Goal: Task Accomplishment & Management: Manage account settings

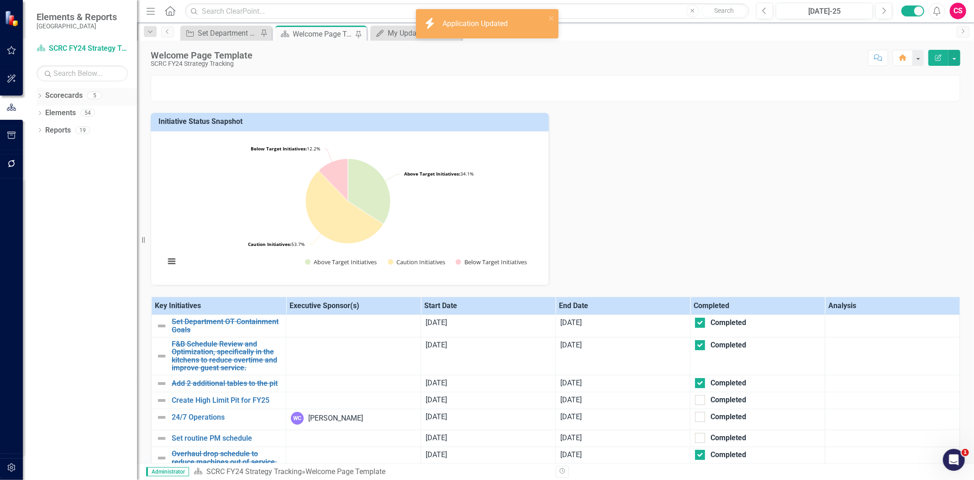
click at [62, 91] on link "Scorecards" at bounding box center [63, 95] width 37 height 11
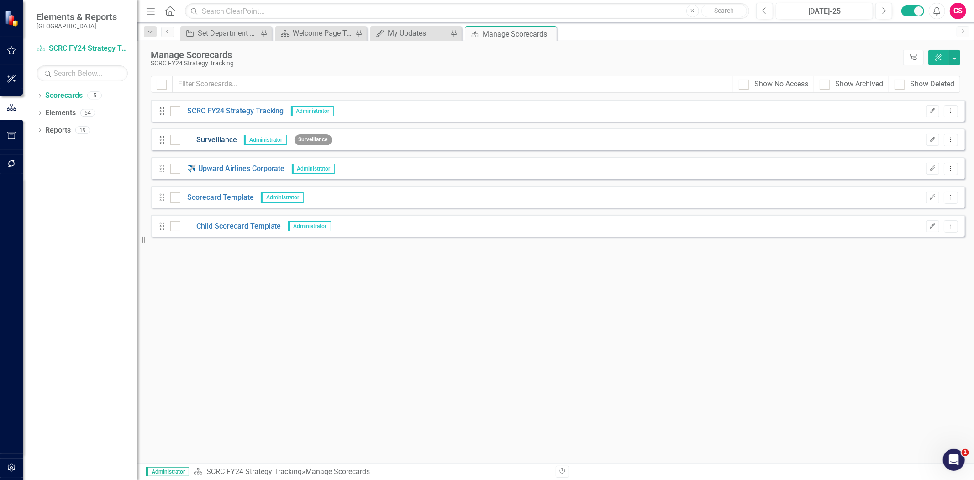
click at [215, 140] on link "Surveillance" at bounding box center [208, 140] width 57 height 11
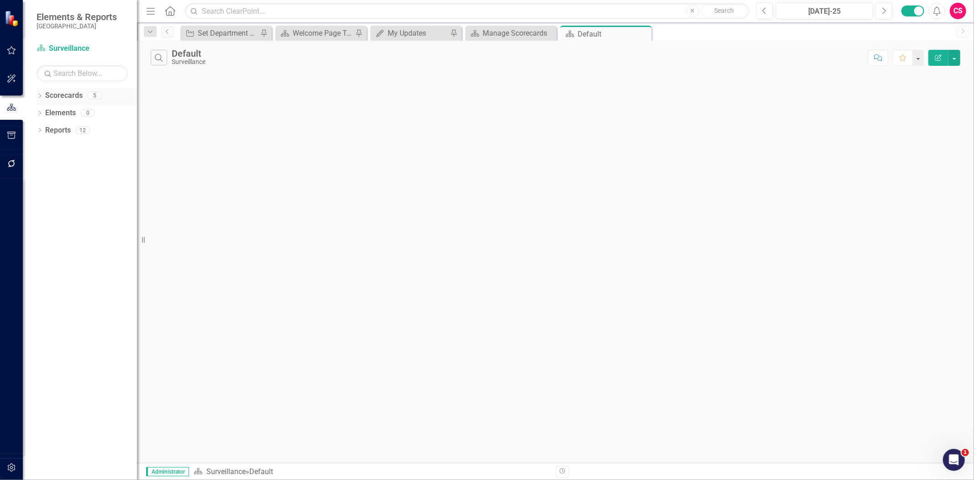
click at [61, 93] on link "Scorecards" at bounding box center [63, 95] width 37 height 11
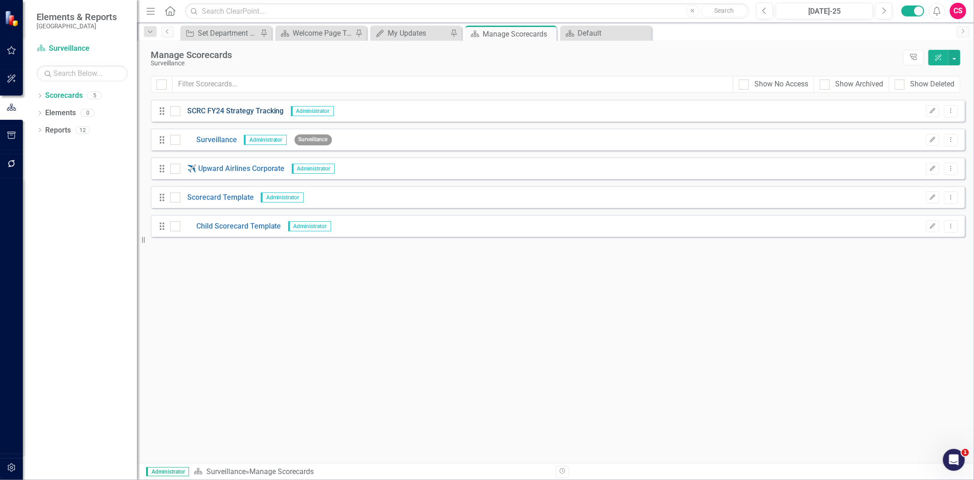
click at [201, 112] on link "SCRC FY24 Strategy Tracking" at bounding box center [232, 111] width 104 height 11
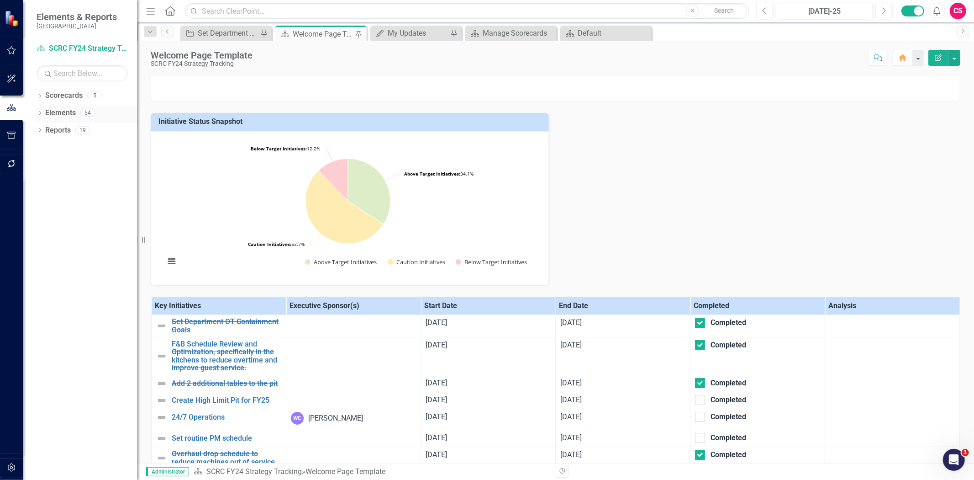
click at [70, 112] on link "Elements" at bounding box center [60, 113] width 31 height 11
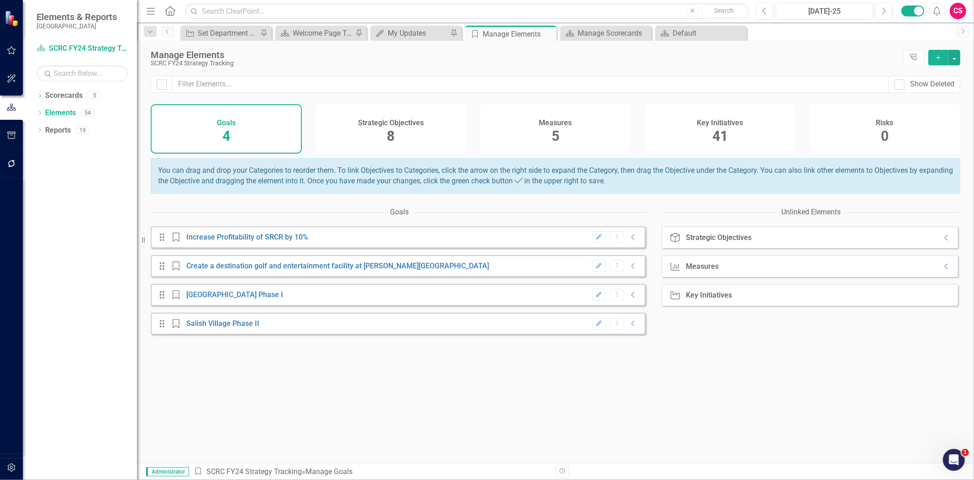
click at [357, 149] on div "Strategic Objectives 8" at bounding box center [391, 128] width 151 height 49
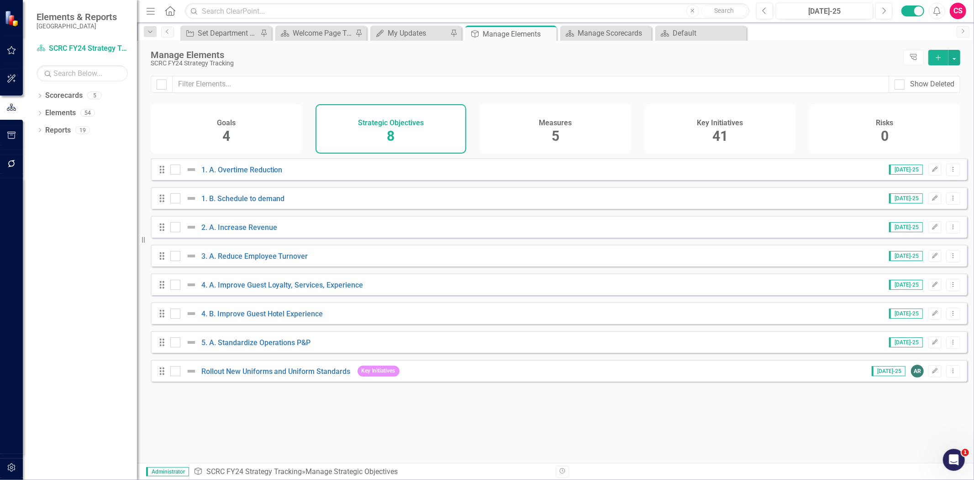
click at [527, 129] on div "Measures 5" at bounding box center [555, 128] width 151 height 49
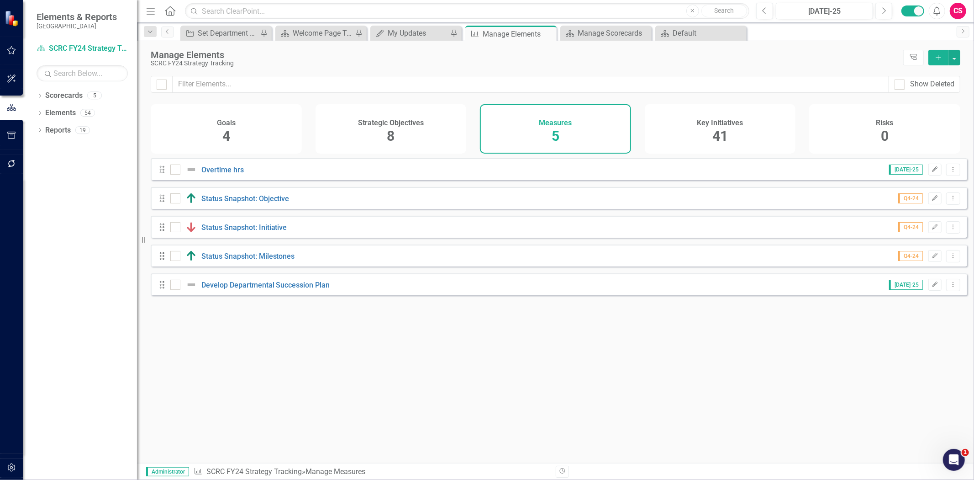
click at [680, 132] on div "Key Initiatives 41" at bounding box center [720, 128] width 151 height 49
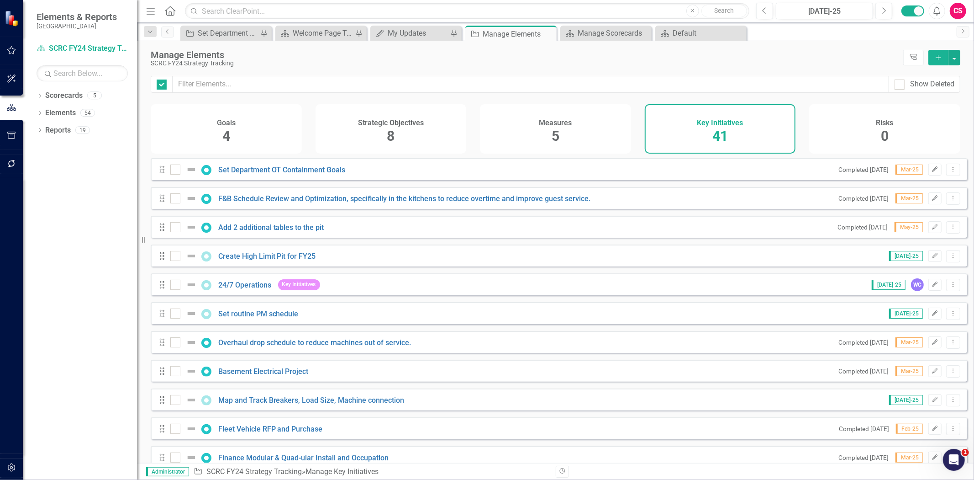
checkbox input "false"
click at [262, 259] on link "Create High Limit Pit for FY25" at bounding box center [267, 256] width 98 height 9
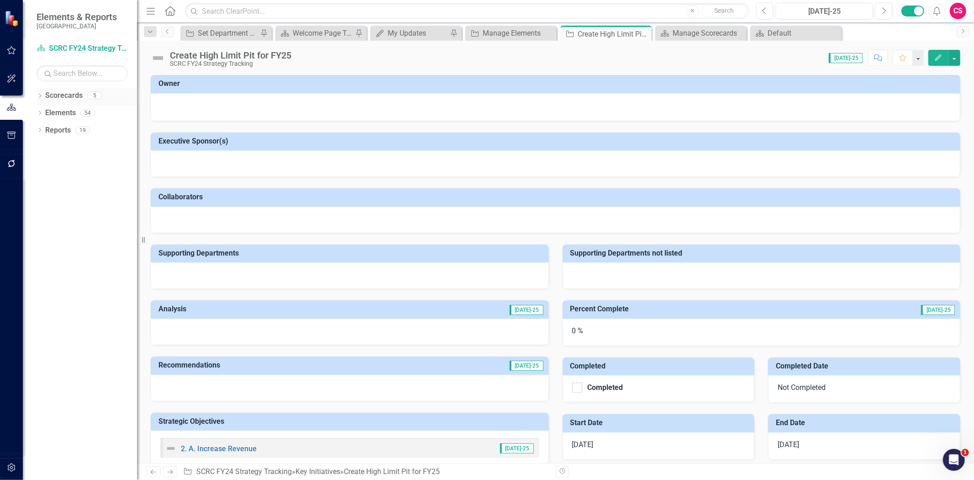
click at [64, 99] on link "Scorecards" at bounding box center [63, 95] width 37 height 11
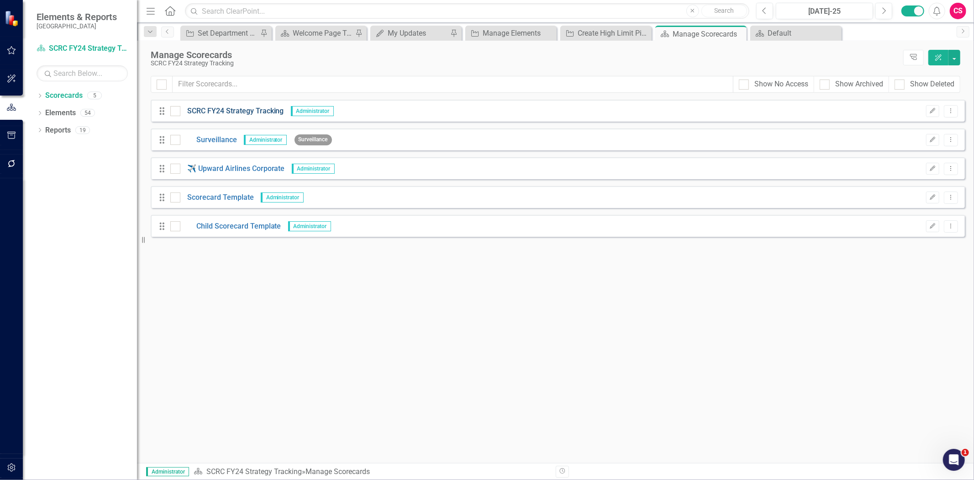
click at [220, 111] on link "SCRC FY24 Strategy Tracking" at bounding box center [232, 111] width 104 height 11
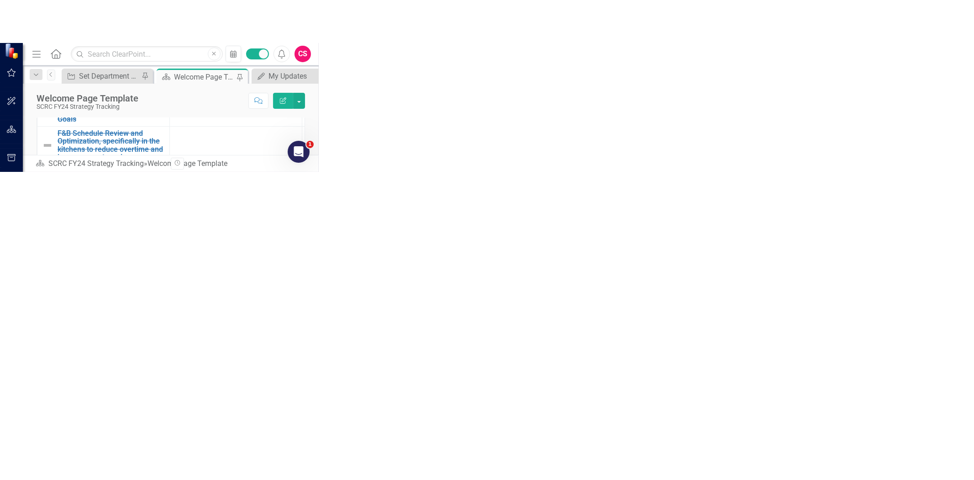
scroll to position [207, 0]
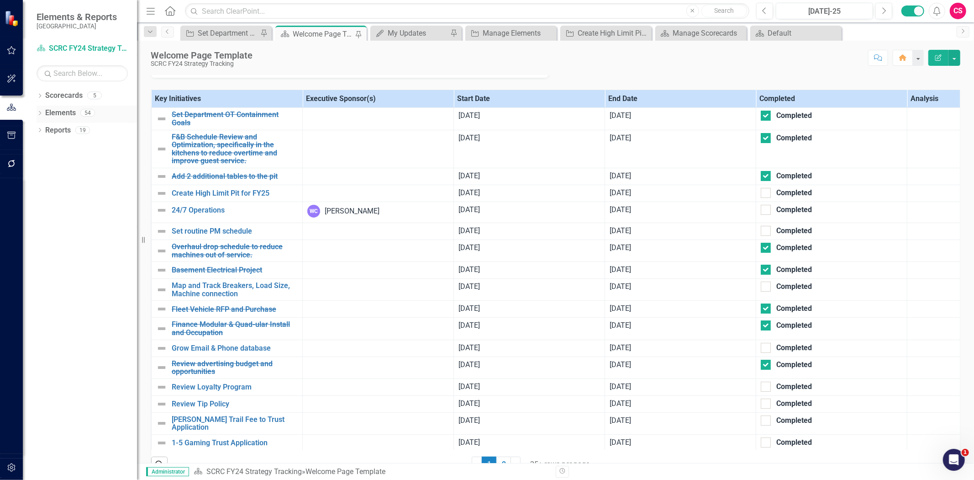
click at [48, 112] on link "Elements" at bounding box center [60, 113] width 31 height 11
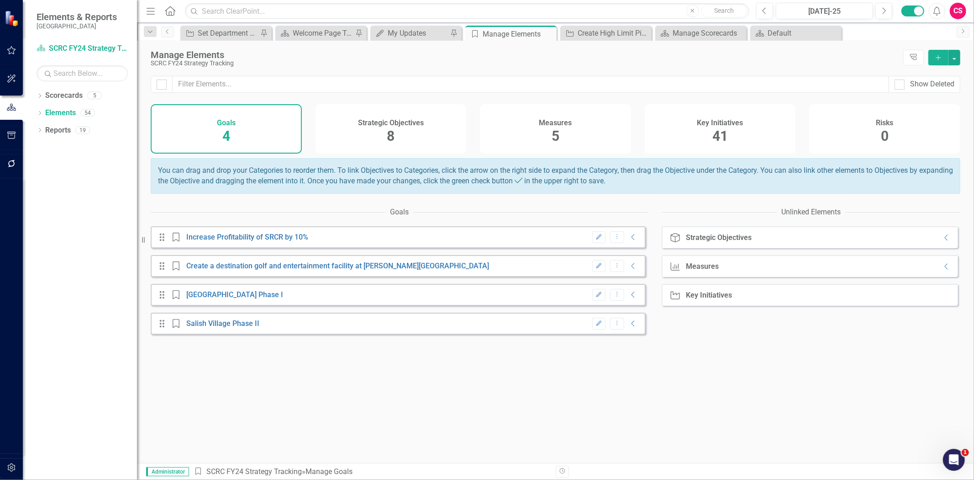
click at [426, 128] on div "Strategic Objectives 8" at bounding box center [391, 128] width 151 height 49
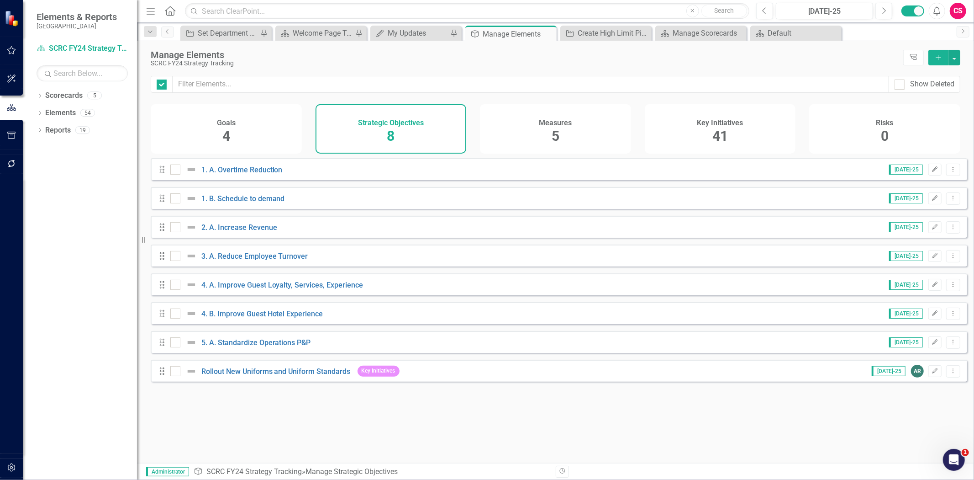
checkbox input "false"
click at [269, 131] on div "Goals 4" at bounding box center [226, 128] width 151 height 49
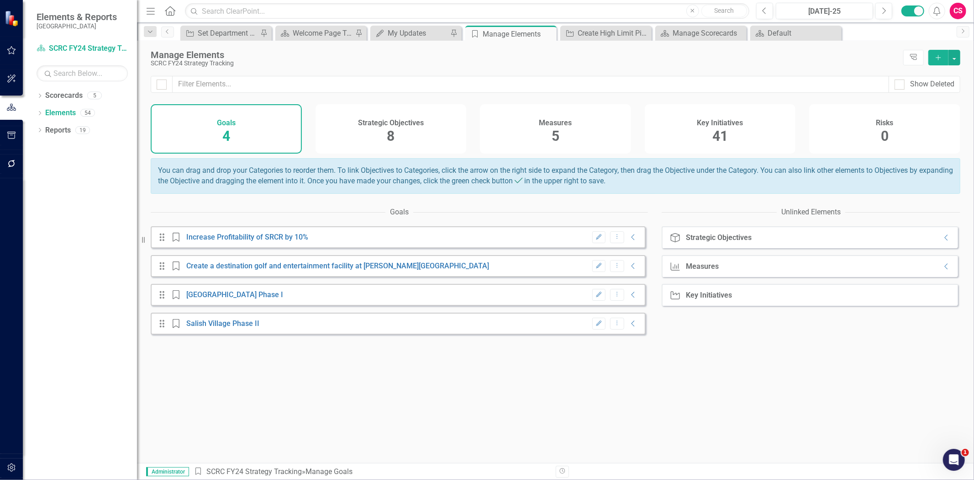
click at [693, 132] on div "Key Initiatives 41" at bounding box center [720, 128] width 151 height 49
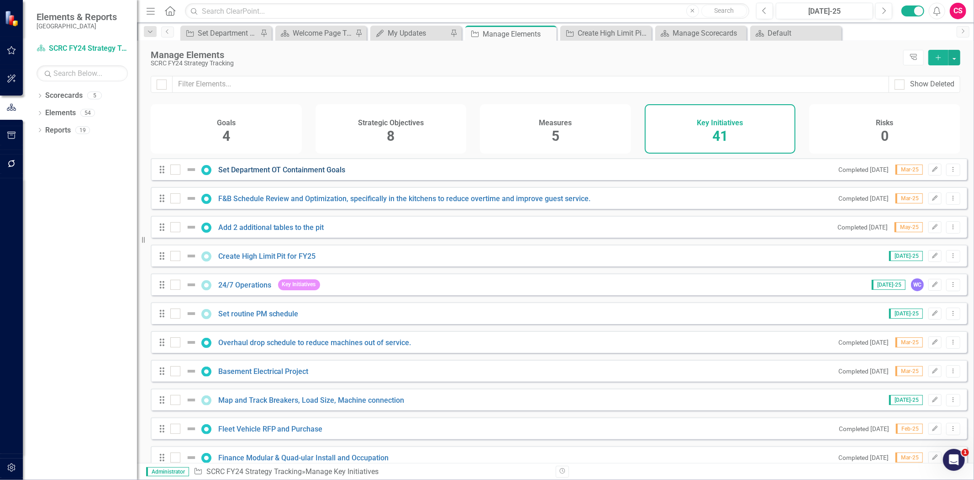
click at [285, 174] on link "Set Department OT Containment Goals" at bounding box center [281, 169] width 127 height 9
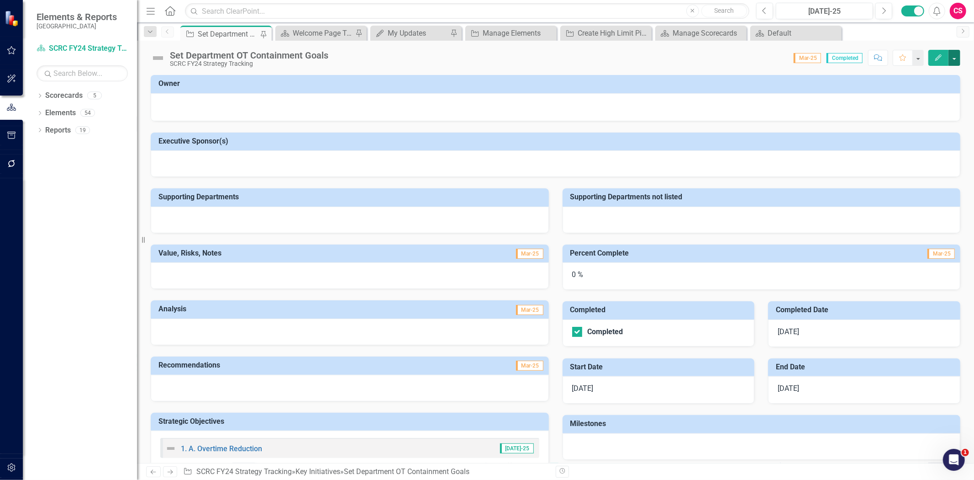
click at [957, 57] on button "button" at bounding box center [955, 58] width 12 height 16
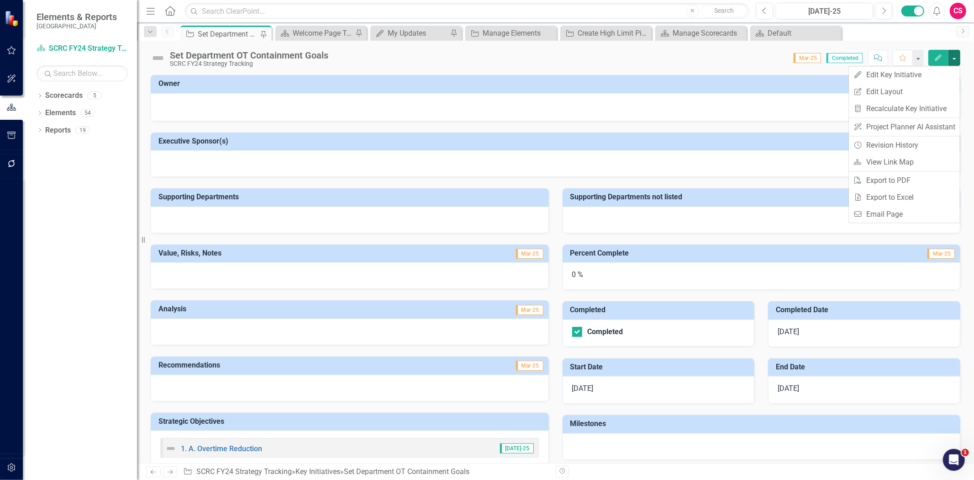
click at [677, 67] on div "Set Department OT Containment Goals SCRC FY24 Strategy Tracking Score: 0.00 Mar…" at bounding box center [555, 54] width 837 height 27
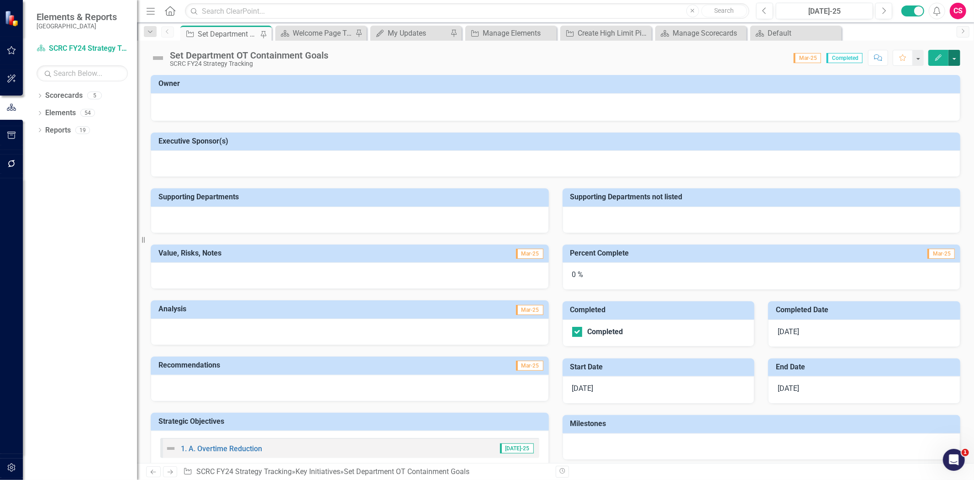
click at [959, 63] on button "button" at bounding box center [955, 58] width 12 height 16
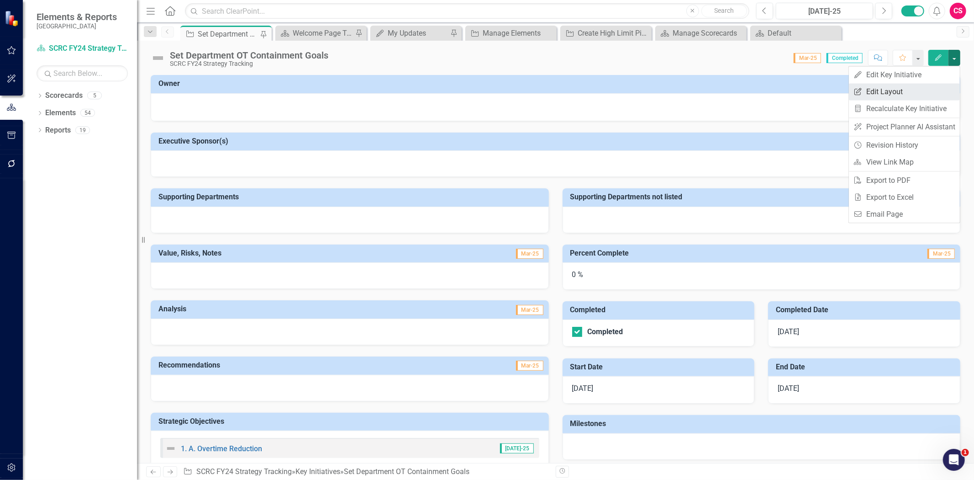
click at [916, 89] on link "Edit Report Edit Layout" at bounding box center [904, 91] width 111 height 17
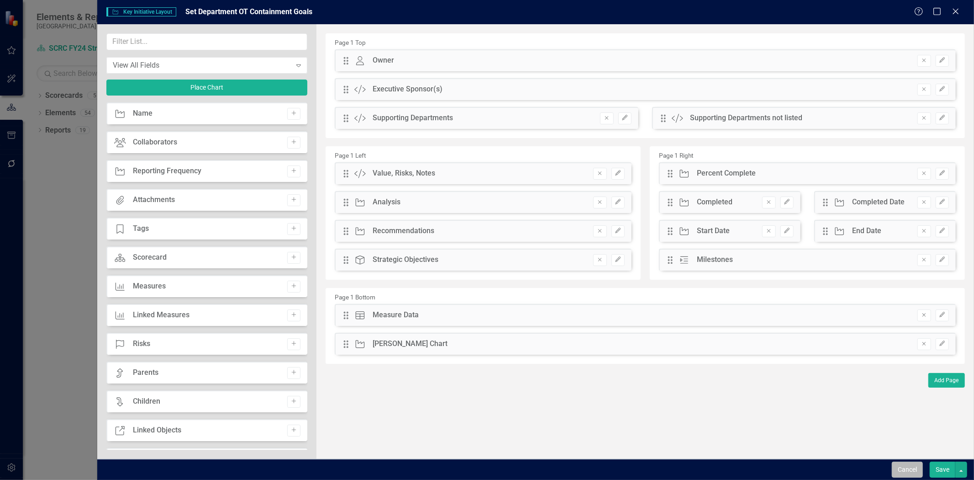
click at [906, 469] on button "Cancel" at bounding box center [907, 469] width 31 height 16
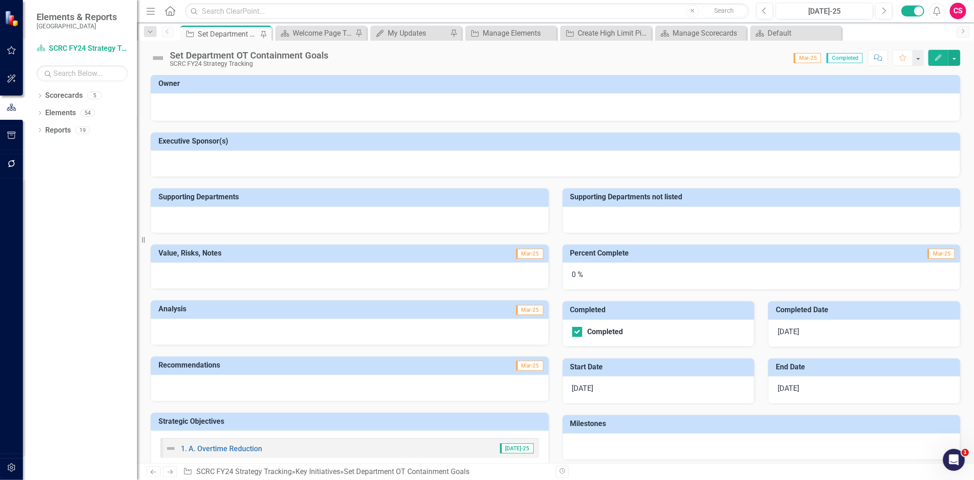
click at [936, 62] on button "Edit" at bounding box center [939, 58] width 20 height 16
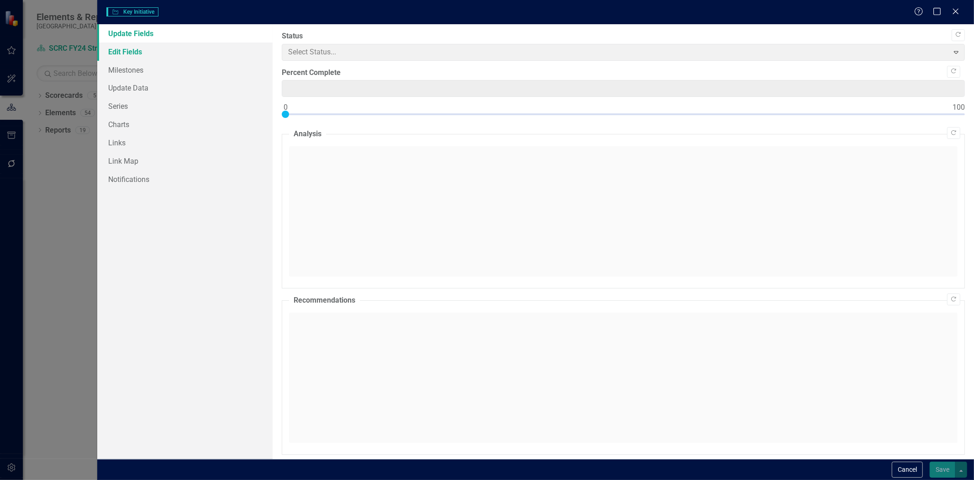
type input "0"
click at [148, 52] on link "Edit Fields" at bounding box center [184, 51] width 175 height 18
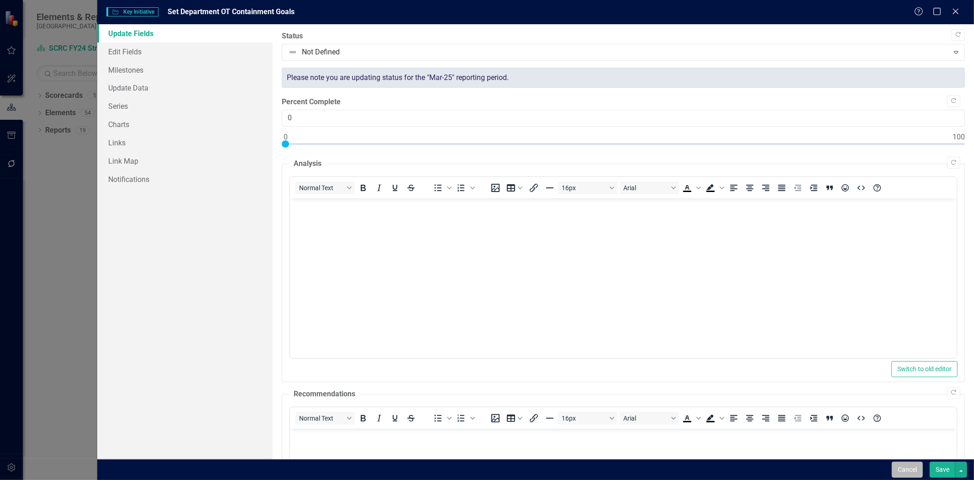
click at [905, 476] on button "Cancel" at bounding box center [907, 469] width 31 height 16
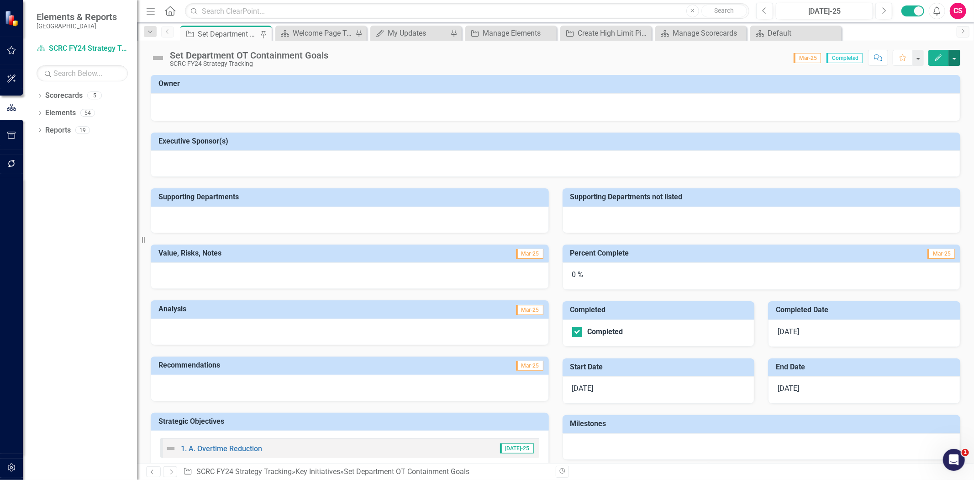
click at [958, 60] on button "button" at bounding box center [955, 58] width 12 height 16
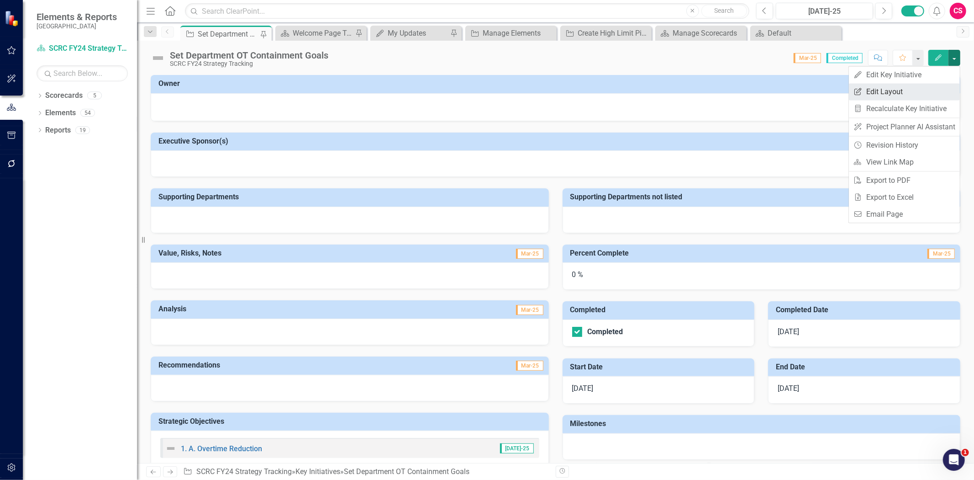
click at [896, 92] on link "Edit Report Edit Layout" at bounding box center [904, 91] width 111 height 17
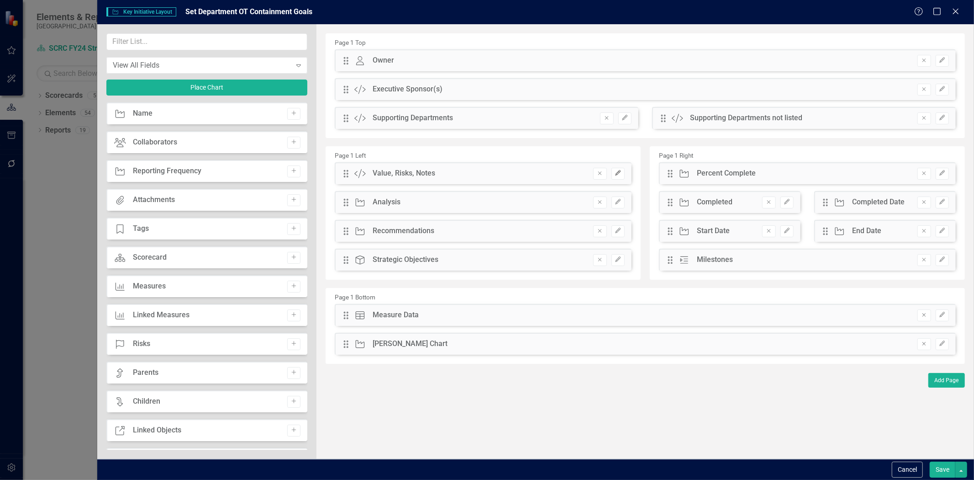
click at [623, 175] on button "Edit" at bounding box center [618, 174] width 13 height 12
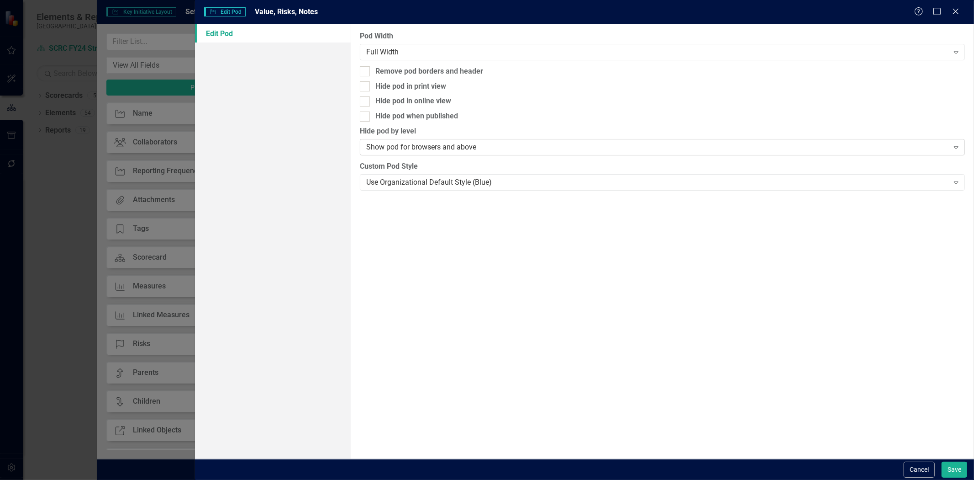
click at [386, 146] on div "Show pod for browsers and above" at bounding box center [657, 147] width 583 height 11
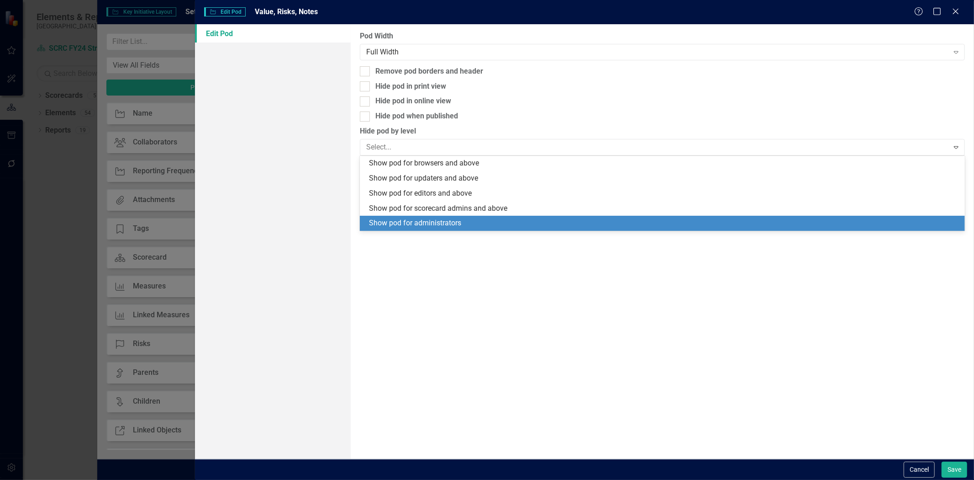
click at [421, 287] on div "Pod Width Full Width Expand Remove pod borders and header Hide pod in print vie…" at bounding box center [663, 241] width 624 height 434
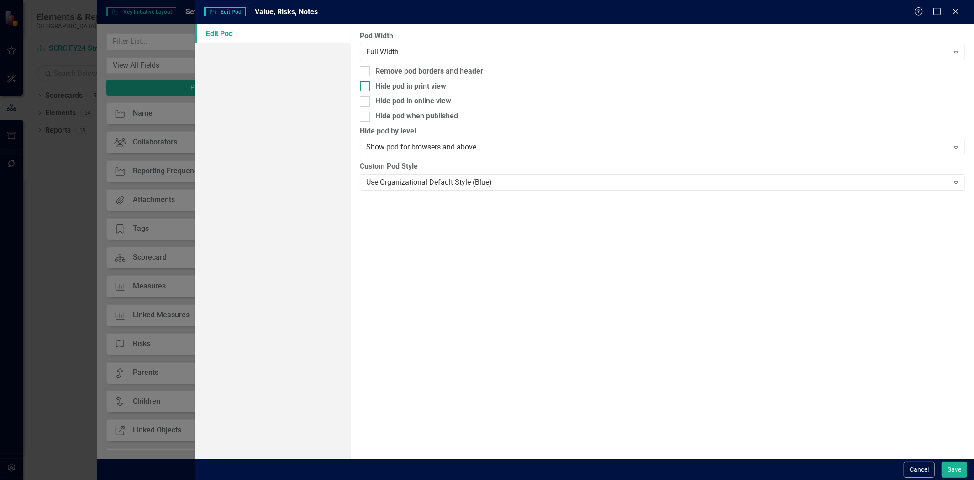
click at [373, 82] on div "Hide pod in print view" at bounding box center [662, 86] width 605 height 11
click at [366, 82] on input "Hide pod in print view" at bounding box center [363, 84] width 6 height 6
checkbox input "true"
click at [371, 119] on div "Hide pod when published" at bounding box center [662, 116] width 605 height 11
click at [366, 117] on input "Hide pod when published" at bounding box center [363, 114] width 6 height 6
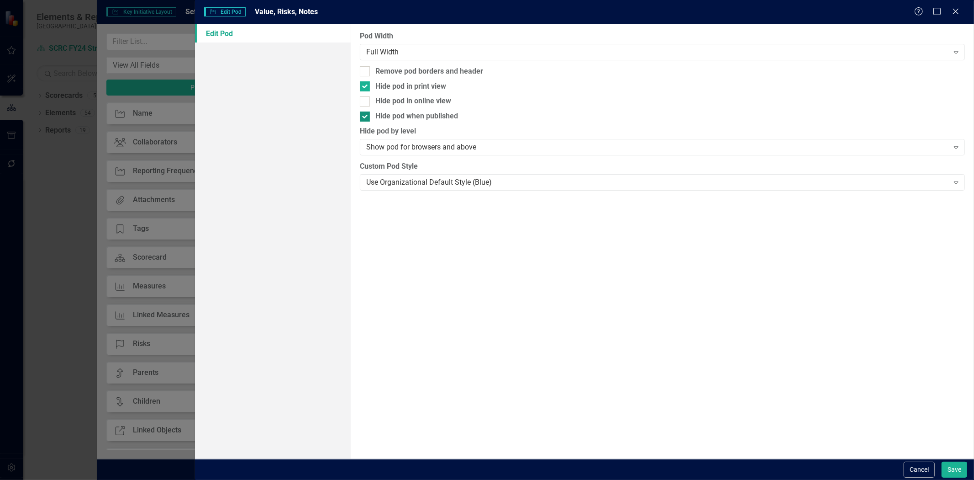
click at [371, 119] on div "Hide pod when published" at bounding box center [662, 116] width 605 height 11
click at [366, 117] on input "Hide pod when published" at bounding box center [363, 114] width 6 height 6
checkbox input "false"
click at [380, 81] on div "Hide pod in print view" at bounding box center [411, 86] width 71 height 11
click at [366, 81] on input "Hide pod in print view" at bounding box center [363, 84] width 6 height 6
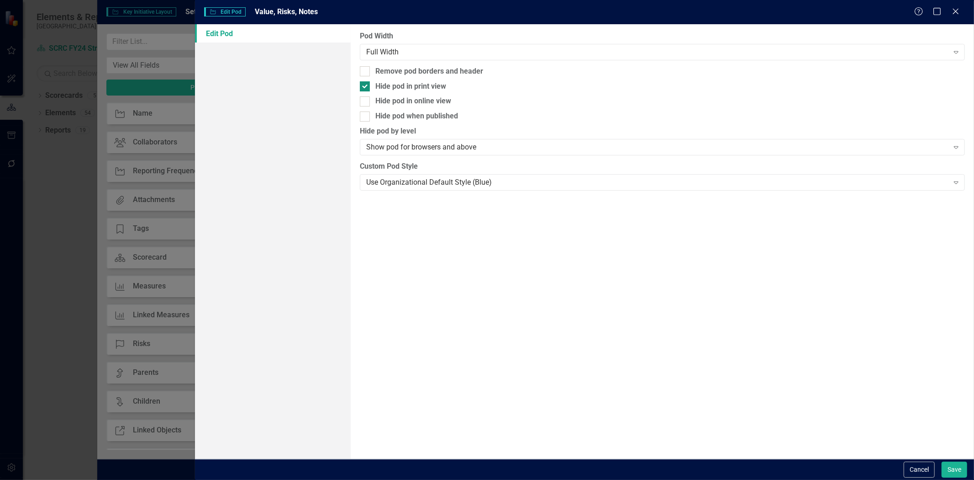
checkbox input "false"
click at [912, 464] on button "Cancel" at bounding box center [919, 469] width 31 height 16
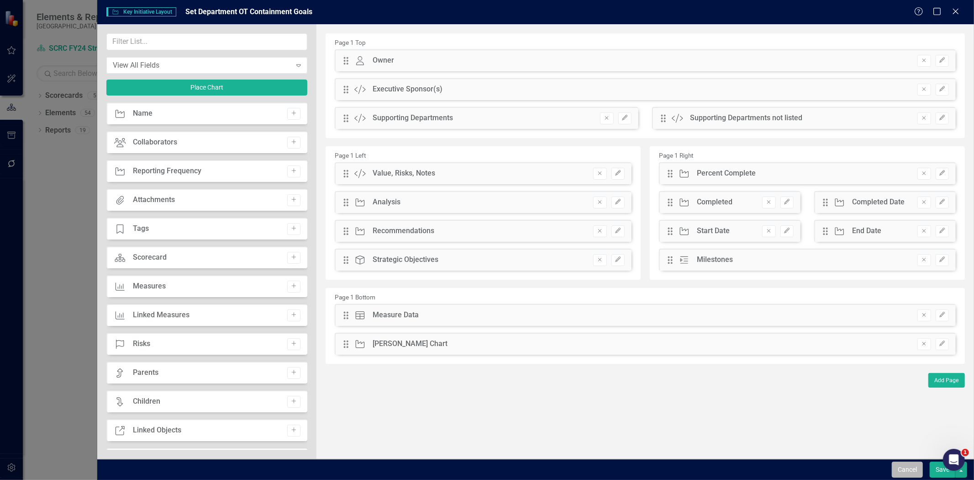
click at [904, 471] on button "Cancel" at bounding box center [907, 469] width 31 height 16
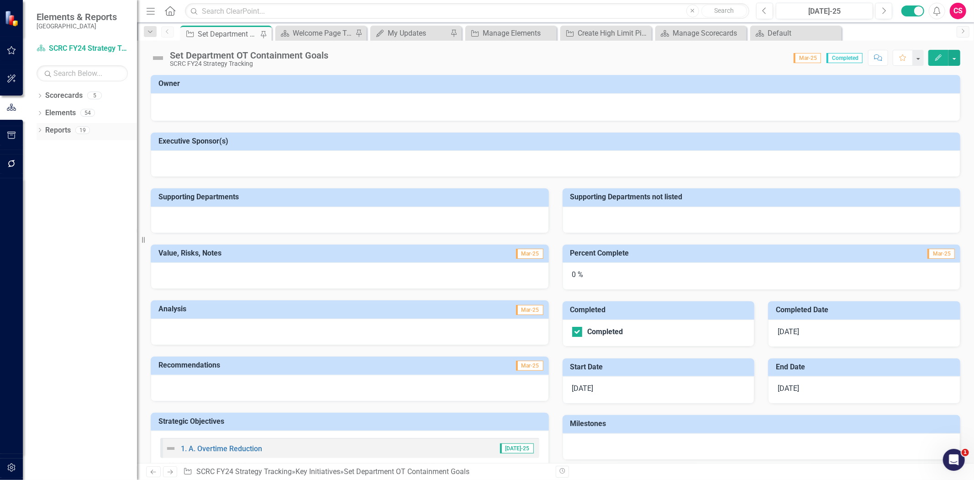
click at [54, 128] on link "Reports" at bounding box center [58, 130] width 26 height 11
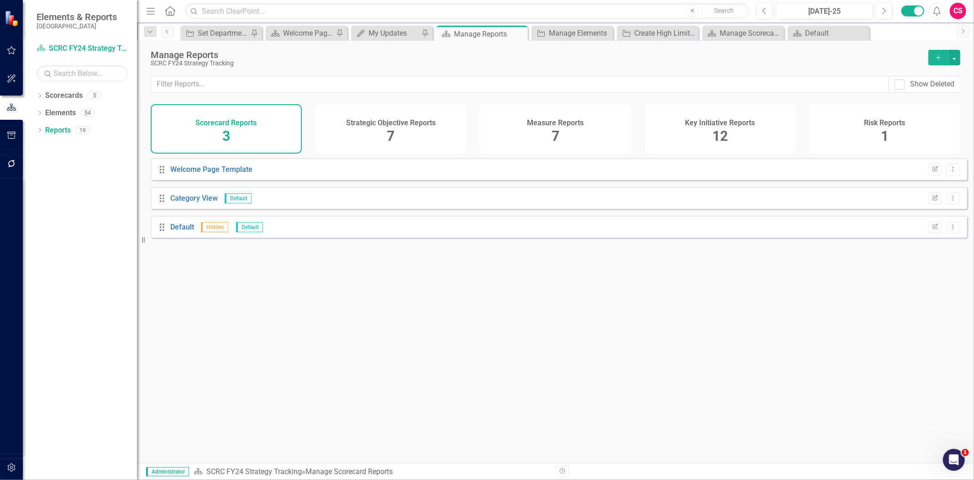
click at [711, 119] on h4 "Key Initiative Reports" at bounding box center [721, 123] width 70 height 8
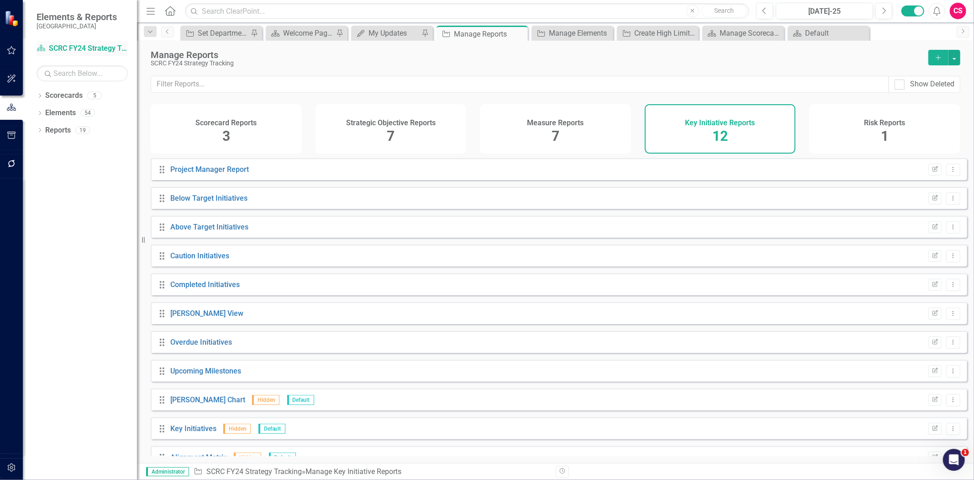
click at [80, 53] on link "Scorecard SCRC FY24 Strategy Tracking" at bounding box center [82, 48] width 91 height 11
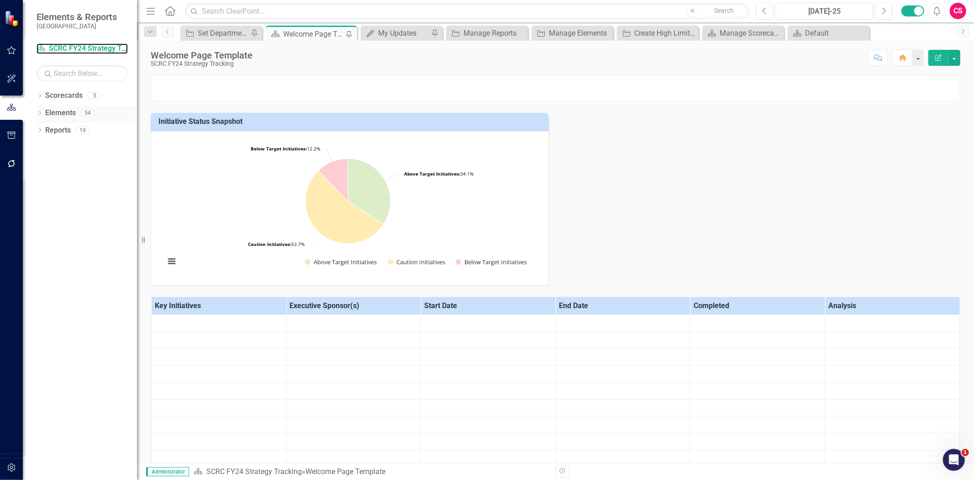
scroll to position [203, 0]
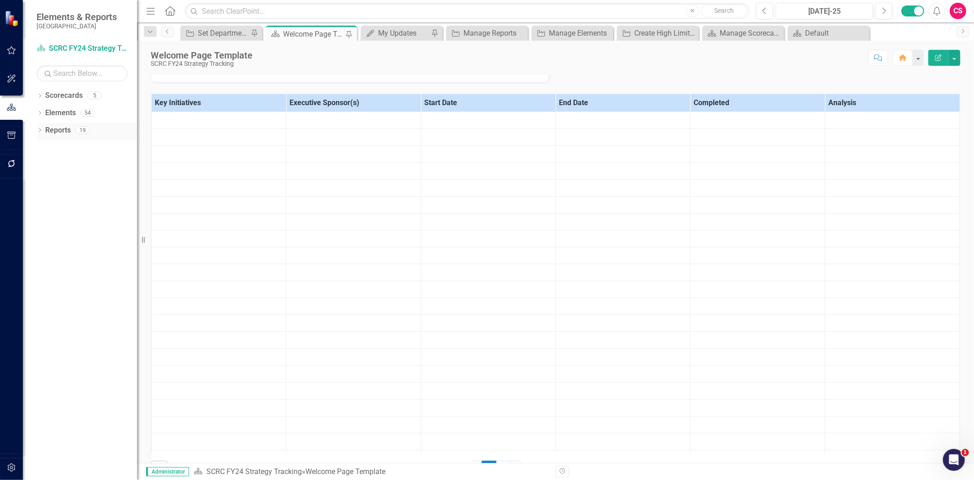
click at [58, 126] on link "Reports" at bounding box center [58, 130] width 26 height 11
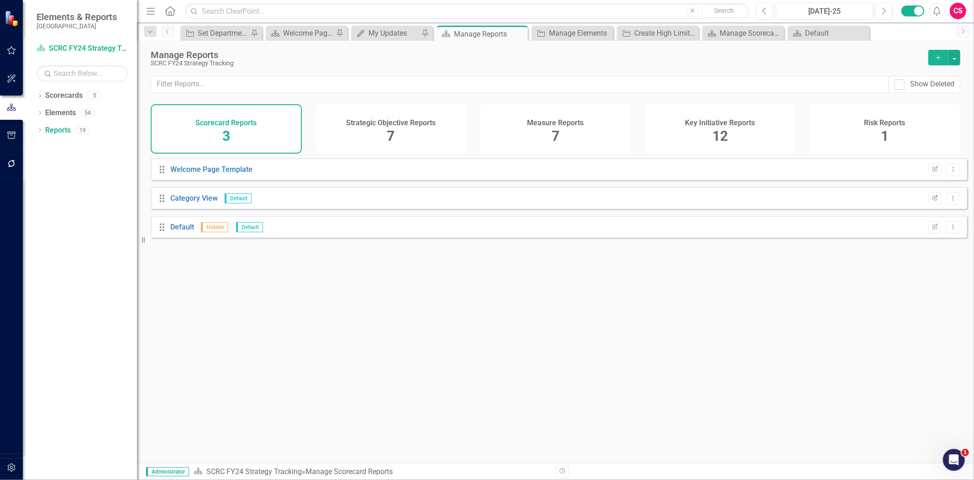
click at [695, 130] on div "Key Initiative Reports 12" at bounding box center [720, 128] width 151 height 49
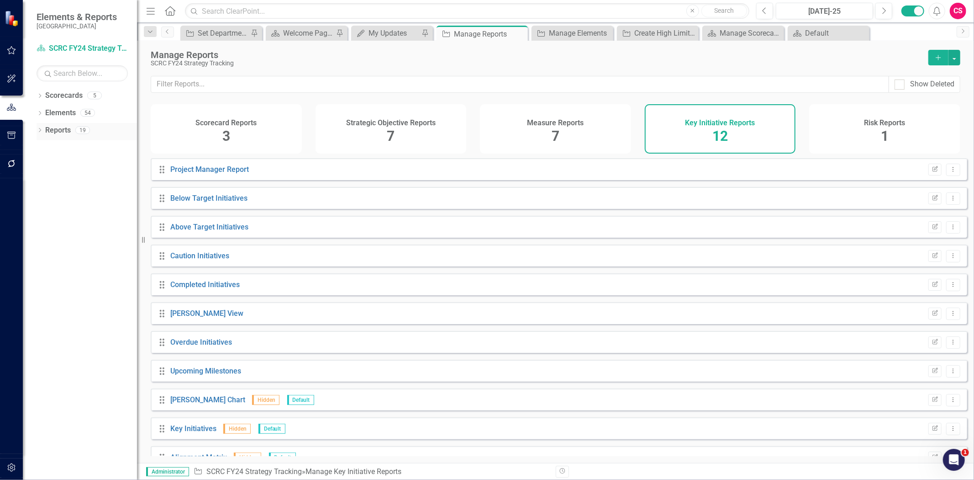
click at [58, 132] on link "Reports" at bounding box center [58, 130] width 26 height 11
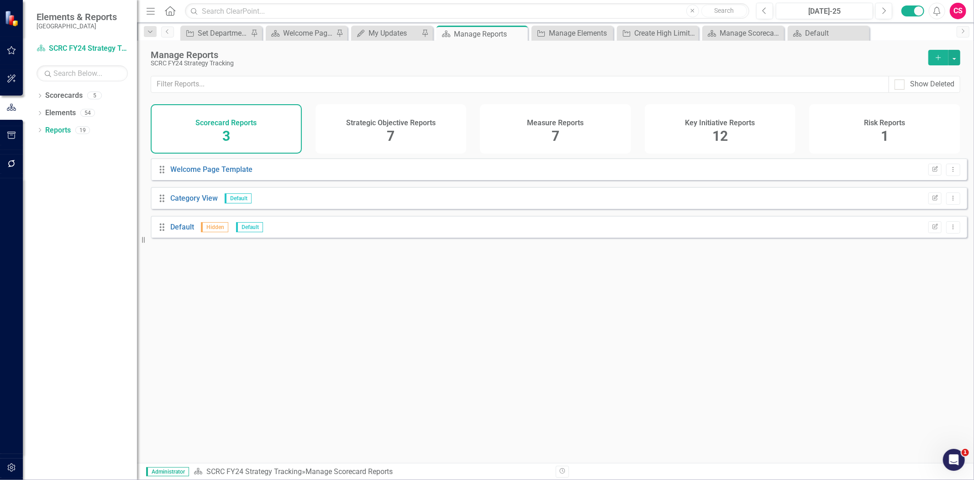
click at [709, 132] on div "Key Initiative Reports 12" at bounding box center [720, 128] width 151 height 49
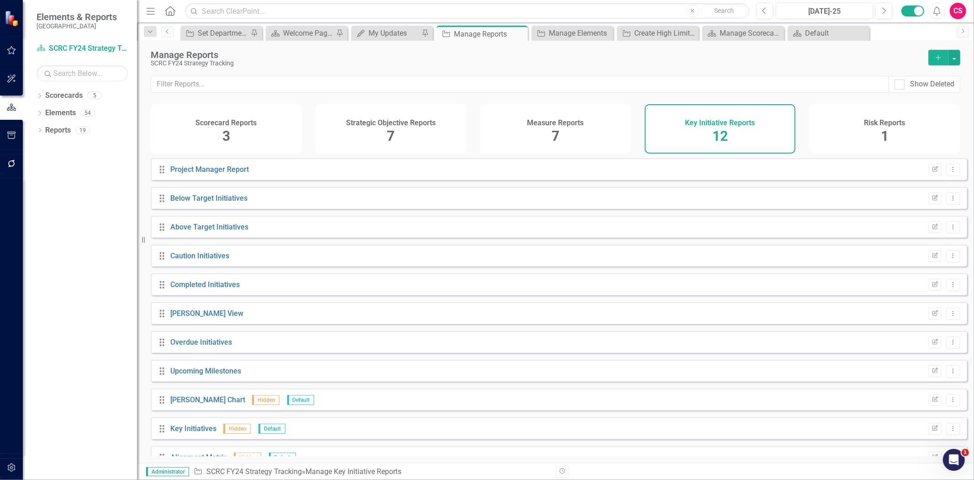
click at [938, 54] on icon "Add" at bounding box center [939, 57] width 8 height 6
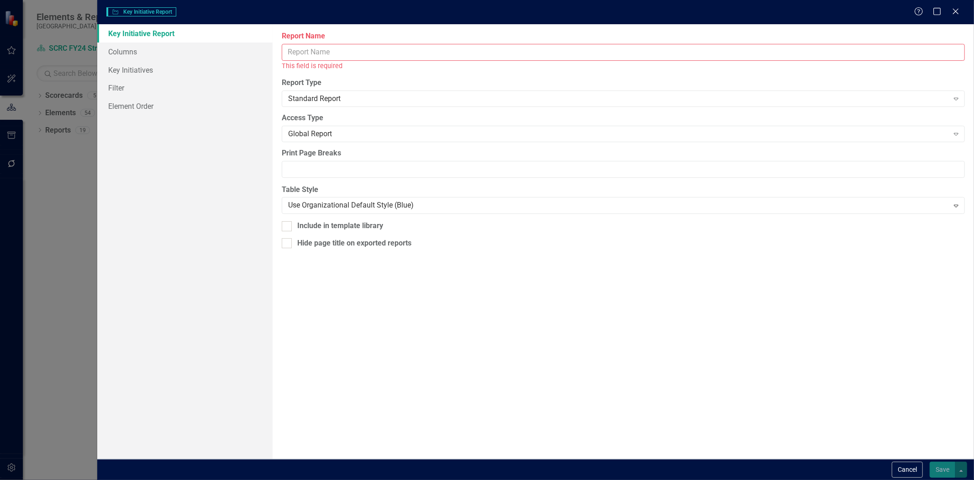
click at [304, 47] on input "Report Name" at bounding box center [623, 52] width 683 height 17
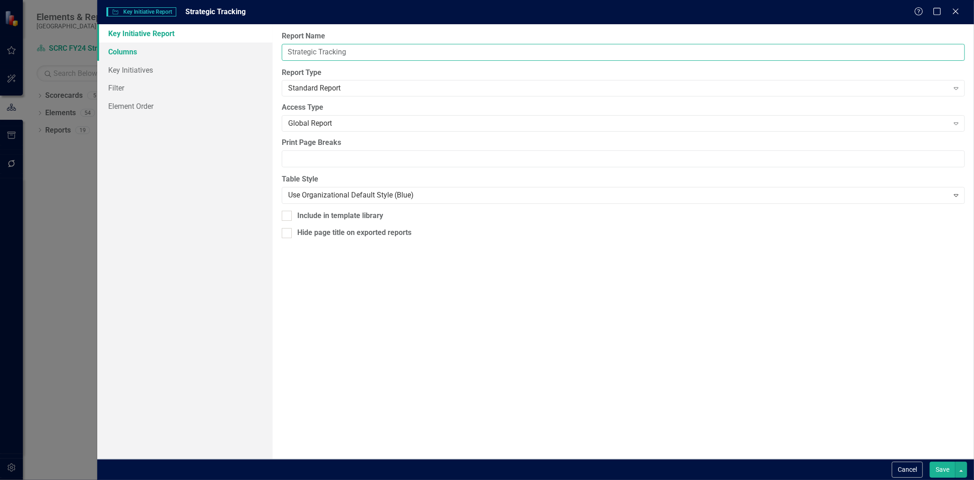
type input "Strategic Tracking"
click at [201, 47] on link "Columns" at bounding box center [184, 51] width 175 height 18
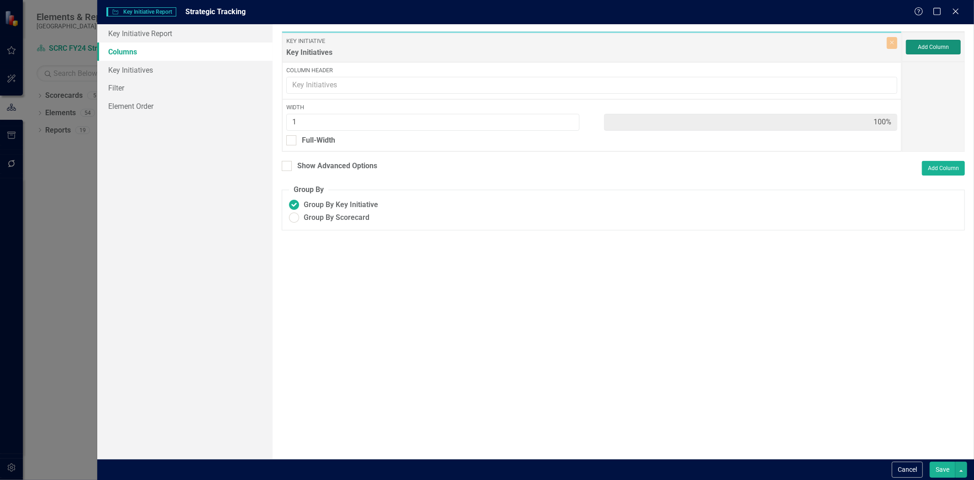
click at [925, 42] on button "Add Column" at bounding box center [933, 47] width 55 height 15
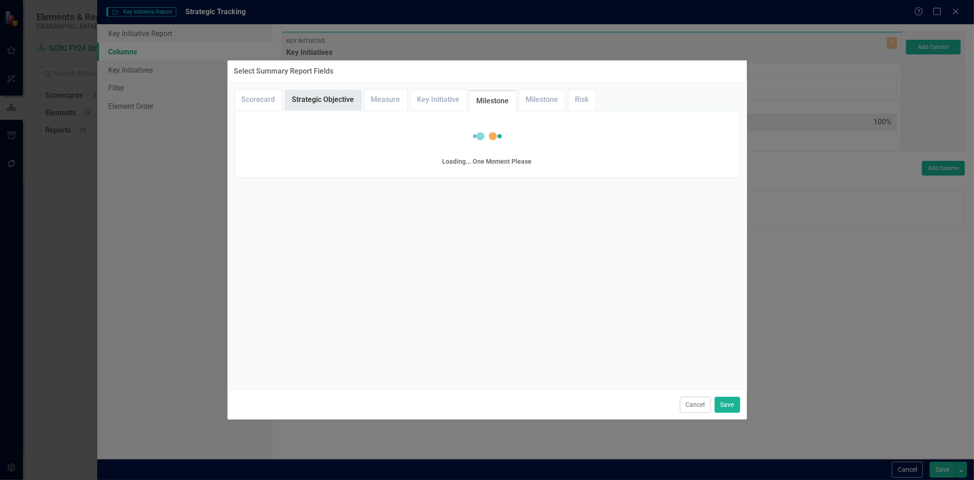
click at [345, 99] on link "Strategic Objective" at bounding box center [324, 100] width 76 height 20
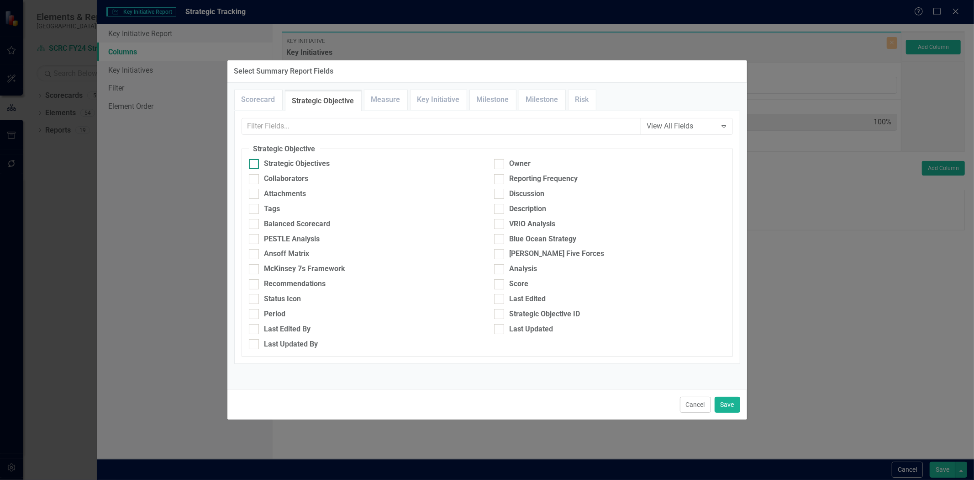
click at [318, 161] on div "Strategic Objectives" at bounding box center [298, 164] width 66 height 11
click at [255, 161] on input "Strategic Objectives" at bounding box center [252, 162] width 6 height 6
checkbox input "true"
click at [435, 101] on link "Key Initiative" at bounding box center [439, 100] width 56 height 20
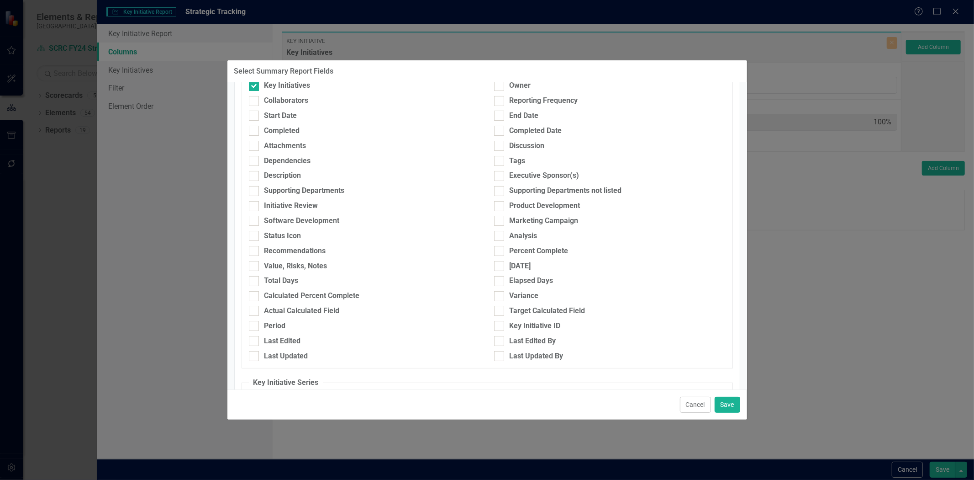
scroll to position [101, 0]
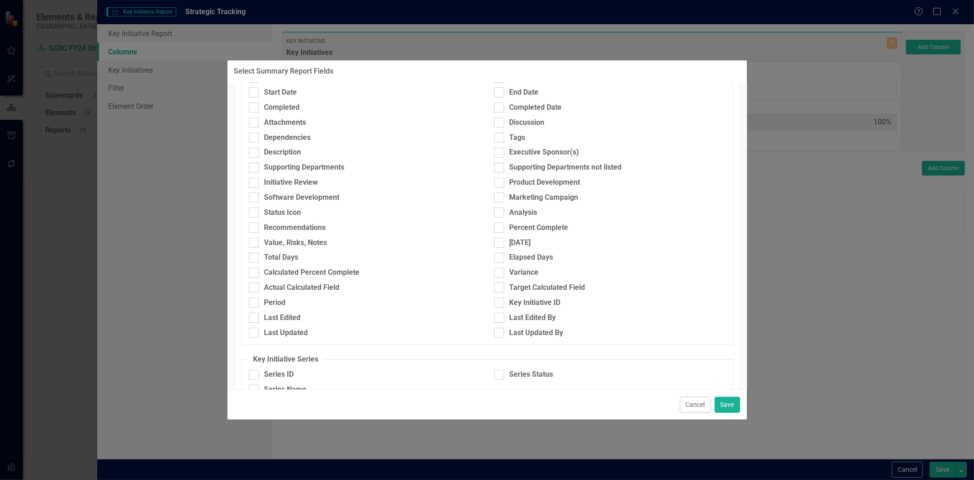
click at [295, 205] on div "Software Development" at bounding box center [364, 199] width 245 height 15
click at [296, 209] on div "Status Icon" at bounding box center [283, 212] width 37 height 11
click at [282, 210] on div "Status Icon" at bounding box center [283, 212] width 37 height 11
click at [255, 210] on input "Status Icon" at bounding box center [252, 210] width 6 height 6
checkbox input "true"
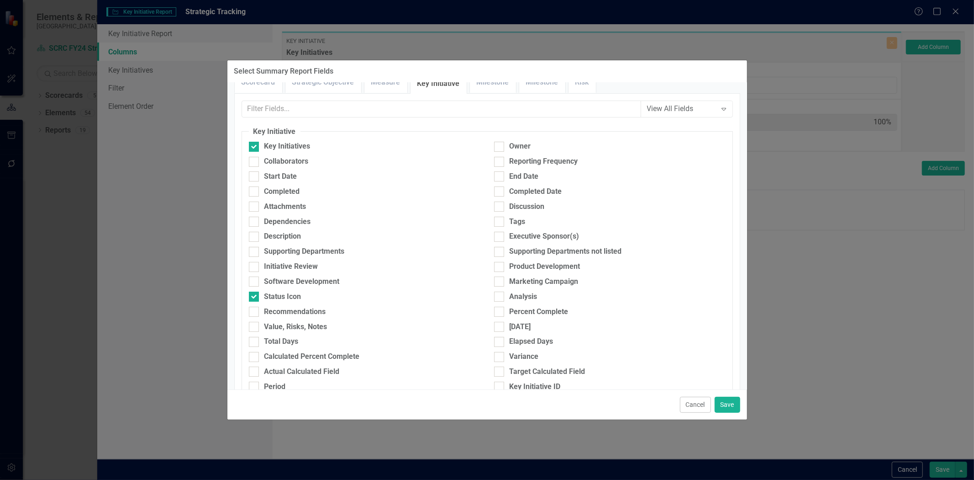
scroll to position [0, 0]
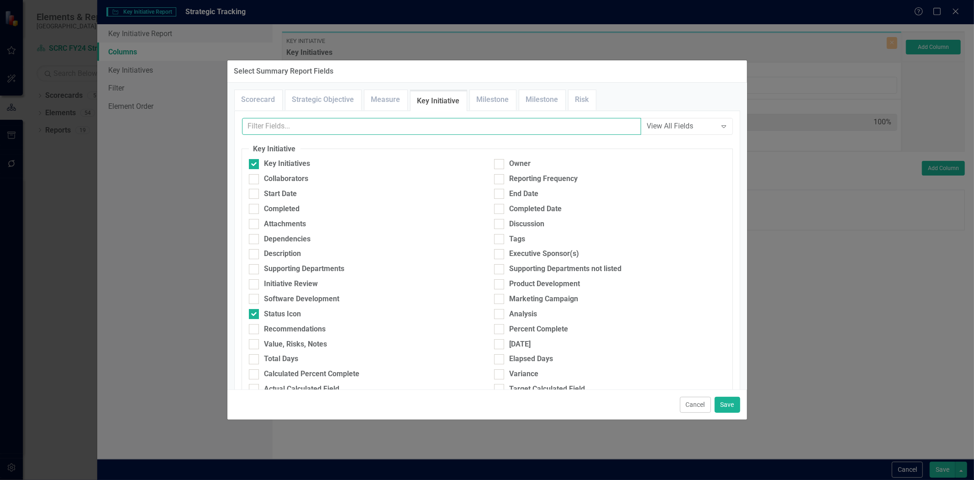
click at [286, 132] on input "text" at bounding box center [441, 126] width 399 height 17
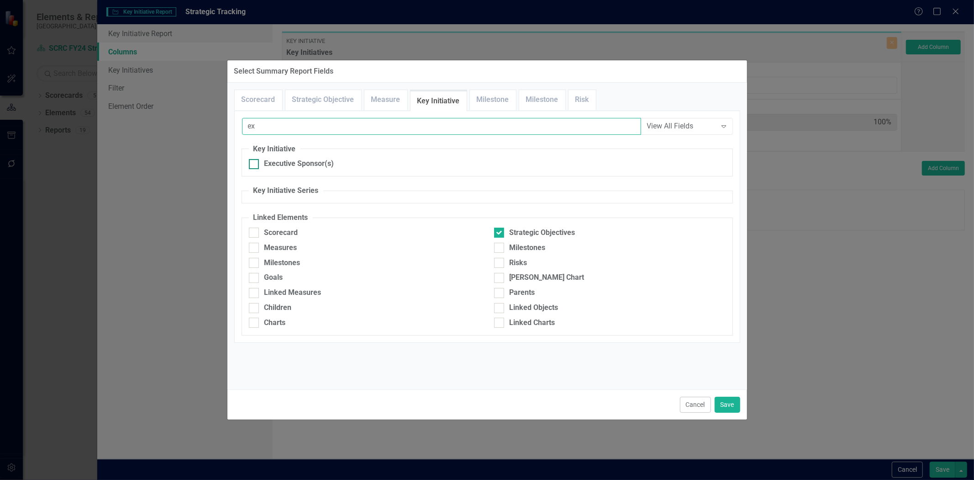
type input "ex"
click at [296, 168] on div "Executive Sponsor(s)" at bounding box center [300, 164] width 70 height 11
click at [255, 165] on input "Executive Sponsor(s)" at bounding box center [252, 162] width 6 height 6
checkbox input "true"
drag, startPoint x: 270, startPoint y: 124, endPoint x: 219, endPoint y: 124, distance: 51.2
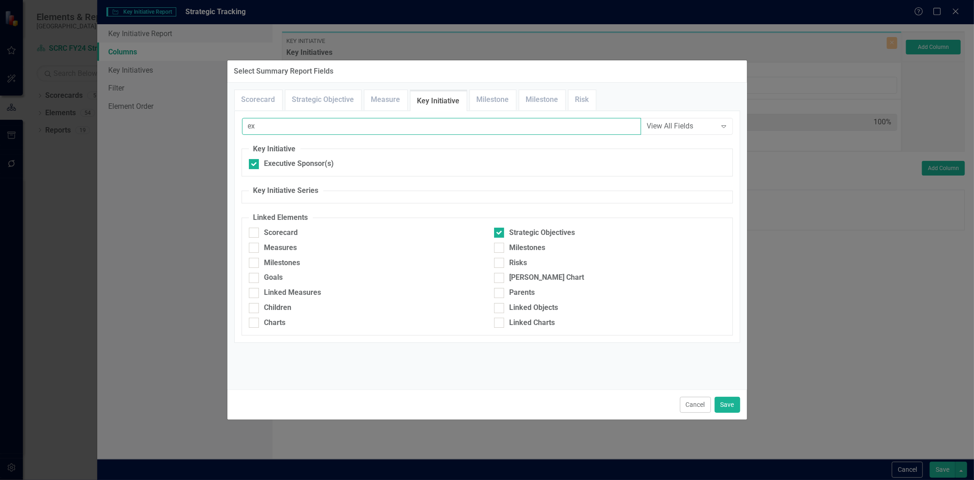
click at [219, 124] on div "Select Summary Report Fields Scorecard Strategic Objective Measure Key Initiati…" at bounding box center [487, 240] width 974 height 480
type input "no"
click at [547, 161] on div "Value, Risks, Notes" at bounding box center [541, 164] width 63 height 11
click at [500, 161] on input "Value, Risks, Notes" at bounding box center [497, 162] width 6 height 6
checkbox input "true"
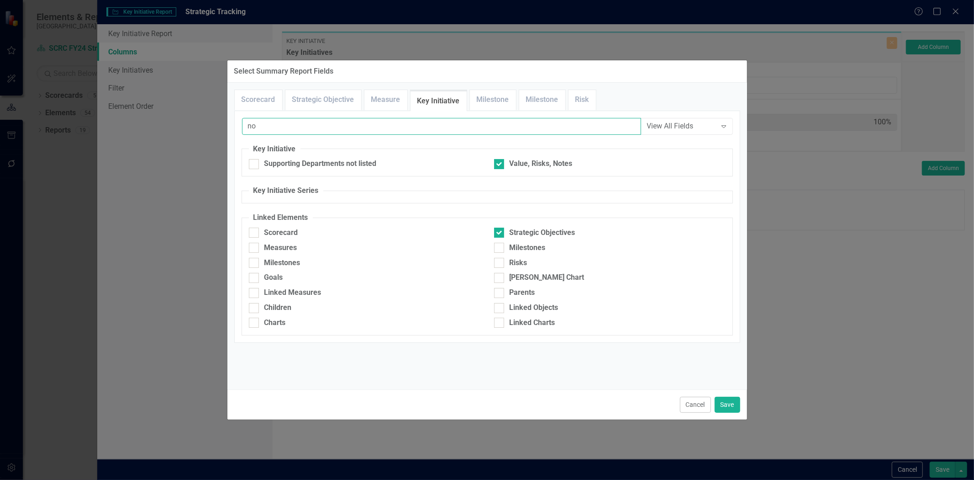
drag, startPoint x: 276, startPoint y: 130, endPoint x: 213, endPoint y: 130, distance: 62.6
click at [214, 130] on div "Select Summary Report Fields Scorecard Strategic Objective Measure Key Initiati…" at bounding box center [487, 240] width 974 height 480
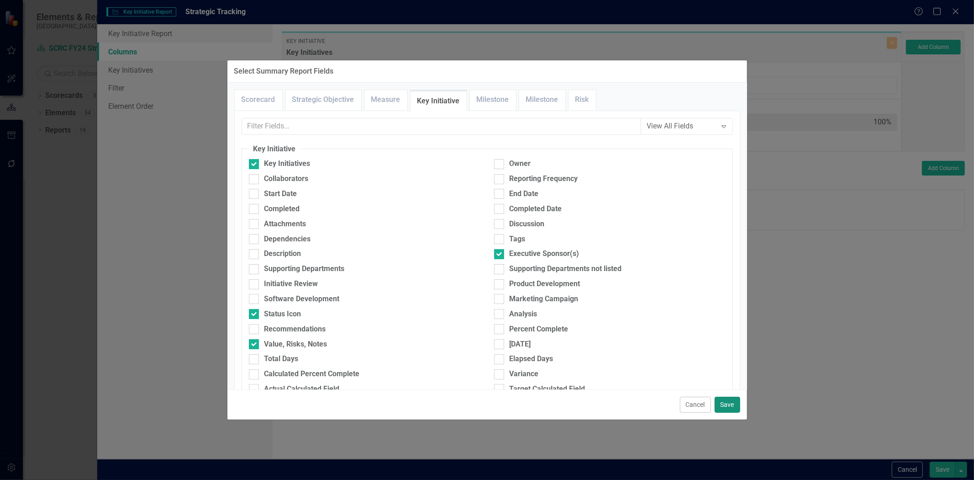
click at [728, 403] on button "Save" at bounding box center [728, 405] width 26 height 16
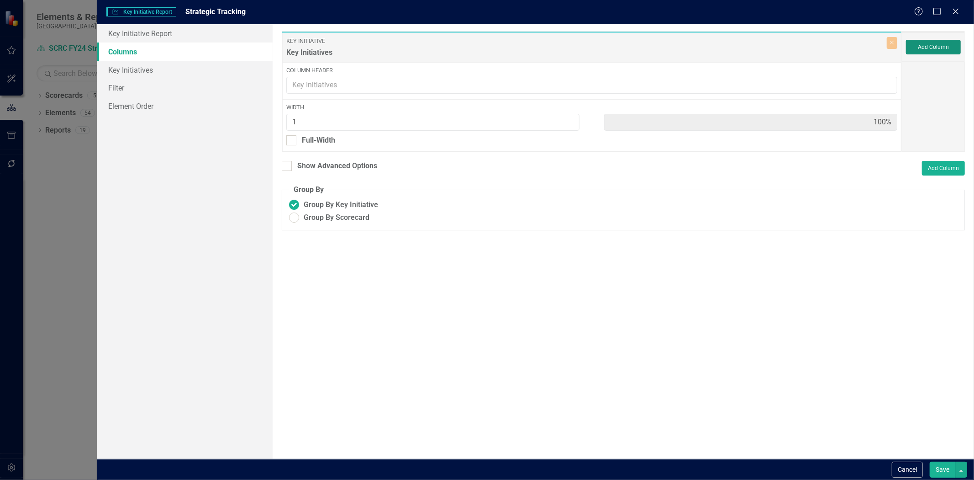
type input "20%"
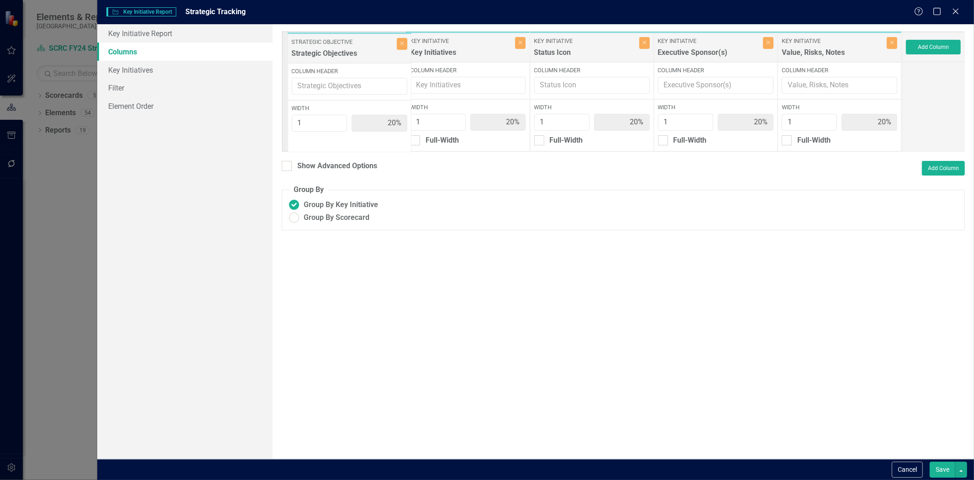
drag, startPoint x: 482, startPoint y: 56, endPoint x: 362, endPoint y: 57, distance: 120.6
click at [362, 57] on div "Key Initiative Key Initiatives Close Column Header Width 1 20% Full-Width Strat…" at bounding box center [592, 91] width 620 height 121
click at [930, 53] on button "Add Column" at bounding box center [933, 47] width 55 height 15
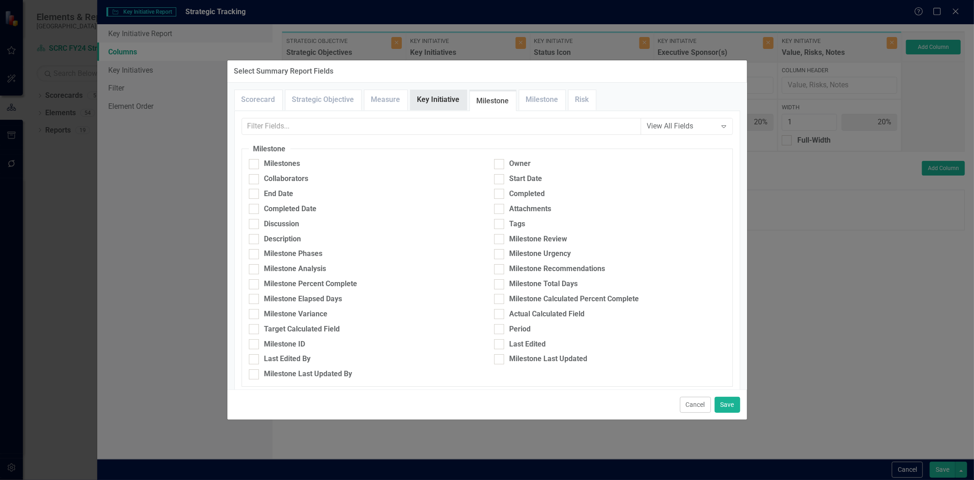
click at [448, 107] on link "Key Initiative" at bounding box center [439, 100] width 56 height 20
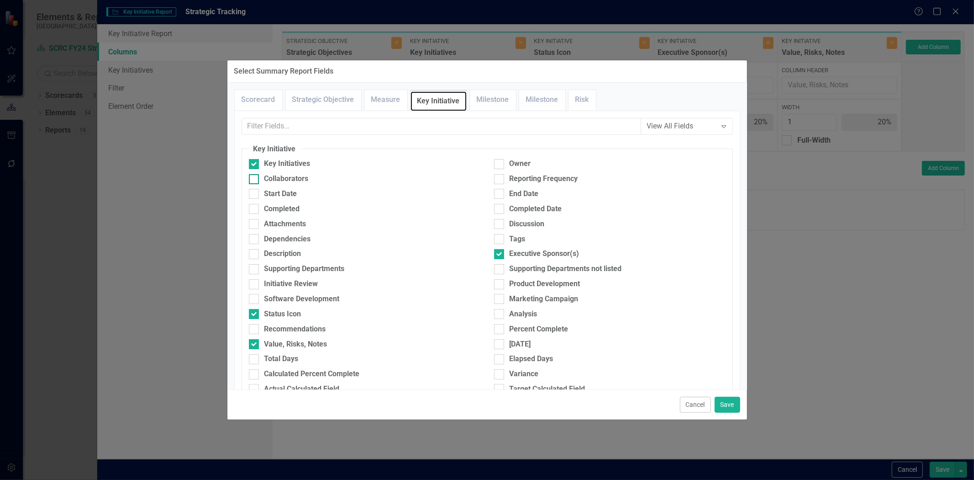
scroll to position [261, 0]
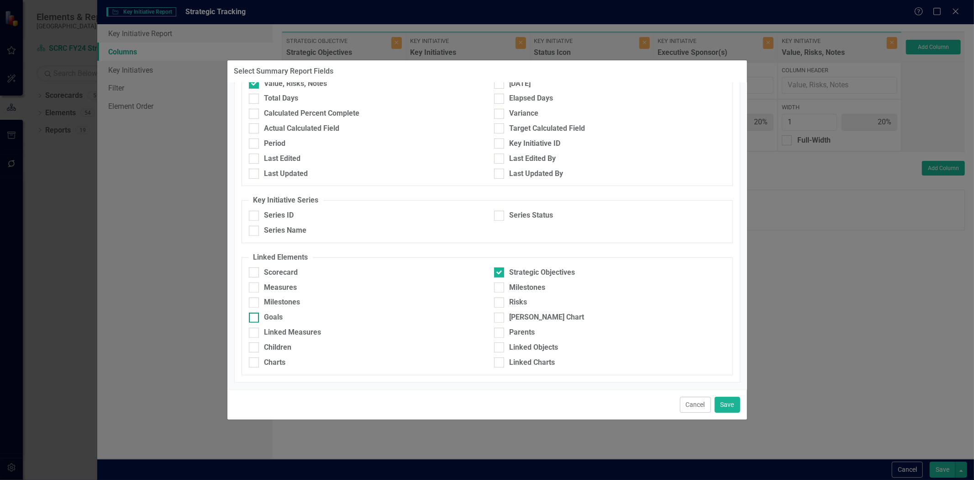
click at [285, 320] on div "Goals" at bounding box center [365, 317] width 232 height 11
click at [255, 318] on input "Goals" at bounding box center [252, 315] width 6 height 6
checkbox input "true"
click at [725, 397] on button "Save" at bounding box center [728, 405] width 26 height 16
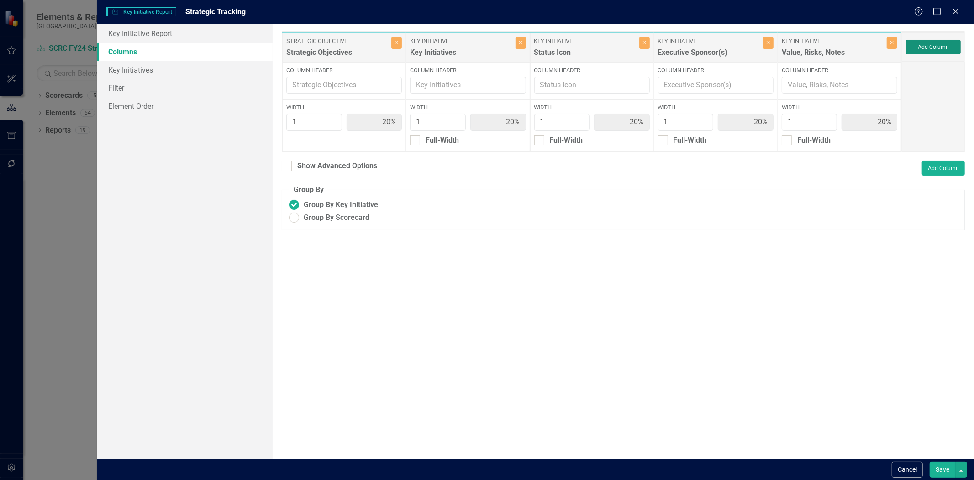
type input "17%"
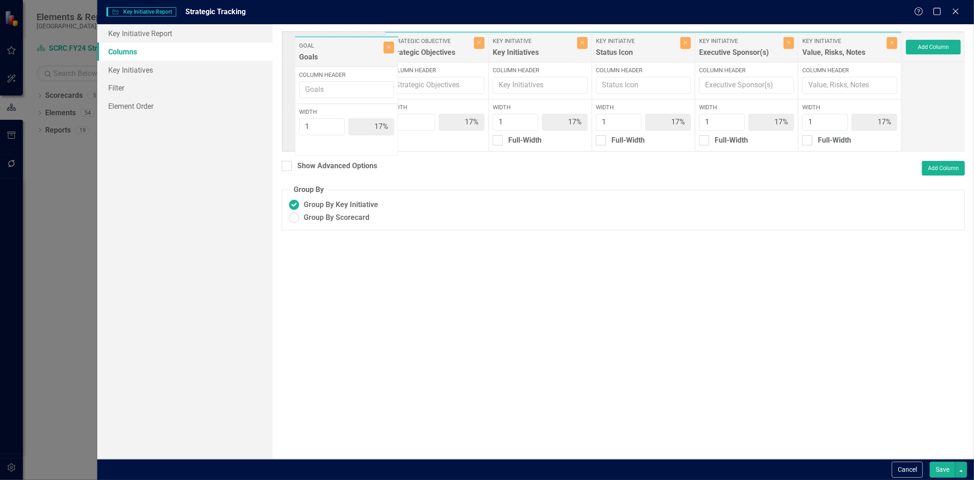
drag, startPoint x: 842, startPoint y: 52, endPoint x: 326, endPoint y: 53, distance: 516.2
click at [326, 53] on div "Strategic Objective Strategic Objectives Close Column Header Width 1 17% Key In…" at bounding box center [592, 91] width 620 height 121
click at [939, 472] on button "Save" at bounding box center [943, 469] width 26 height 16
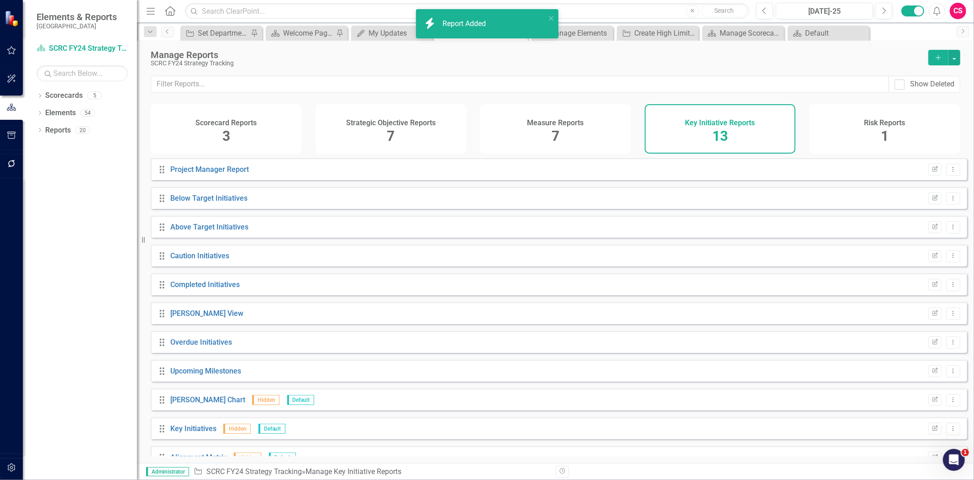
scroll to position [76, 0]
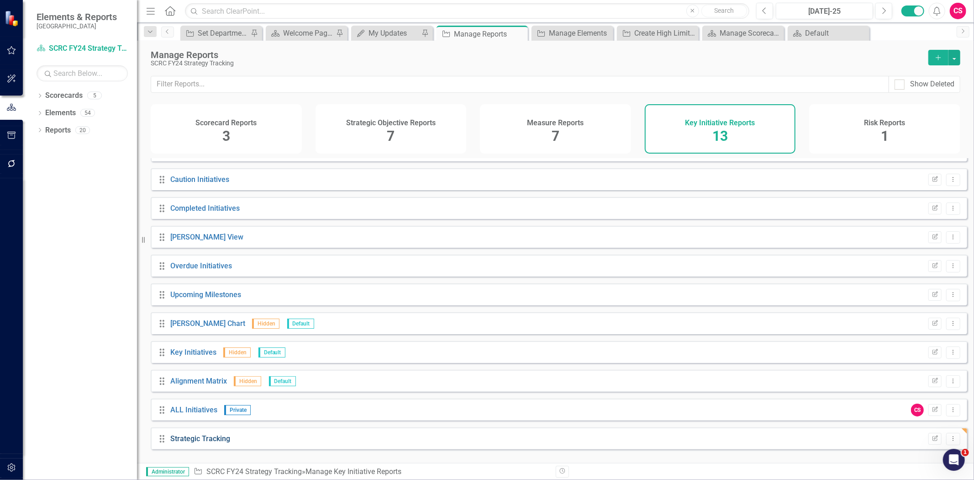
click at [199, 443] on link "Strategic Tracking" at bounding box center [200, 438] width 60 height 9
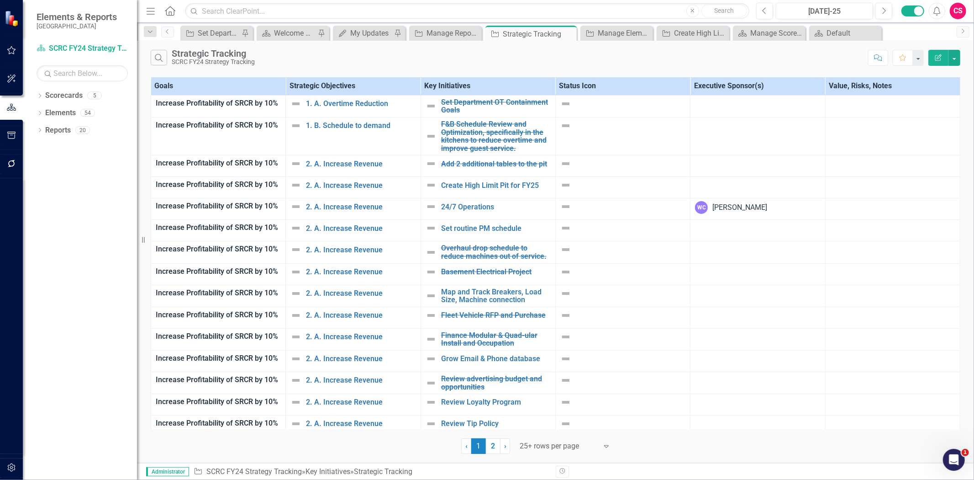
click at [934, 57] on button "Edit Report" at bounding box center [939, 58] width 20 height 16
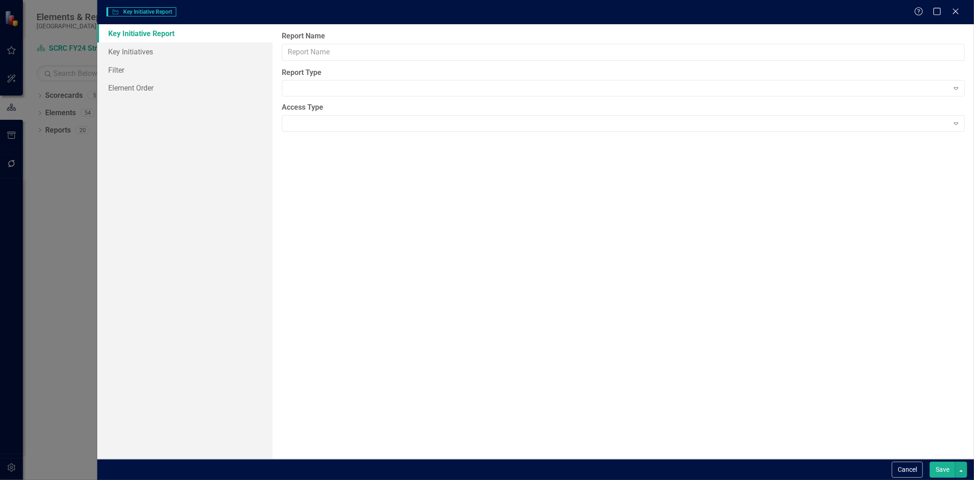
type input "Strategic Tracking"
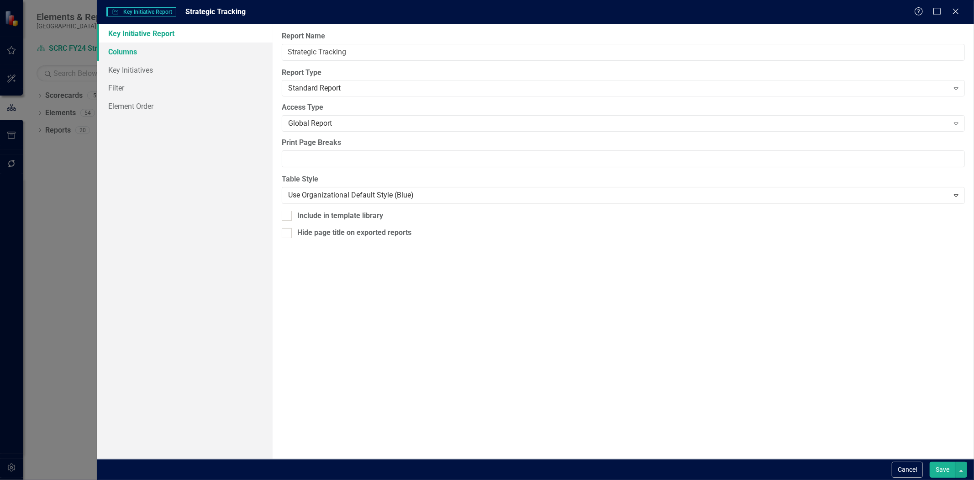
click at [193, 53] on link "Columns" at bounding box center [184, 51] width 175 height 18
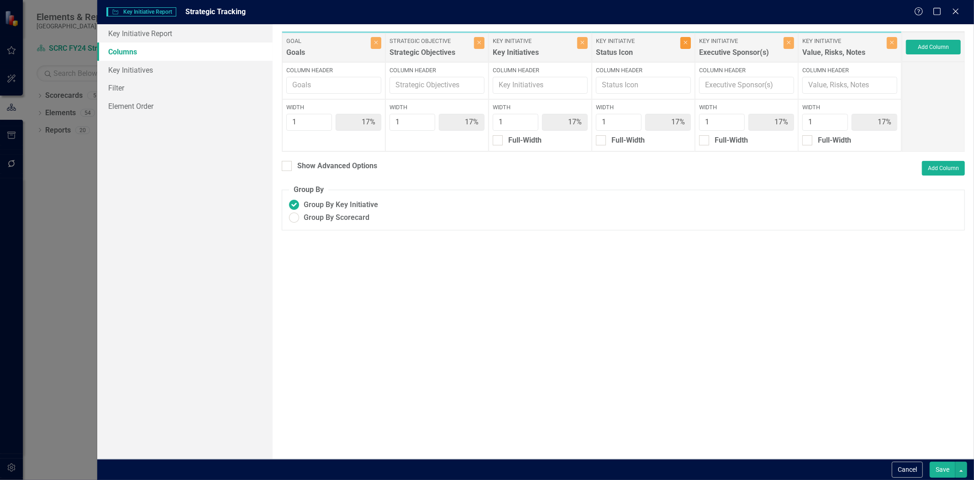
click at [688, 42] on button "Close" at bounding box center [686, 43] width 11 height 12
type input "20%"
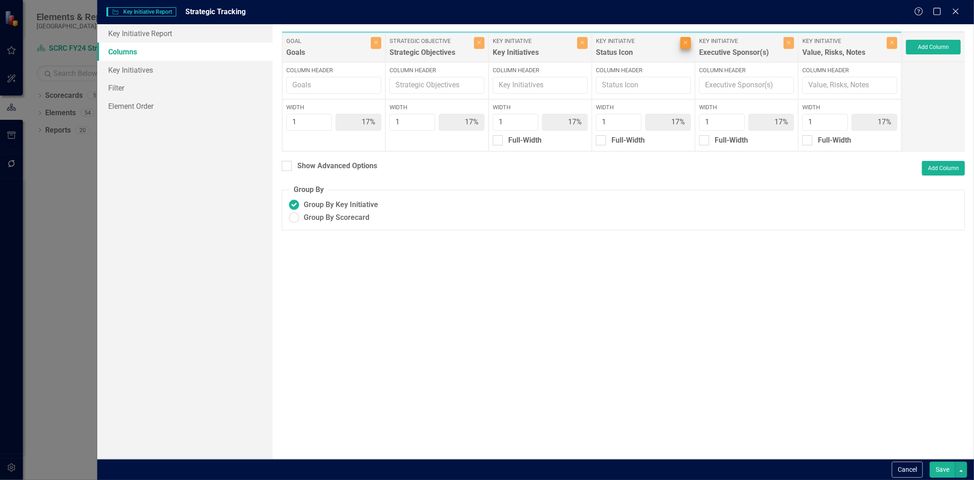
type input "20%"
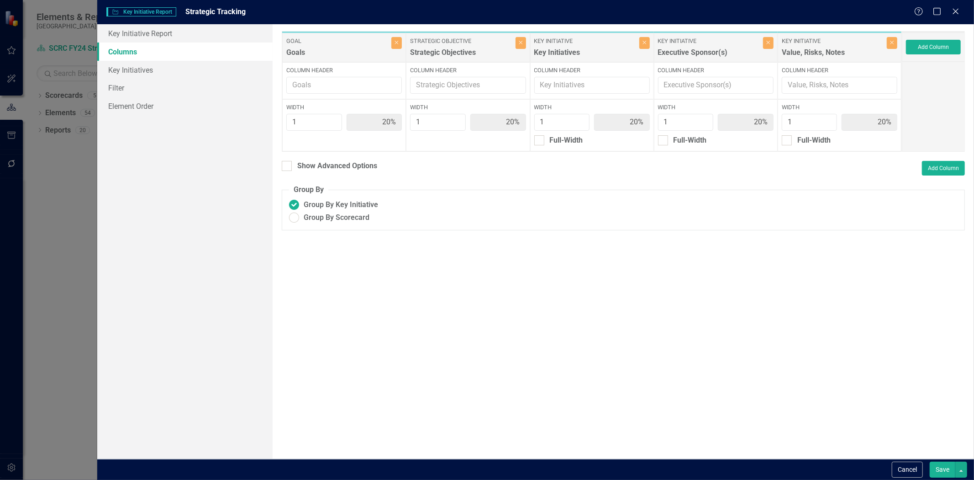
click at [941, 469] on button "Save" at bounding box center [943, 469] width 26 height 16
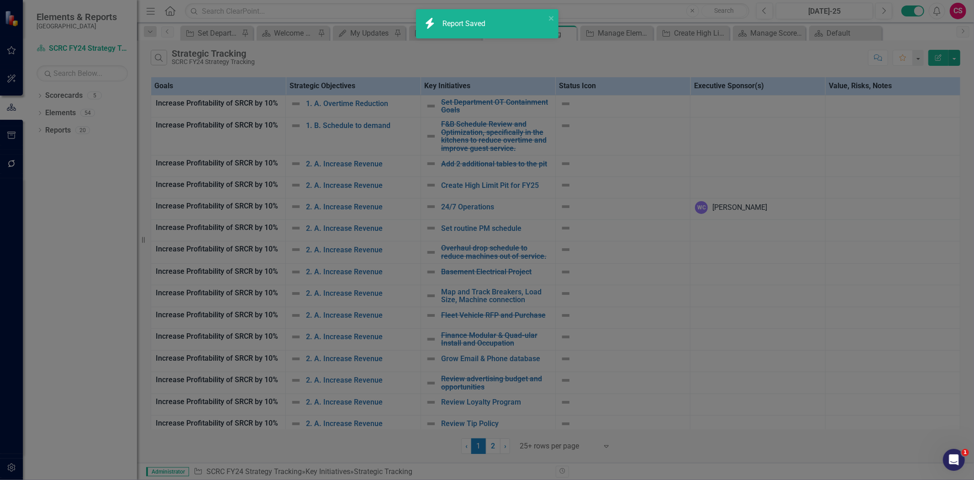
radio input "false"
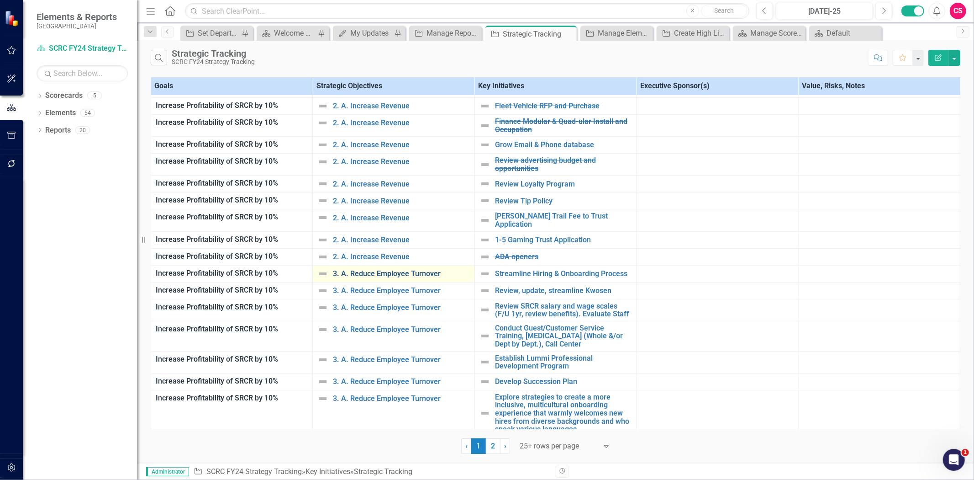
scroll to position [180, 0]
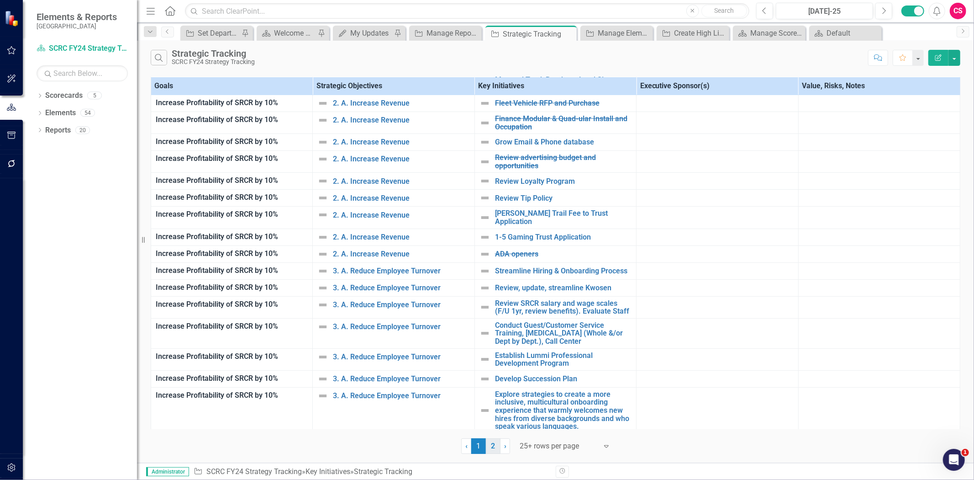
click at [489, 450] on link "2" at bounding box center [493, 446] width 15 height 16
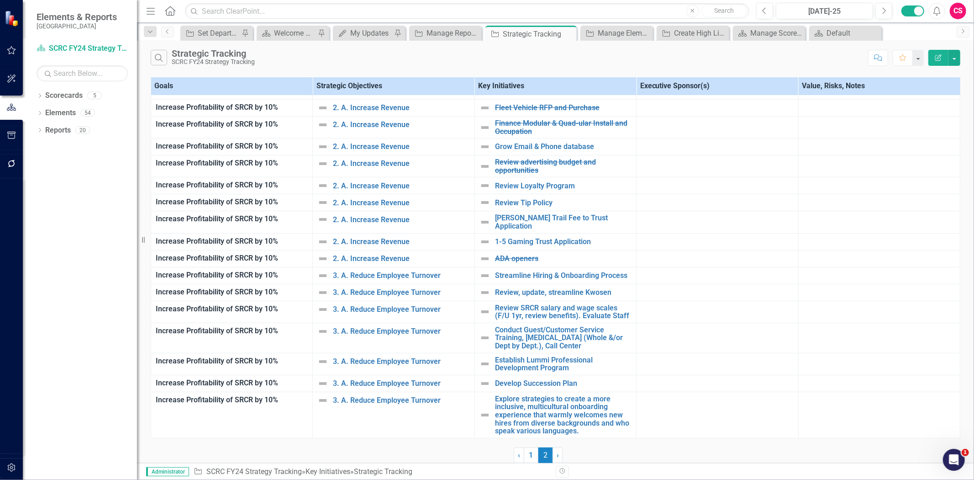
scroll to position [0, 0]
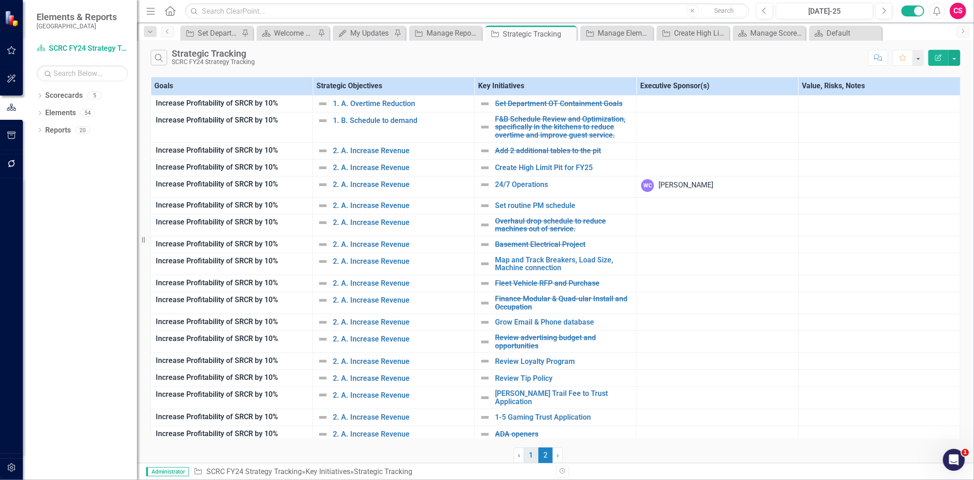
click at [531, 451] on link "1" at bounding box center [531, 455] width 15 height 16
click at [937, 55] on icon "Edit Report" at bounding box center [939, 57] width 8 height 6
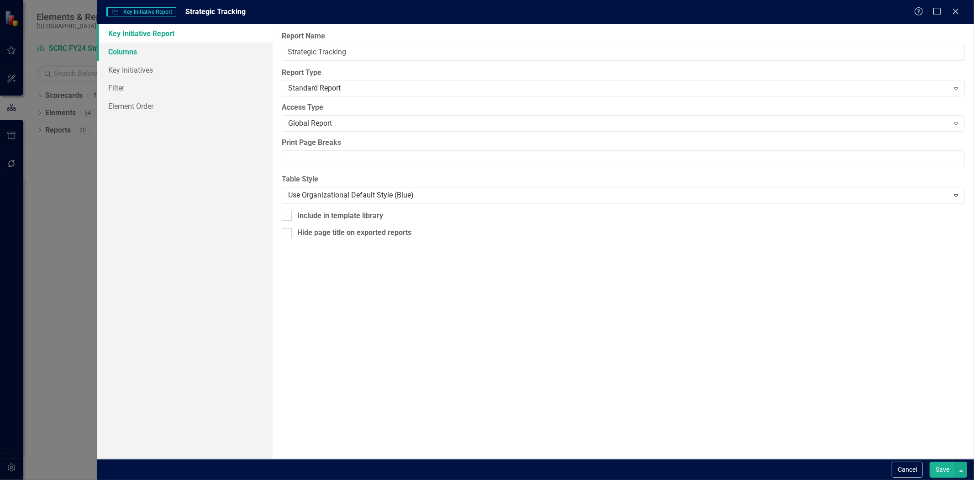
click at [124, 58] on link "Columns" at bounding box center [184, 51] width 175 height 18
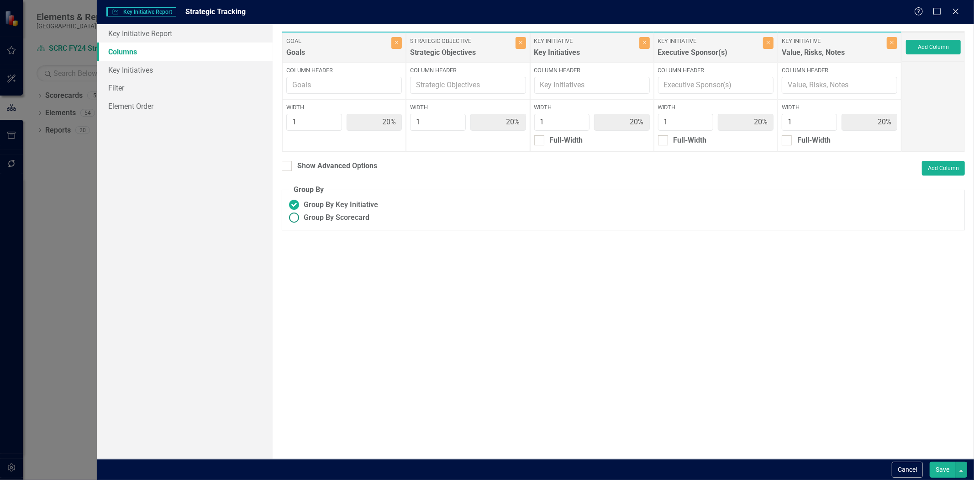
click at [304, 216] on span "Group By Scorecard" at bounding box center [337, 217] width 66 height 11
click at [302, 216] on input "Group By Scorecard" at bounding box center [294, 218] width 14 height 14
radio input "true"
click at [323, 257] on div "Group By Strategic Objective" at bounding box center [365, 262] width 94 height 11
click at [309, 258] on input "Group By Strategic Objective" at bounding box center [306, 261] width 6 height 6
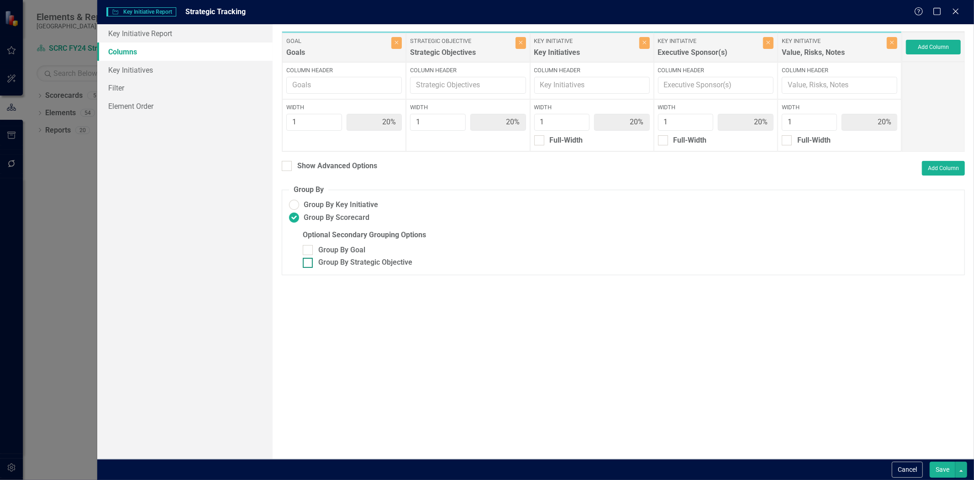
checkbox input "true"
drag, startPoint x: 323, startPoint y: 249, endPoint x: 328, endPoint y: 252, distance: 5.7
click at [323, 249] on div "Group By Goal" at bounding box center [341, 250] width 47 height 11
click at [309, 249] on input "Group By Goal" at bounding box center [306, 248] width 6 height 6
checkbox input "true"
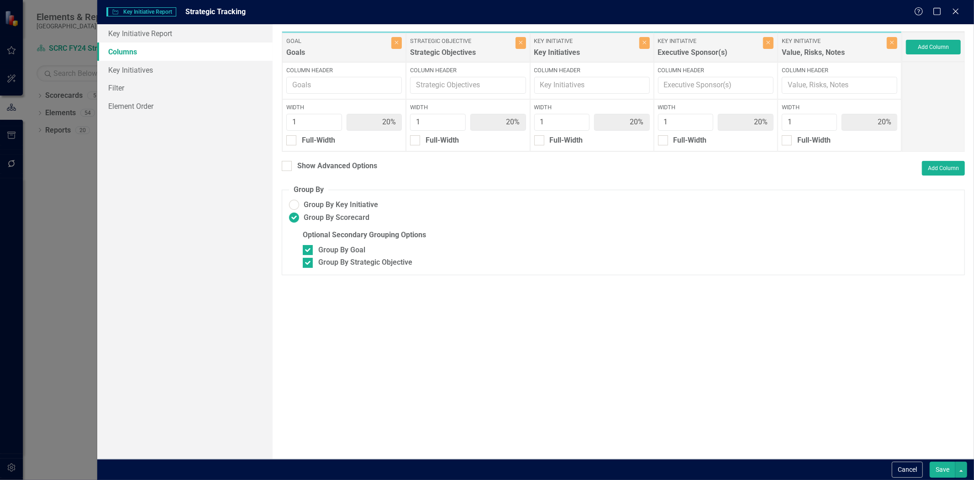
click at [933, 476] on button "Save" at bounding box center [943, 469] width 26 height 16
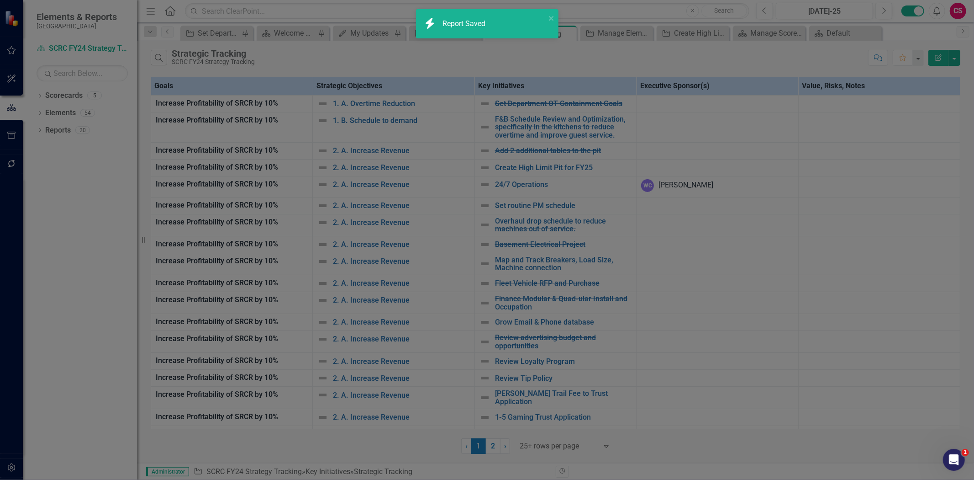
radio input "false"
checkbox input "false"
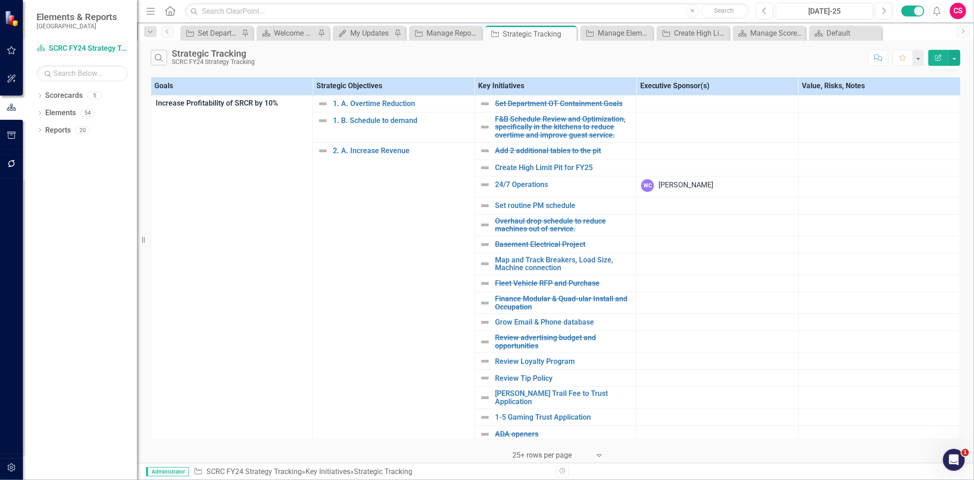
click at [84, 43] on link "Scorecard SCRC FY24 Strategy Tracking" at bounding box center [82, 48] width 91 height 11
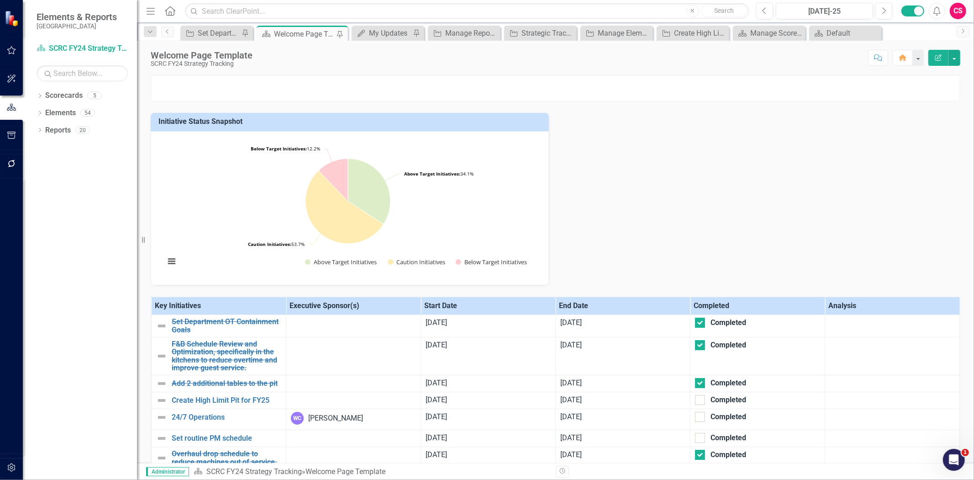
click at [609, 315] on th "End Date" at bounding box center [623, 306] width 135 height 18
click at [609, 315] on th "End Date Sort Ascending" at bounding box center [623, 306] width 135 height 18
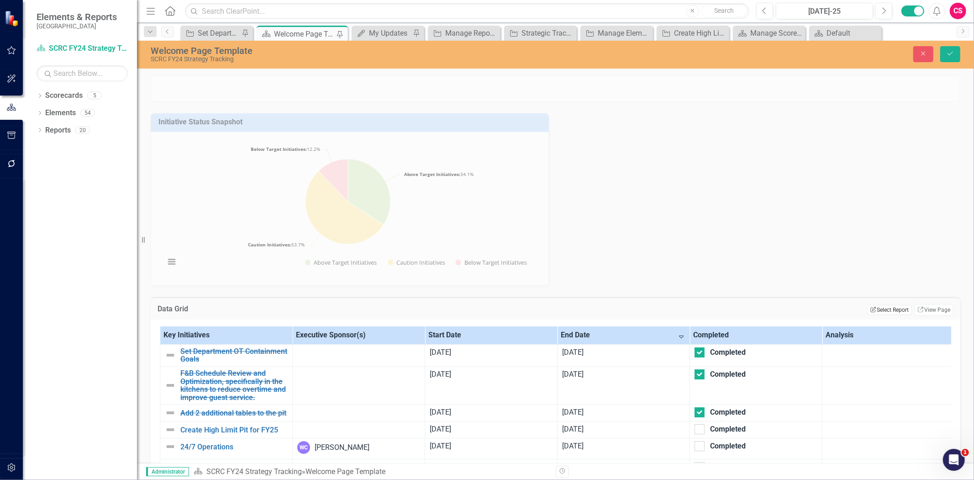
click at [890, 315] on button "Edit Report Select Report" at bounding box center [890, 310] width 44 height 10
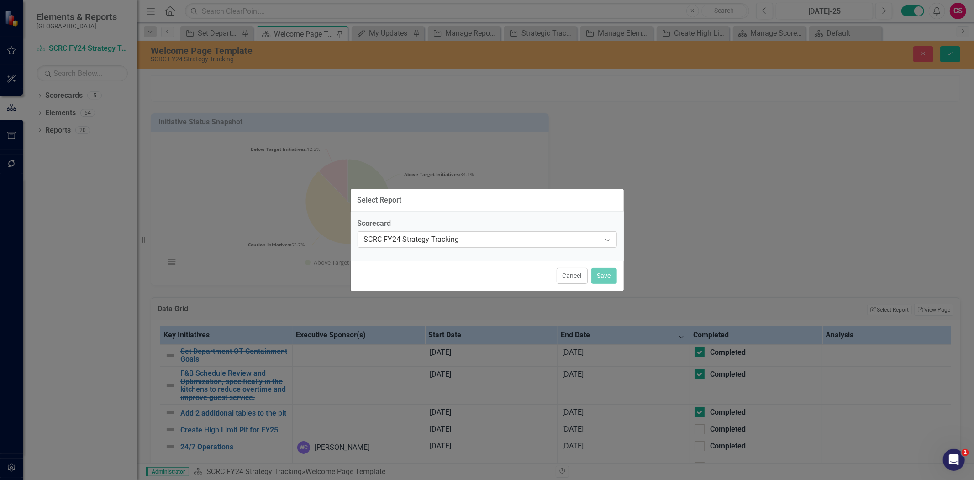
click at [454, 253] on div "Scorecard SCRC FY24 Strategy Tracking Expand" at bounding box center [487, 236] width 273 height 49
click at [450, 240] on div "SCRC FY24 Strategy Tracking" at bounding box center [482, 239] width 237 height 11
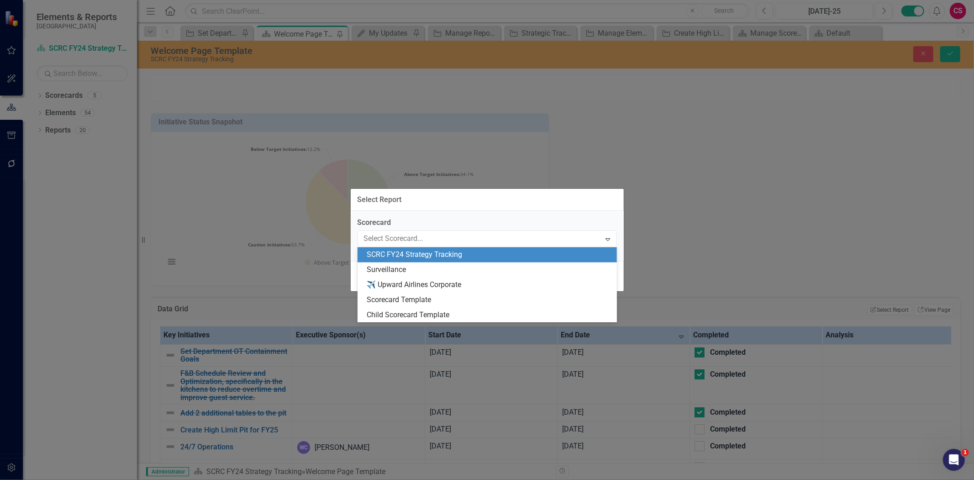
click at [448, 215] on div "Scorecard 5 results available. Use Up and Down to choose options, press Enter t…" at bounding box center [487, 236] width 273 height 50
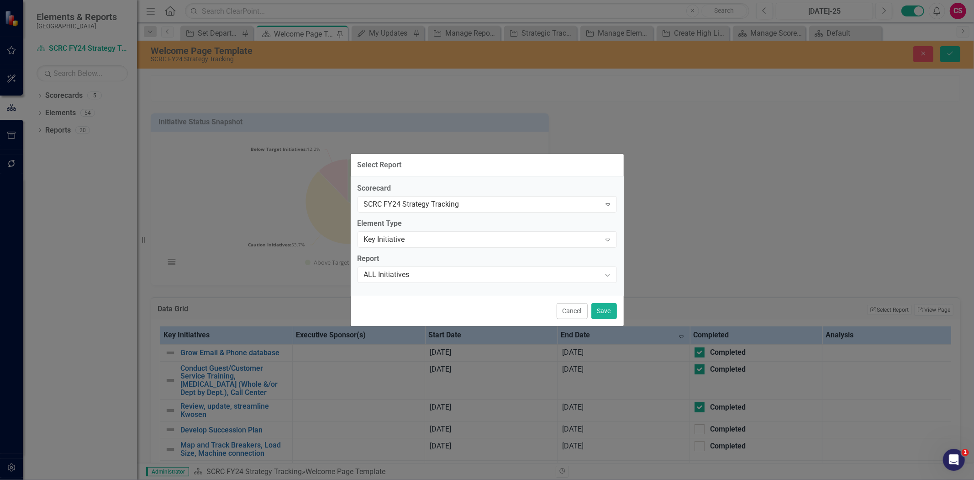
checkbox input "false"
checkbox input "true"
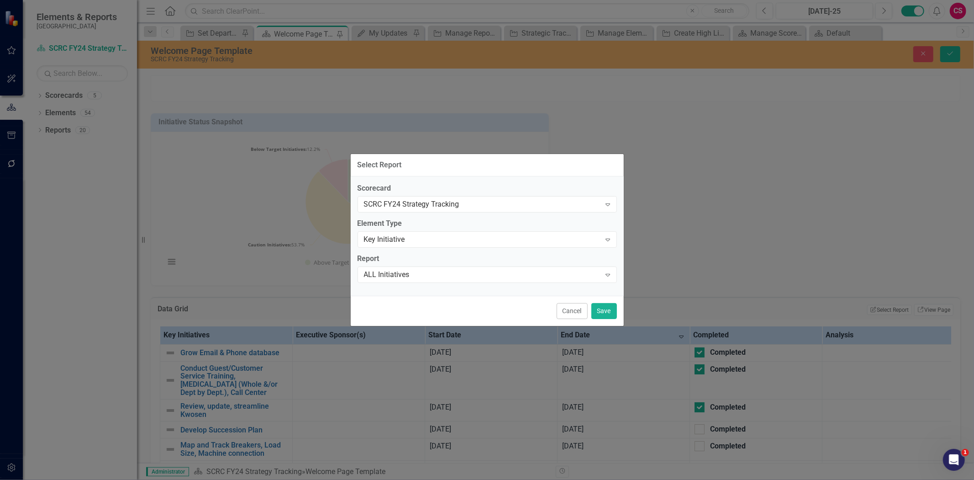
checkbox input "false"
checkbox input "true"
checkbox input "false"
checkbox input "true"
click at [426, 240] on div "Key Initiative" at bounding box center [482, 239] width 237 height 11
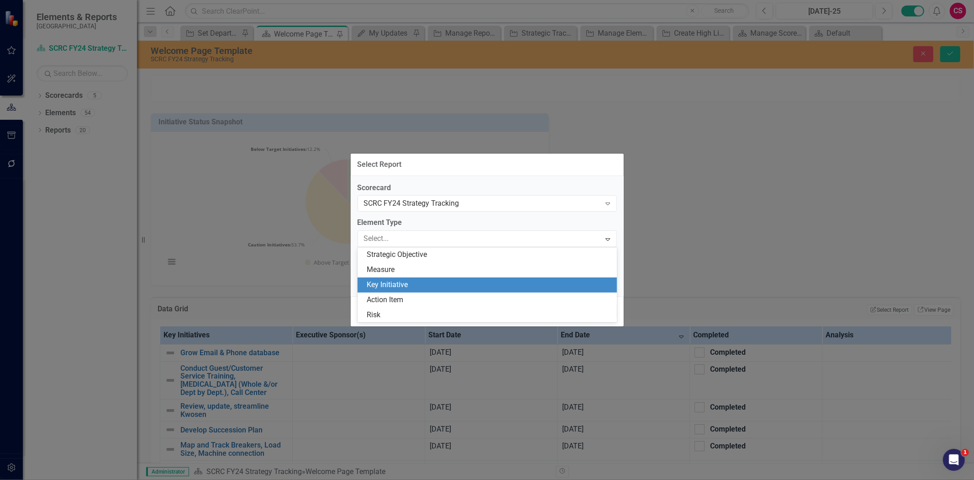
click at [433, 224] on label "Element Type" at bounding box center [487, 222] width 259 height 11
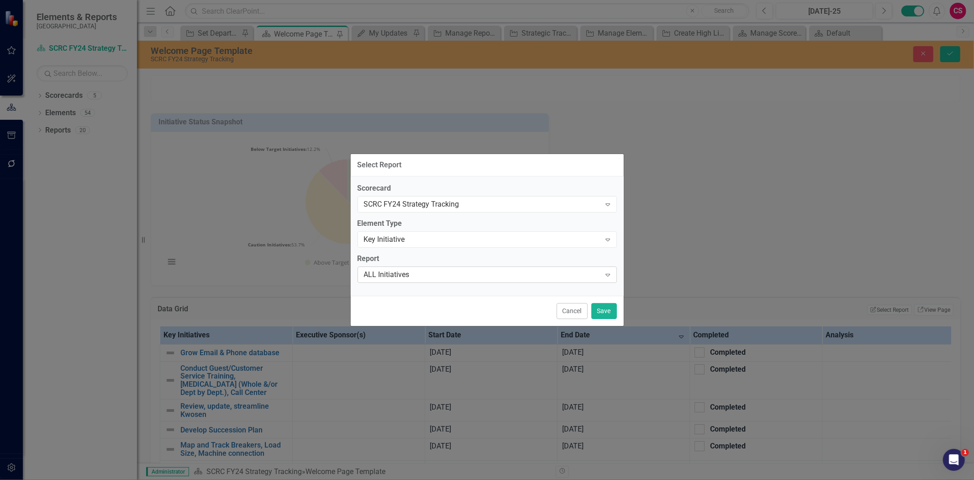
click at [422, 275] on div "ALL Initiatives" at bounding box center [482, 274] width 237 height 11
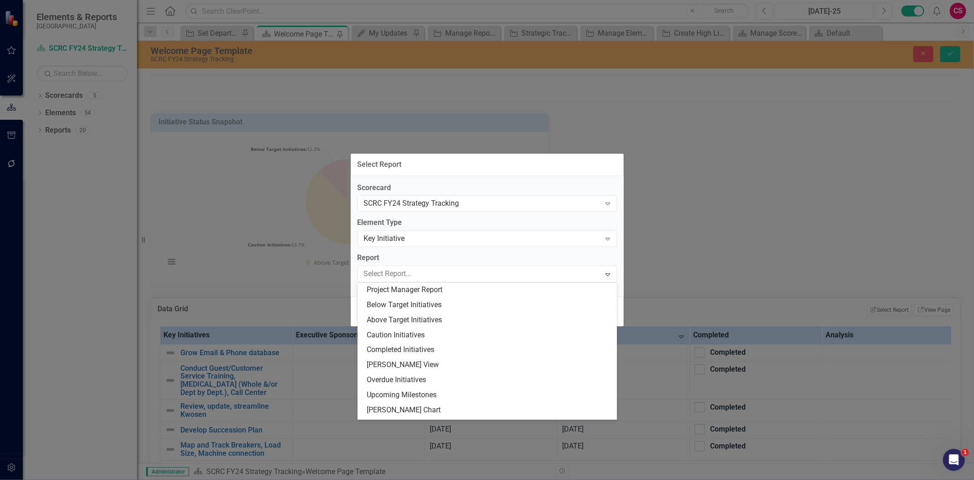
scroll to position [58, 0]
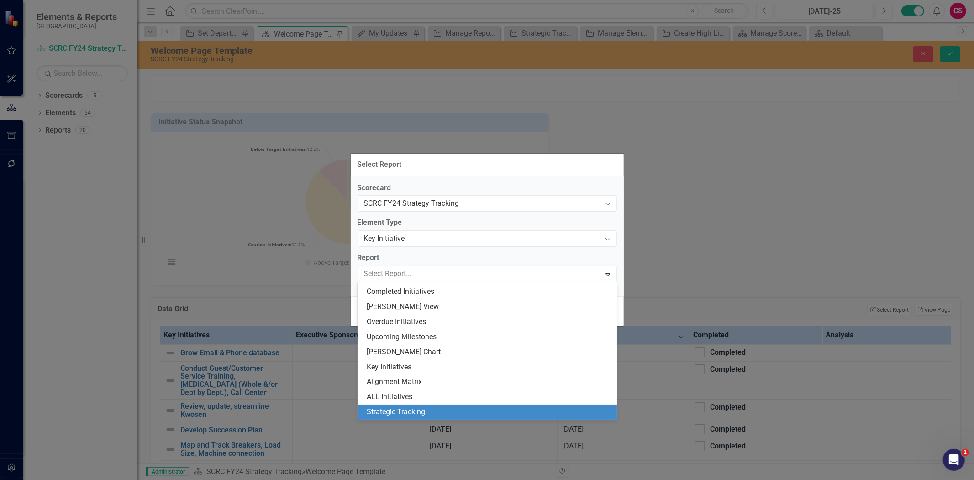
click at [399, 413] on div "Strategic Tracking" at bounding box center [489, 412] width 245 height 11
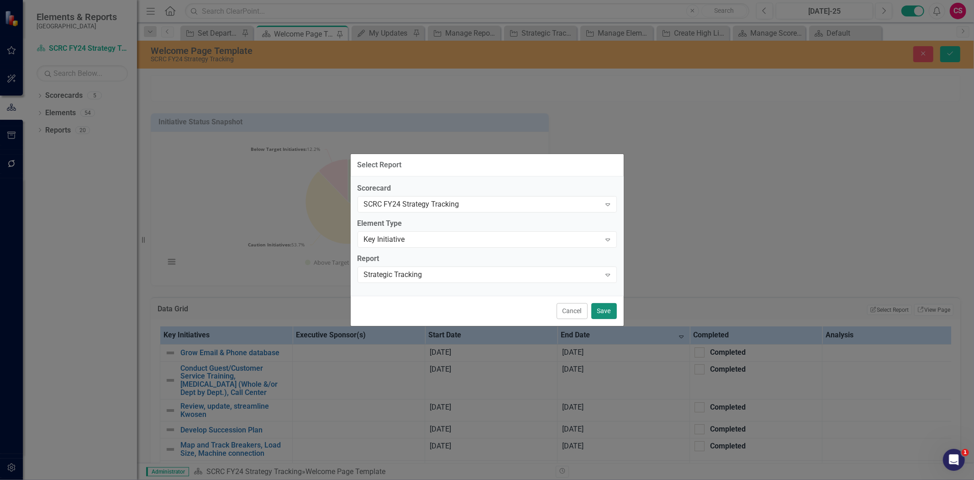
click at [607, 310] on button "Save" at bounding box center [605, 311] width 26 height 16
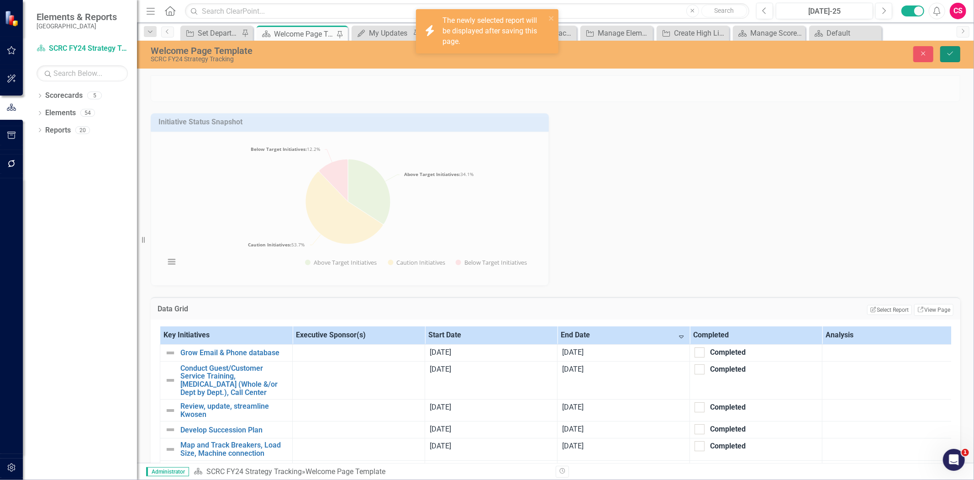
click at [954, 52] on icon "Save" at bounding box center [951, 53] width 8 height 6
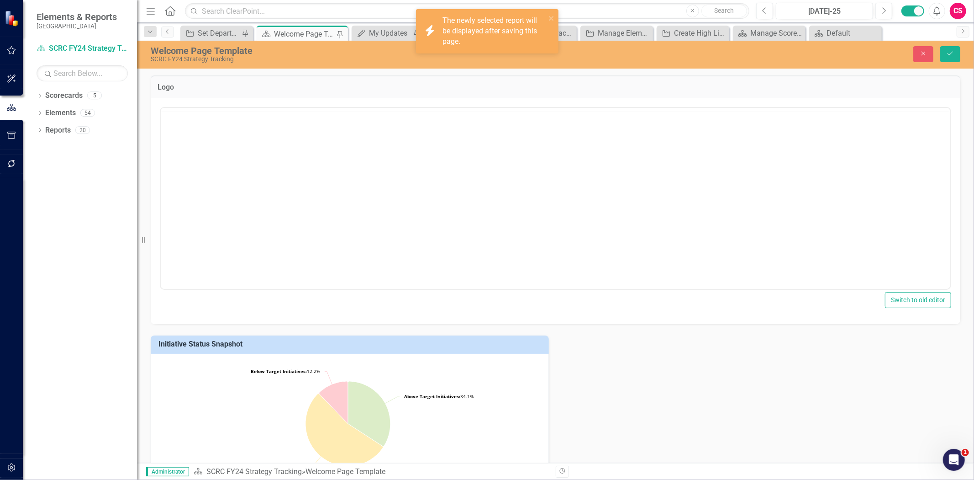
checkbox input "false"
checkbox input "true"
checkbox input "false"
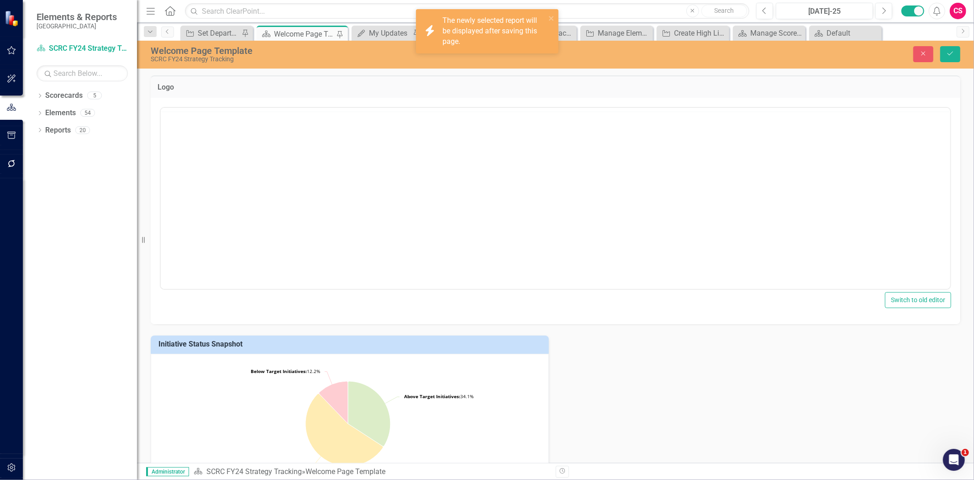
checkbox input "true"
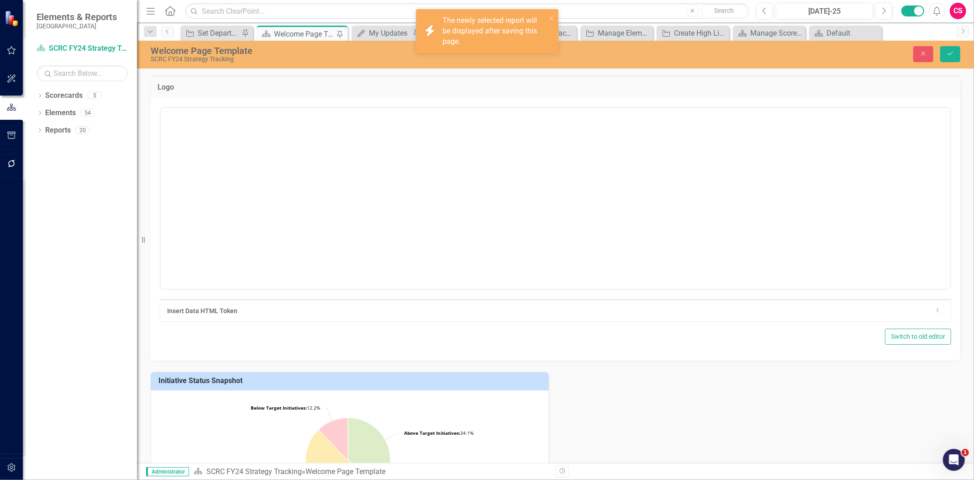
click at [163, 119] on img "Rich Text Area. Press ALT-0 for help." at bounding box center [163, 119] width 0 height 0
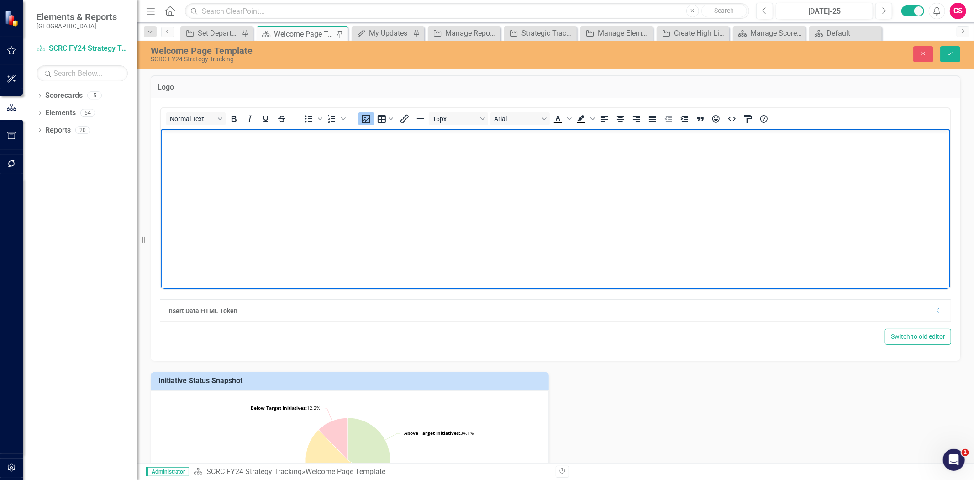
scroll to position [0, 0]
checkbox input "true"
checkbox input "false"
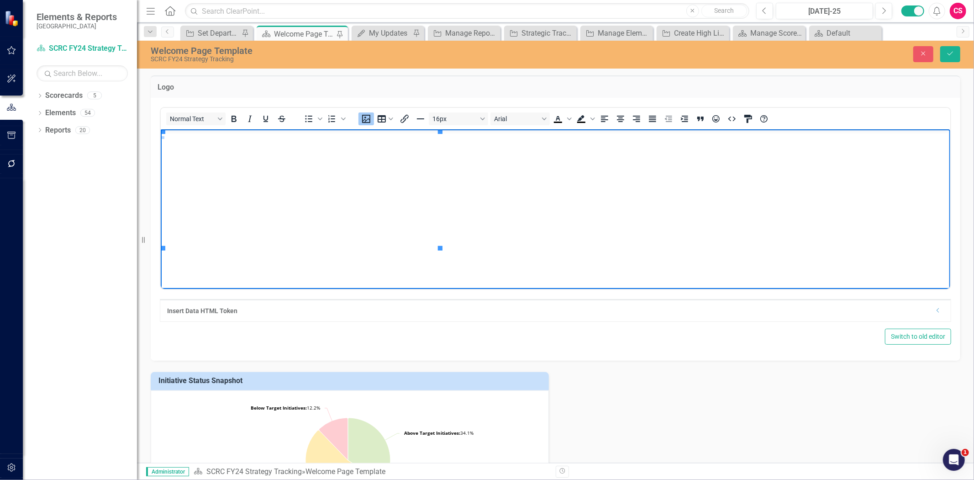
checkbox input "true"
checkbox input "false"
drag, startPoint x: 440, startPoint y: 248, endPoint x: 302, endPoint y: 213, distance: 142.7
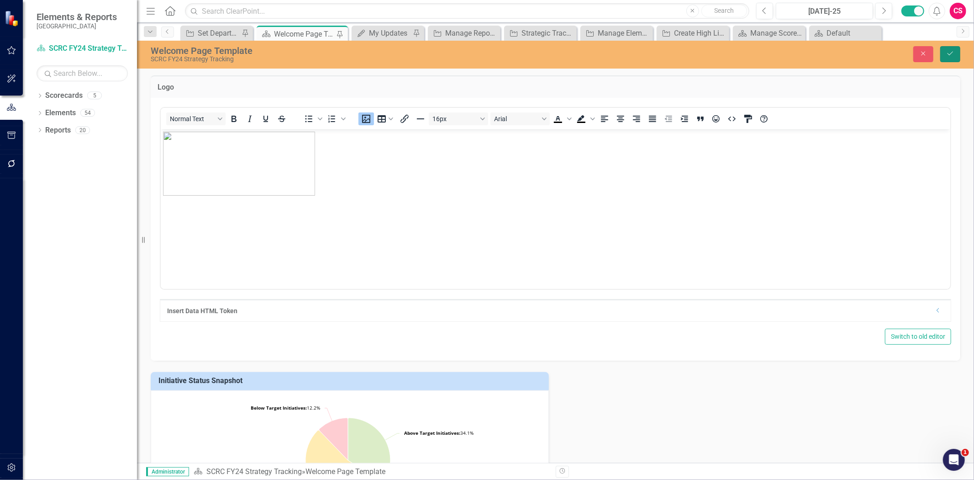
click at [948, 51] on icon "Save" at bounding box center [951, 53] width 8 height 6
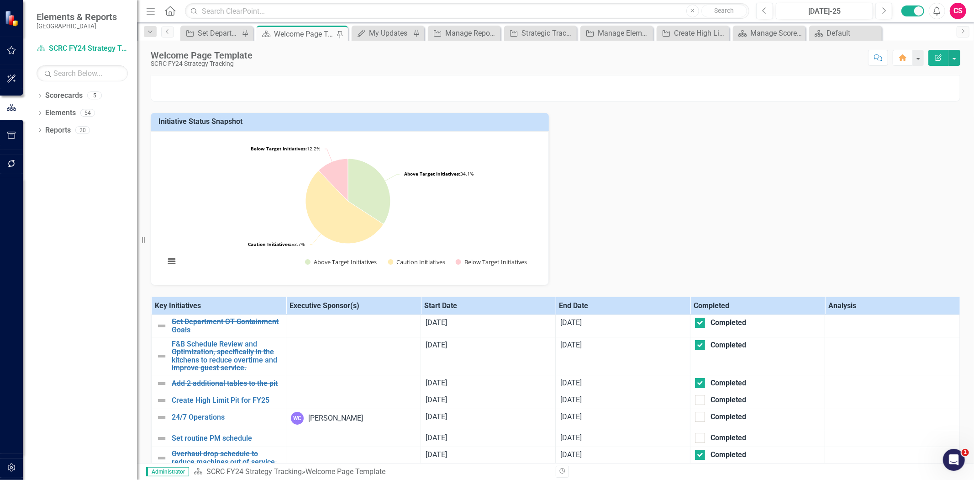
click at [465, 88] on p at bounding box center [555, 81] width 809 height 12
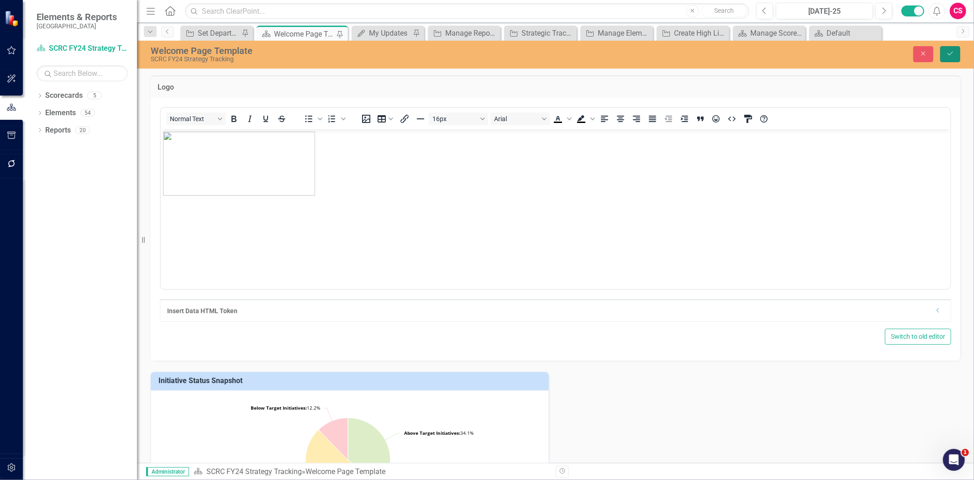
click at [955, 51] on icon "Save" at bounding box center [951, 53] width 8 height 6
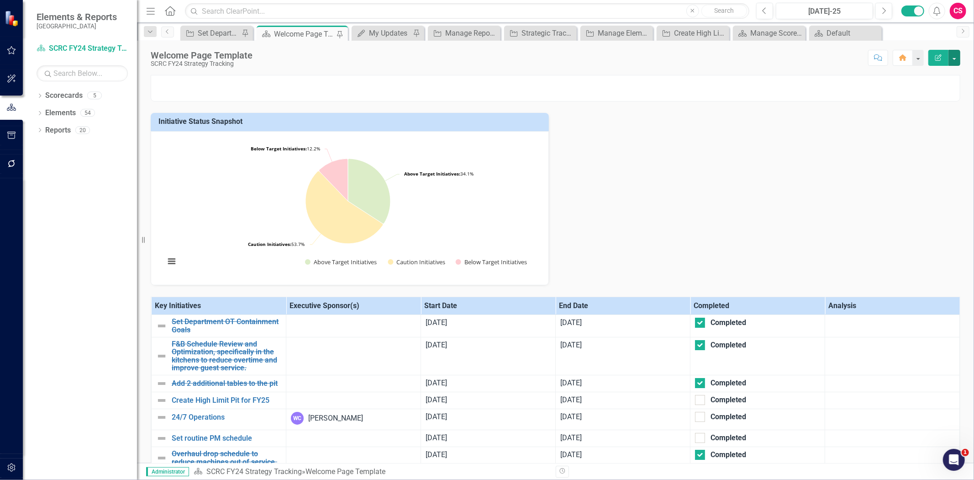
click at [957, 55] on button "button" at bounding box center [955, 58] width 12 height 16
click at [924, 92] on link "Edit Report Edit Layout" at bounding box center [923, 91] width 74 height 17
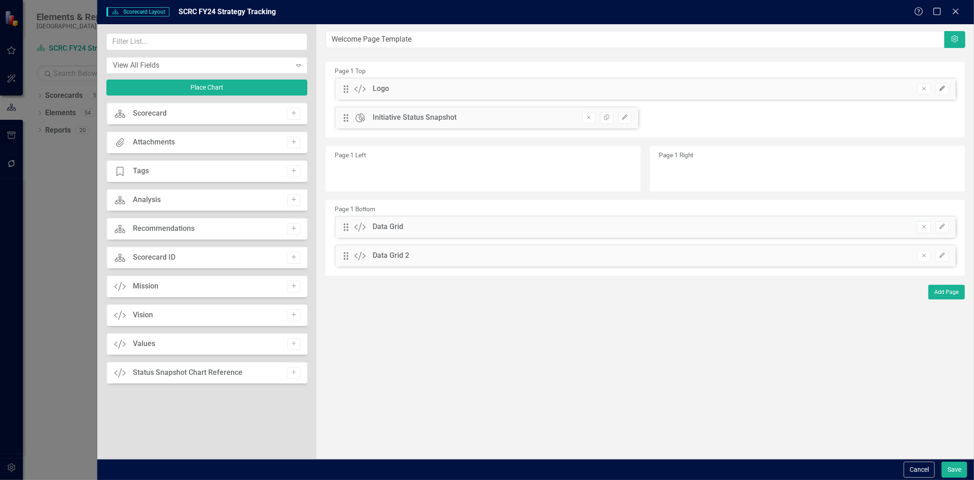
click at [945, 87] on icon "Edit" at bounding box center [942, 88] width 7 height 5
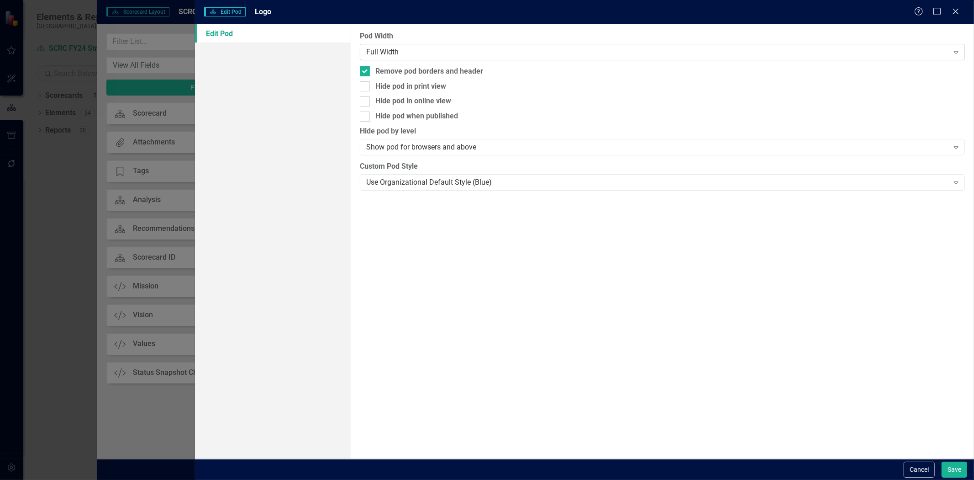
click at [448, 51] on div "Full Width" at bounding box center [657, 52] width 583 height 11
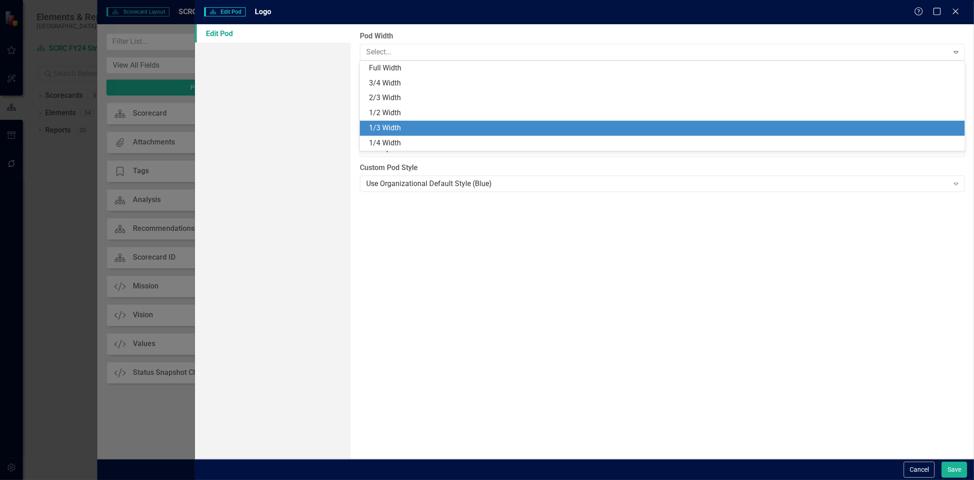
click at [432, 125] on div "1/3 Width" at bounding box center [664, 128] width 591 height 11
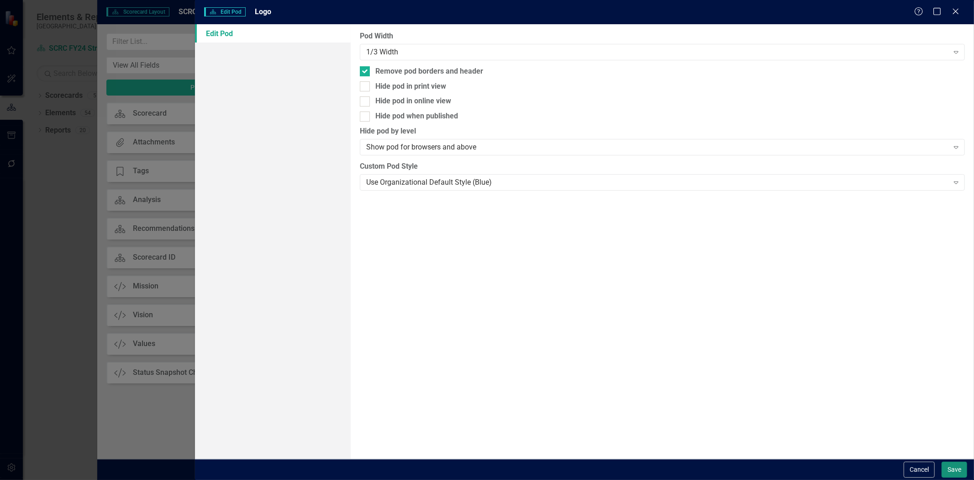
click at [951, 468] on button "Save" at bounding box center [955, 469] width 26 height 16
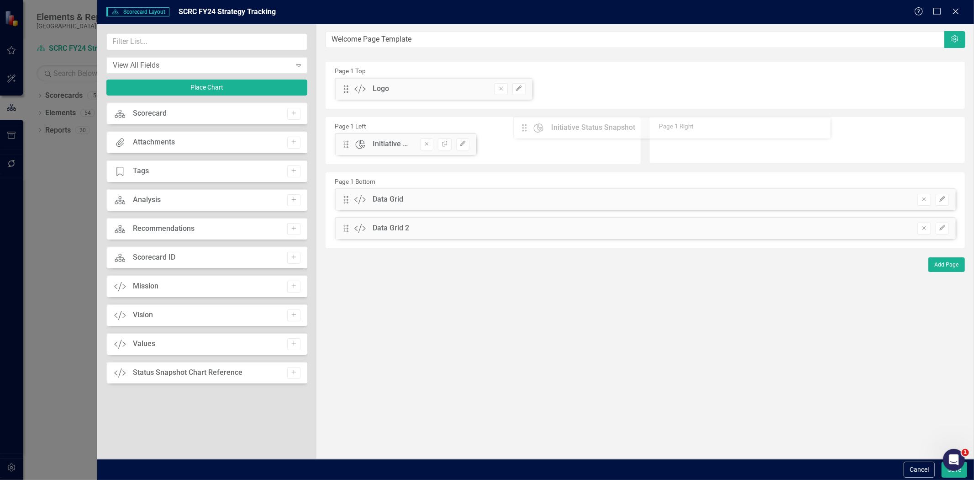
drag, startPoint x: 556, startPoint y: 91, endPoint x: 519, endPoint y: 129, distance: 52.7
click at [468, 139] on button "Edit" at bounding box center [462, 144] width 13 height 12
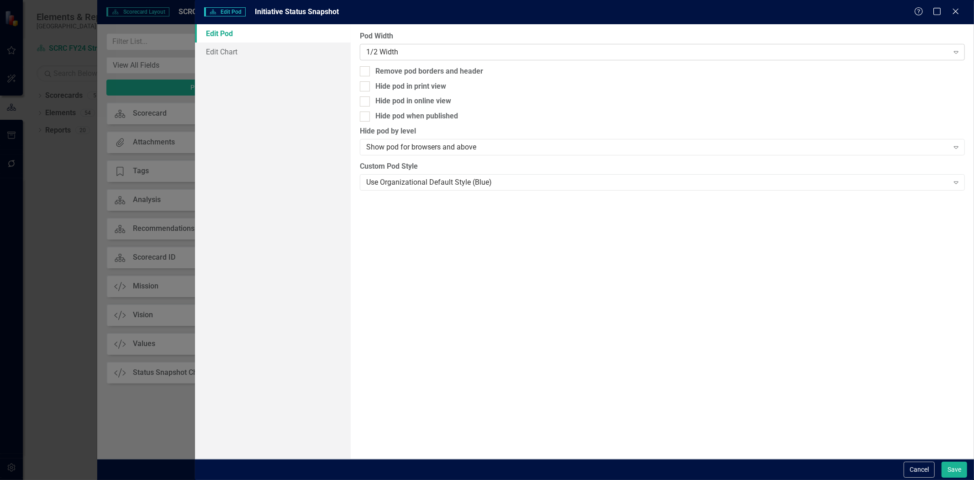
click at [441, 58] on div "1/2 Width Expand" at bounding box center [662, 52] width 605 height 16
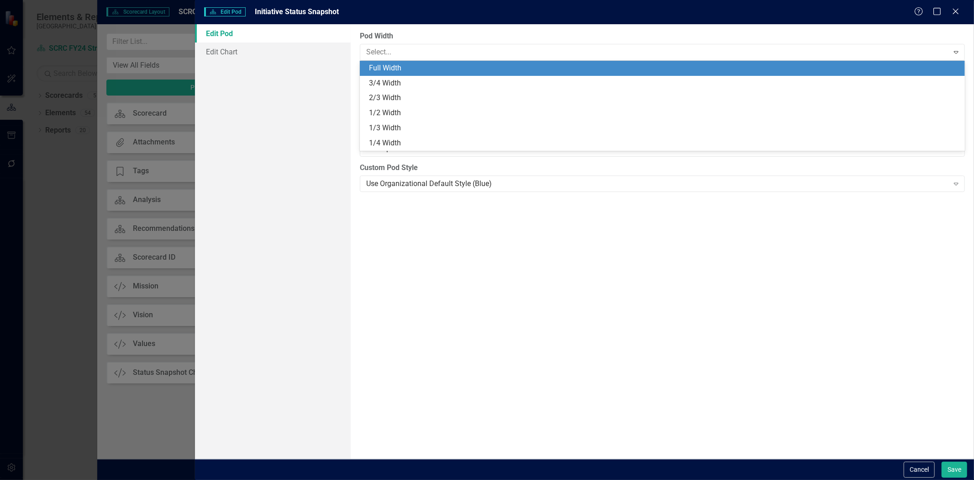
click at [440, 73] on div "Full Width" at bounding box center [664, 68] width 591 height 11
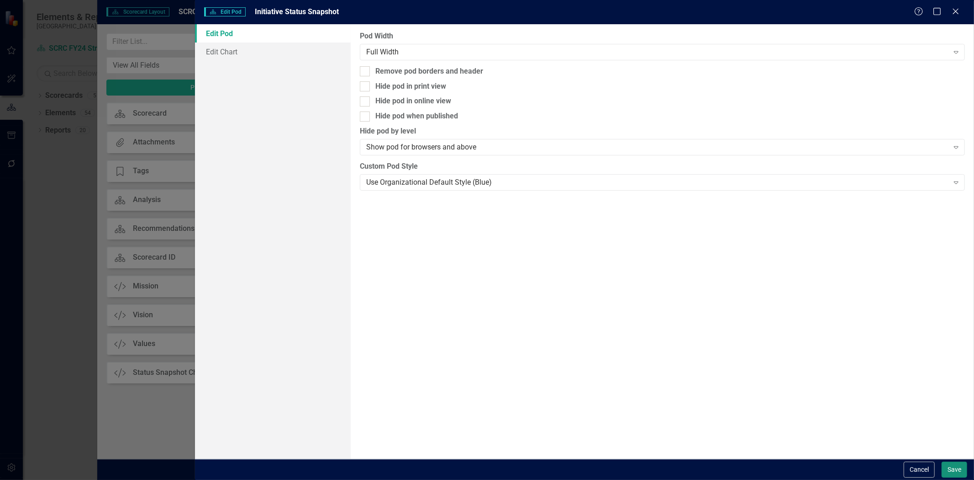
click at [967, 471] on button "Save" at bounding box center [955, 469] width 26 height 16
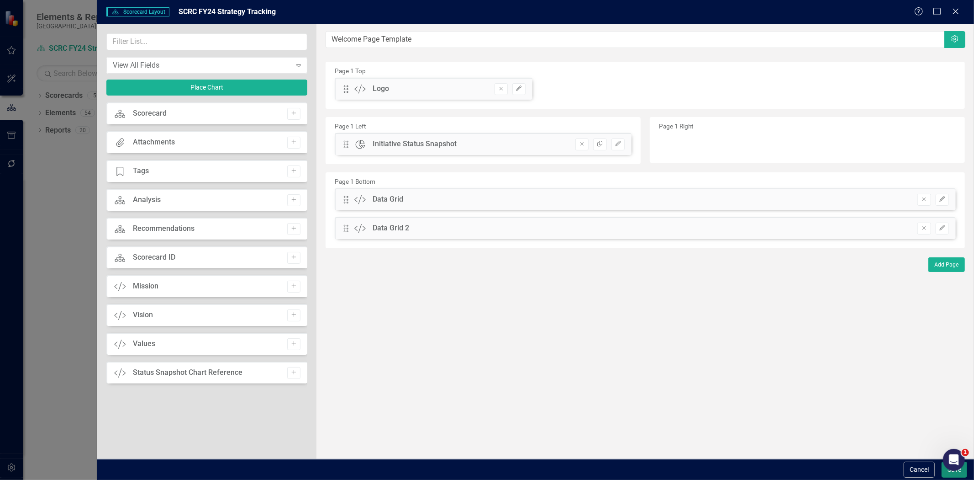
click at [943, 476] on button "Save" at bounding box center [955, 469] width 26 height 16
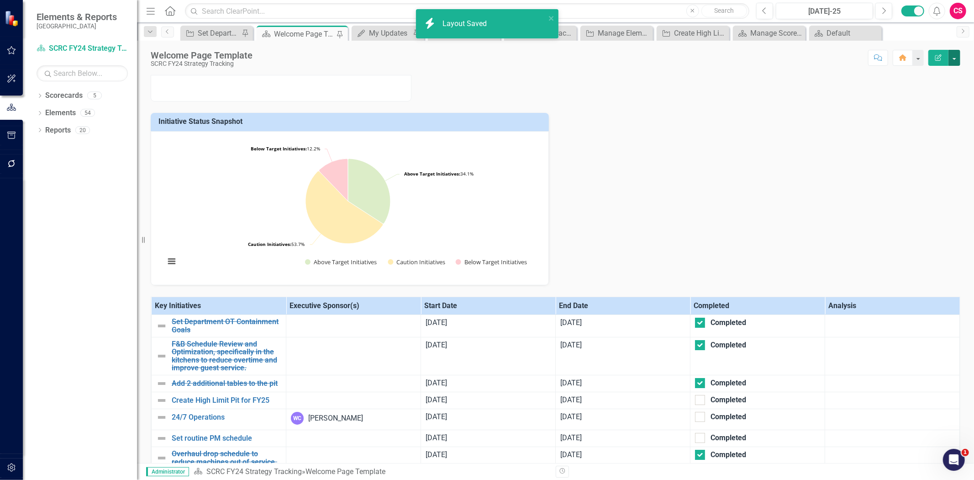
click at [956, 62] on button "button" at bounding box center [955, 58] width 12 height 16
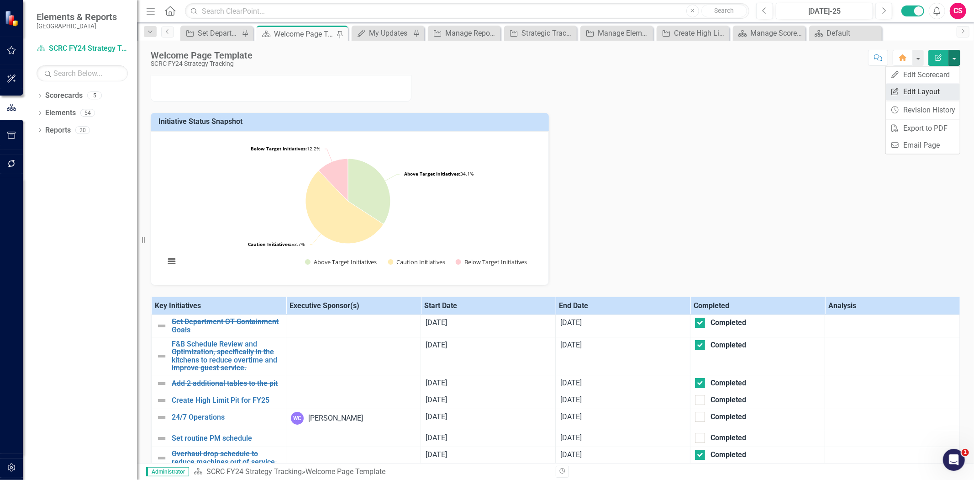
click at [930, 87] on link "Edit Report Edit Layout" at bounding box center [923, 91] width 74 height 17
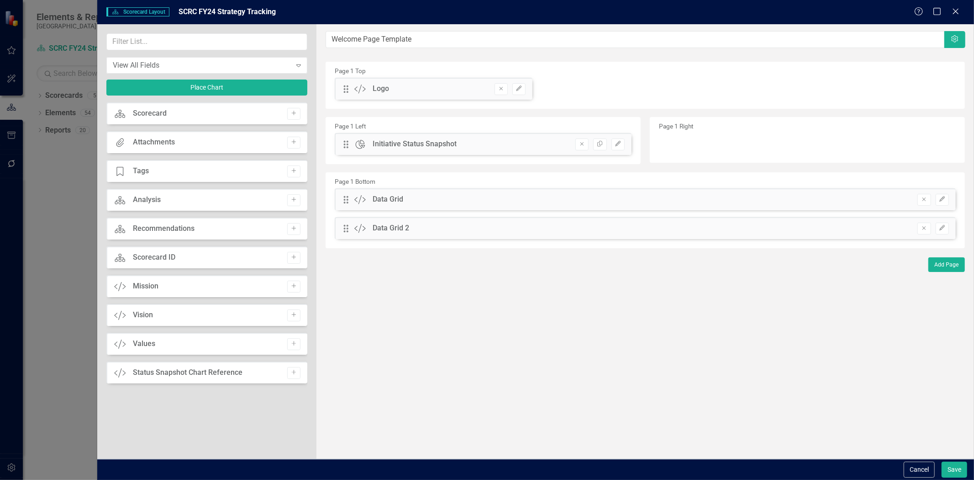
drag, startPoint x: 339, startPoint y: 148, endPoint x: 408, endPoint y: 126, distance: 71.9
click at [471, 115] on div "Page 1 Left Drag Chart Initiative Status Snapshot Remove Copy Edit" at bounding box center [482, 142] width 327 height 55
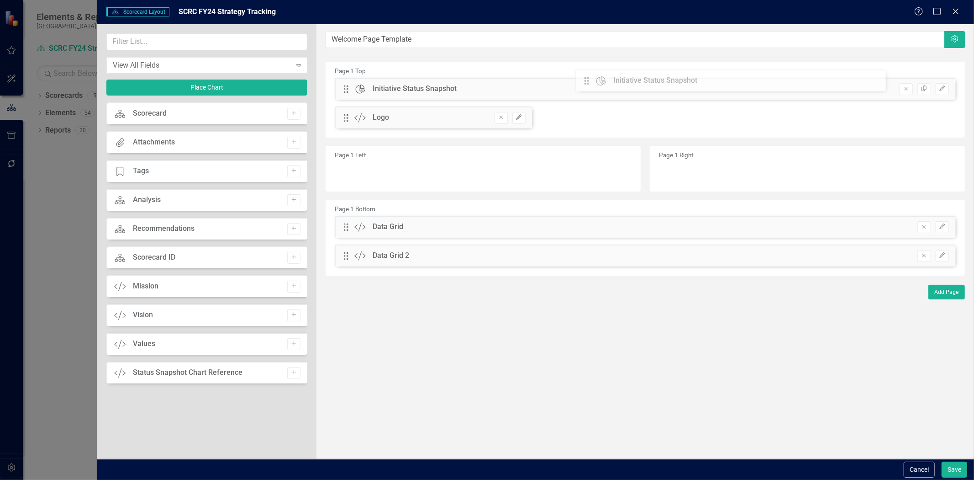
drag, startPoint x: 344, startPoint y: 145, endPoint x: 592, endPoint y: 81, distance: 255.6
drag, startPoint x: 344, startPoint y: 115, endPoint x: 347, endPoint y: 85, distance: 29.4
click at [347, 85] on div "The fields (or pods) that are available for you to include on the detail page a…" at bounding box center [646, 241] width 658 height 434
click at [946, 116] on icon "Edit" at bounding box center [942, 117] width 7 height 5
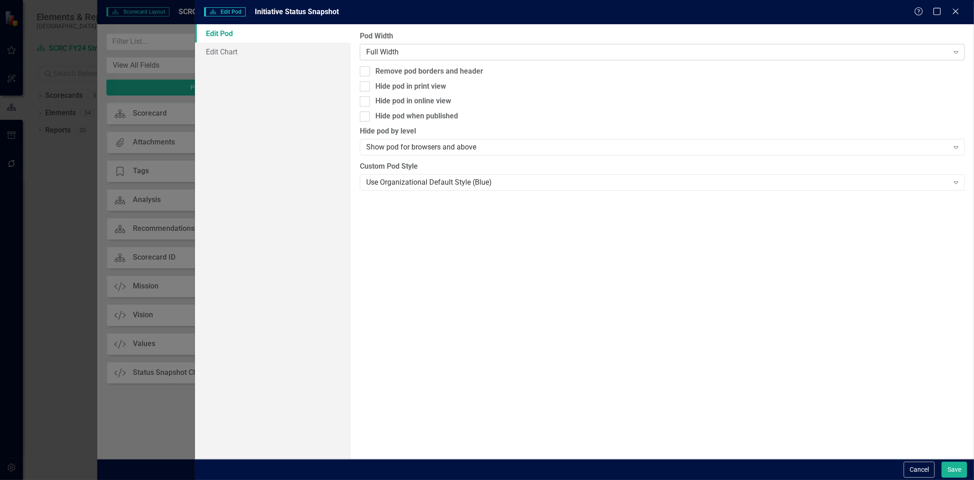
click at [432, 53] on div "Full Width" at bounding box center [657, 52] width 583 height 11
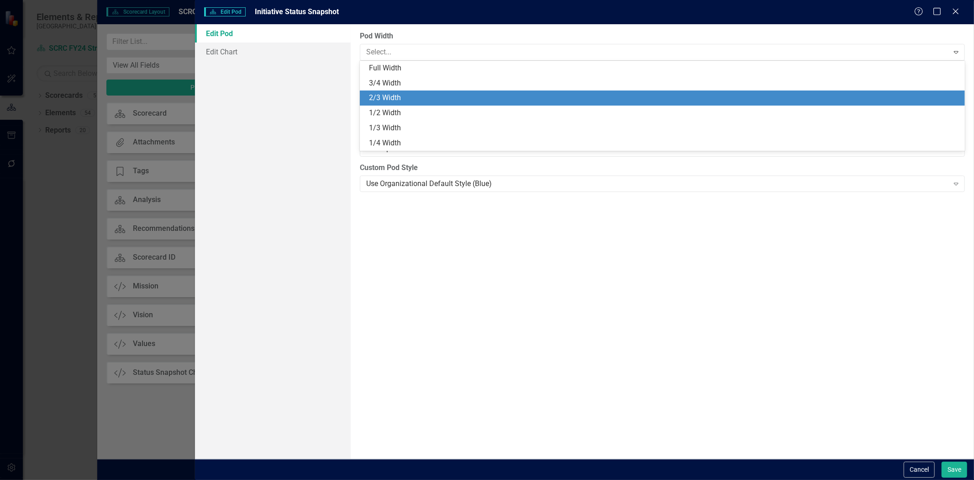
click at [415, 97] on div "2/3 Width" at bounding box center [664, 98] width 591 height 11
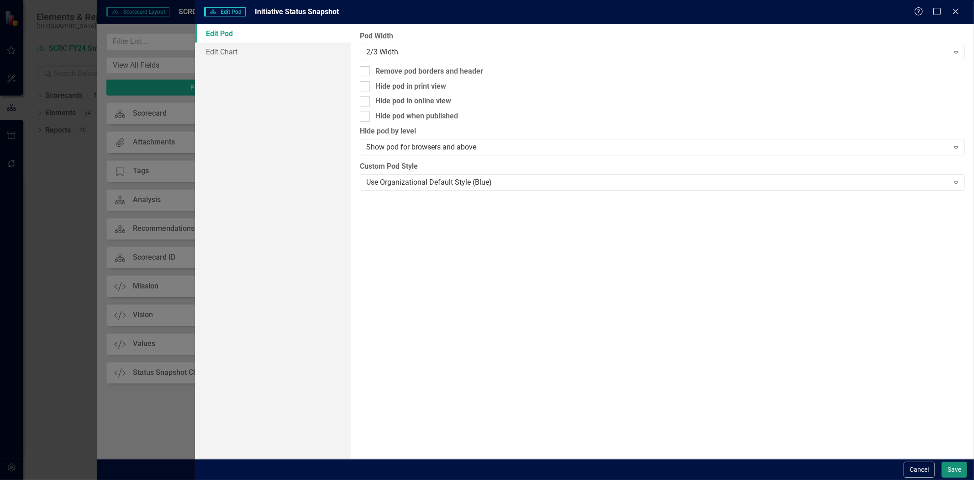
click at [958, 472] on button "Save" at bounding box center [955, 469] width 26 height 16
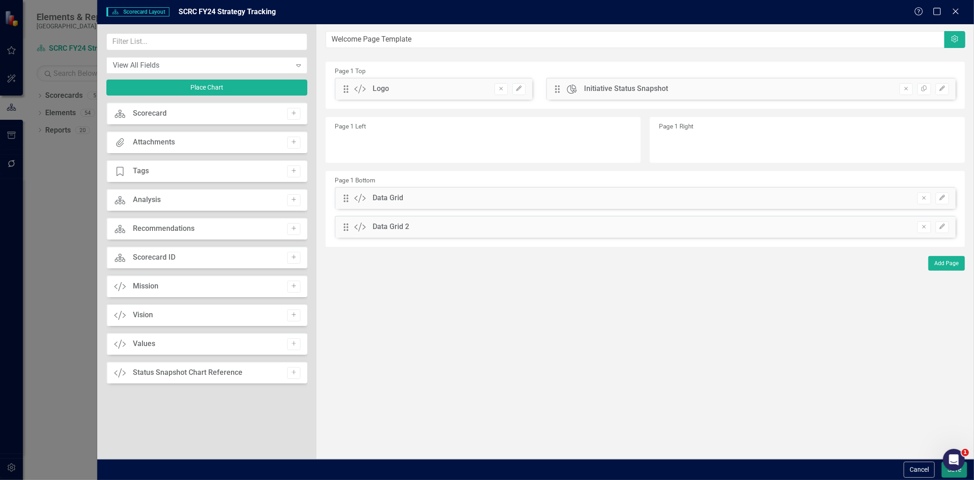
click at [947, 475] on button "Save" at bounding box center [955, 469] width 26 height 16
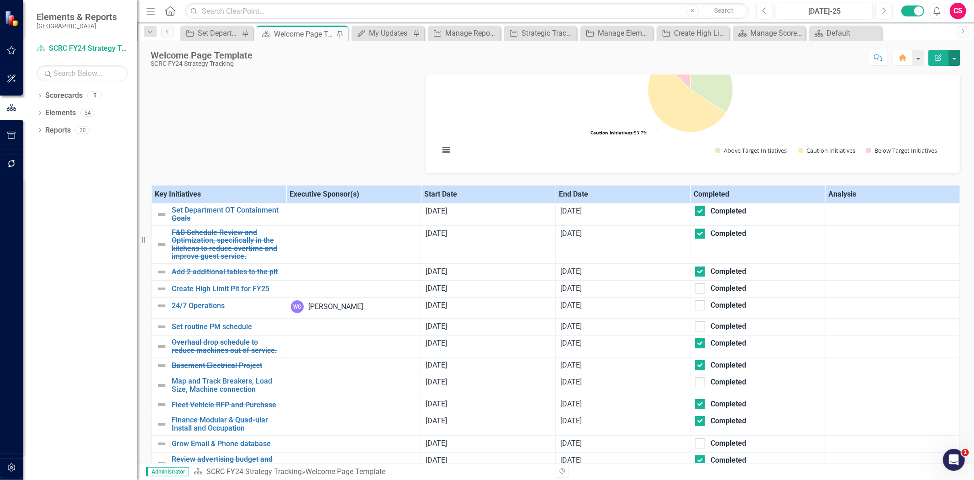
scroll to position [67, 0]
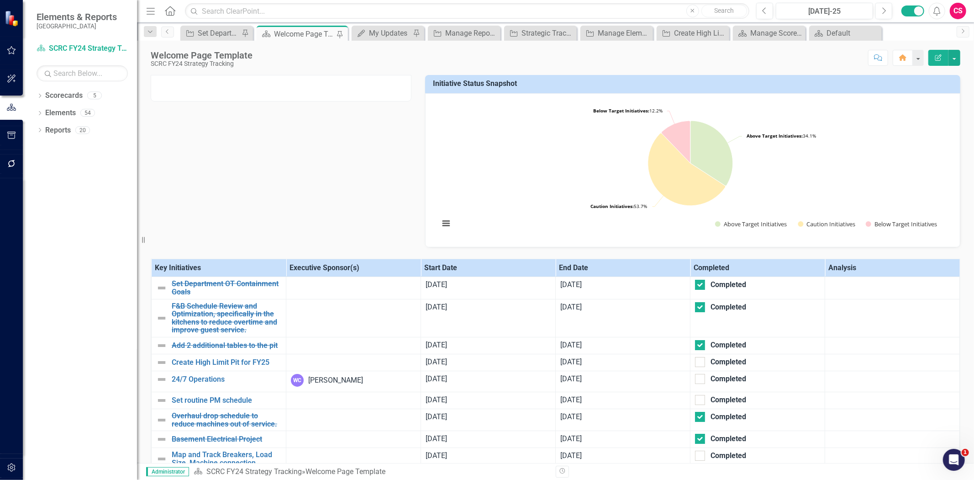
click at [482, 273] on th "Start Date" at bounding box center [488, 268] width 135 height 18
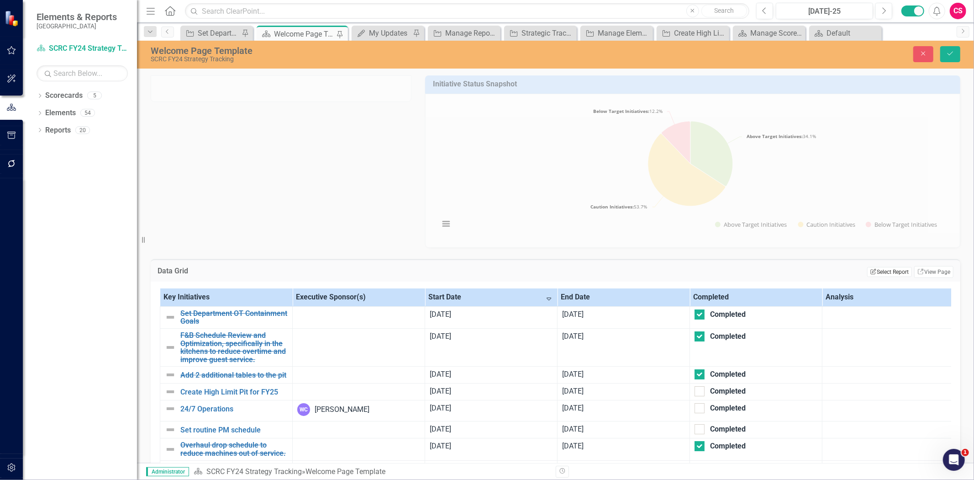
click at [887, 271] on button "Edit Report Select Report" at bounding box center [890, 272] width 44 height 10
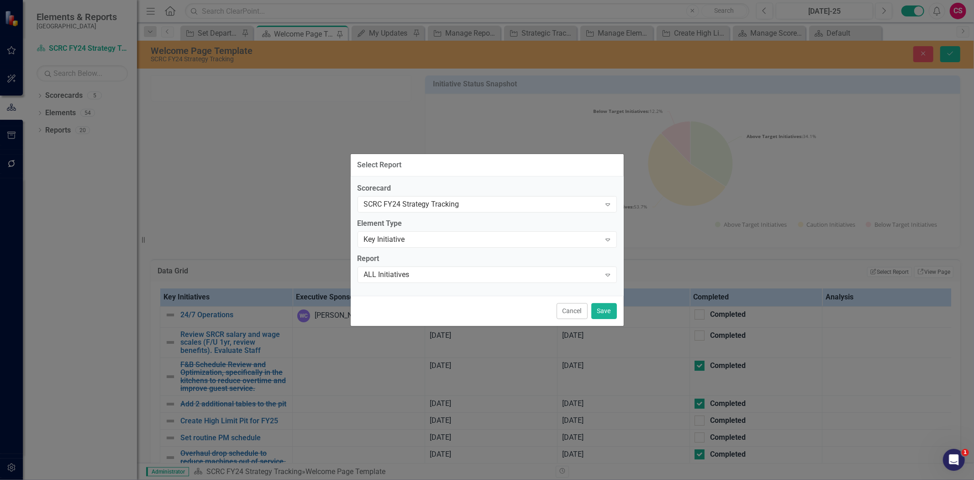
checkbox input "false"
checkbox input "true"
checkbox input "false"
checkbox input "true"
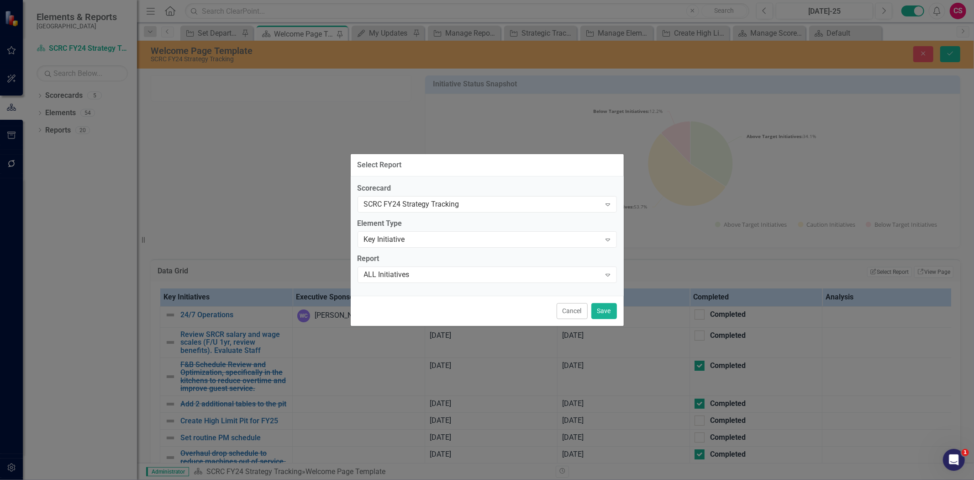
checkbox input "false"
checkbox input "true"
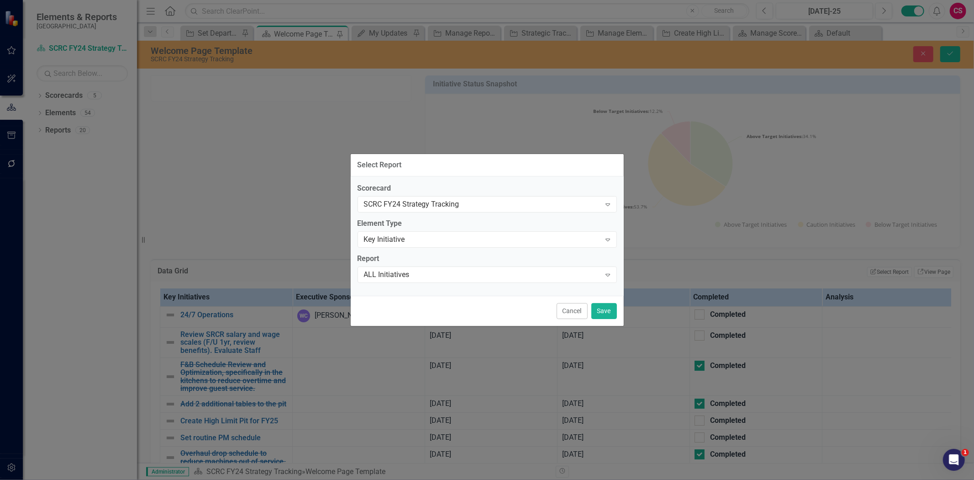
checkbox input "true"
click at [403, 276] on div "ALL Initiatives" at bounding box center [482, 274] width 237 height 11
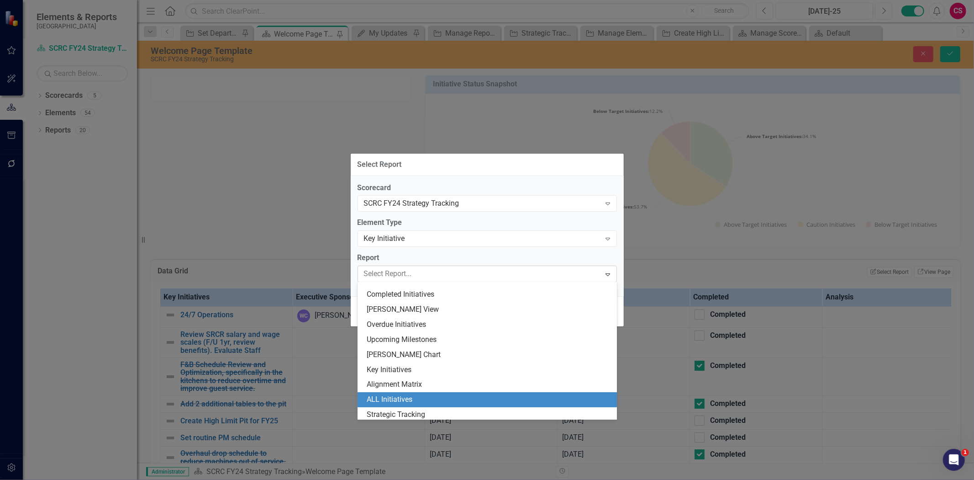
scroll to position [58, 0]
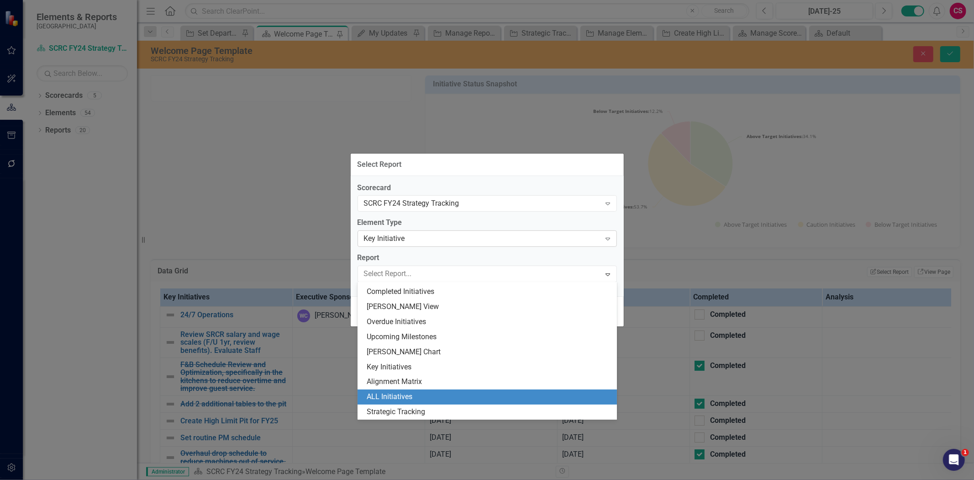
click at [412, 239] on div "Key Initiative" at bounding box center [482, 238] width 237 height 11
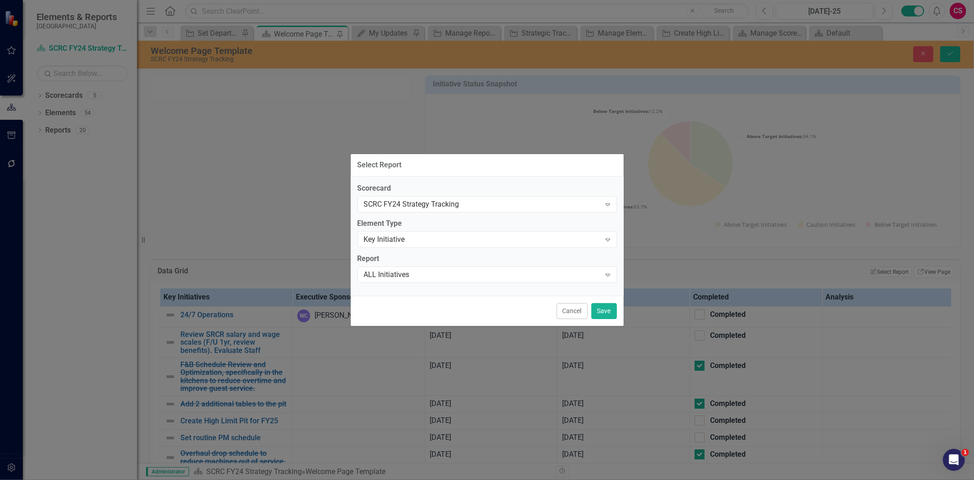
click at [412, 228] on div "Element Type Key Initiative Expand" at bounding box center [487, 232] width 259 height 28
click at [406, 276] on div "ALL Initiatives" at bounding box center [482, 274] width 237 height 11
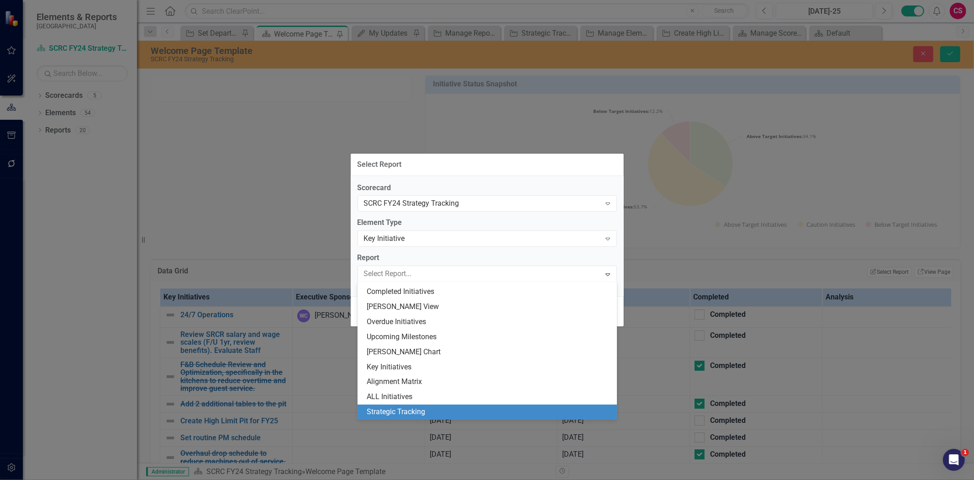
click at [394, 413] on div "Strategic Tracking" at bounding box center [489, 412] width 245 height 11
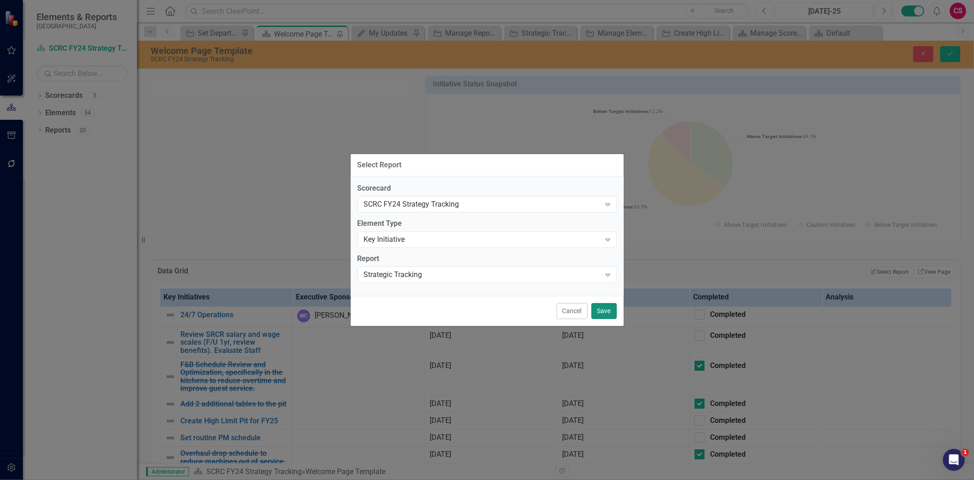
click at [605, 307] on button "Save" at bounding box center [605, 311] width 26 height 16
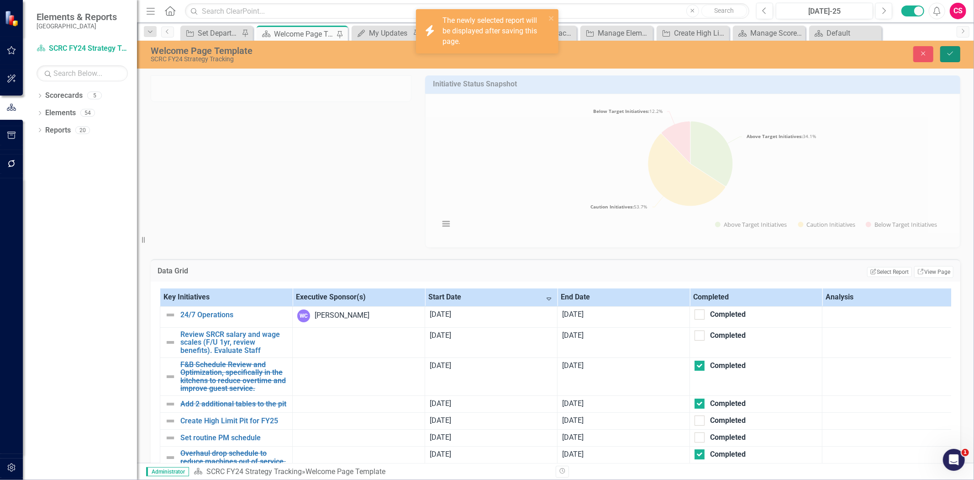
click at [956, 58] on button "Save" at bounding box center [951, 54] width 20 height 16
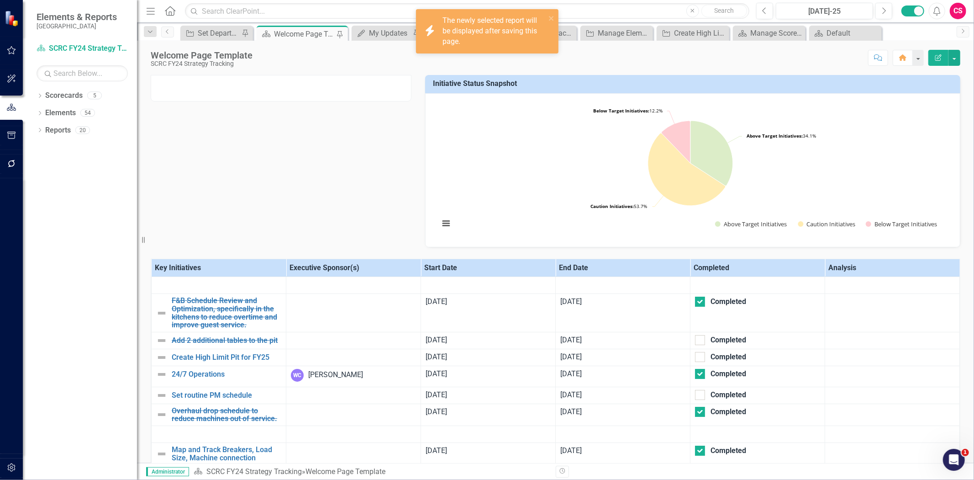
checkbox input "false"
checkbox input "true"
checkbox input "false"
checkbox input "true"
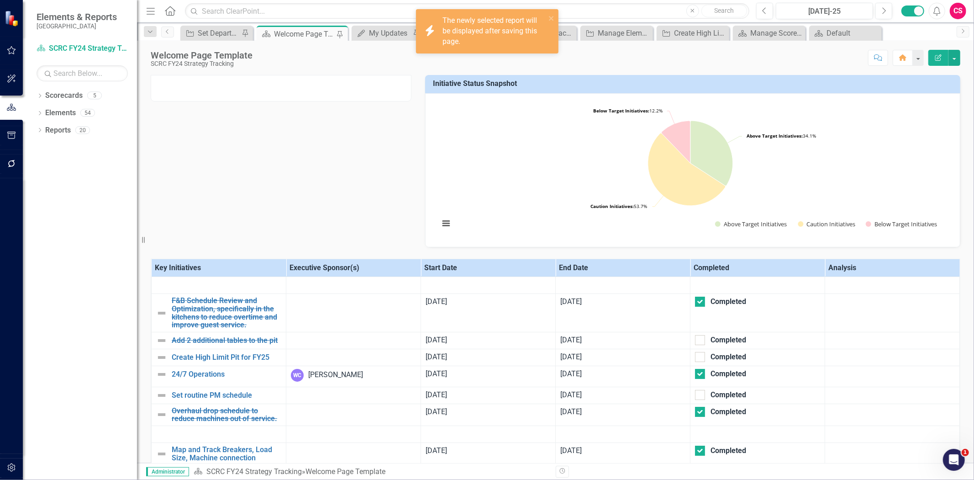
checkbox input "true"
click at [550, 18] on icon "close" at bounding box center [552, 18] width 6 height 7
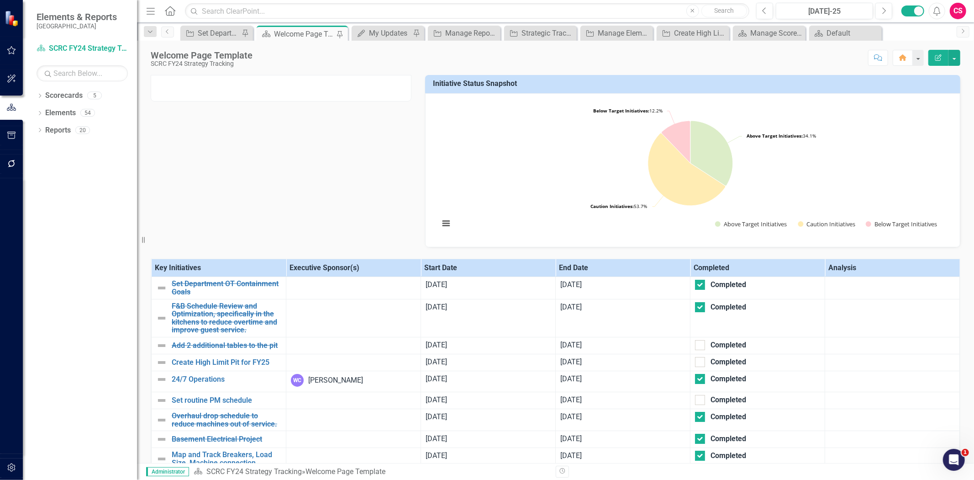
checkbox input "true"
checkbox input "false"
checkbox input "true"
checkbox input "false"
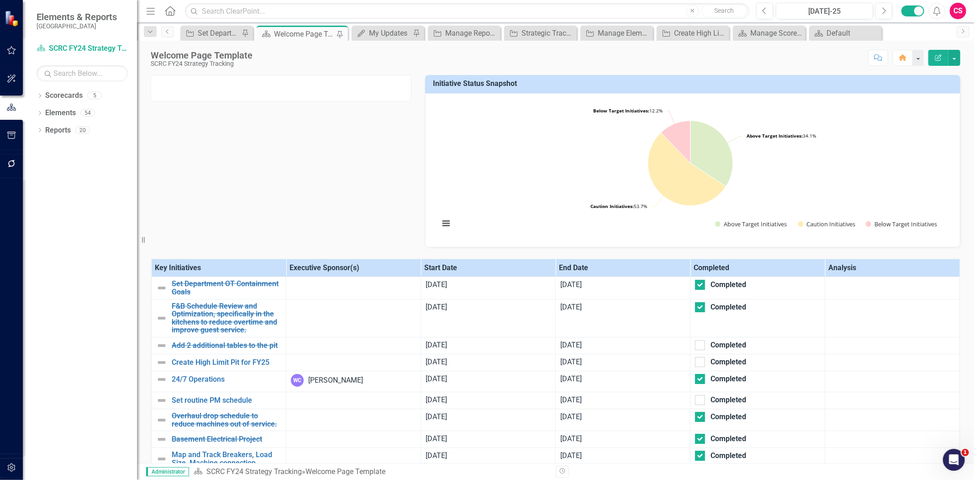
checkbox input "false"
click at [372, 266] on th "Executive Sponsor(s)" at bounding box center [353, 268] width 135 height 18
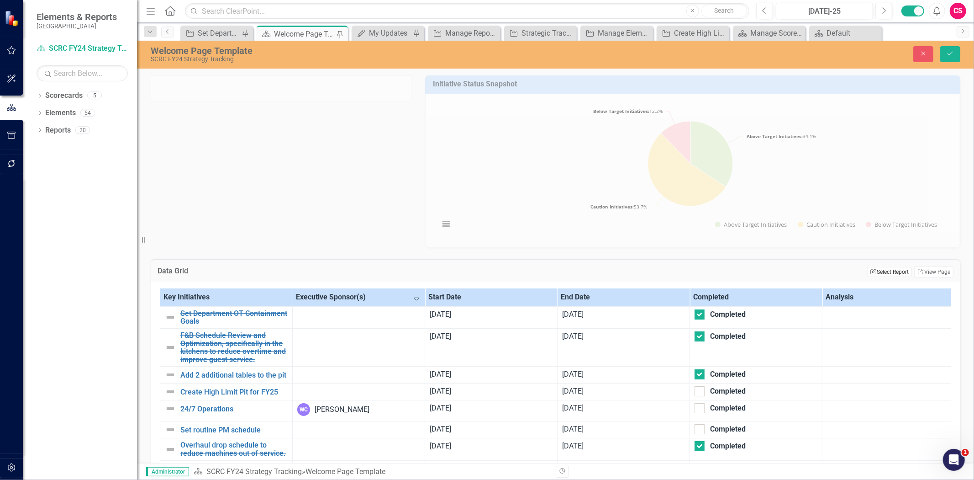
click at [892, 273] on button "Edit Report Select Report" at bounding box center [890, 272] width 44 height 10
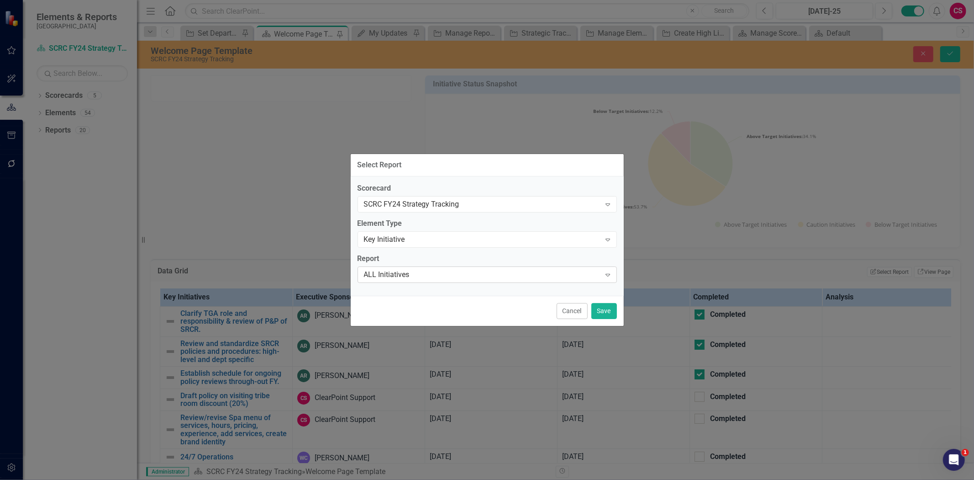
checkbox input "false"
checkbox input "true"
checkbox input "false"
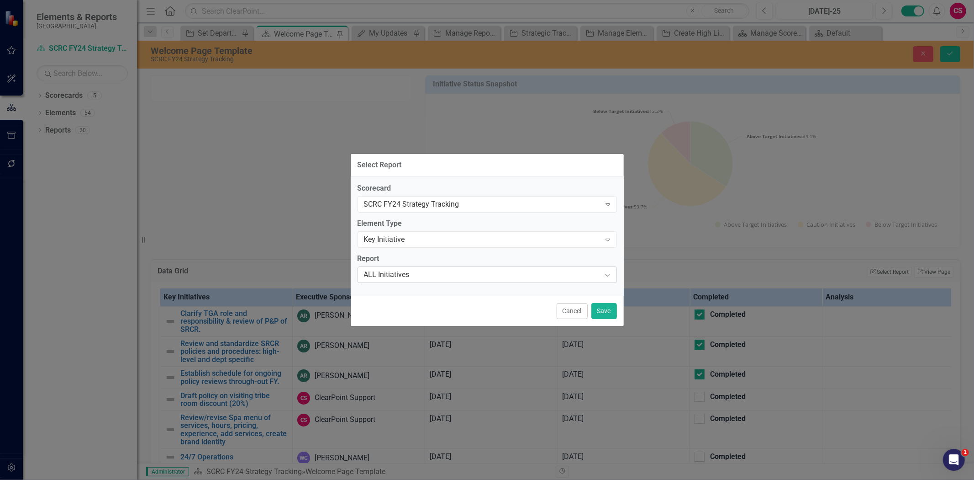
checkbox input "false"
checkbox input "true"
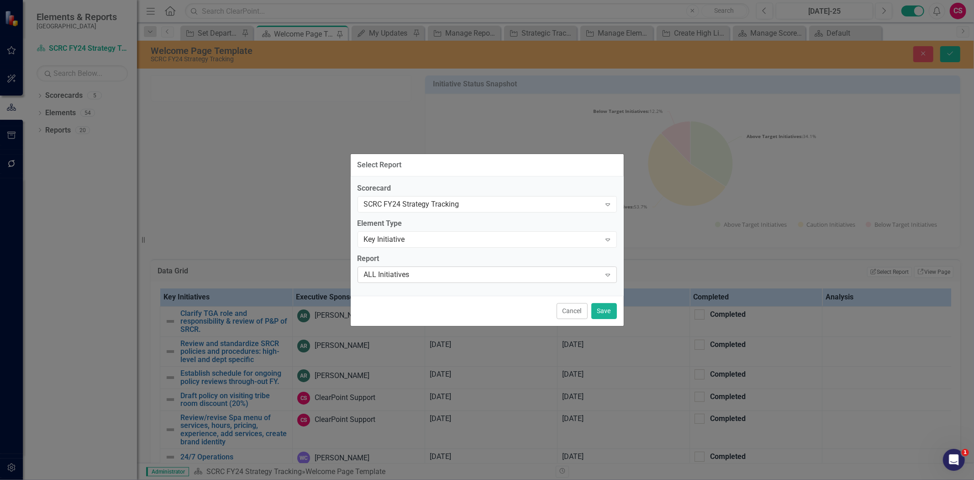
click at [398, 277] on div "ALL Initiatives" at bounding box center [482, 274] width 237 height 11
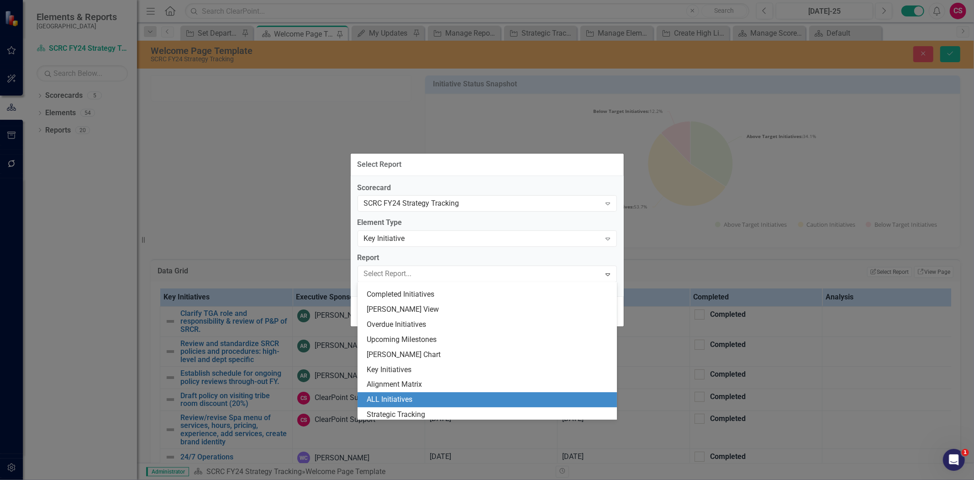
scroll to position [58, 0]
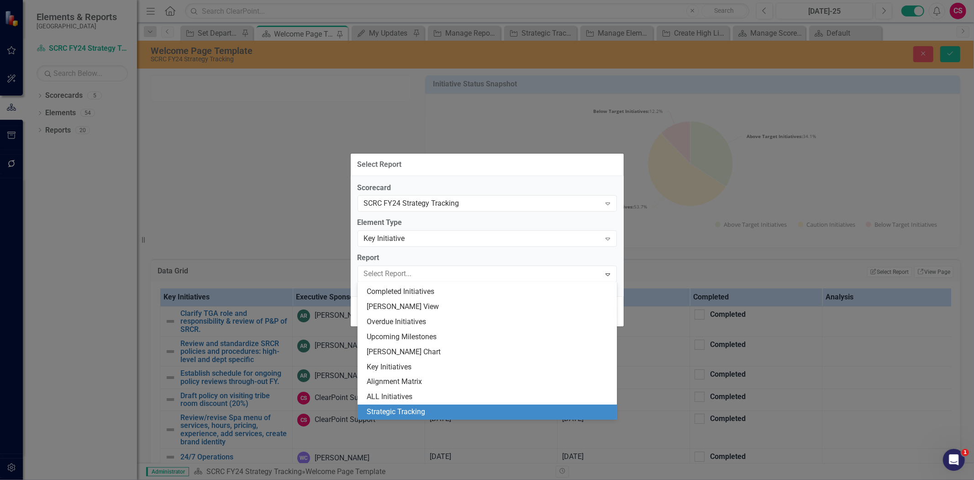
click at [388, 413] on div "Strategic Tracking" at bounding box center [489, 412] width 245 height 11
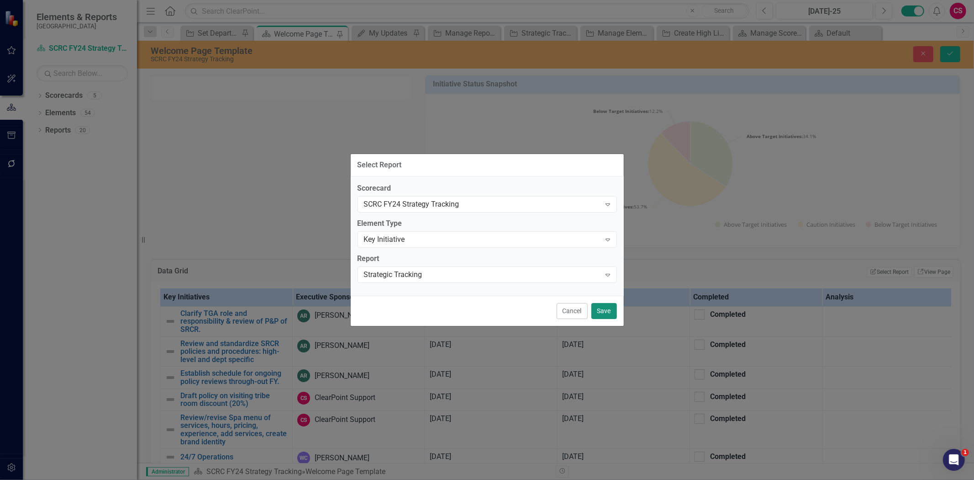
click at [600, 312] on button "Save" at bounding box center [605, 311] width 26 height 16
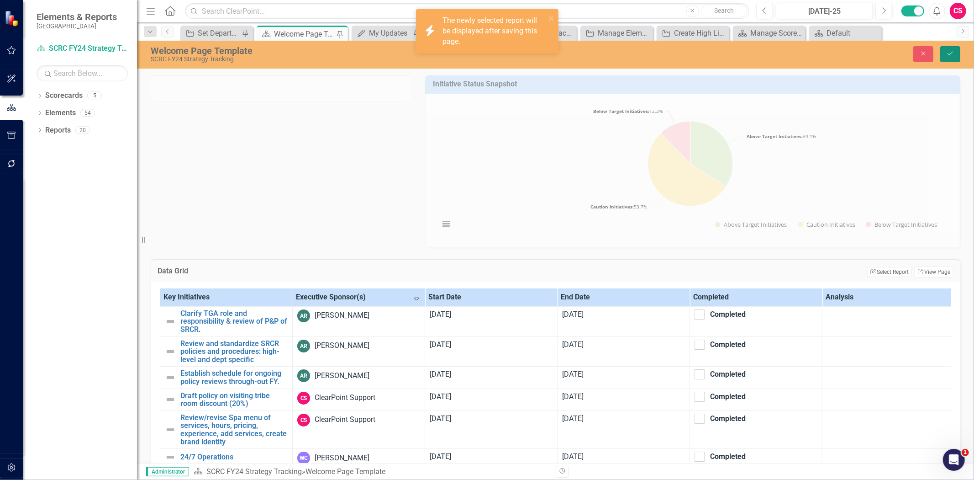
click at [950, 53] on icon "Save" at bounding box center [951, 53] width 8 height 6
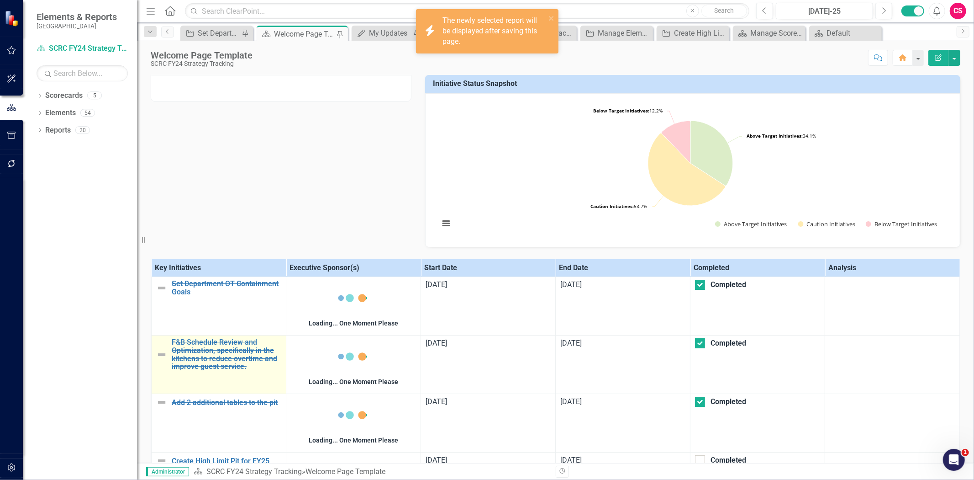
checkbox input "false"
checkbox input "true"
checkbox input "false"
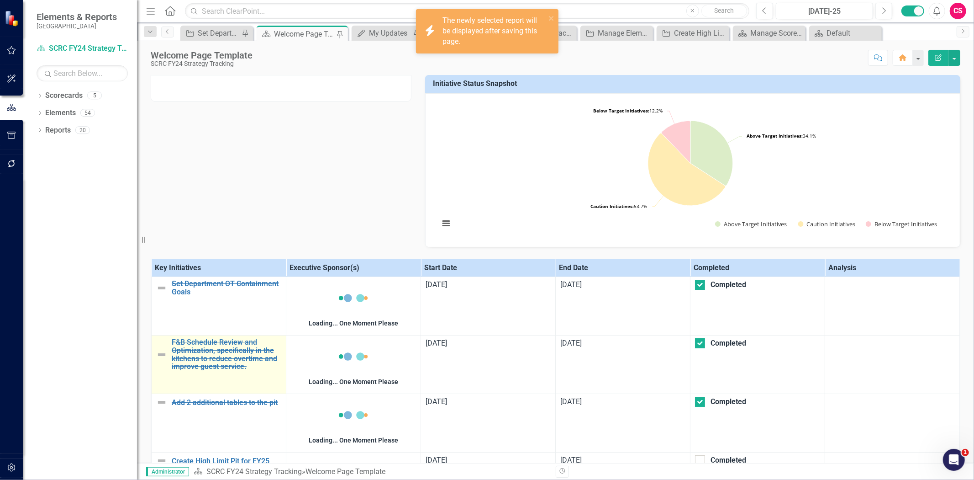
checkbox input "false"
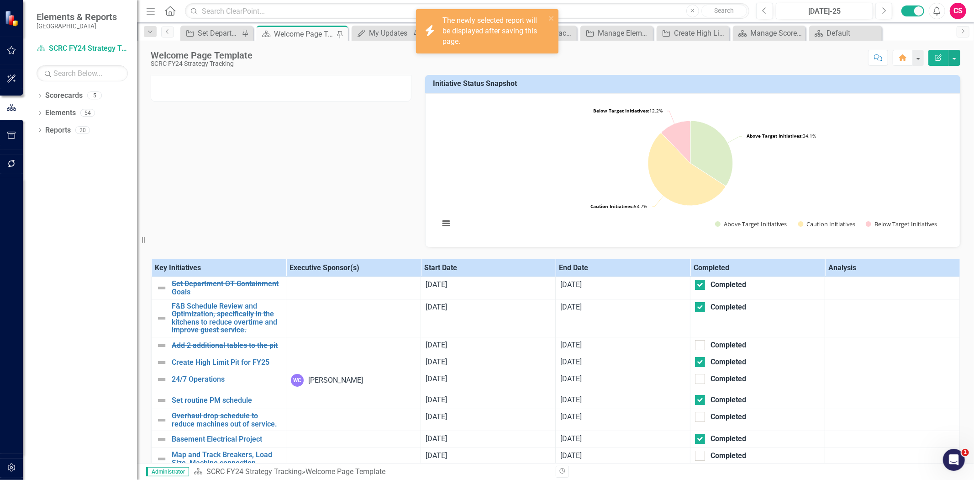
click at [12, 462] on button "button" at bounding box center [11, 467] width 21 height 19
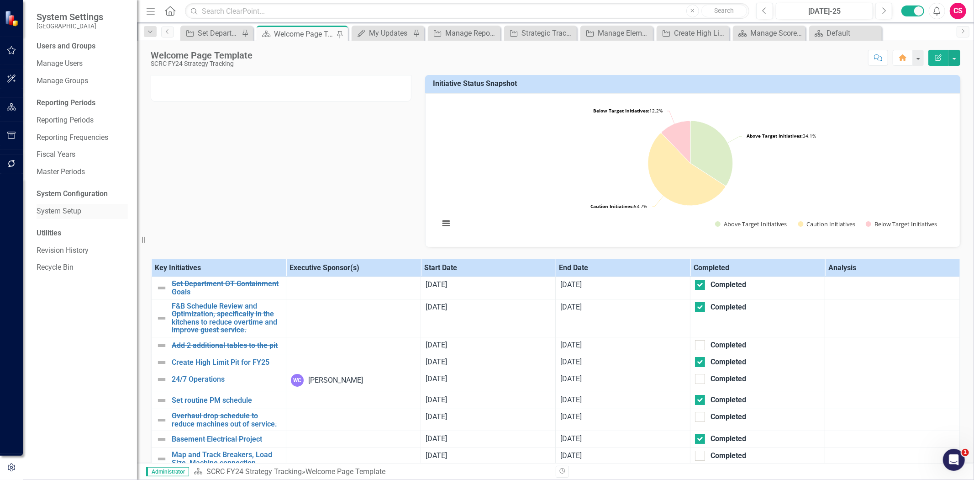
click at [67, 211] on link "System Setup" at bounding box center [82, 211] width 91 height 11
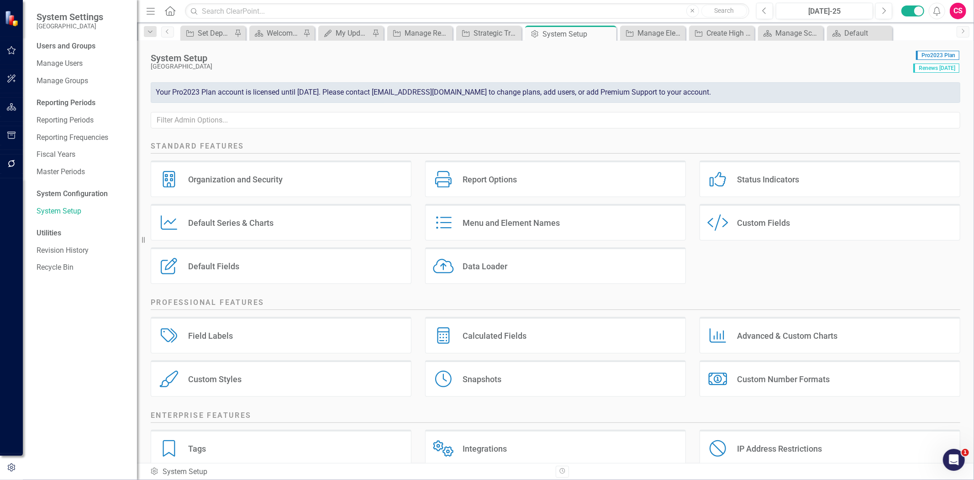
click at [767, 245] on div "Custom Style Custom Fields" at bounding box center [830, 225] width 275 height 43
click at [766, 234] on div "Custom Style Custom Fields" at bounding box center [830, 222] width 261 height 37
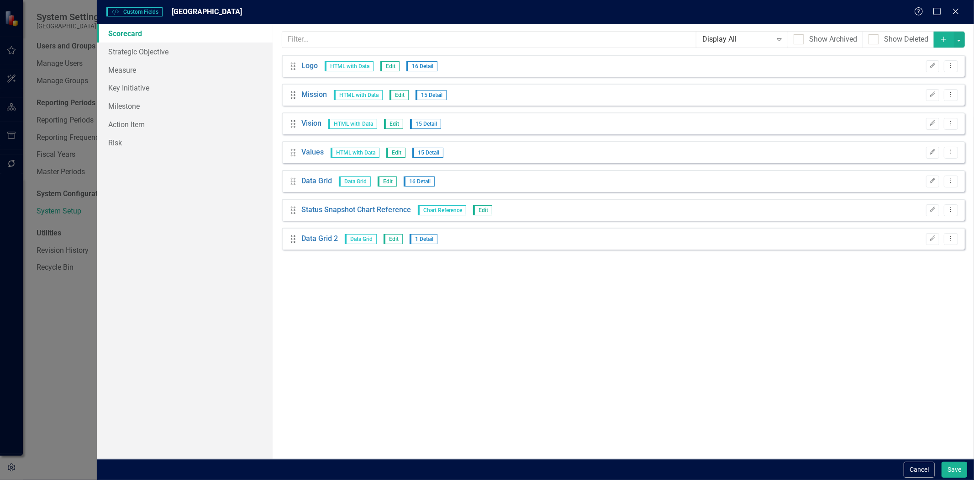
click at [940, 42] on button "Add" at bounding box center [944, 40] width 20 height 16
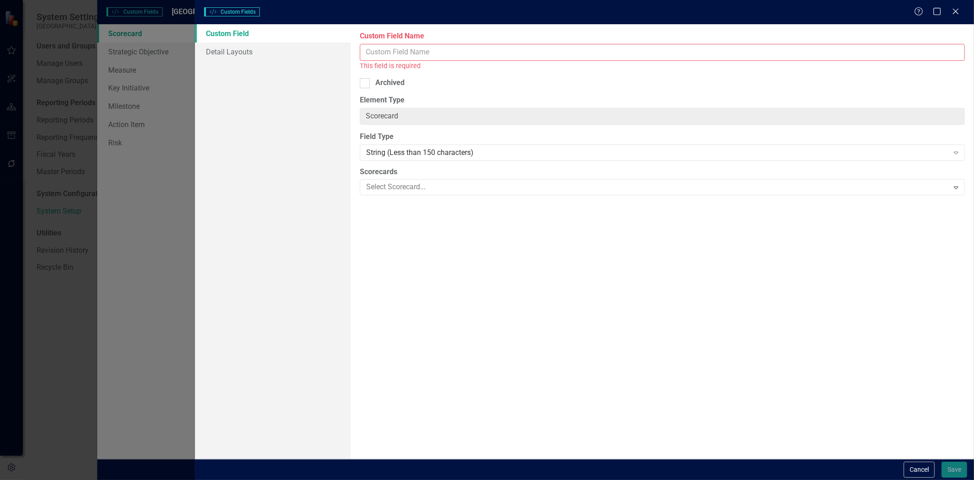
click at [392, 56] on input "Custom Field Name" at bounding box center [662, 52] width 605 height 17
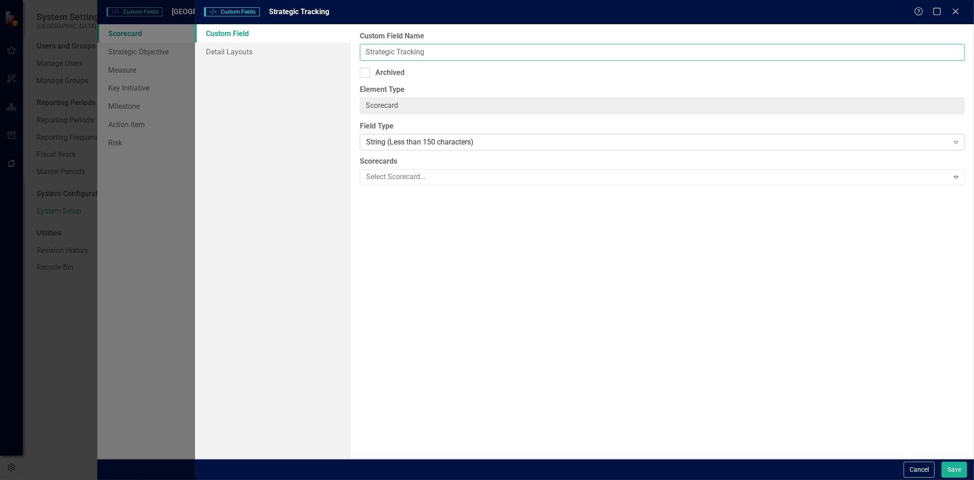
type input "Strategic Tracking"
click at [400, 136] on div "String (Less than 150 characters) Expand" at bounding box center [662, 142] width 605 height 16
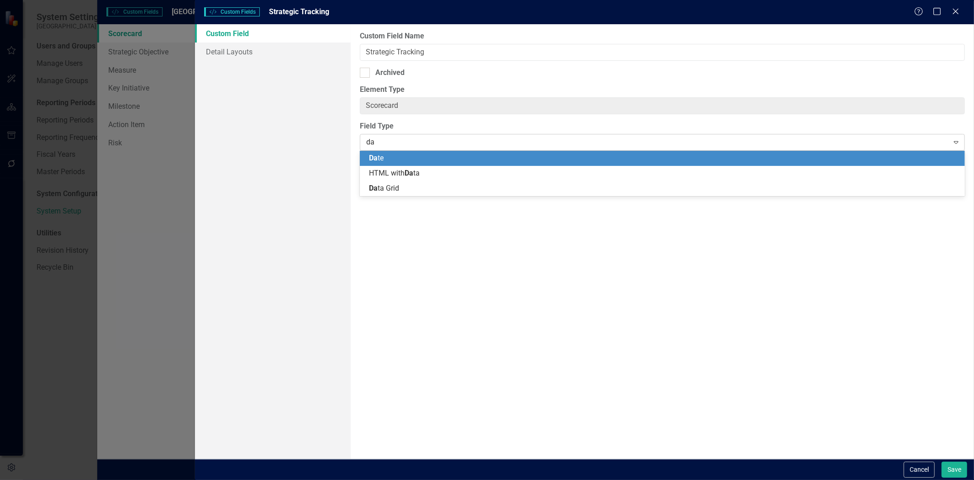
type input "dat"
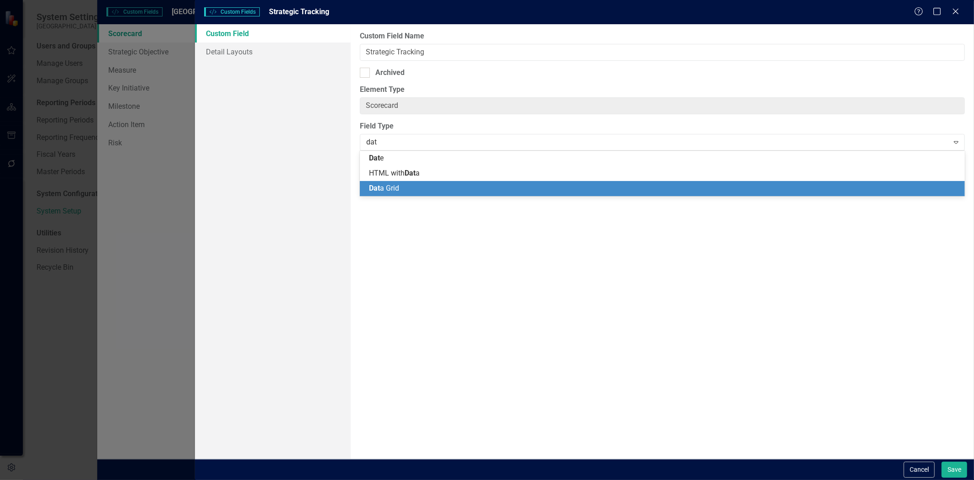
click at [405, 182] on div "Dat a Grid" at bounding box center [662, 188] width 605 height 15
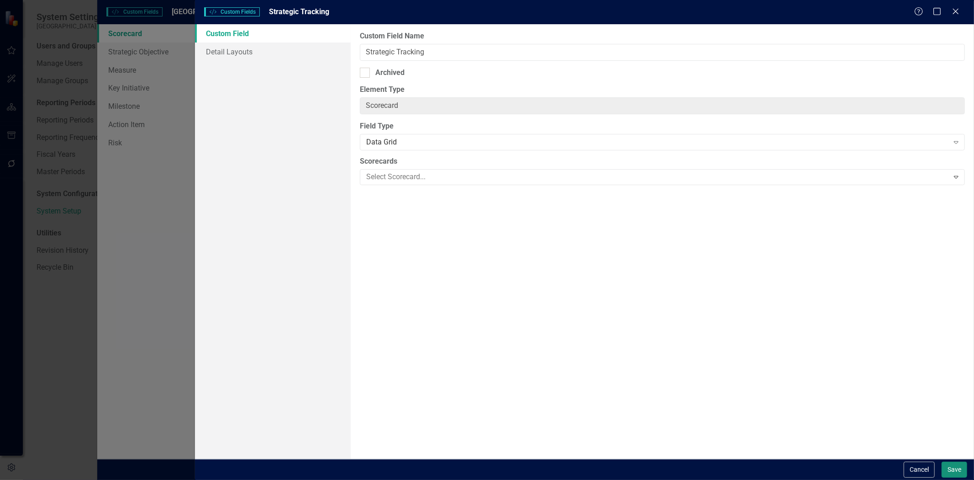
click at [948, 468] on button "Save" at bounding box center [955, 469] width 26 height 16
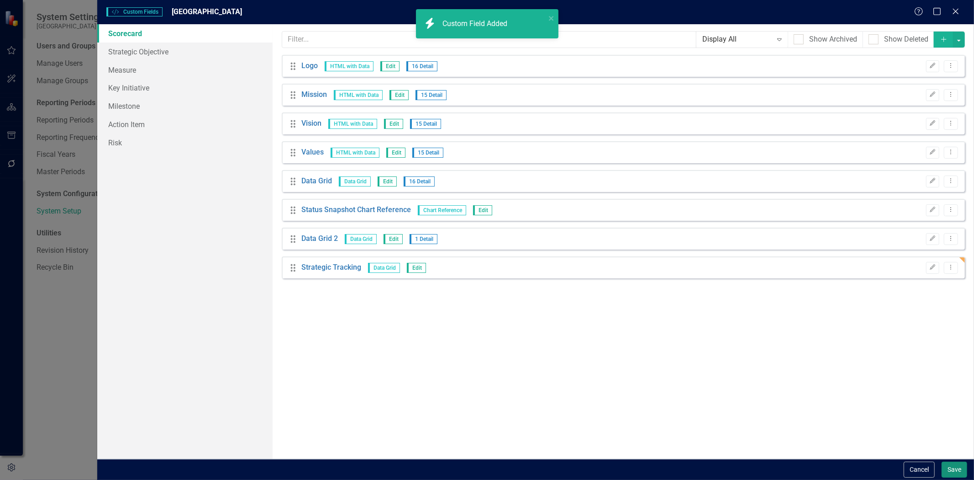
click at [946, 472] on button "Save" at bounding box center [955, 469] width 26 height 16
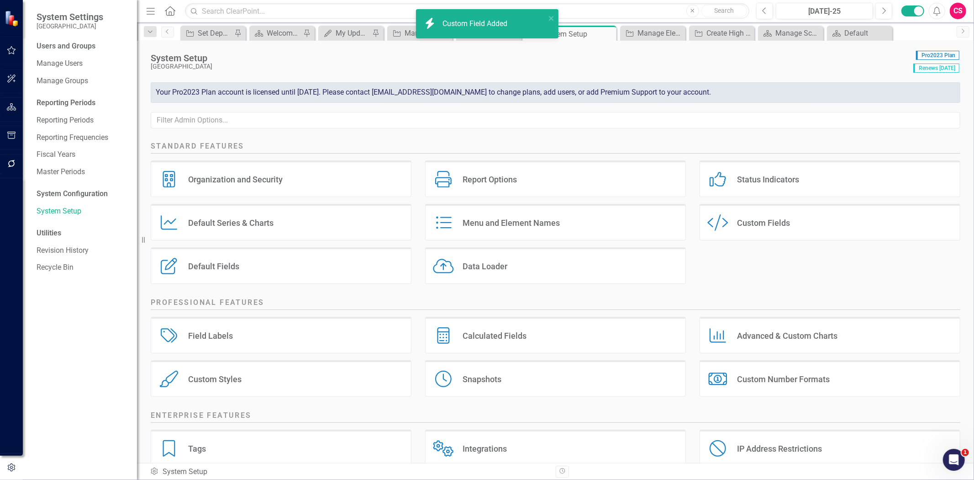
click at [7, 106] on icon "button" at bounding box center [12, 106] width 10 height 7
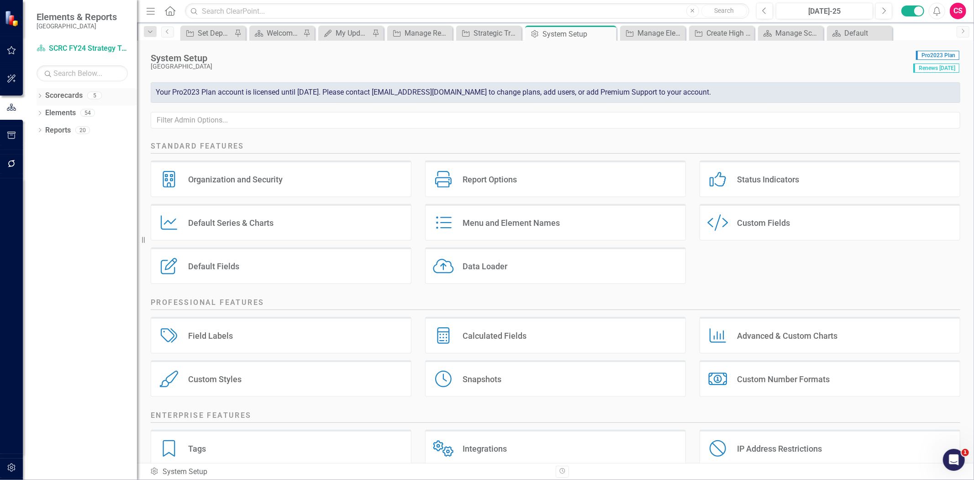
click at [55, 95] on link "Scorecards" at bounding box center [63, 95] width 37 height 11
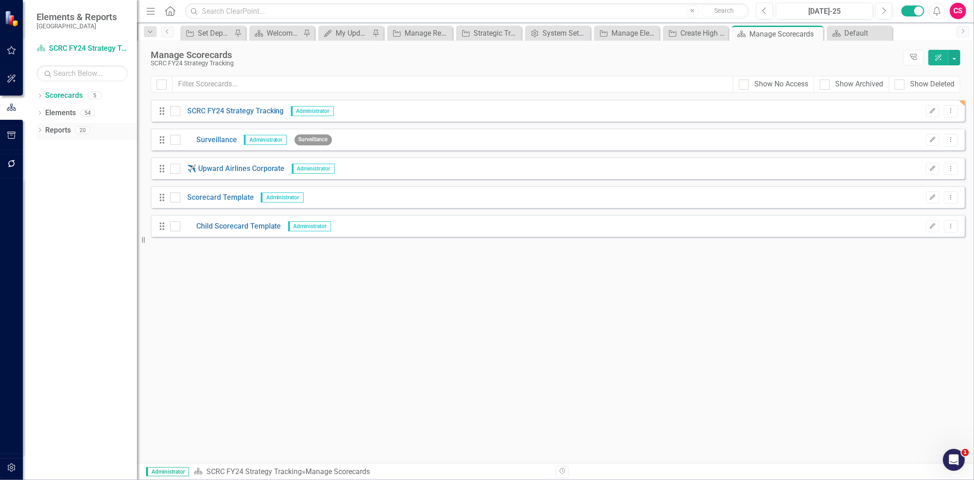
click at [57, 129] on link "Reports" at bounding box center [58, 130] width 26 height 11
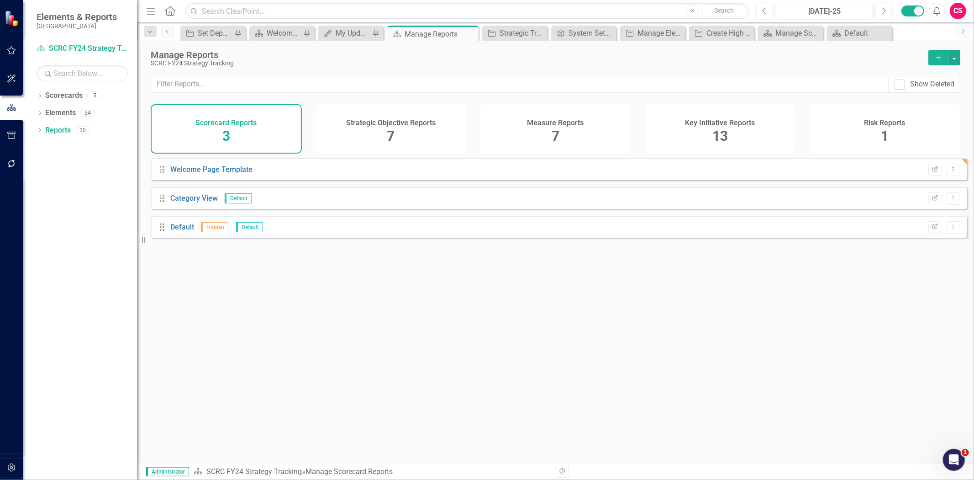
click at [183, 175] on div "Welcome Page Template" at bounding box center [211, 169] width 82 height 11
click at [183, 174] on link "Welcome Page Template" at bounding box center [211, 169] width 82 height 9
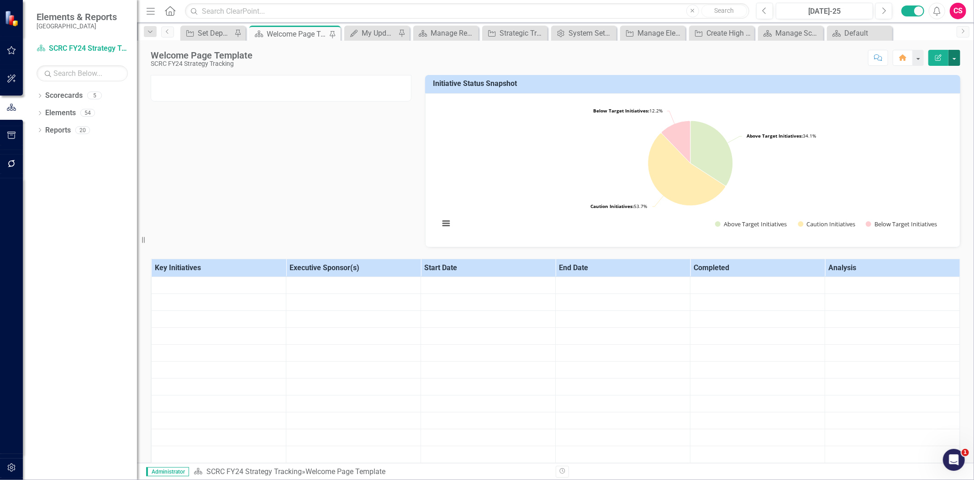
click at [957, 59] on button "button" at bounding box center [955, 58] width 12 height 16
click at [935, 92] on link "Edit Report Edit Layout" at bounding box center [923, 91] width 74 height 17
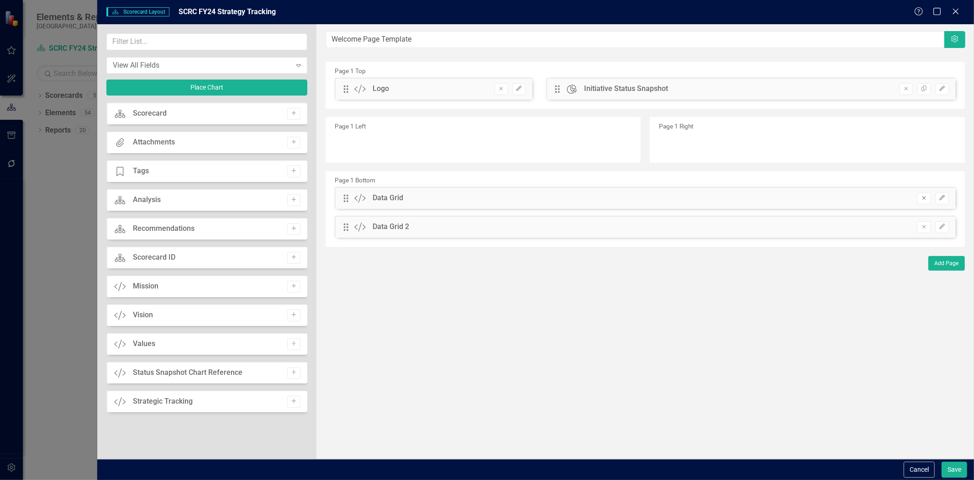
click at [924, 196] on icon "Remove" at bounding box center [924, 197] width 7 height 5
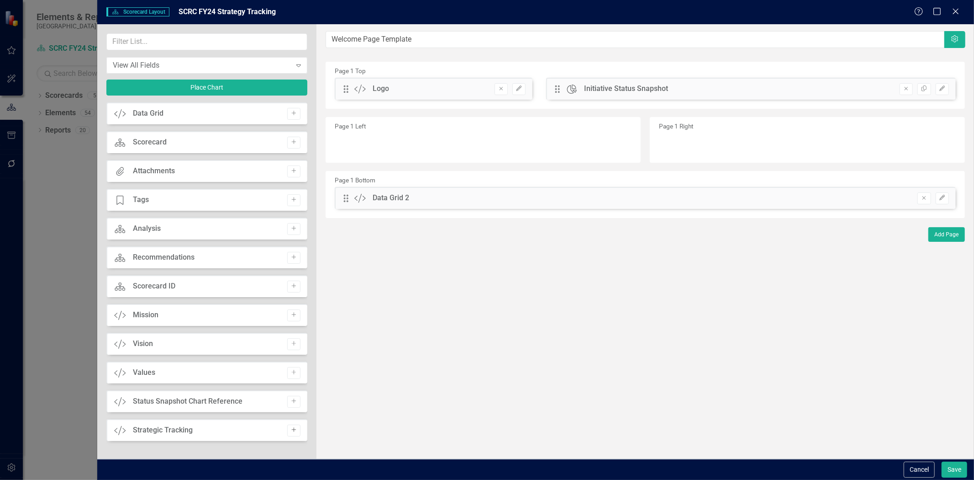
click at [293, 431] on icon "Add" at bounding box center [294, 429] width 7 height 5
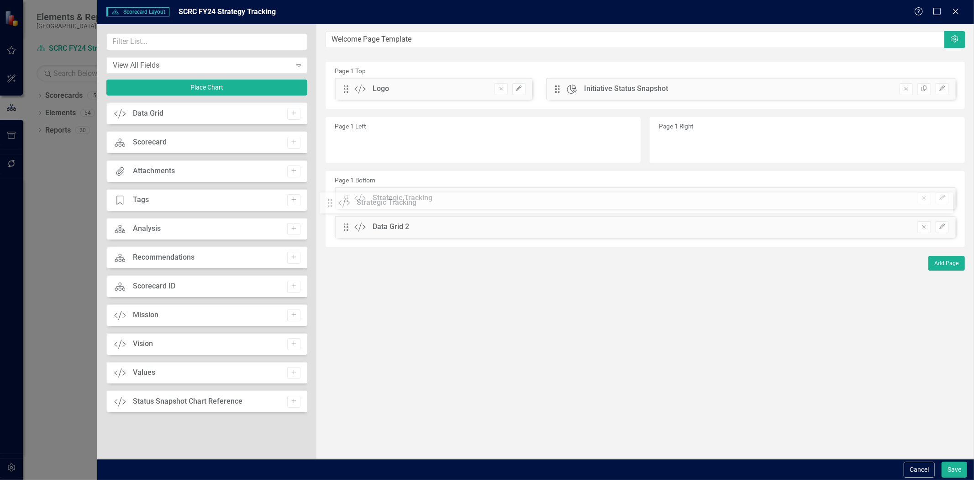
drag, startPoint x: 347, startPoint y: 89, endPoint x: 338, endPoint y: 203, distance: 114.1
click at [947, 471] on button "Save" at bounding box center [955, 469] width 26 height 16
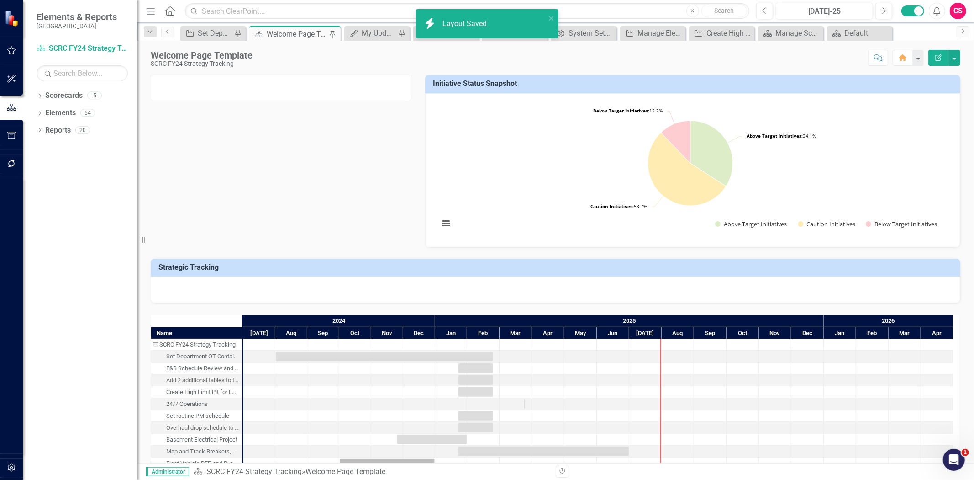
click at [389, 291] on div at bounding box center [556, 289] width 810 height 26
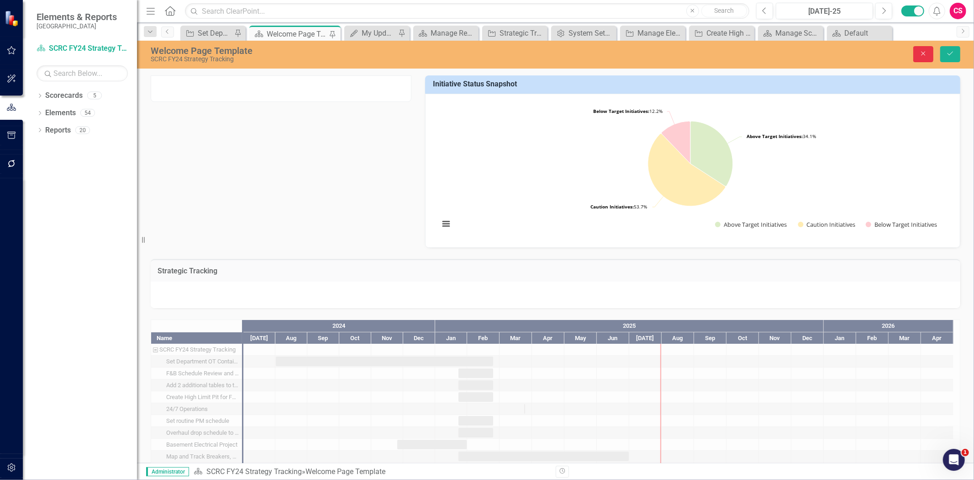
click at [920, 56] on icon "Close" at bounding box center [924, 53] width 8 height 6
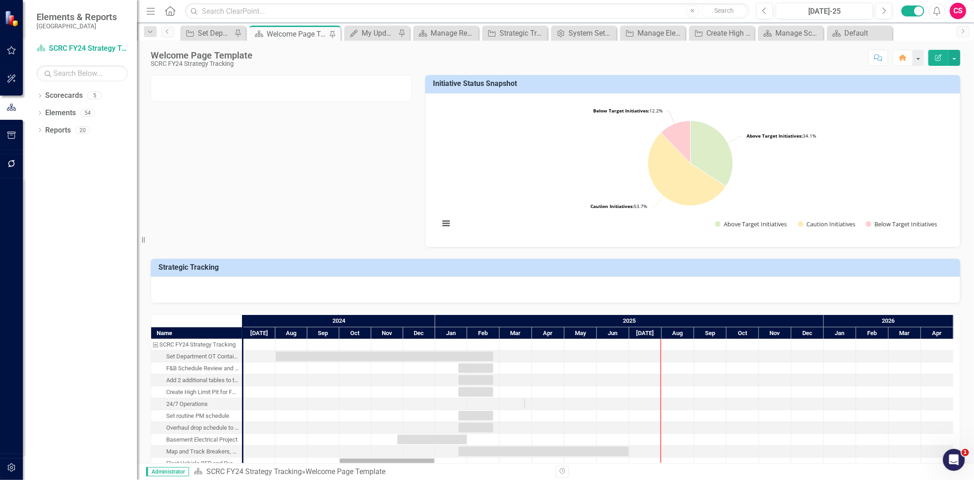
click at [502, 290] on div at bounding box center [556, 289] width 810 height 26
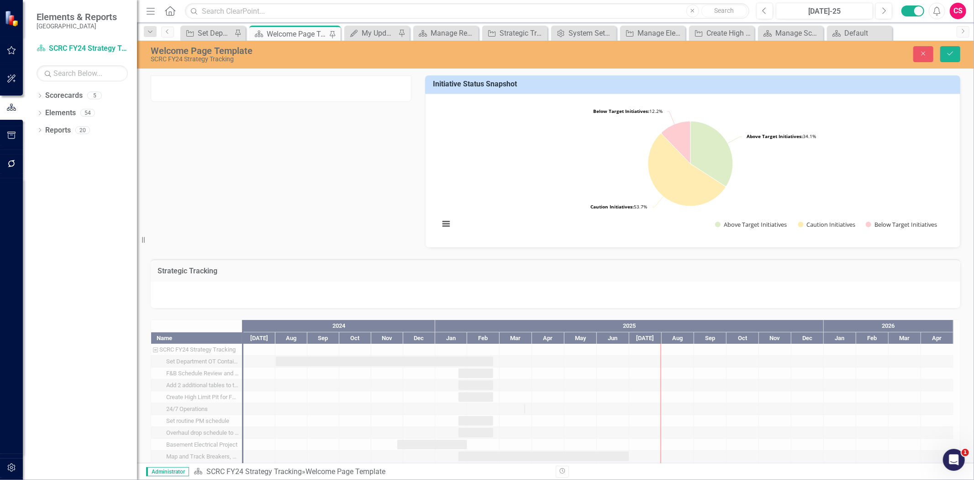
click at [516, 286] on div at bounding box center [556, 294] width 810 height 26
click at [514, 304] on div at bounding box center [556, 294] width 810 height 26
click at [916, 55] on button "Close" at bounding box center [924, 54] width 20 height 16
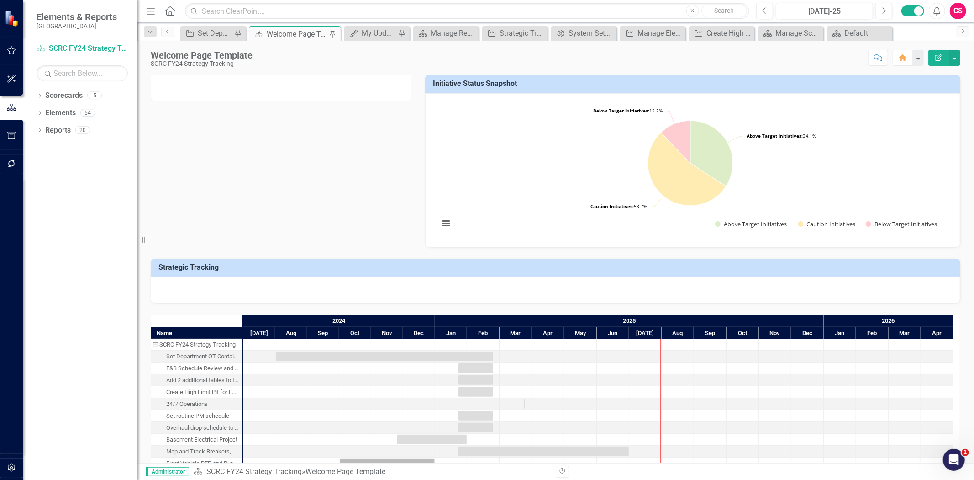
click at [12, 462] on button "button" at bounding box center [11, 467] width 21 height 19
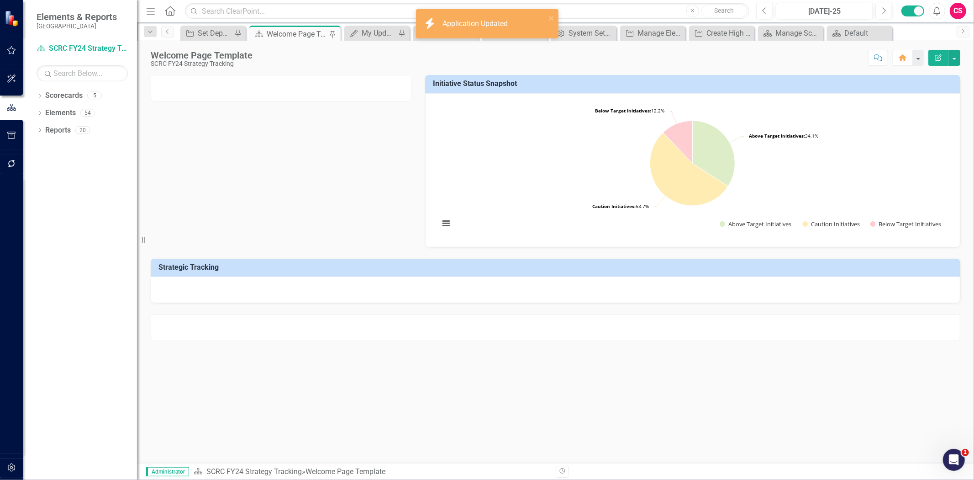
click at [476, 296] on div at bounding box center [556, 289] width 810 height 26
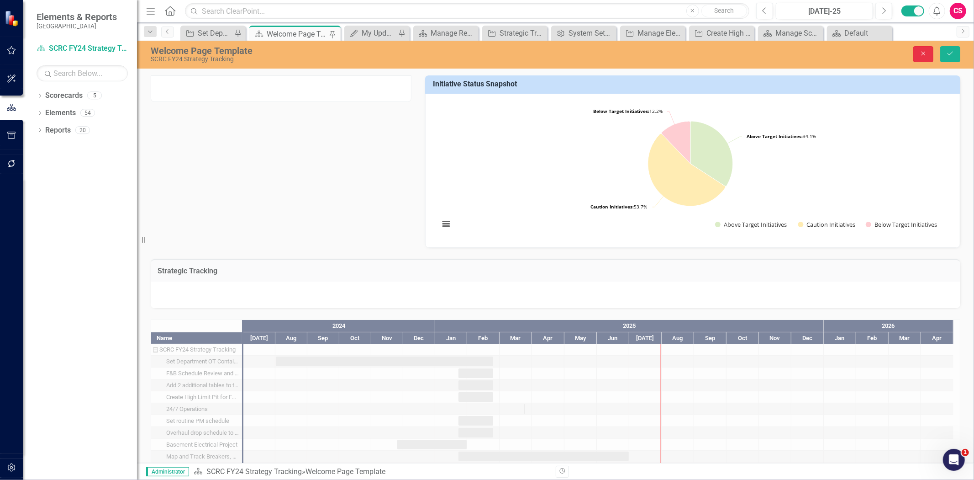
click at [927, 53] on icon "Close" at bounding box center [924, 53] width 8 height 6
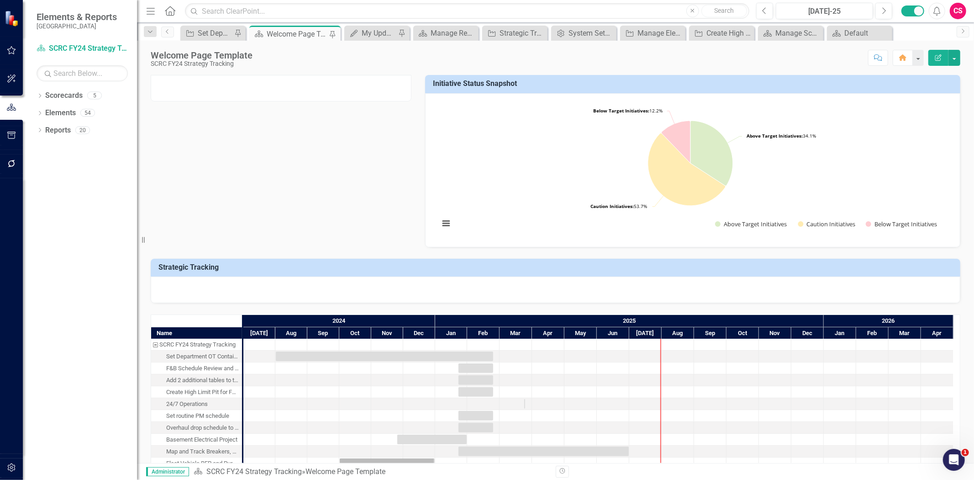
click at [18, 464] on button "button" at bounding box center [11, 467] width 21 height 19
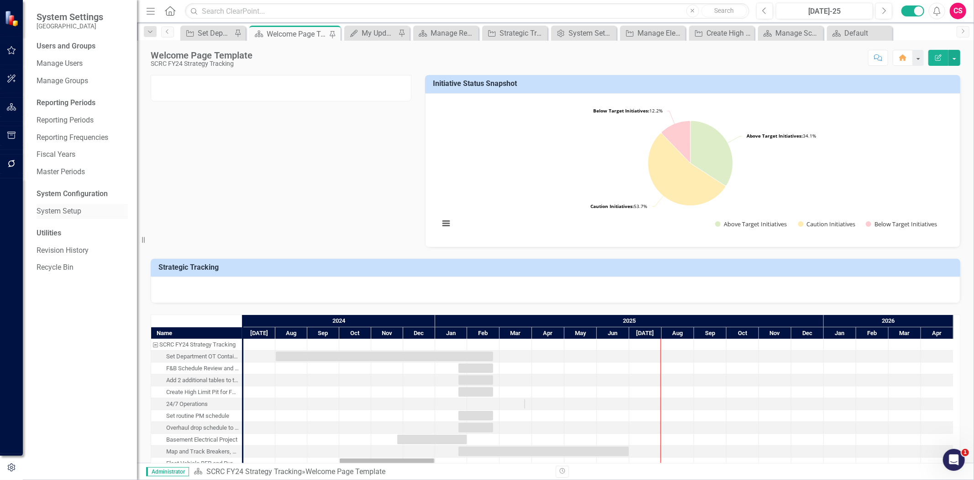
click at [64, 204] on div "System Setup" at bounding box center [82, 211] width 91 height 15
click at [74, 212] on link "System Setup" at bounding box center [82, 211] width 91 height 11
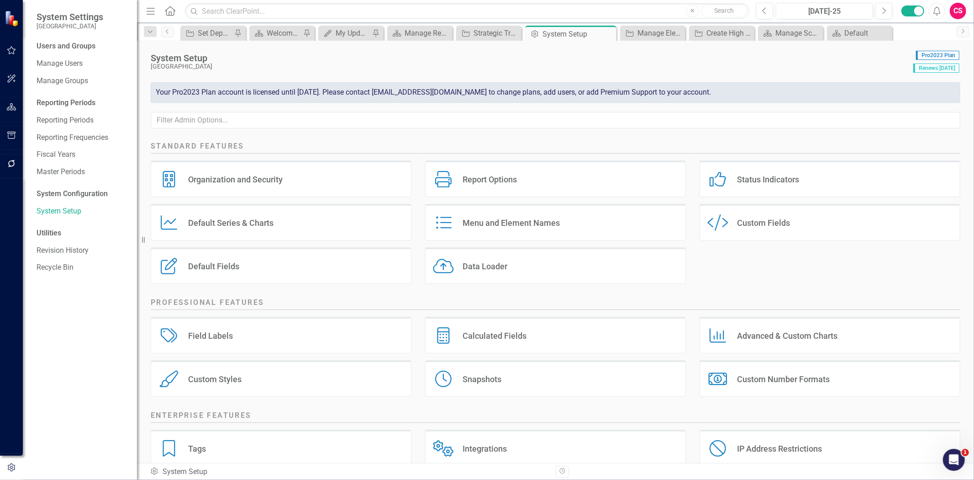
click at [852, 177] on div "Status Indicators Status Indicators" at bounding box center [830, 178] width 261 height 37
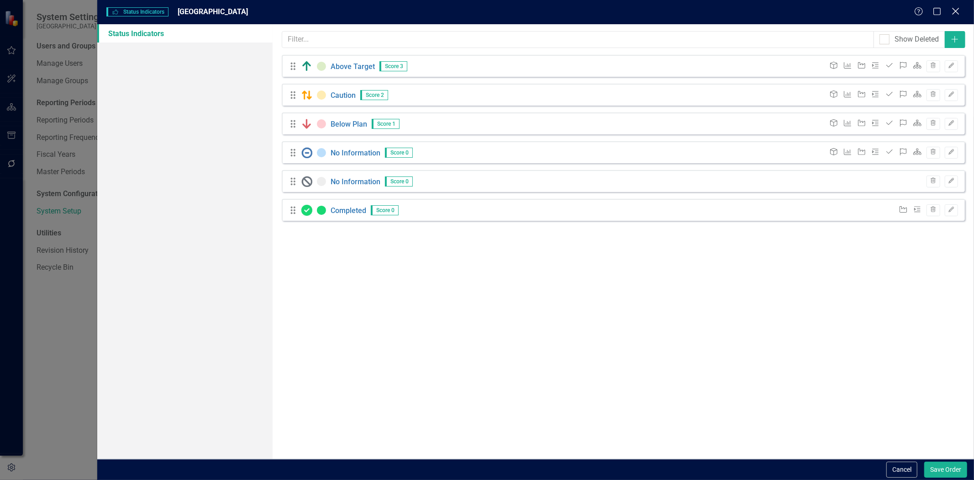
click at [960, 14] on icon "Close" at bounding box center [955, 11] width 11 height 9
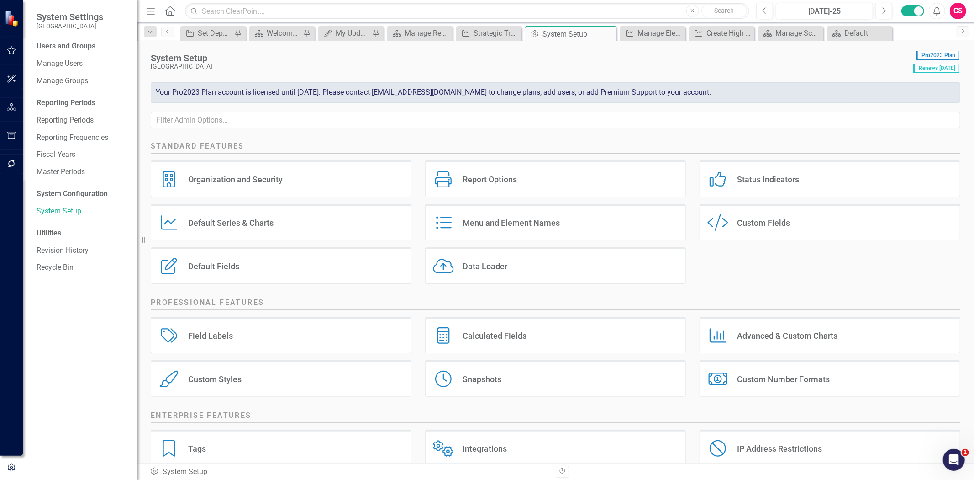
click at [803, 224] on div "Custom Style Custom Fields" at bounding box center [830, 222] width 261 height 37
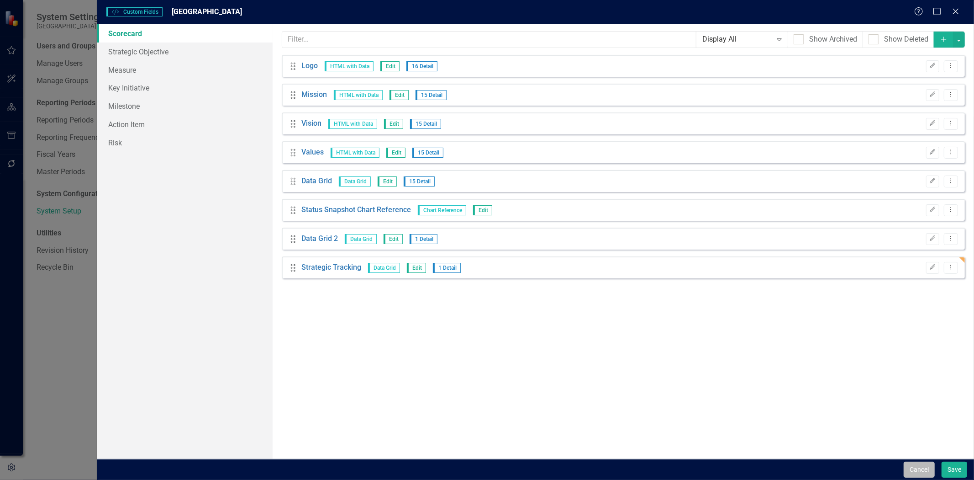
click at [921, 464] on button "Cancel" at bounding box center [919, 469] width 31 height 16
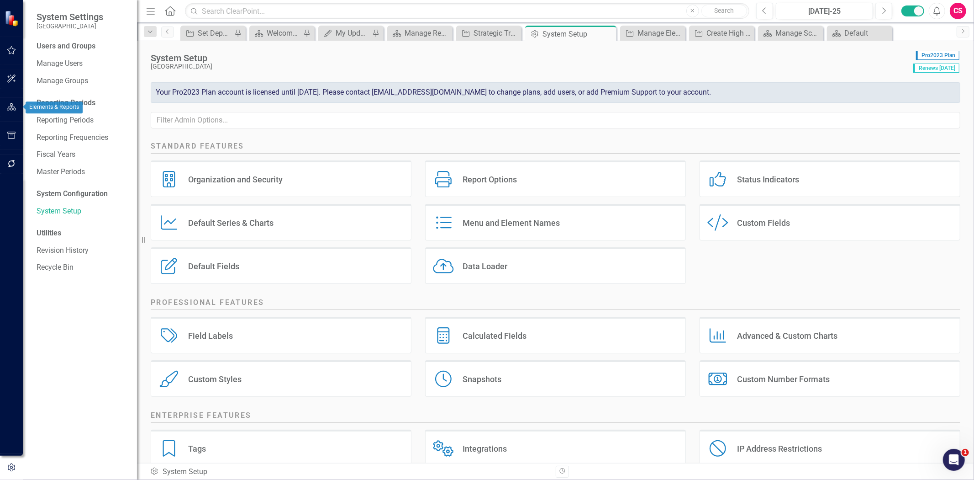
click at [14, 106] on icon "button" at bounding box center [12, 106] width 10 height 7
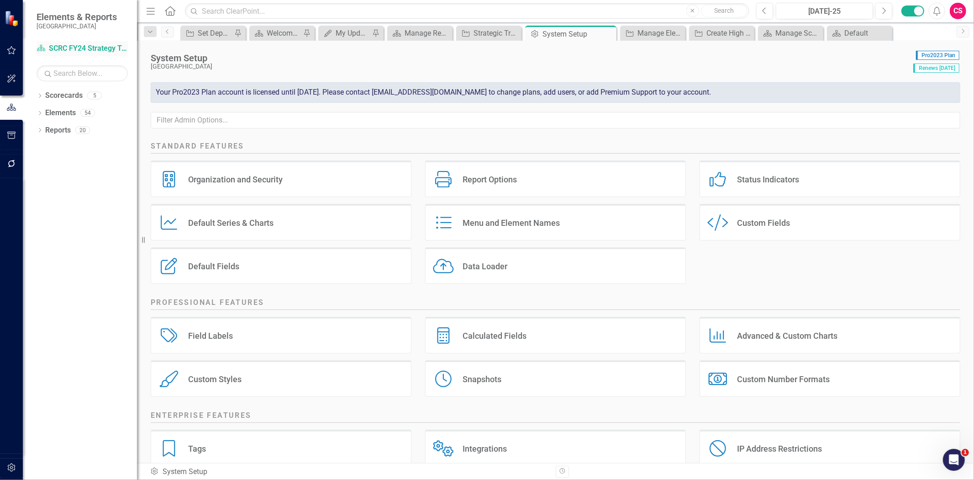
click at [76, 44] on link "Scorecard SCRC FY24 Strategy Tracking" at bounding box center [82, 48] width 91 height 11
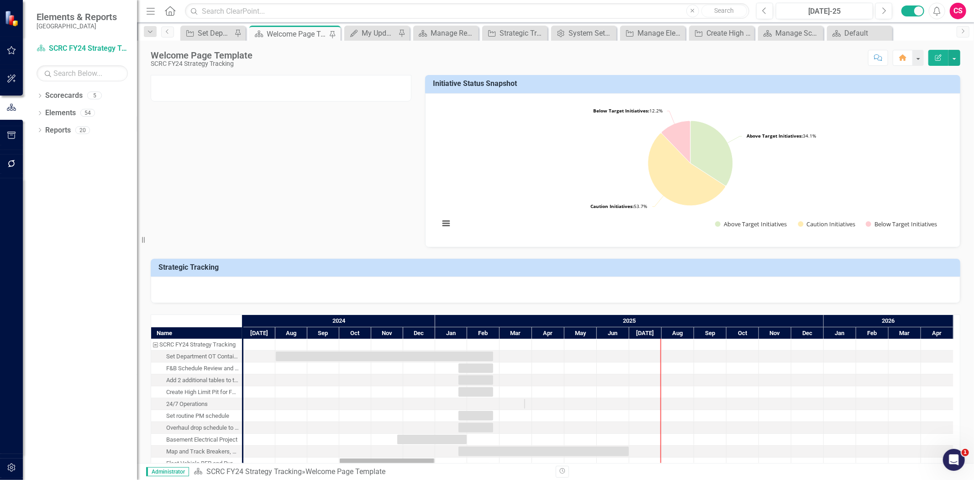
click at [314, 280] on div at bounding box center [556, 289] width 810 height 26
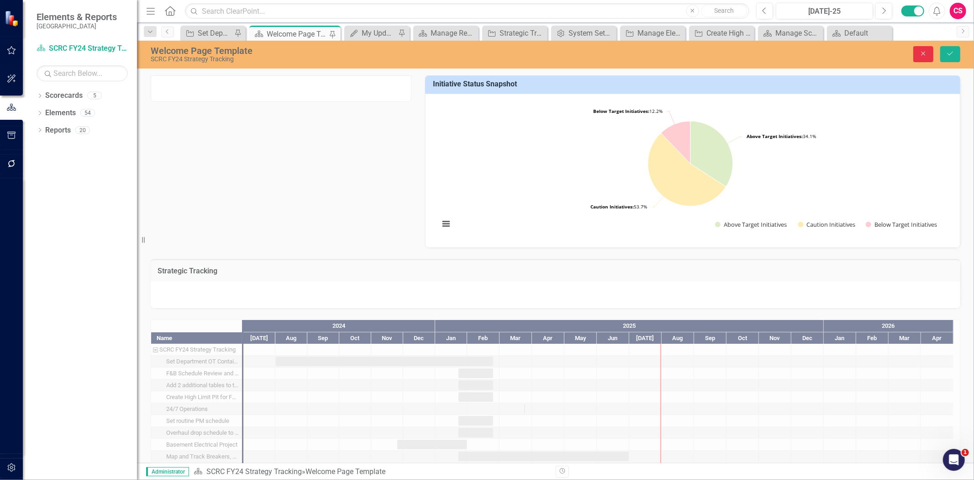
click at [925, 52] on icon "button" at bounding box center [924, 54] width 4 height 4
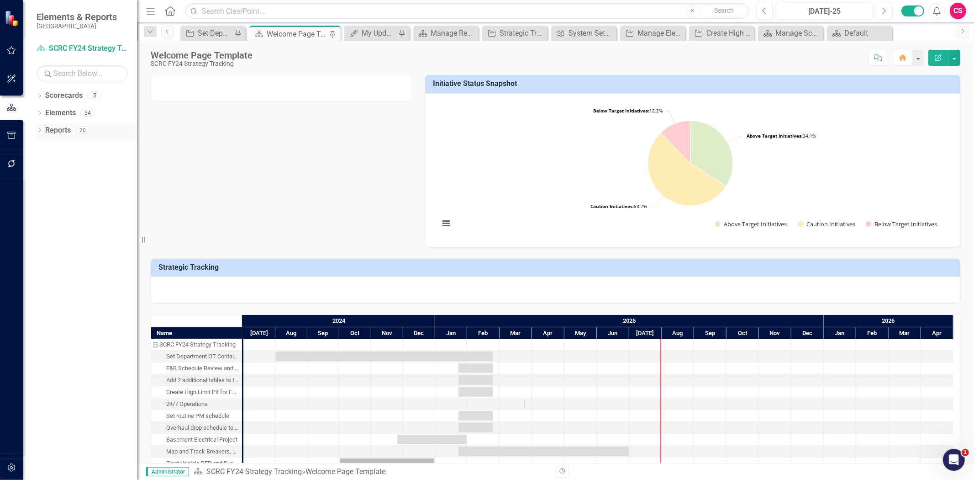
click at [65, 128] on link "Reports" at bounding box center [58, 130] width 26 height 11
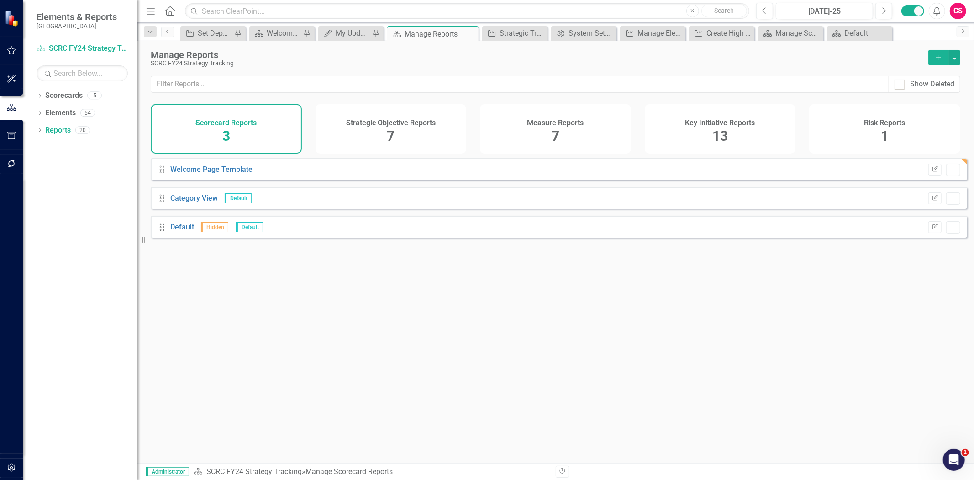
click at [711, 139] on div "Key Initiative Reports 13" at bounding box center [720, 128] width 151 height 49
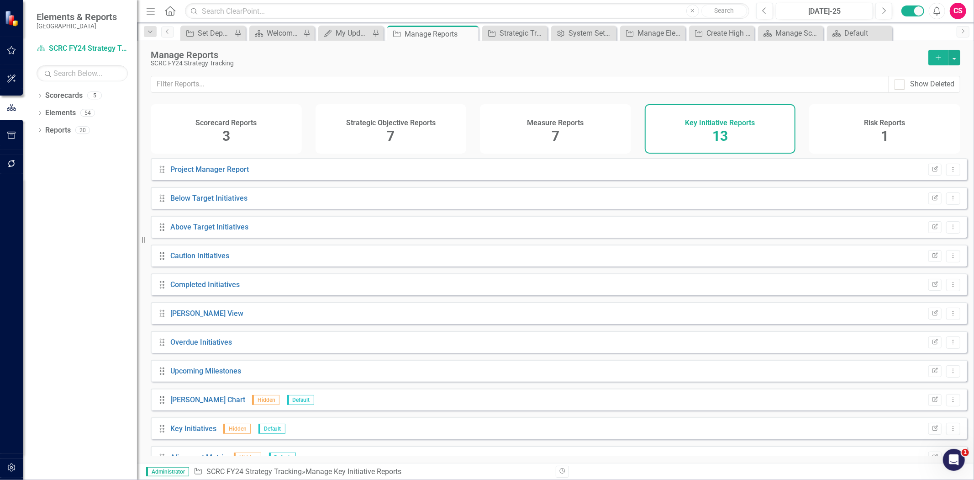
scroll to position [76, 0]
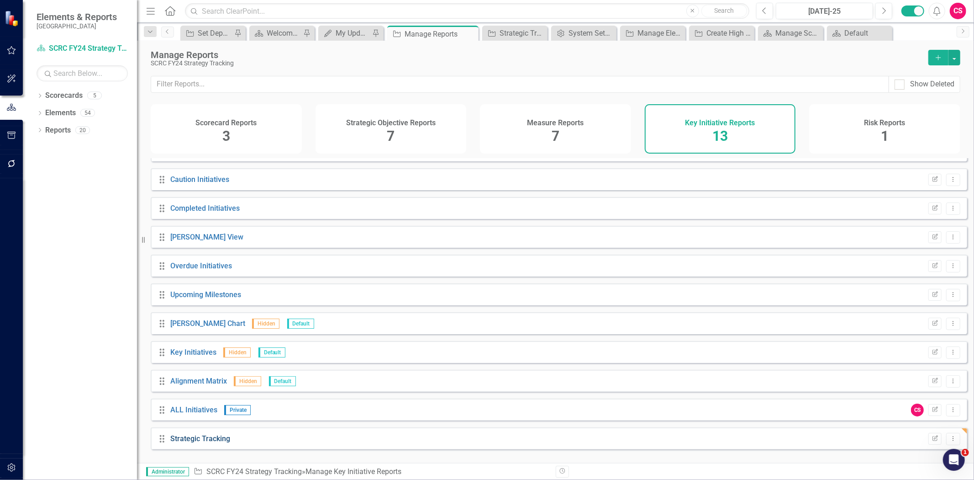
click at [188, 443] on link "Strategic Tracking" at bounding box center [200, 438] width 60 height 9
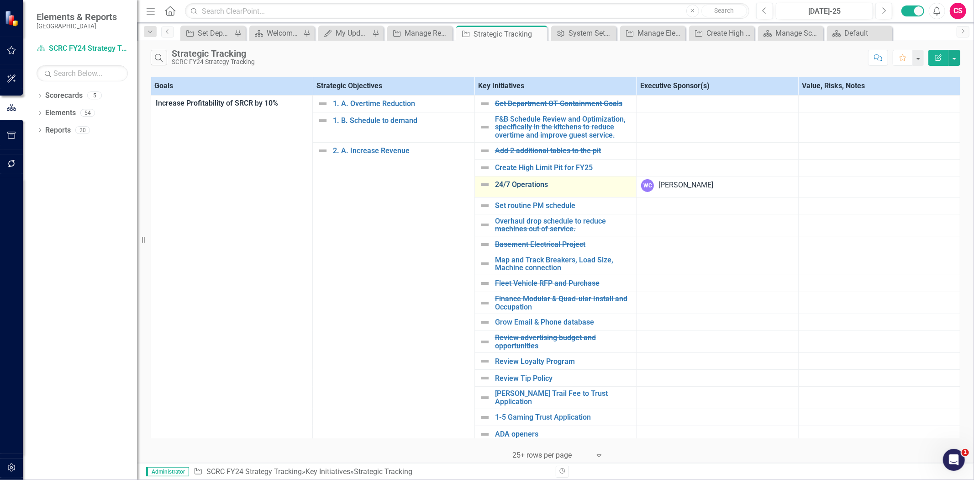
click at [519, 184] on link "24/7 Operations" at bounding box center [563, 184] width 137 height 8
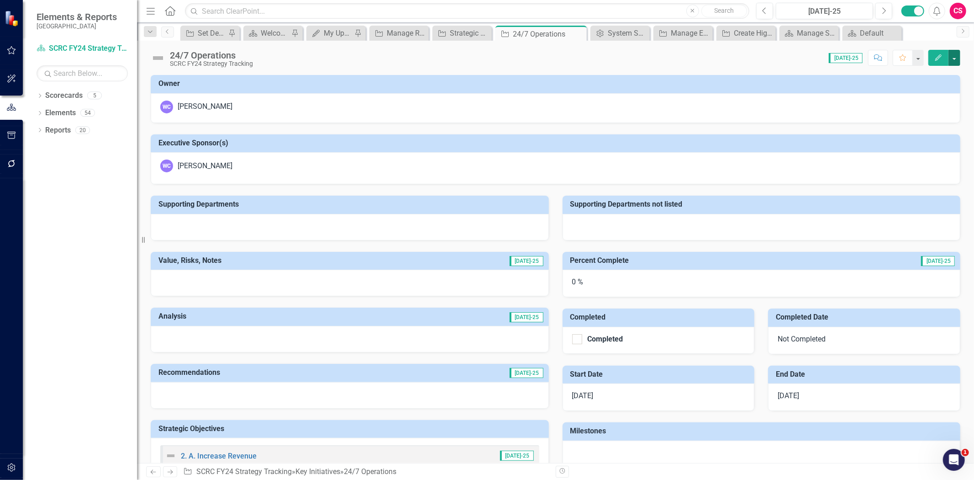
click at [950, 56] on button "button" at bounding box center [955, 58] width 12 height 16
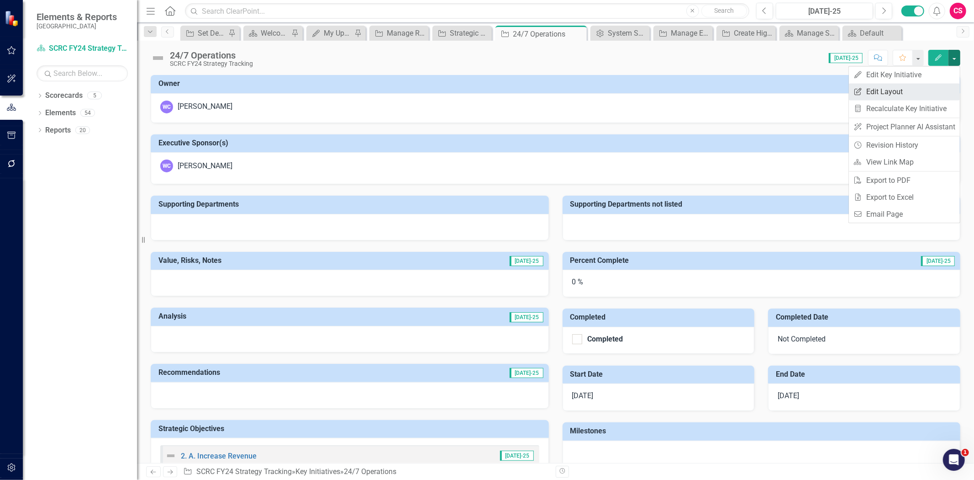
click at [922, 95] on link "Edit Report Edit Layout" at bounding box center [904, 91] width 111 height 17
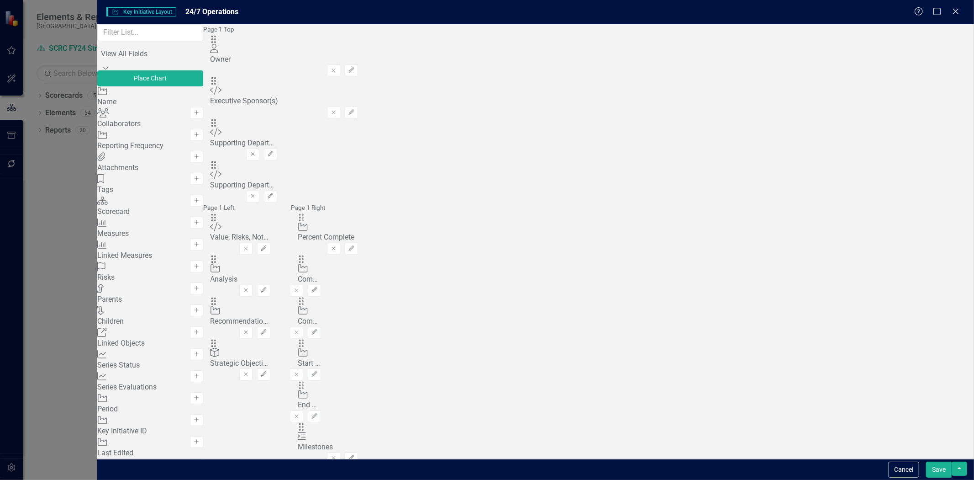
click at [259, 148] on button "Remove" at bounding box center [252, 154] width 13 height 12
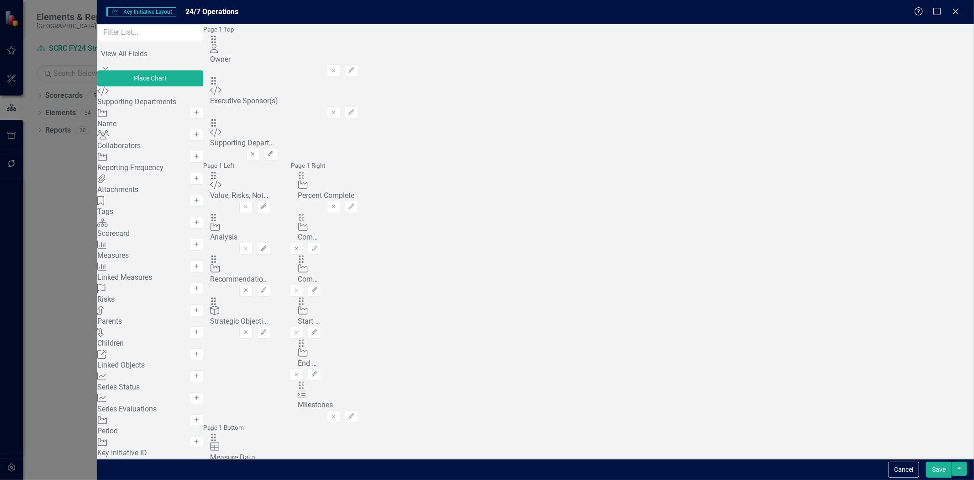
click at [256, 151] on icon "Remove" at bounding box center [252, 153] width 7 height 5
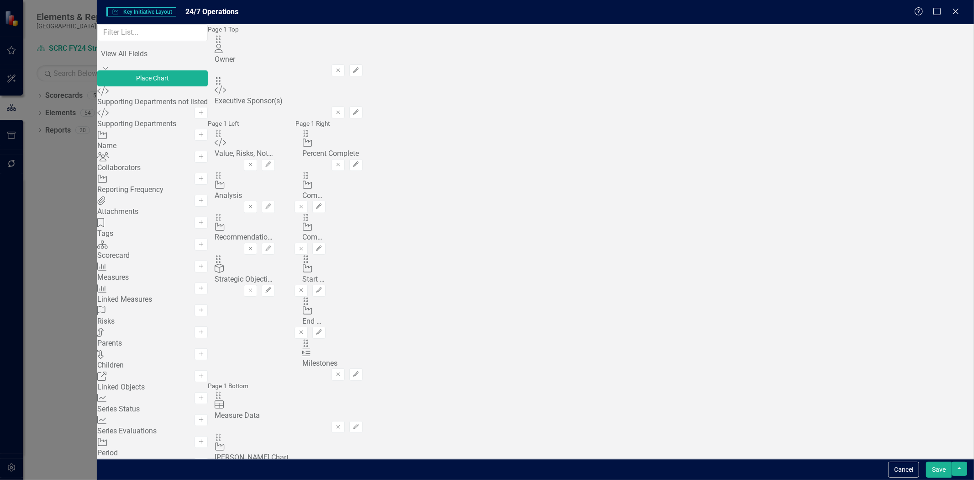
click at [940, 468] on button "Save" at bounding box center [939, 469] width 26 height 16
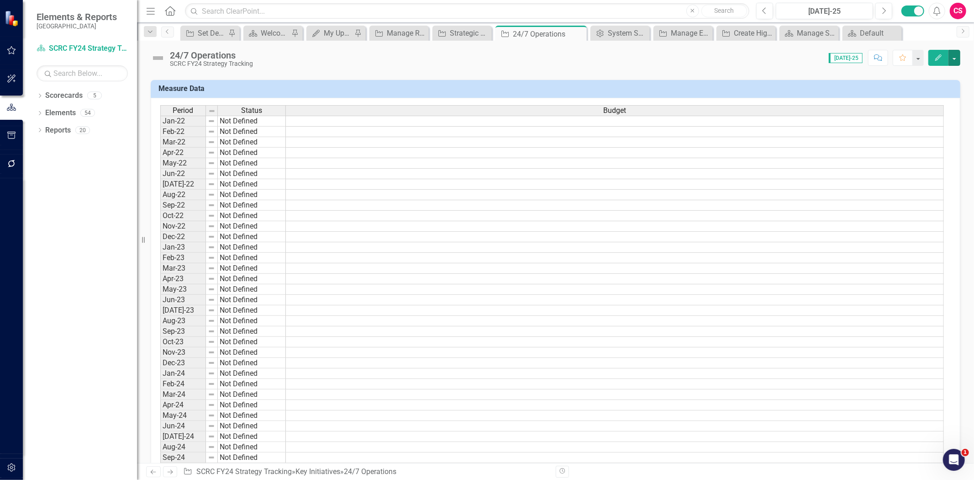
scroll to position [280, 0]
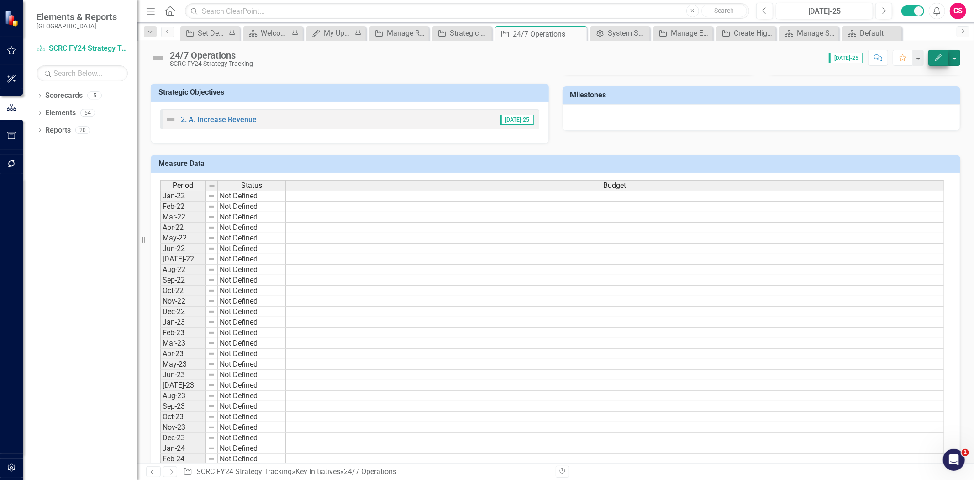
drag, startPoint x: 952, startPoint y: 61, endPoint x: 945, endPoint y: 58, distance: 7.8
click at [951, 61] on button "button" at bounding box center [955, 58] width 12 height 16
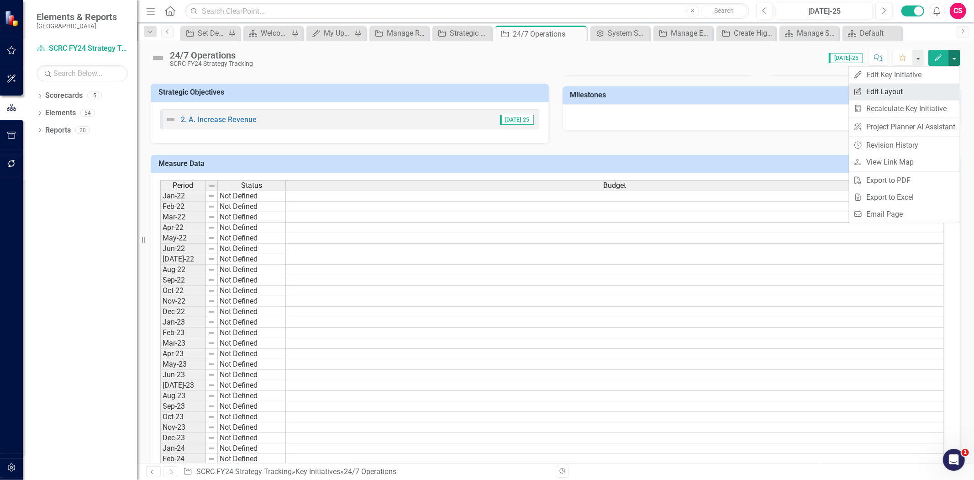
click at [905, 98] on link "Edit Report Edit Layout" at bounding box center [904, 91] width 111 height 17
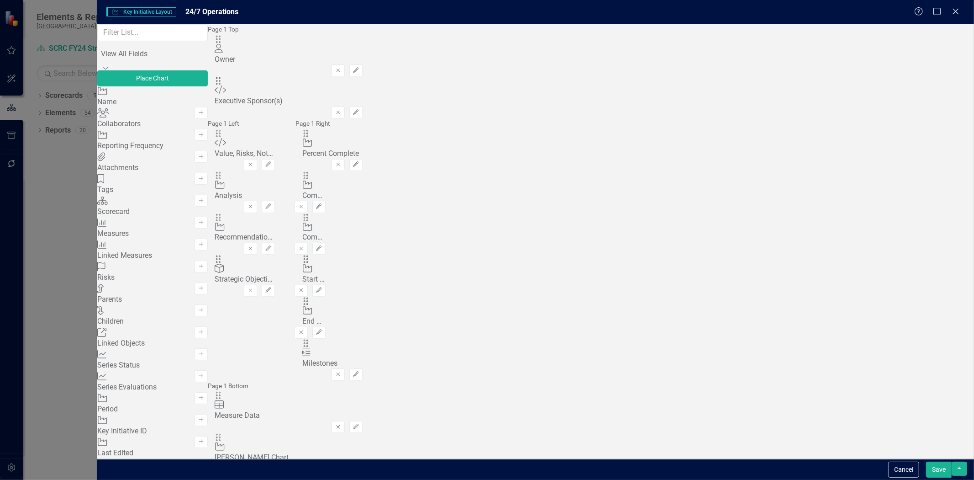
click at [342, 424] on icon "Remove" at bounding box center [338, 426] width 7 height 5
click at [942, 468] on button "Save" at bounding box center [939, 469] width 26 height 16
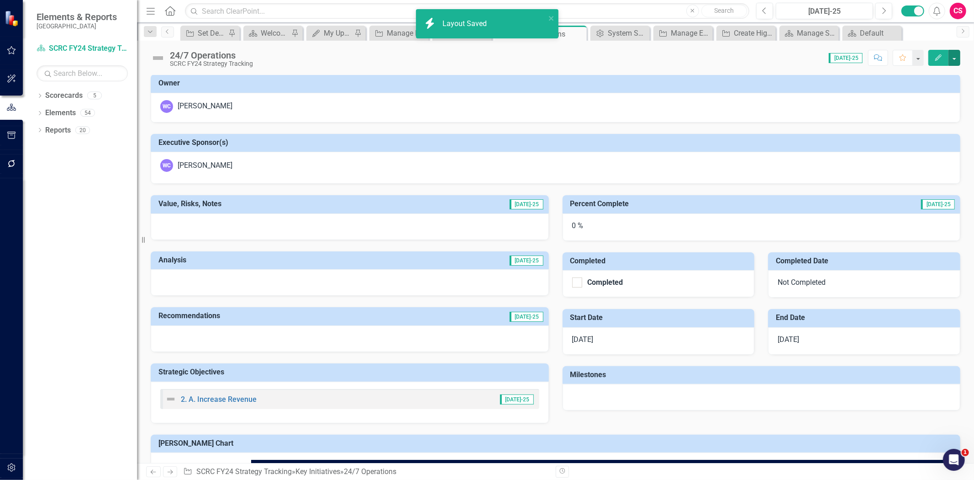
scroll to position [0, 0]
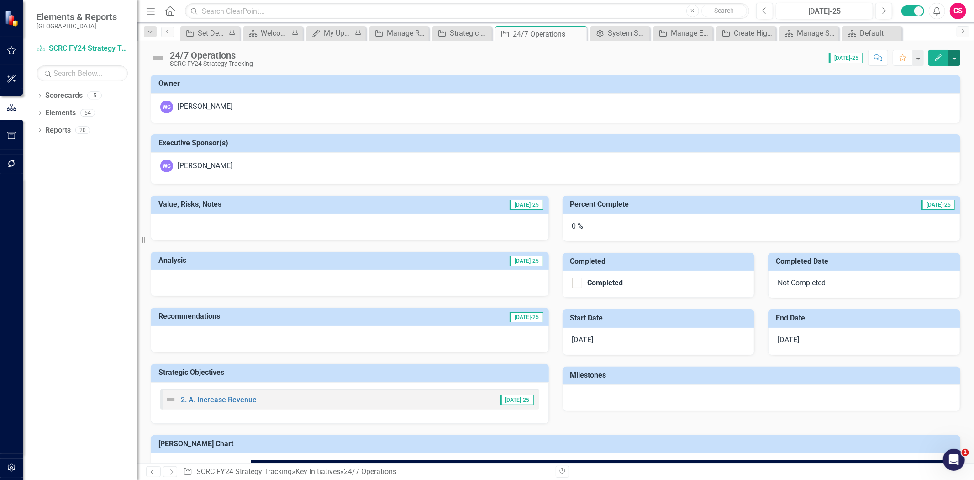
click at [958, 57] on button "button" at bounding box center [955, 58] width 12 height 16
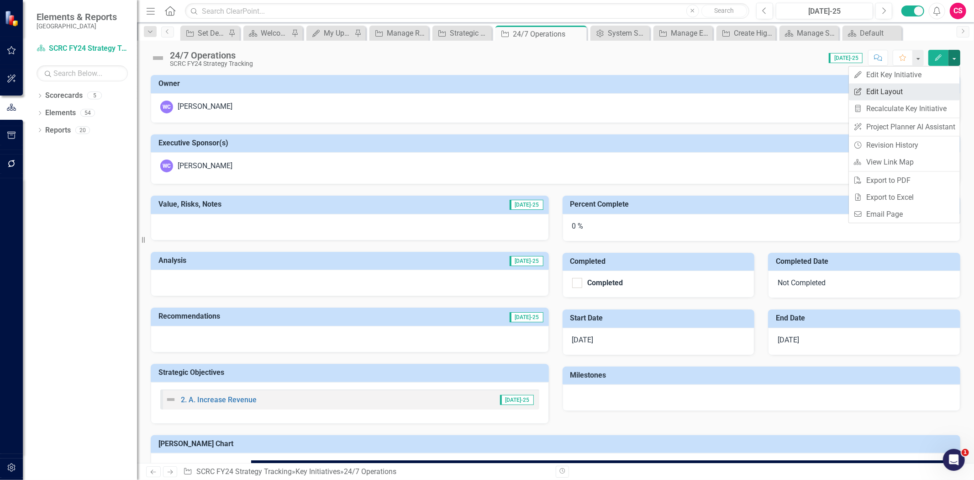
click at [913, 91] on link "Edit Report Edit Layout" at bounding box center [904, 91] width 111 height 17
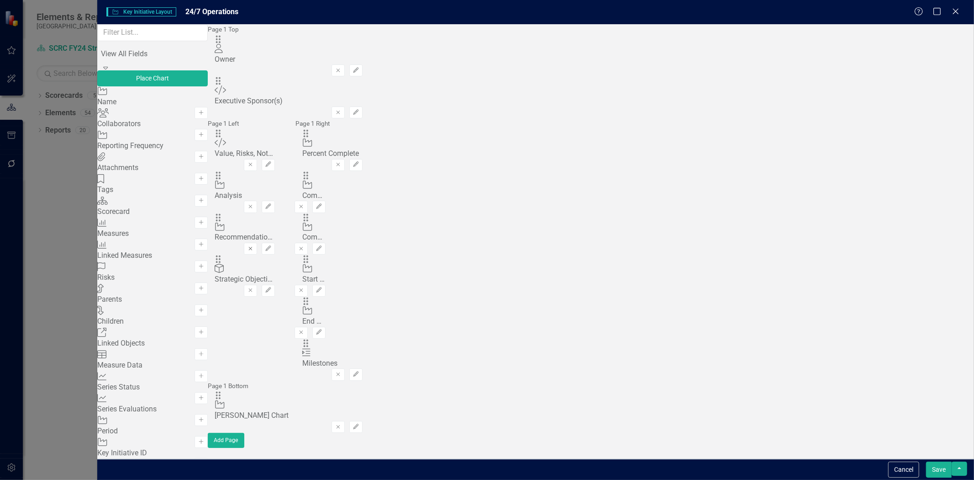
click at [254, 246] on icon "Remove" at bounding box center [250, 248] width 7 height 5
click at [940, 468] on button "Save" at bounding box center [939, 469] width 26 height 16
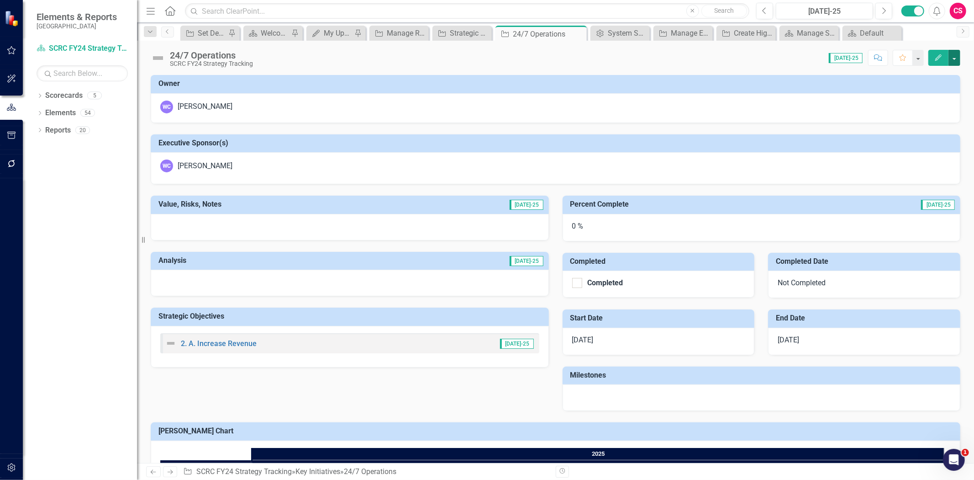
click at [956, 58] on button "button" at bounding box center [955, 58] width 12 height 16
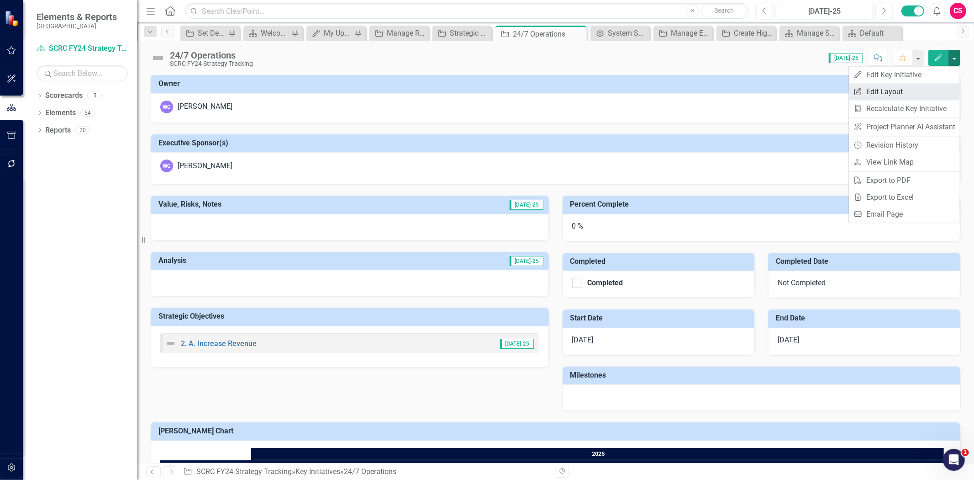
click at [914, 92] on link "Edit Report Edit Layout" at bounding box center [904, 91] width 111 height 17
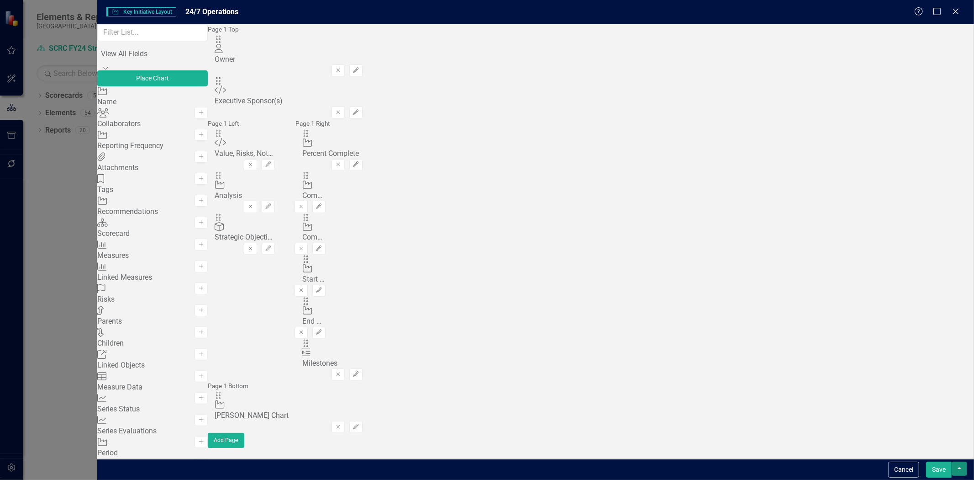
click at [962, 472] on button "button" at bounding box center [960, 468] width 16 height 14
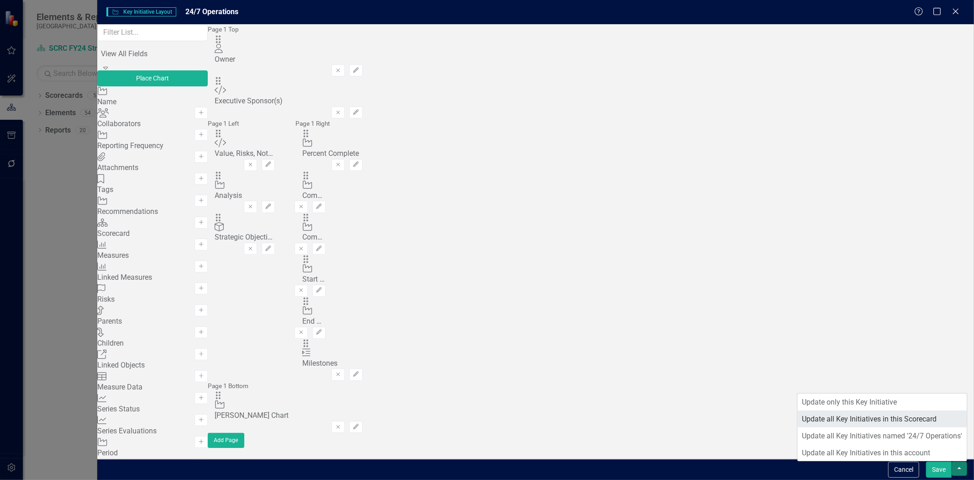
click at [879, 418] on link "Update all Key Initiatives in this Scorecard" at bounding box center [882, 418] width 169 height 17
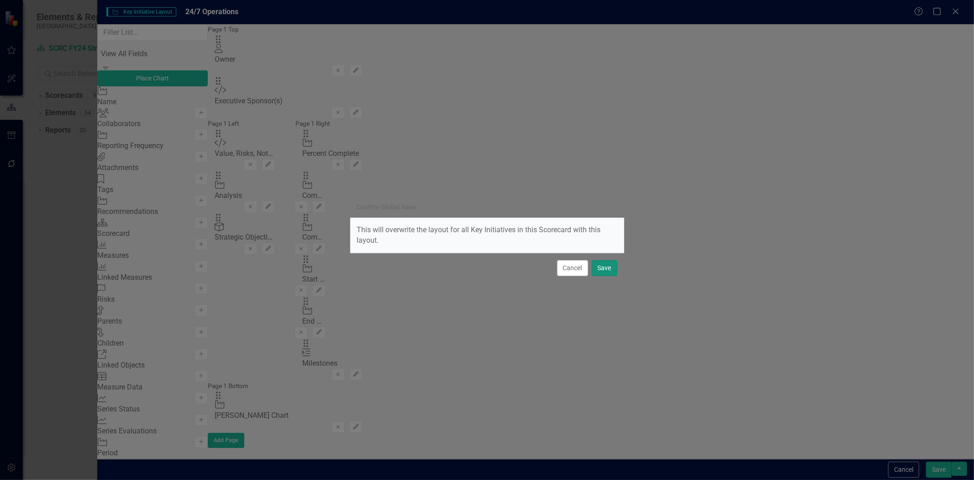
click at [601, 267] on button "Save" at bounding box center [605, 268] width 26 height 16
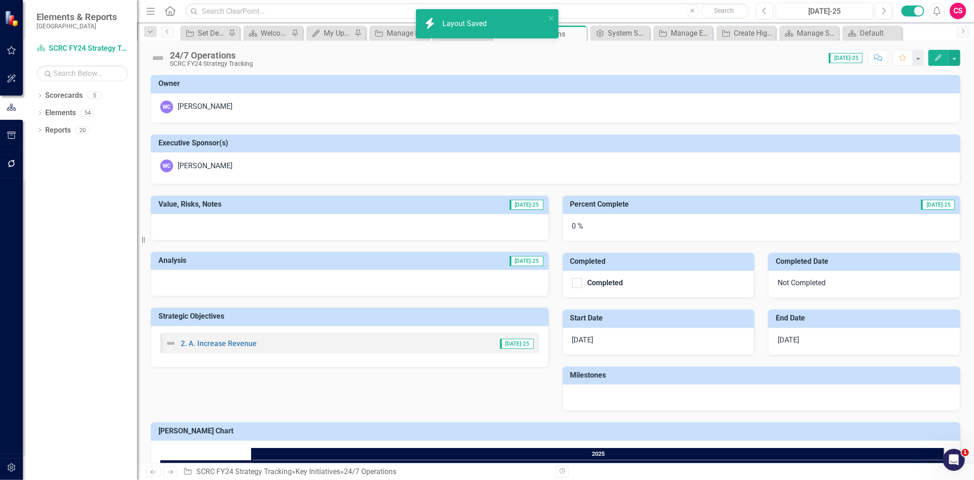
click at [498, 17] on div "icon.bolt Layout Saved" at bounding box center [484, 24] width 123 height 16
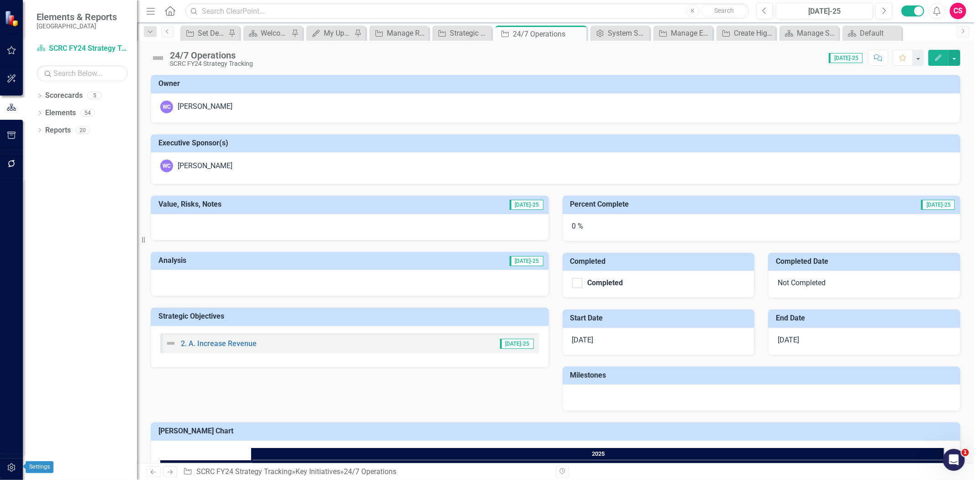
click at [5, 472] on button "button" at bounding box center [11, 467] width 21 height 19
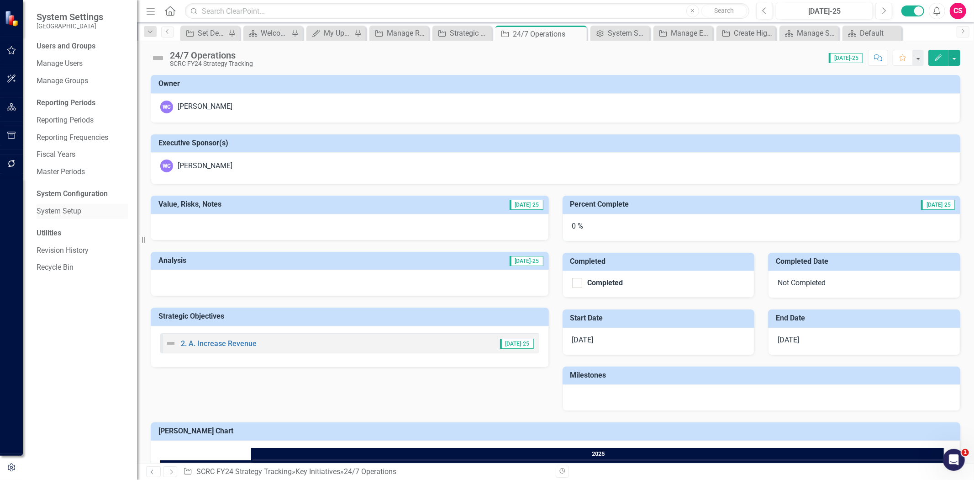
click at [55, 204] on div "System Setup" at bounding box center [82, 211] width 91 height 15
click at [64, 211] on link "System Setup" at bounding box center [82, 211] width 91 height 11
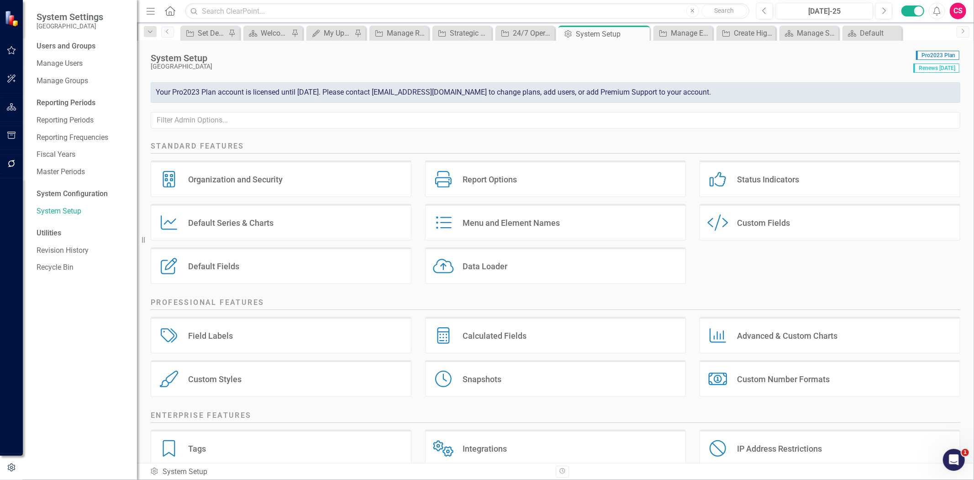
click at [497, 197] on div "Report Options Report Options" at bounding box center [555, 178] width 261 height 37
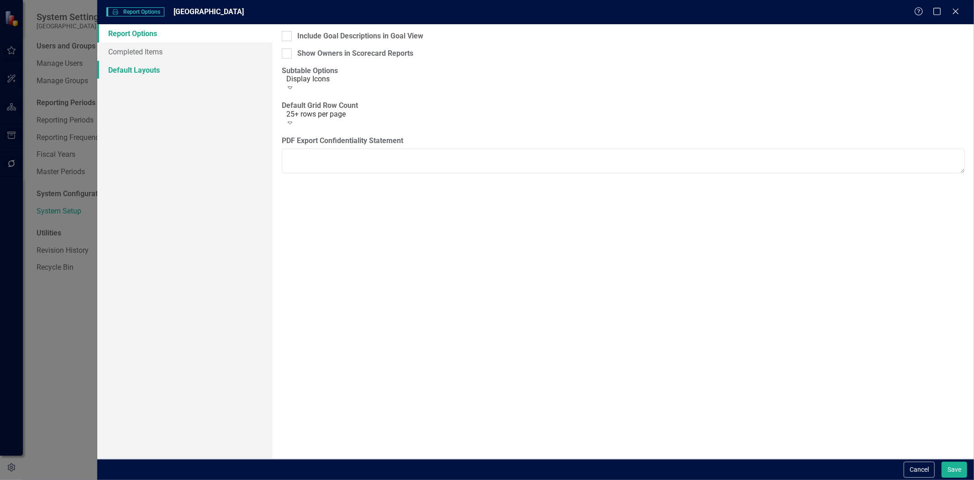
click at [152, 71] on link "Default Layouts" at bounding box center [184, 70] width 175 height 18
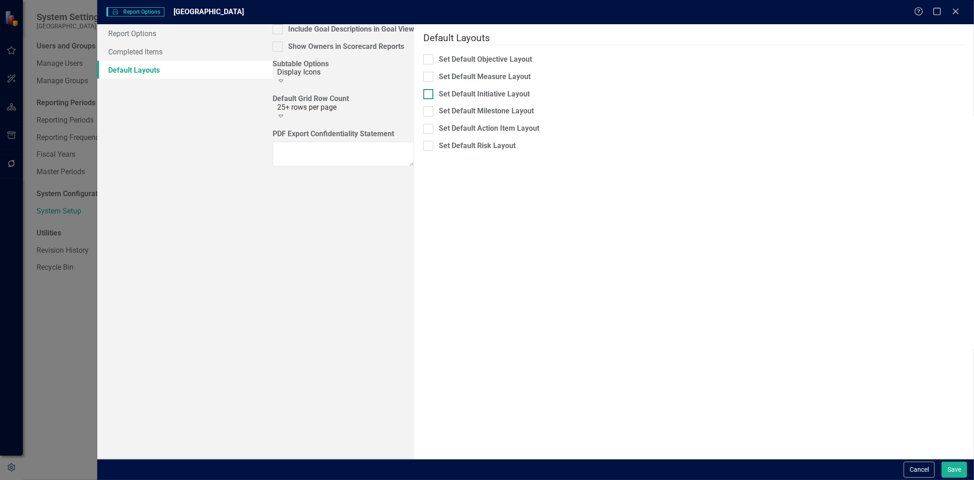
click at [439, 89] on div "Set Default Initiative Layout" at bounding box center [484, 94] width 91 height 11
click at [423, 89] on input "Set Default Initiative Layout" at bounding box center [426, 92] width 6 height 6
checkbox input "true"
click at [620, 95] on div "Select Scorecard..." at bounding box center [642, 95] width 59 height 11
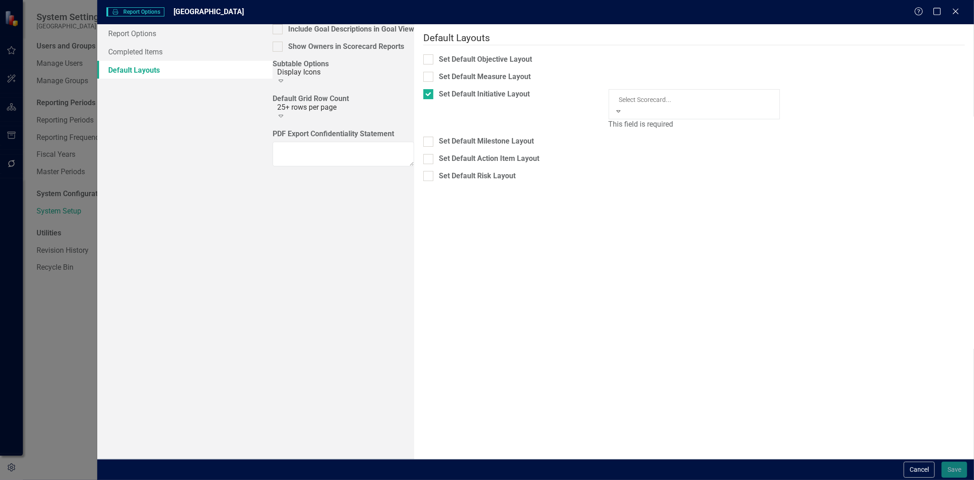
click at [615, 479] on div "SCRC FY24 Strategy Tracking" at bounding box center [487, 485] width 974 height 11
click at [833, 92] on div "Select Key Initiative..." at bounding box center [832, 95] width 68 height 11
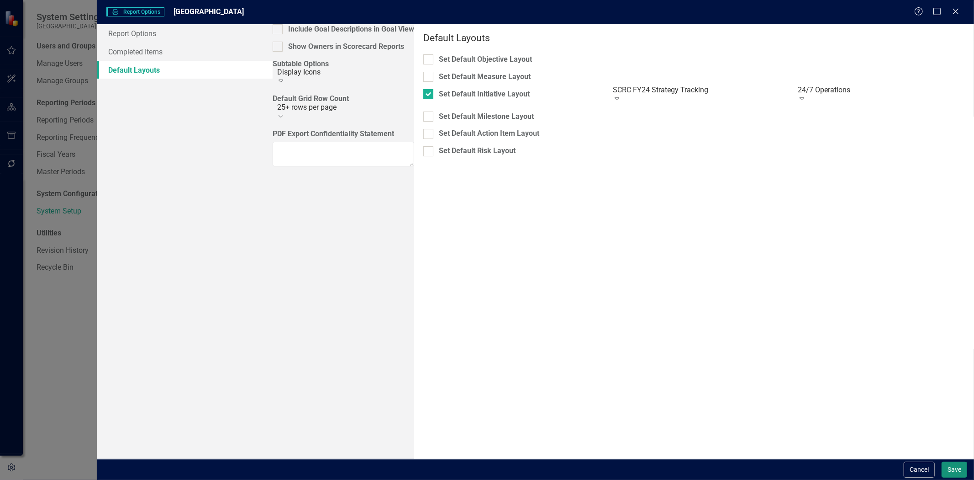
click at [953, 464] on button "Save" at bounding box center [955, 469] width 26 height 16
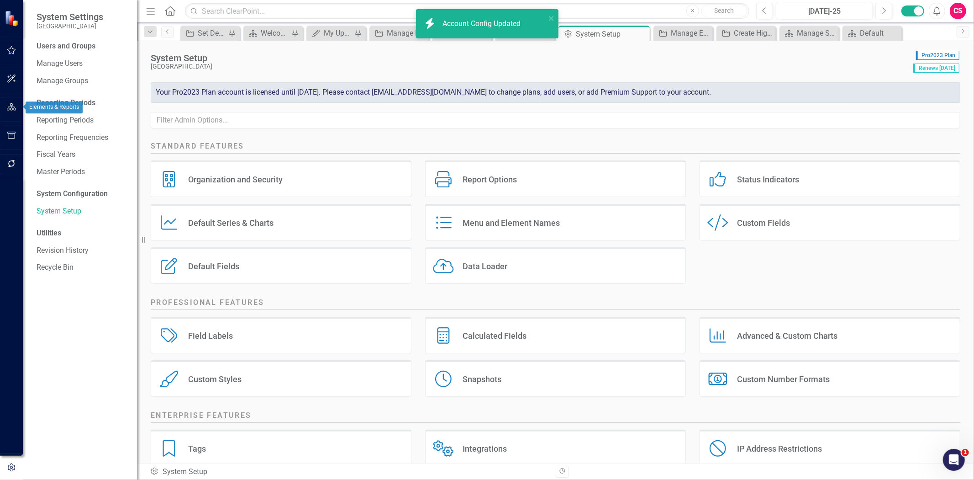
click at [7, 108] on button "button" at bounding box center [11, 107] width 21 height 19
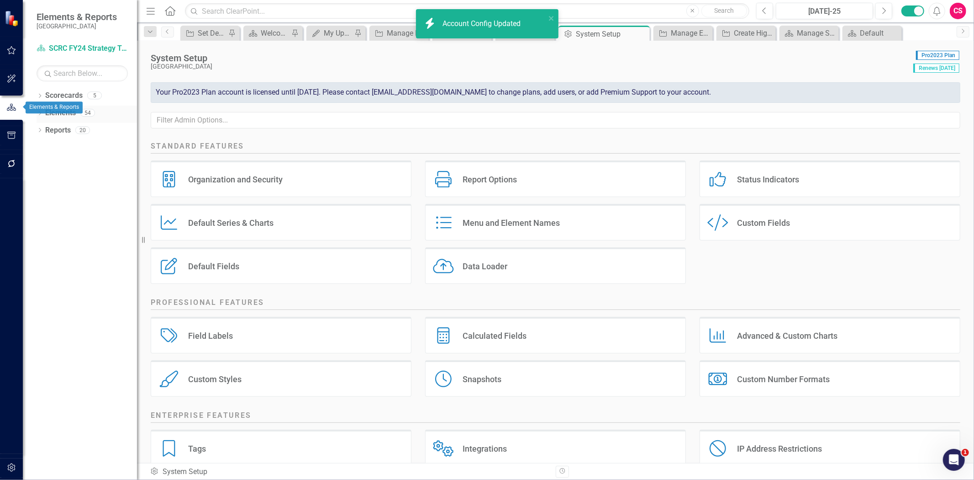
click at [70, 115] on link "Elements" at bounding box center [60, 113] width 31 height 11
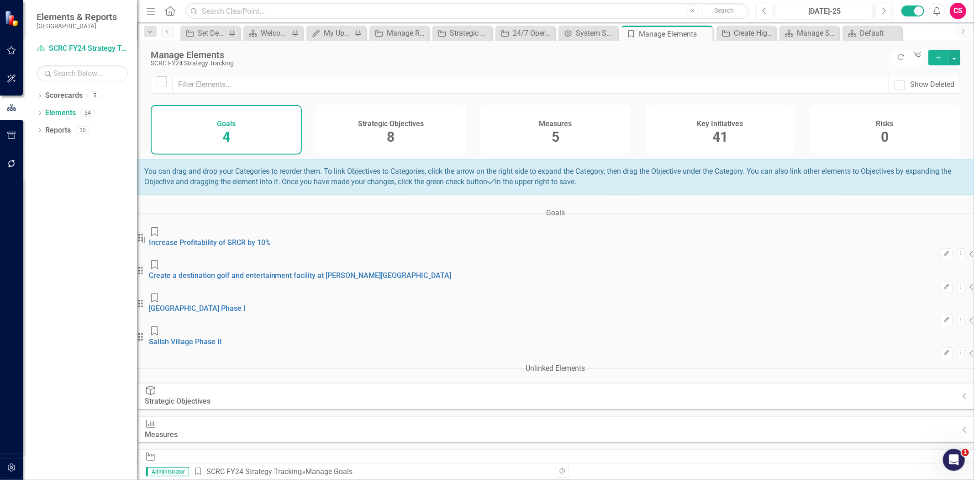
click at [433, 131] on div "Strategic Objectives 8" at bounding box center [391, 129] width 151 height 49
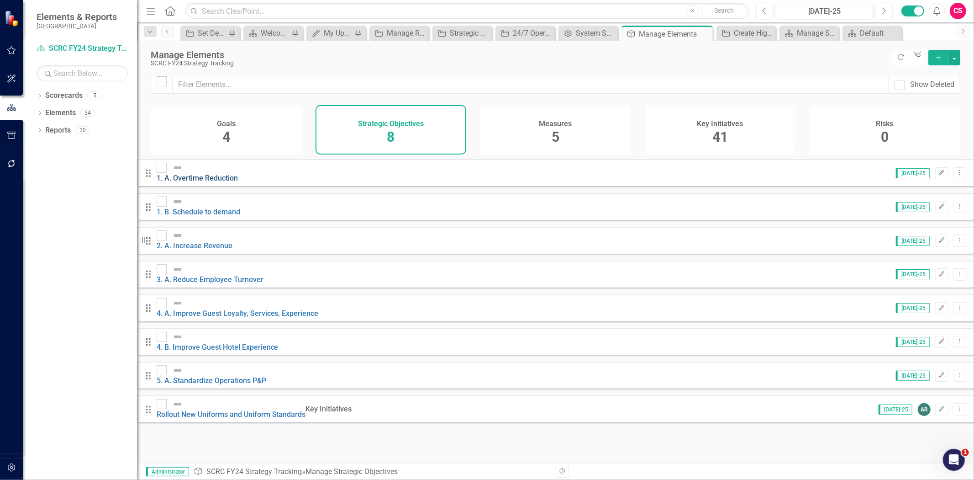
click at [238, 180] on link "1. A. Overtime Reduction" at bounding box center [197, 178] width 81 height 9
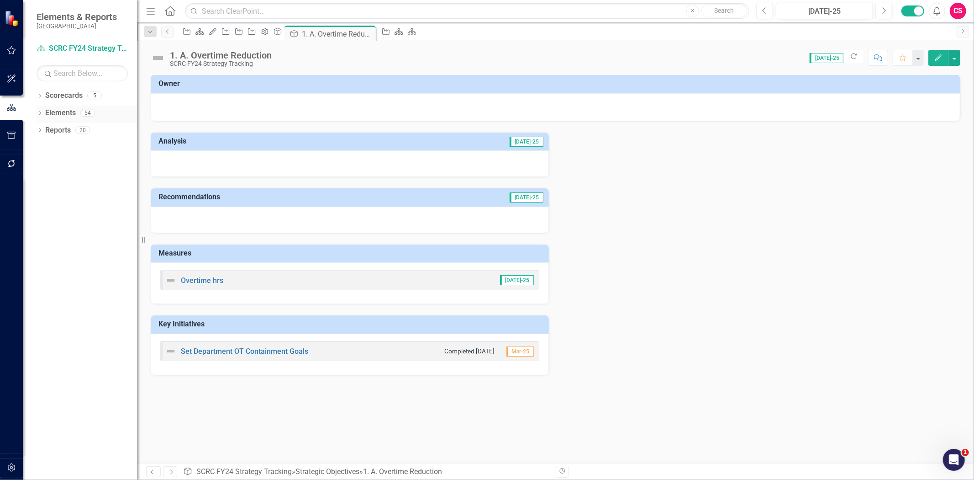
click at [39, 114] on icon "Dropdown" at bounding box center [40, 113] width 6 height 5
click at [62, 111] on link "Elements" at bounding box center [47, 113] width 31 height 11
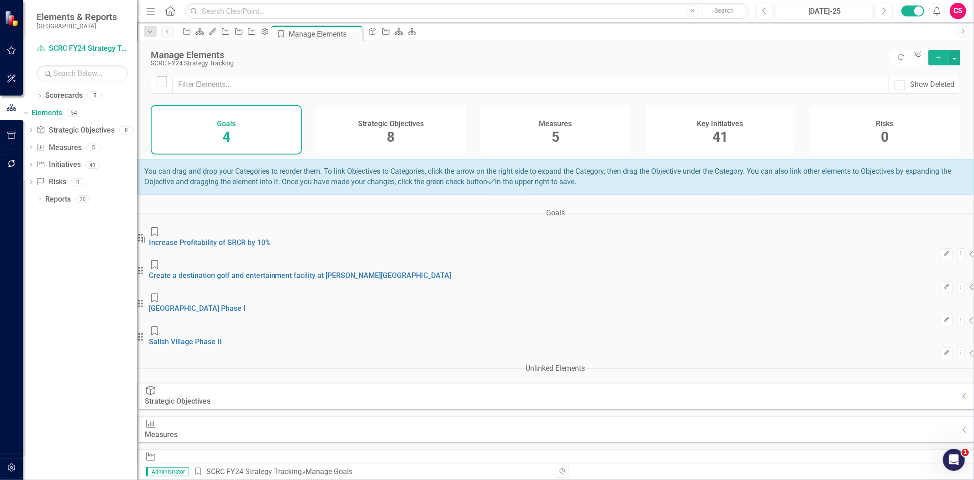
click at [553, 112] on div "Measures 5" at bounding box center [555, 129] width 151 height 49
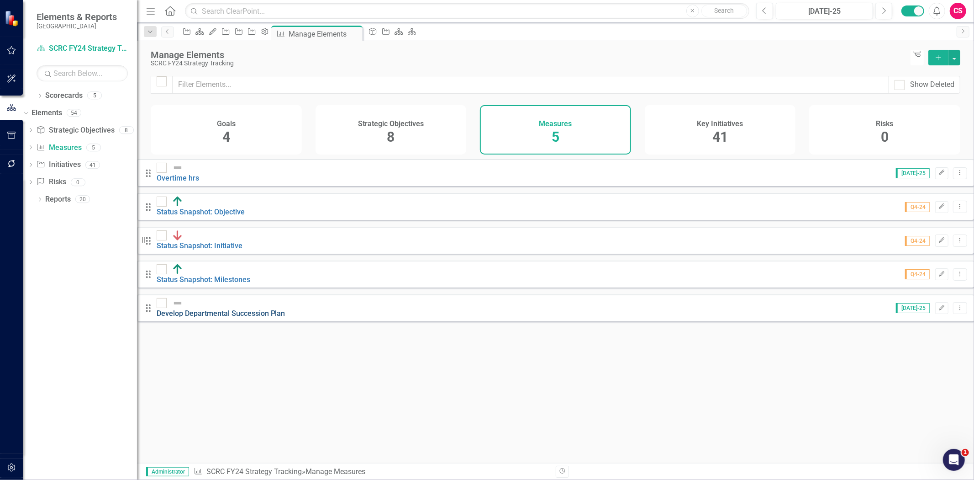
click at [272, 309] on link "Develop Departmental Succession Plan" at bounding box center [221, 313] width 129 height 9
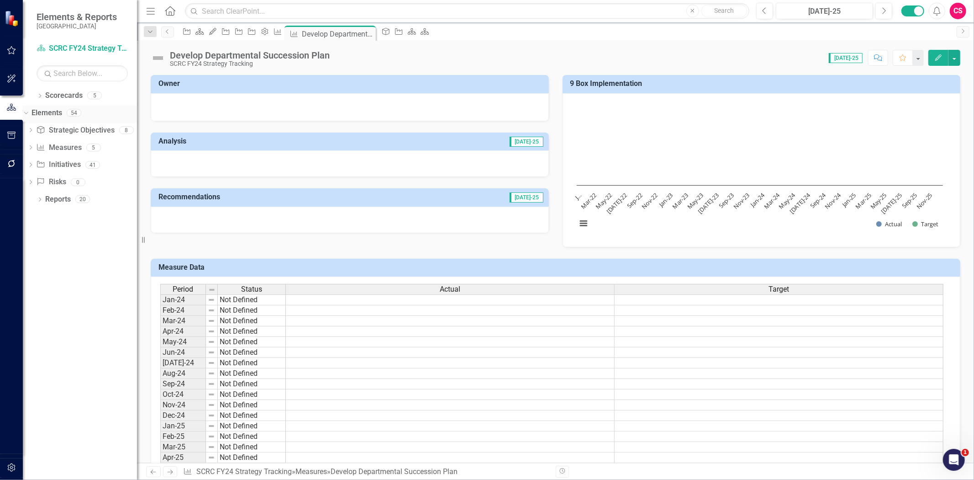
click at [62, 111] on link "Elements" at bounding box center [47, 113] width 31 height 11
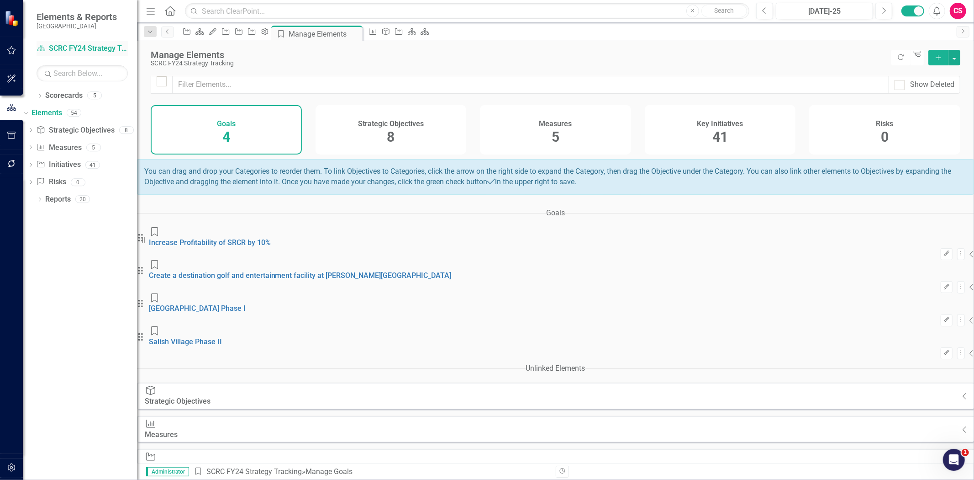
drag, startPoint x: 79, startPoint y: 49, endPoint x: 75, endPoint y: 46, distance: 4.9
click at [79, 48] on link "Scorecard SCRC FY24 Strategy Tracking" at bounding box center [82, 48] width 91 height 11
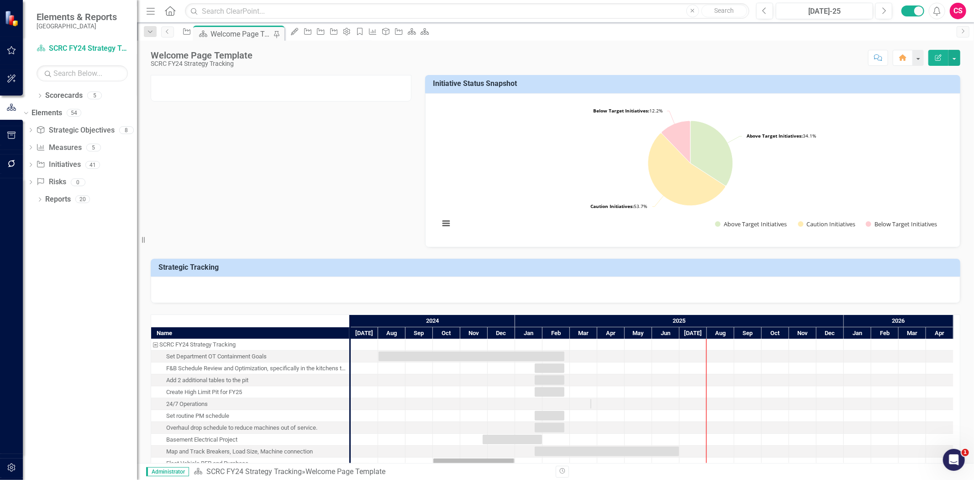
click at [259, 288] on div at bounding box center [556, 289] width 810 height 26
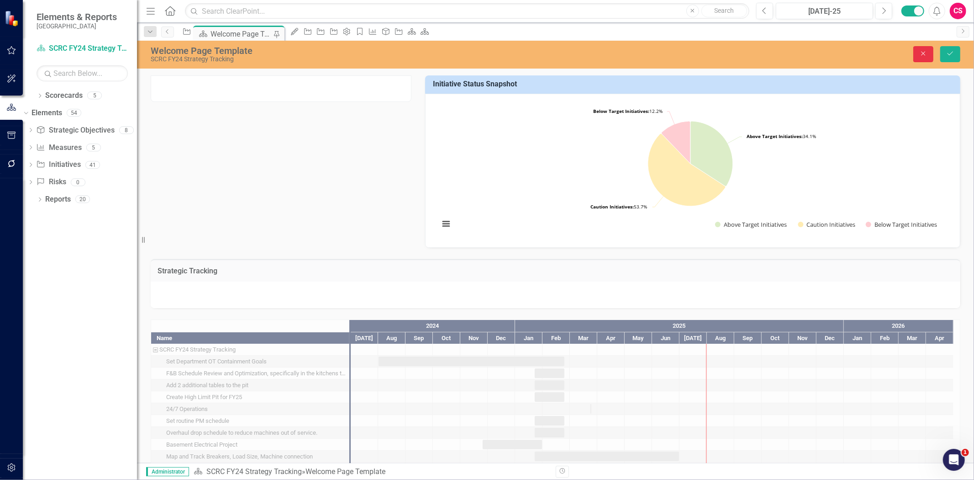
click at [929, 55] on button "Close" at bounding box center [924, 54] width 20 height 16
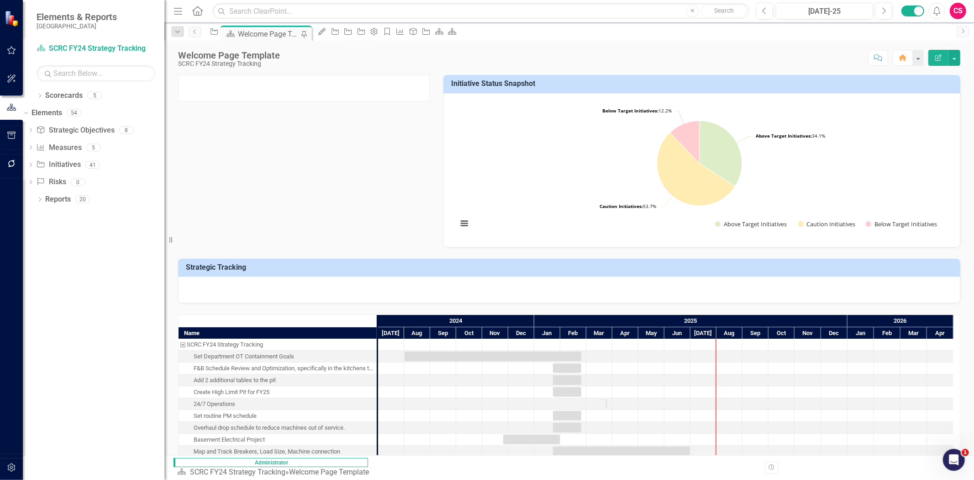
drag, startPoint x: 140, startPoint y: 117, endPoint x: 164, endPoint y: 117, distance: 24.2
click at [164, 117] on div "Resize" at bounding box center [167, 240] width 7 height 480
click at [14, 138] on icon "button" at bounding box center [12, 135] width 10 height 7
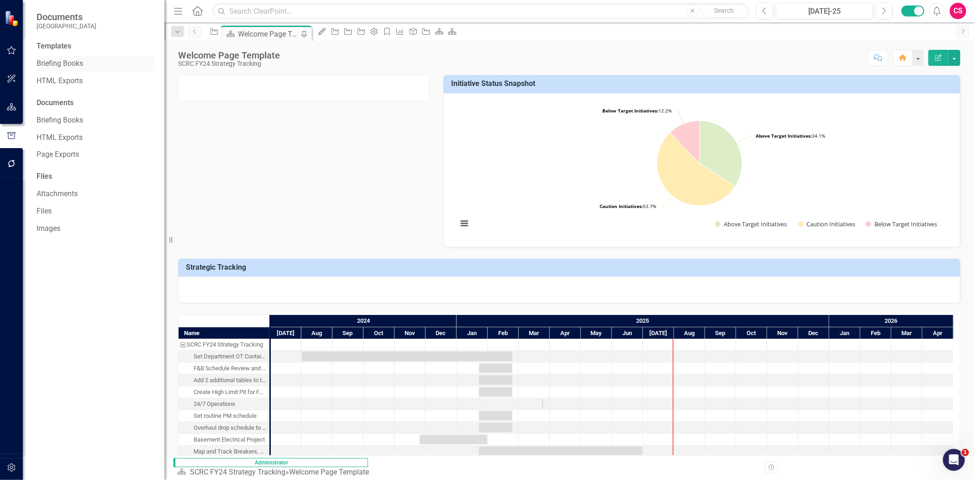
click at [64, 70] on div "Briefing Books" at bounding box center [96, 63] width 119 height 15
click at [64, 63] on link "Briefing Books" at bounding box center [96, 63] width 119 height 11
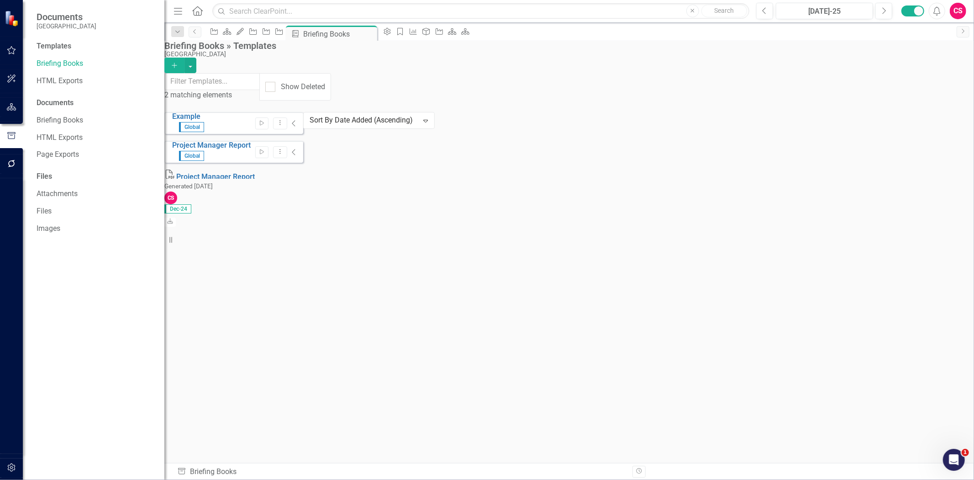
click at [185, 59] on button "Add" at bounding box center [174, 66] width 20 height 16
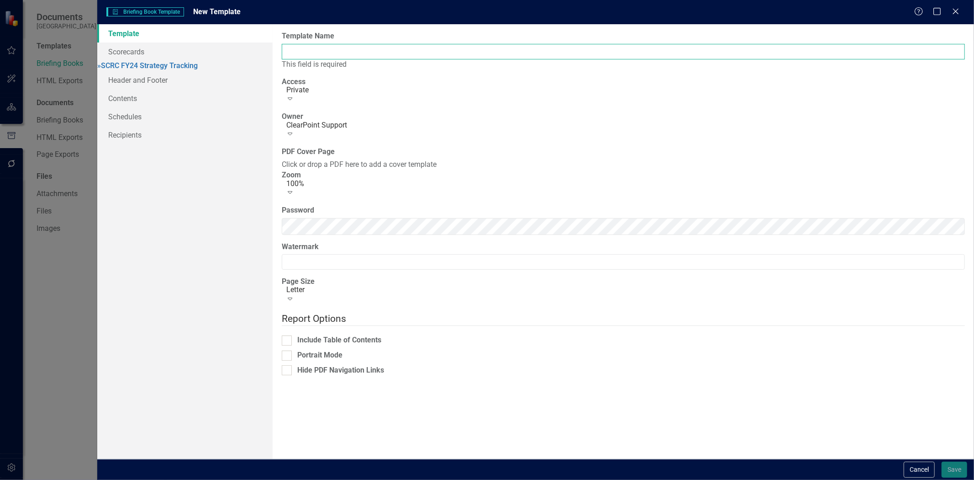
click at [339, 55] on input "Template Name" at bounding box center [623, 52] width 683 height 16
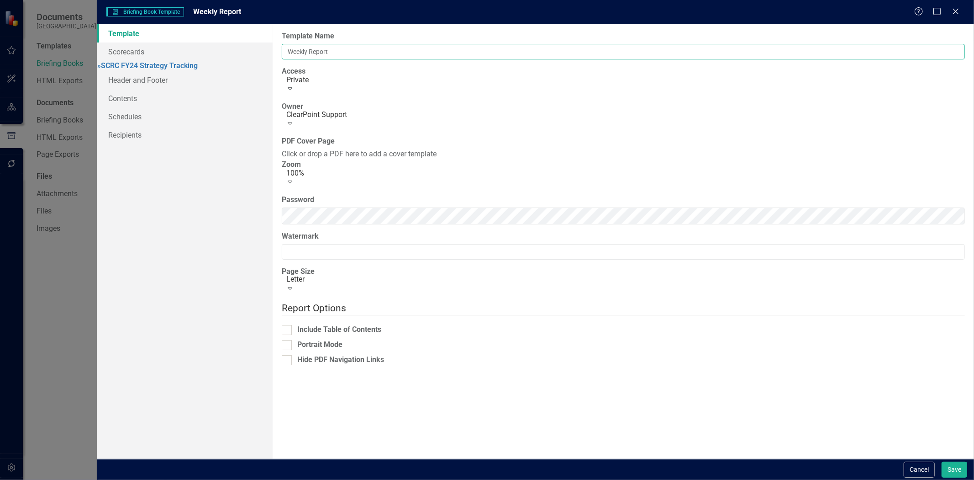
type input "Weekly Report"
click at [320, 85] on div "Private" at bounding box center [626, 79] width 680 height 11
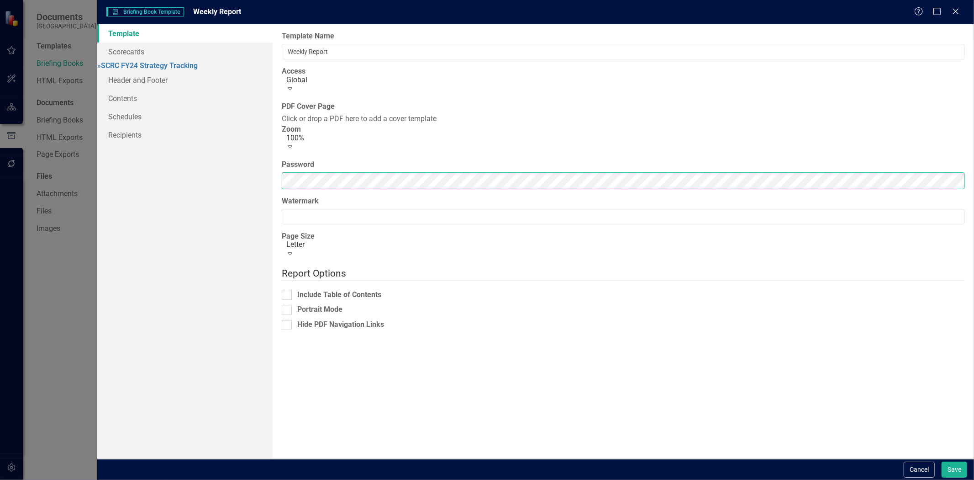
click at [168, 213] on div "Template Scorecards » SCRC FY24 Strategy Tracking Header and Footer Contents Sc…" at bounding box center [535, 241] width 877 height 434
click at [175, 190] on div "Template Scorecards » SCRC FY24 Strategy Tracking Header and Footer Contents Sc…" at bounding box center [184, 241] width 175 height 434
click at [175, 49] on link "Scorecards" at bounding box center [184, 51] width 175 height 18
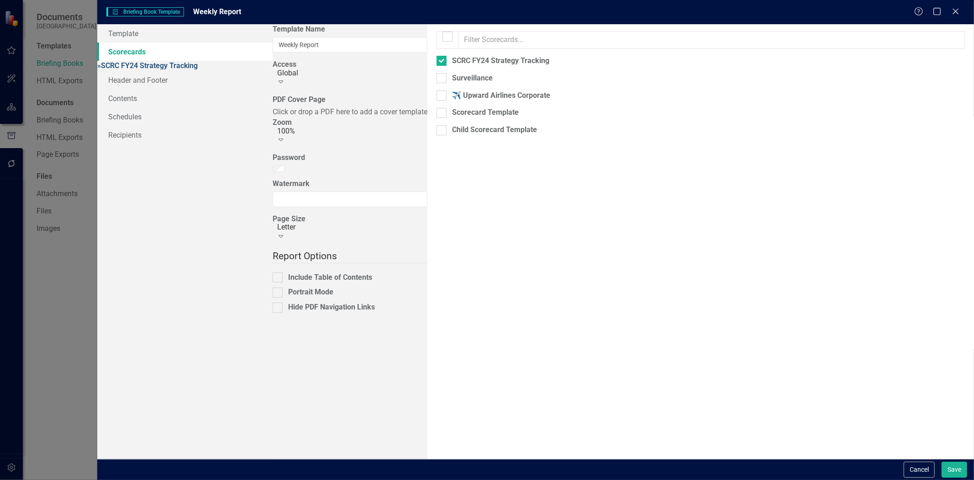
click at [179, 65] on link "» SCRC FY24 Strategy Tracking" at bounding box center [147, 65] width 101 height 9
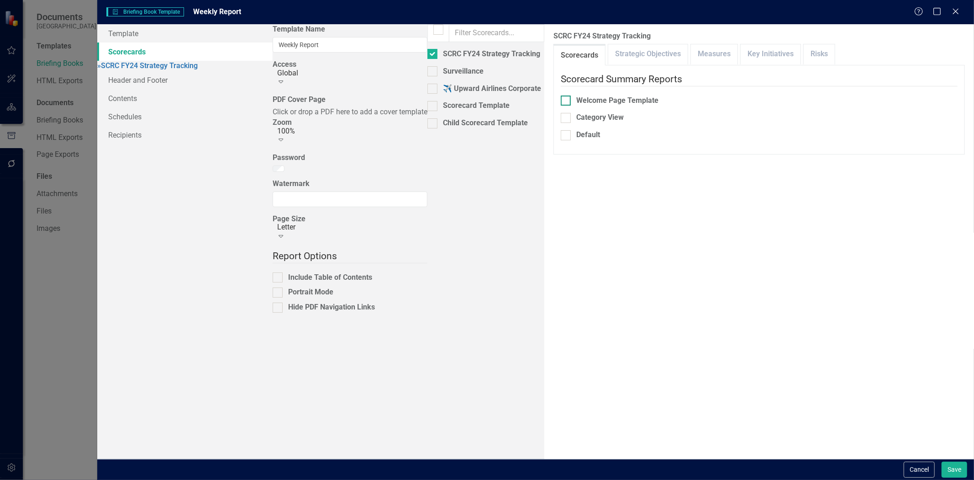
click at [561, 95] on div at bounding box center [566, 100] width 10 height 10
click at [561, 95] on input "Welcome Page Template" at bounding box center [564, 98] width 6 height 6
checkbox input "true"
click at [169, 116] on link "Schedules" at bounding box center [184, 116] width 175 height 18
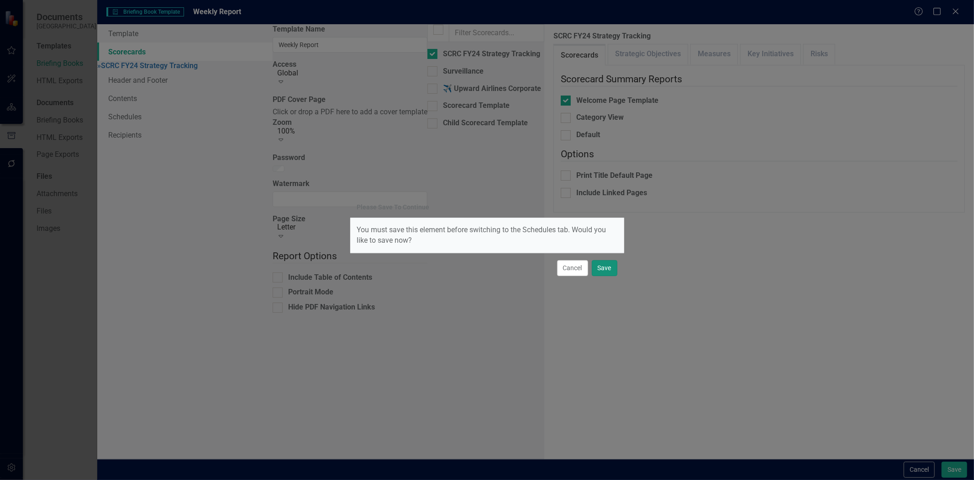
click at [605, 268] on button "Save" at bounding box center [605, 268] width 26 height 16
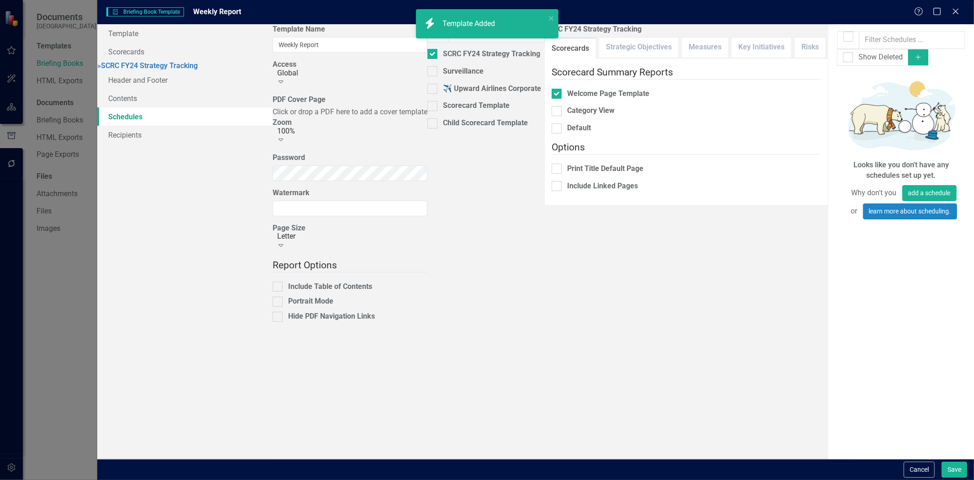
click at [929, 49] on button "Add" at bounding box center [919, 57] width 20 height 16
select select "pm"
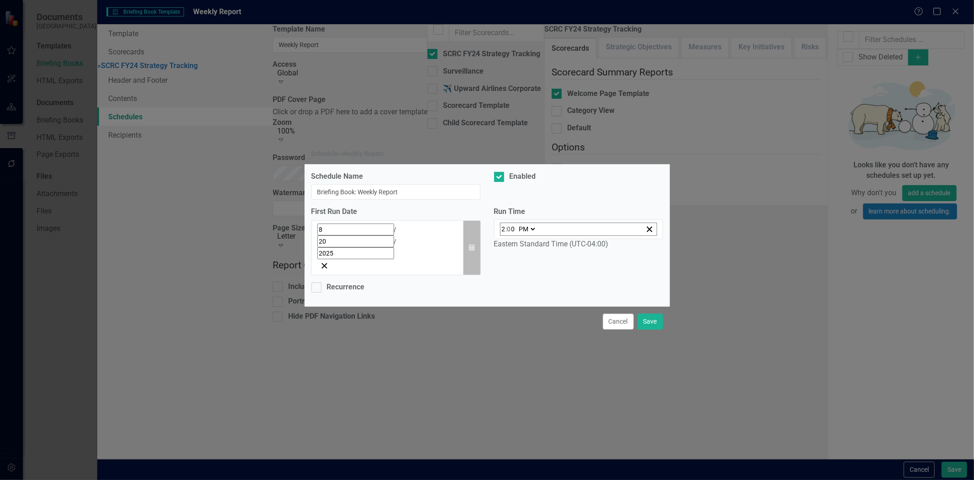
click at [474, 244] on icon "button" at bounding box center [471, 247] width 5 height 6
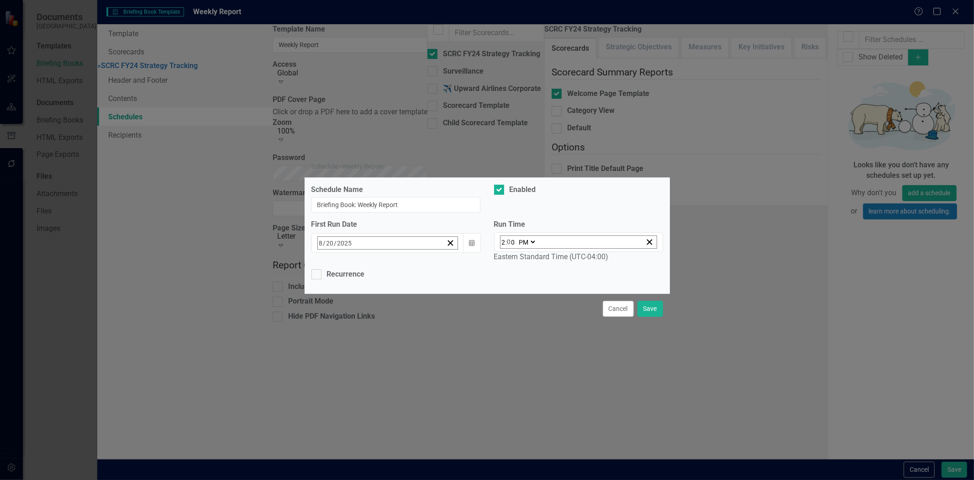
click at [390, 345] on abbr "20" at bounding box center [391, 348] width 7 height 7
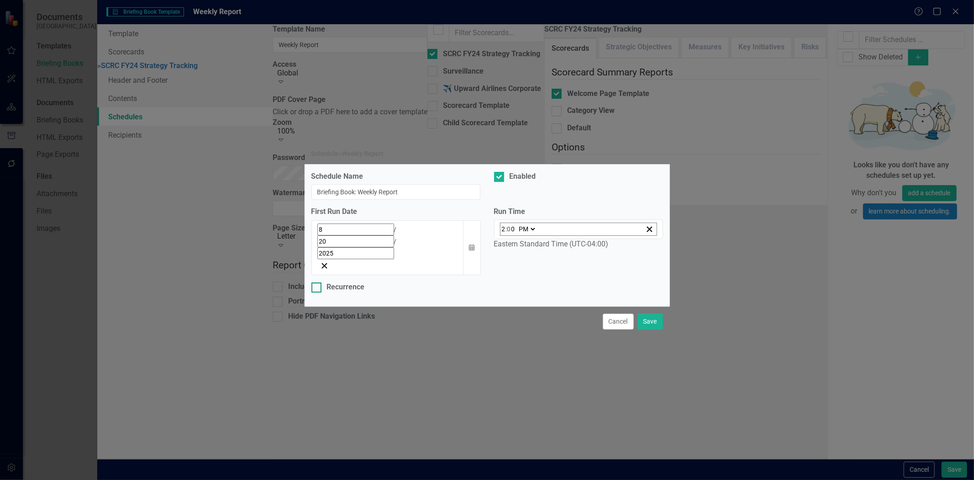
click at [348, 282] on div "Recurrence" at bounding box center [346, 287] width 38 height 11
click at [318, 282] on input "Recurrence" at bounding box center [315, 285] width 6 height 6
checkbox input "true"
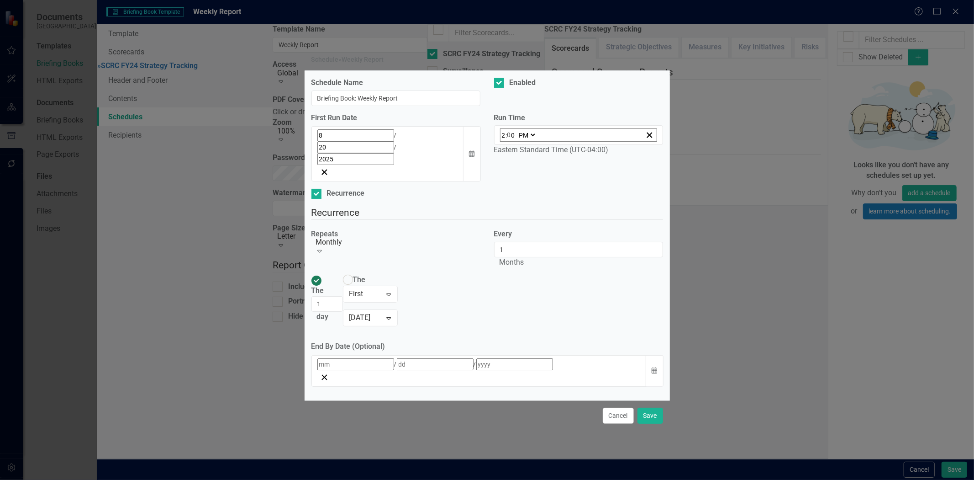
drag, startPoint x: 371, startPoint y: 242, endPoint x: 373, endPoint y: 260, distance: 18.3
click at [339, 239] on label "Repeats" at bounding box center [325, 234] width 27 height 11
click at [374, 258] on div "Monthly Expand" at bounding box center [396, 250] width 169 height 16
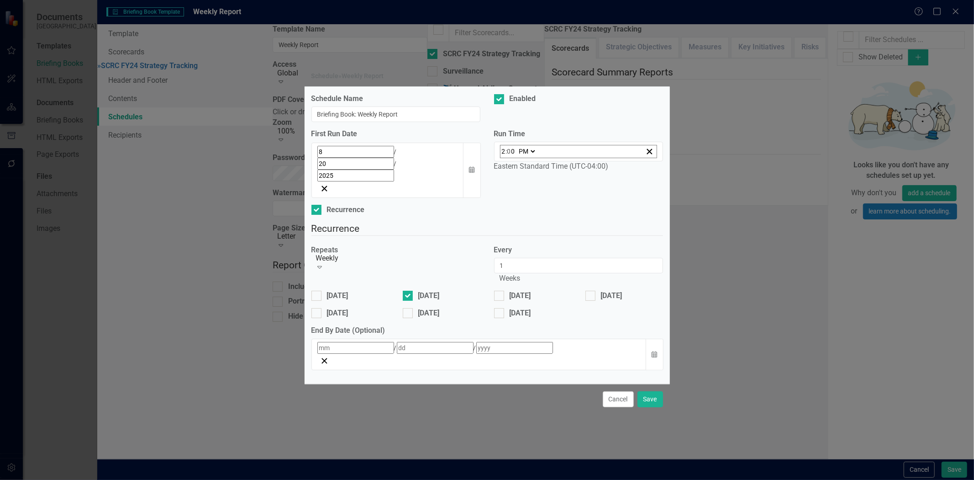
click at [610, 291] on div "Wednesday" at bounding box center [624, 299] width 91 height 17
click at [605, 291] on div "Wednesday" at bounding box center [611, 296] width 21 height 11
click at [592, 291] on input "Wednesday" at bounding box center [589, 294] width 6 height 6
checkbox input "true"
click at [506, 213] on div "Schedule Name Briefing Book: Weekly Report Enabled First Run Date 8 / 20 / 2025…" at bounding box center [487, 235] width 365 height 297
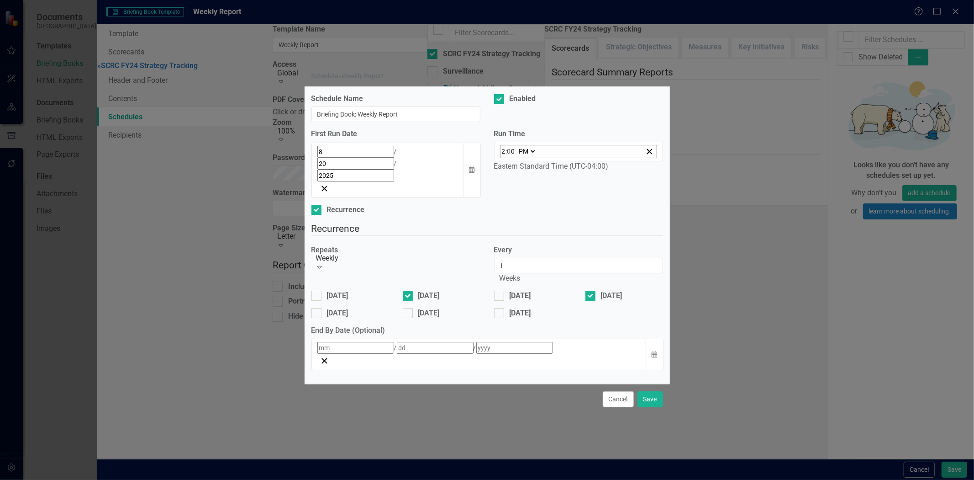
click at [401, 291] on div "Monday" at bounding box center [441, 299] width 91 height 17
click at [409, 291] on input "Monday" at bounding box center [406, 294] width 6 height 6
checkbox input "false"
click at [650, 391] on button "Save" at bounding box center [651, 399] width 26 height 16
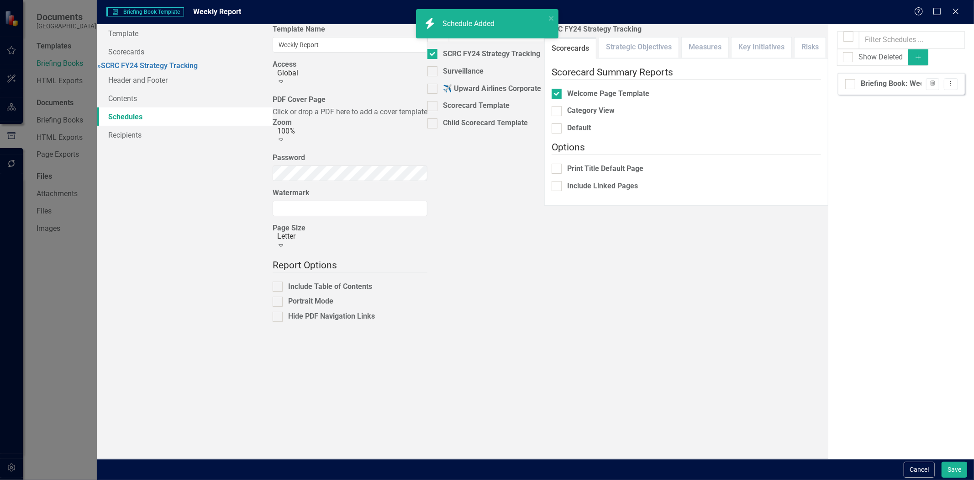
checkbox input "false"
click at [169, 142] on link "Recipients" at bounding box center [184, 135] width 175 height 18
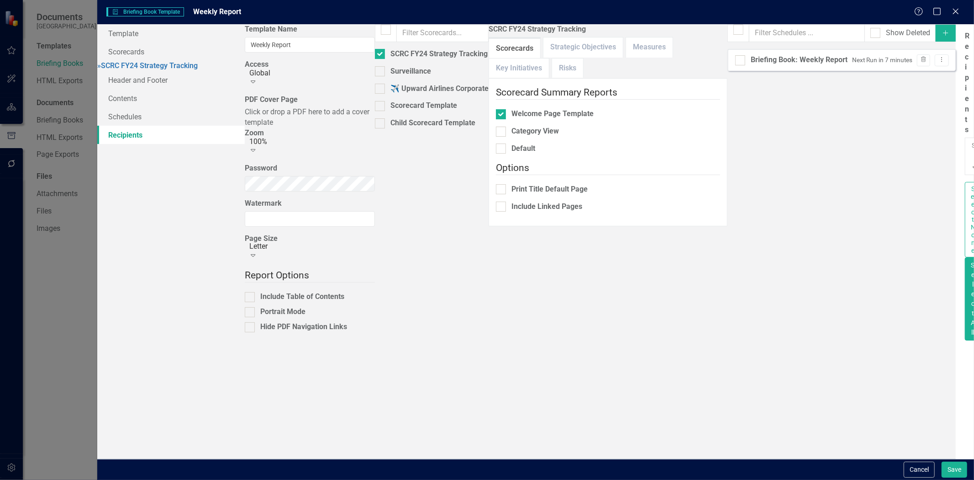
click at [972, 151] on div at bounding box center [972, 156] width 1 height 11
drag, startPoint x: 430, startPoint y: 36, endPoint x: 430, endPoint y: 62, distance: 26.0
click at [965, 58] on div "Recipients Amanda Robertson Expand" at bounding box center [965, 162] width 0 height 263
click at [972, 270] on div at bounding box center [972, 275] width 1 height 11
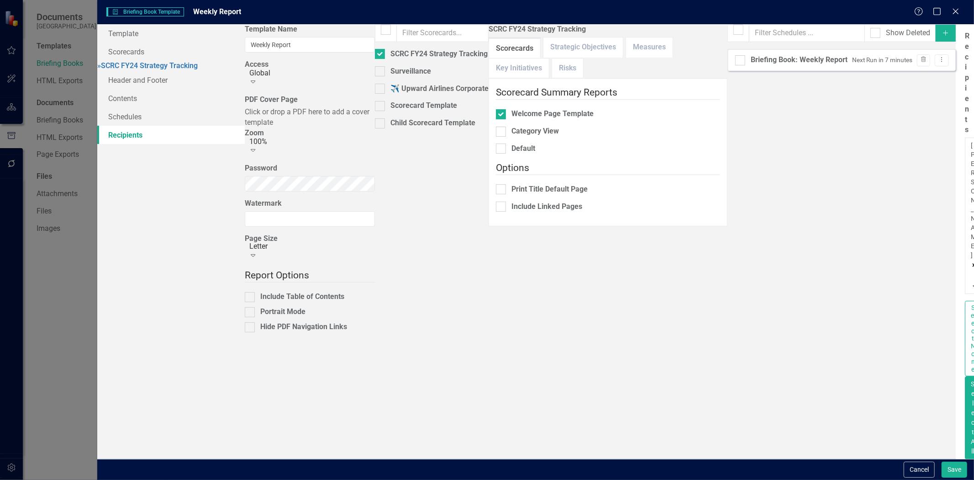
click at [965, 35] on label "Recipients" at bounding box center [967, 83] width 5 height 104
click at [951, 466] on button "Save" at bounding box center [955, 469] width 26 height 16
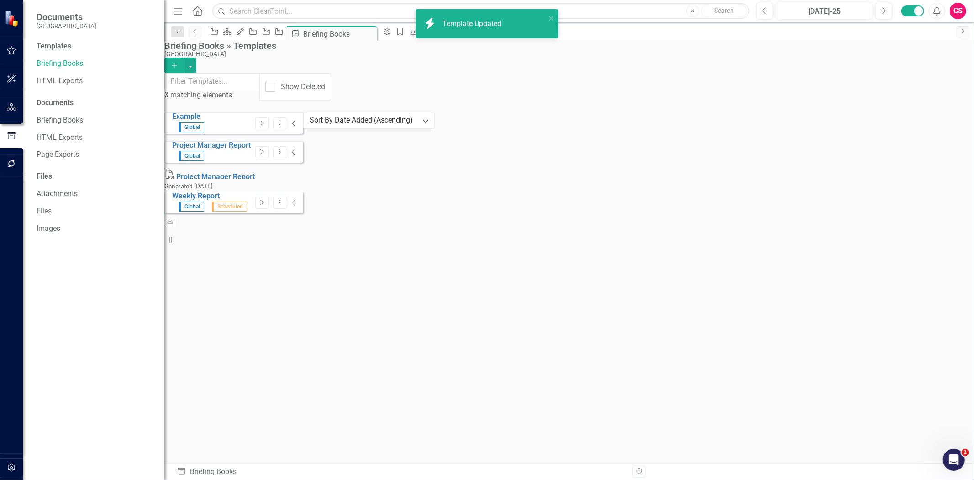
click at [296, 199] on icon "Collapse" at bounding box center [294, 202] width 5 height 7
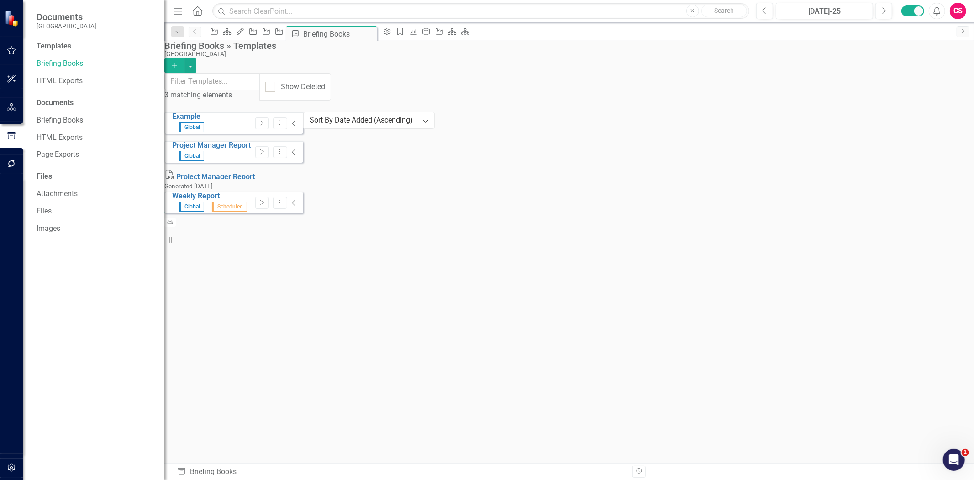
click at [296, 199] on icon "Collapse" at bounding box center [294, 202] width 5 height 7
click at [284, 199] on icon "Dropdown Menu" at bounding box center [280, 202] width 8 height 6
click at [902, 223] on link "Edit Edit Template" at bounding box center [897, 221] width 85 height 17
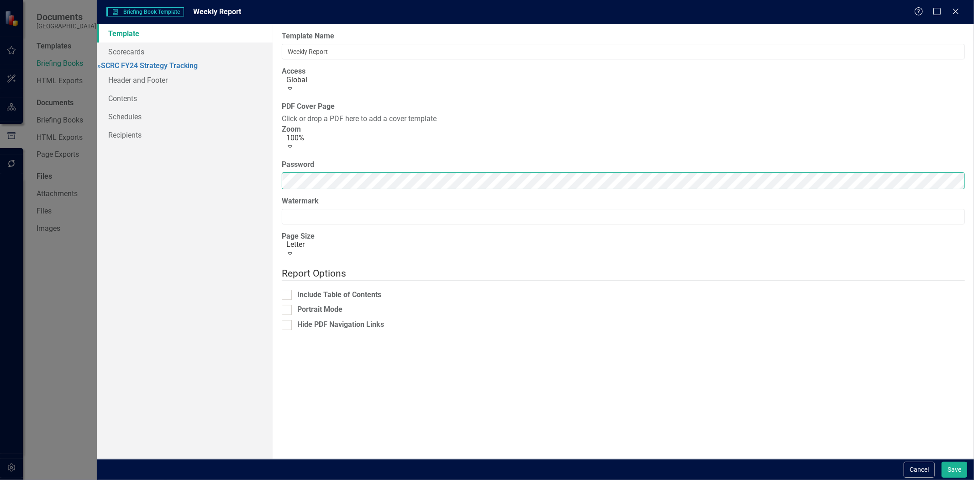
click at [204, 220] on div "Template Scorecards » SCRC FY24 Strategy Tracking Header and Footer Contents Sc…" at bounding box center [535, 241] width 877 height 434
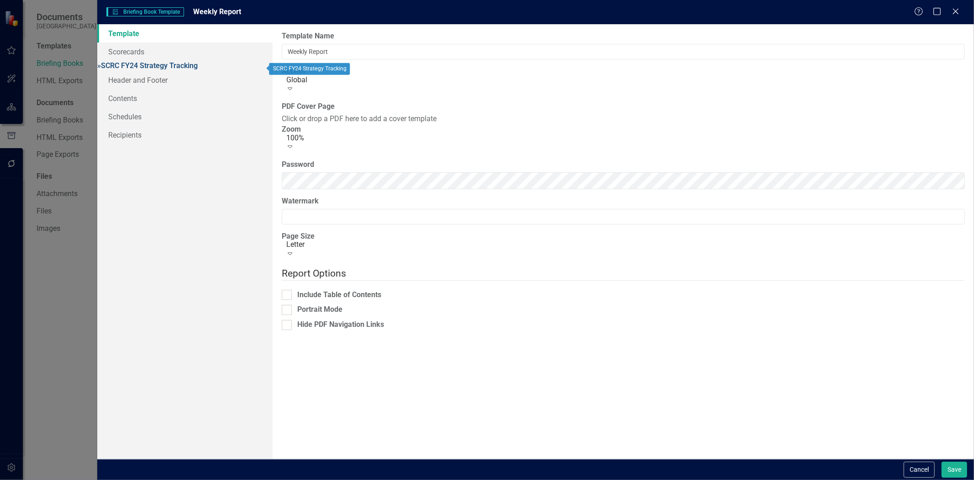
click at [188, 70] on link "» SCRC FY24 Strategy Tracking" at bounding box center [147, 65] width 101 height 9
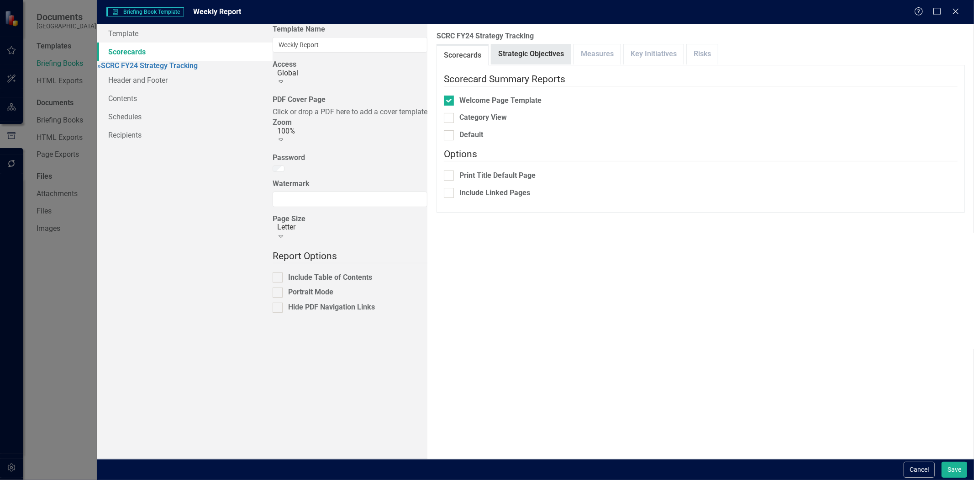
click at [492, 58] on link "Strategic Objectives" at bounding box center [531, 54] width 79 height 20
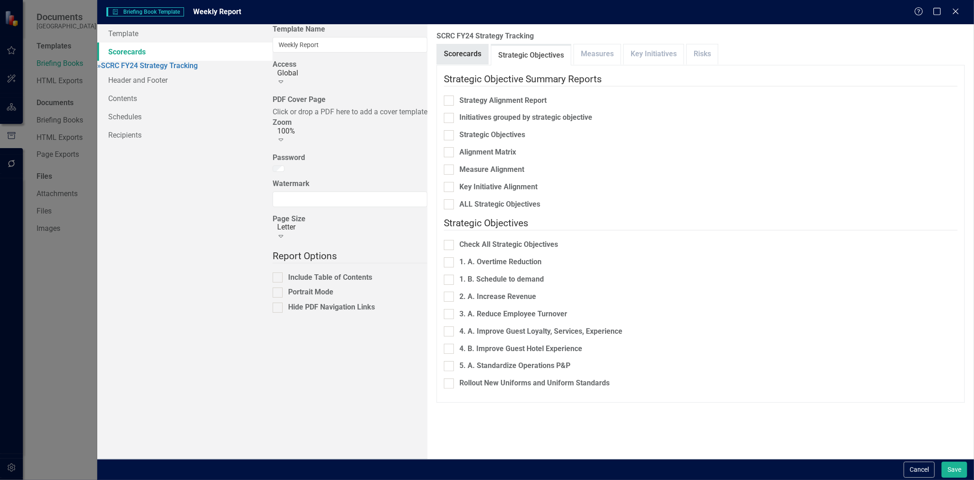
click at [437, 46] on link "Scorecards" at bounding box center [462, 54] width 51 height 20
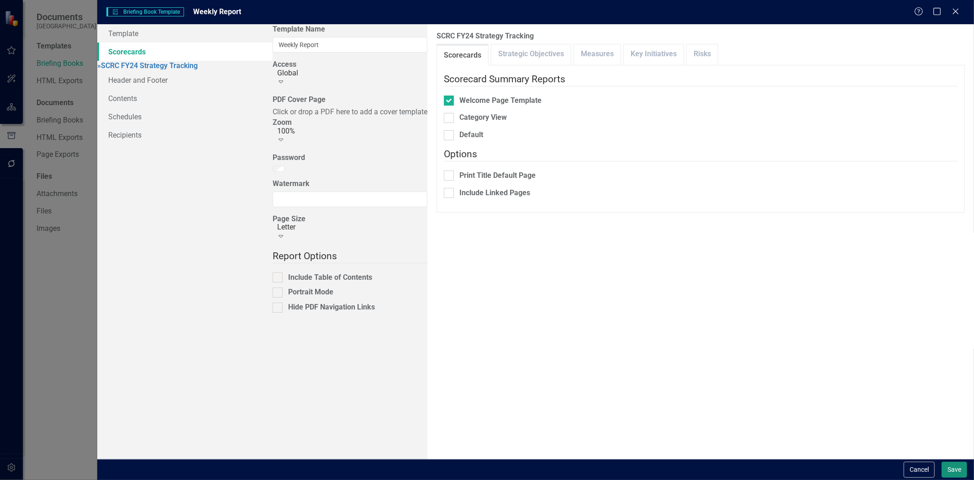
click at [953, 473] on button "Save" at bounding box center [955, 469] width 26 height 16
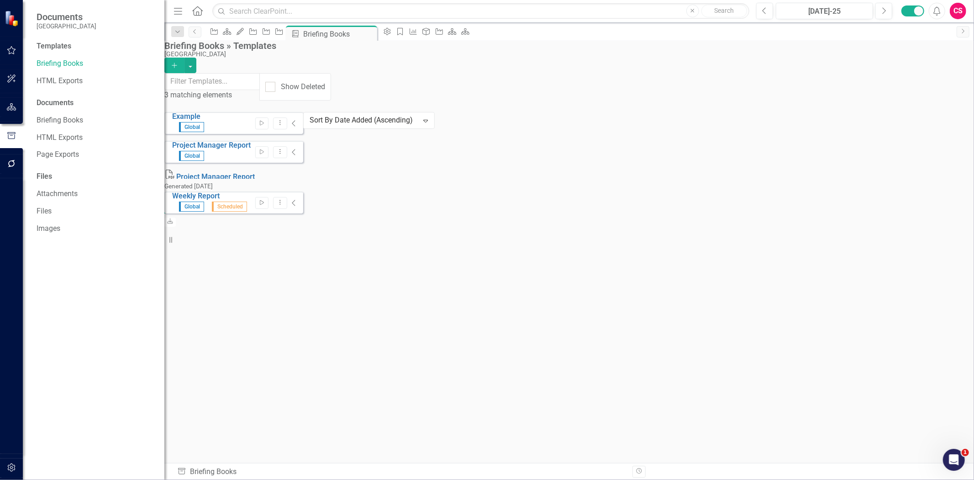
click at [17, 162] on button "button" at bounding box center [11, 163] width 21 height 19
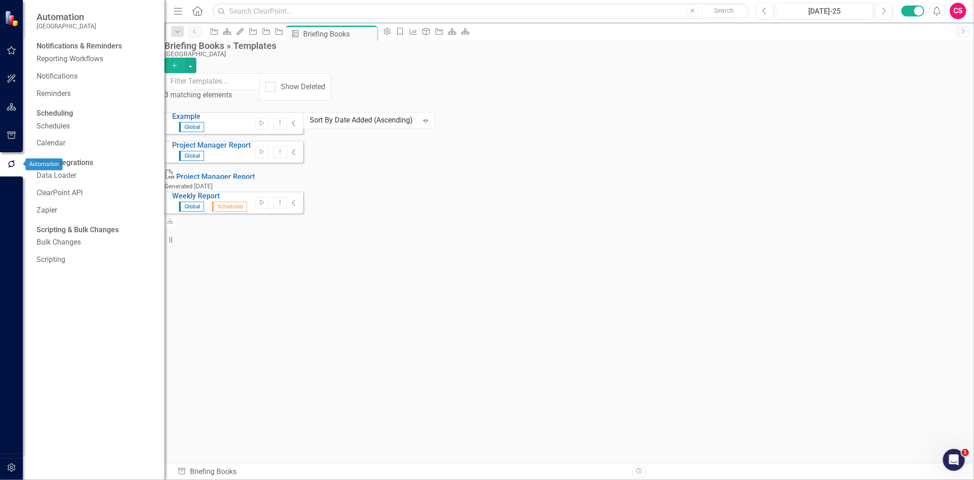
click at [111, 46] on div "Notifications & Reminders" at bounding box center [79, 46] width 85 height 11
click at [97, 63] on link "Reporting Workflows" at bounding box center [96, 59] width 119 height 11
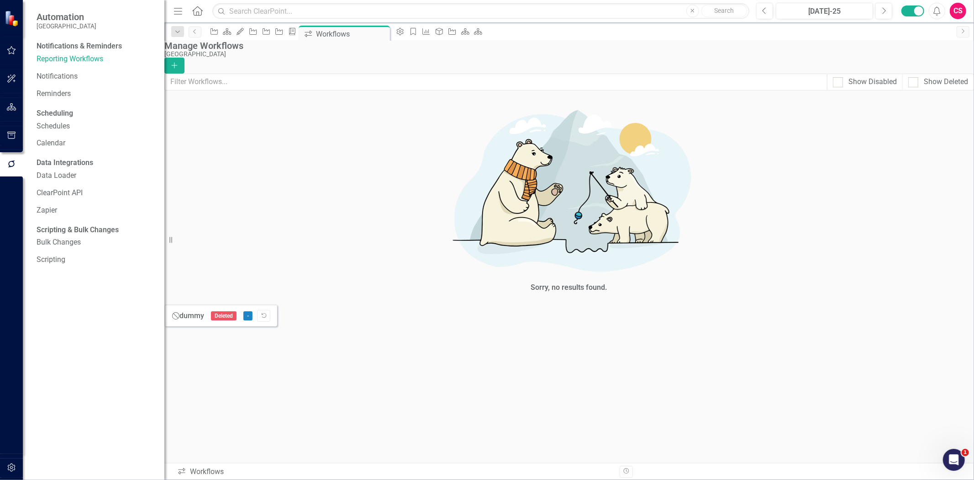
click at [10, 109] on icon "button" at bounding box center [12, 106] width 10 height 7
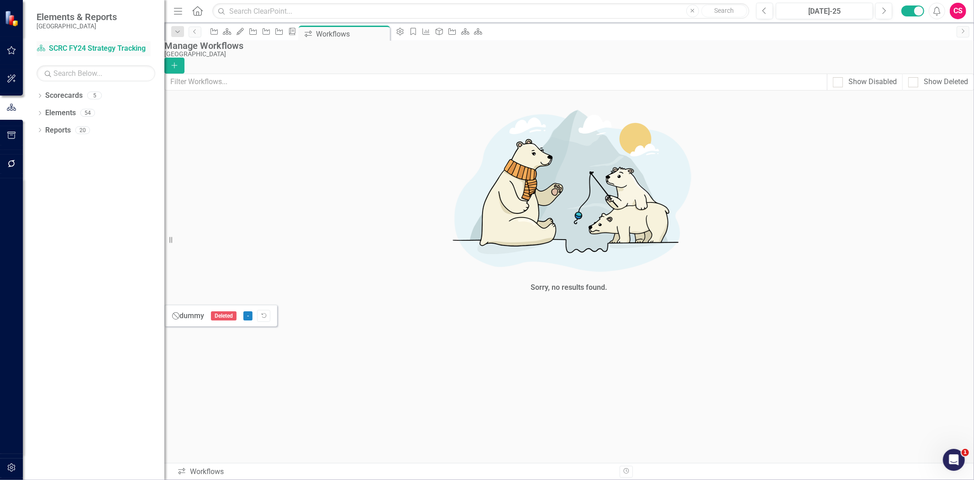
click at [126, 48] on link "Scorecard SCRC FY24 Strategy Tracking" at bounding box center [94, 48] width 114 height 11
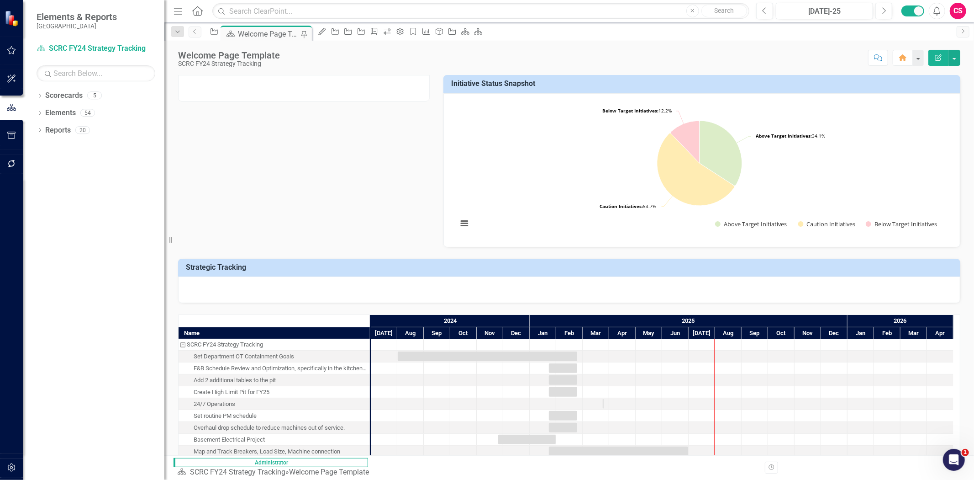
click at [249, 291] on div at bounding box center [569, 289] width 783 height 26
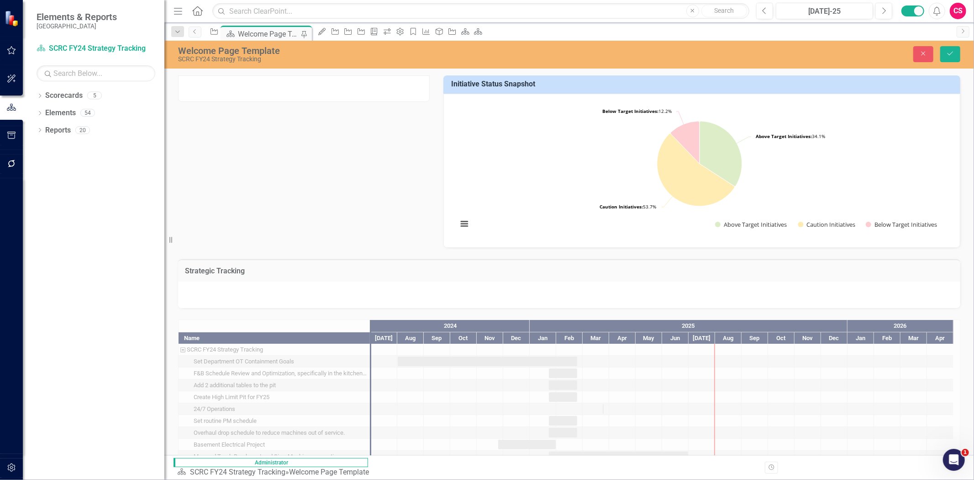
click at [929, 63] on div "Welcome Page Template SCRC FY24 Strategy Tracking Close Save" at bounding box center [569, 55] width 810 height 28
click at [924, 60] on button "Close" at bounding box center [924, 54] width 20 height 16
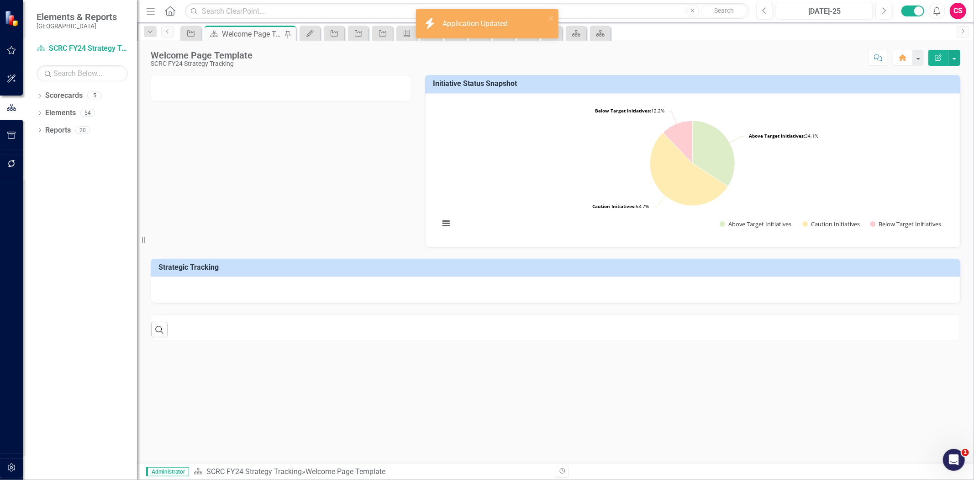
click at [318, 298] on div at bounding box center [556, 289] width 810 height 26
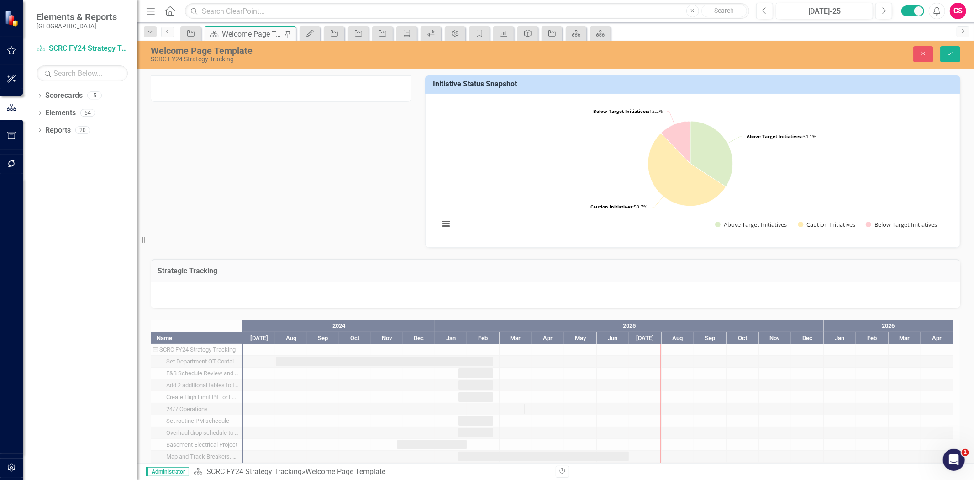
click at [328, 217] on div "Initiative Status Snapshot Loading... Chart Pie chart with 3 slices. Initiative…" at bounding box center [556, 156] width 824 height 184
click at [932, 54] on button "Close" at bounding box center [924, 54] width 20 height 16
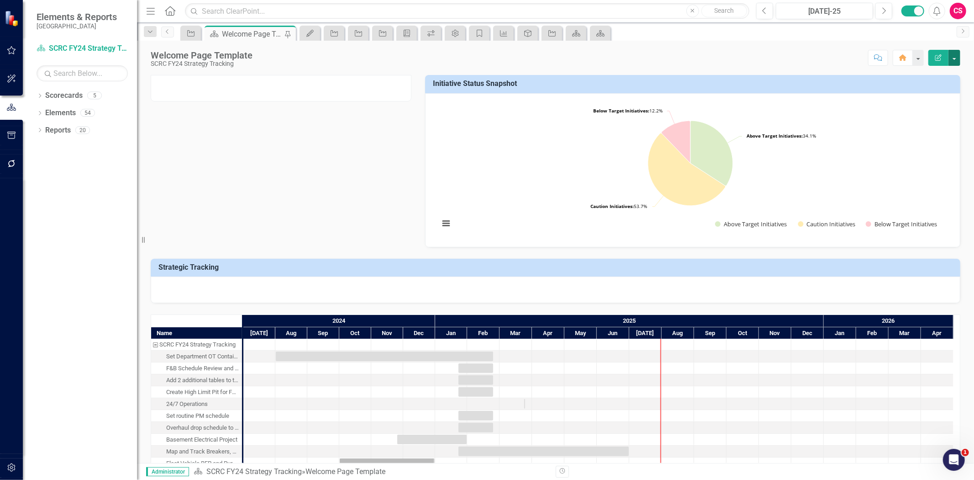
click at [958, 62] on button "button" at bounding box center [955, 58] width 12 height 16
click at [939, 89] on link "Edit Report Edit Layout" at bounding box center [923, 91] width 74 height 17
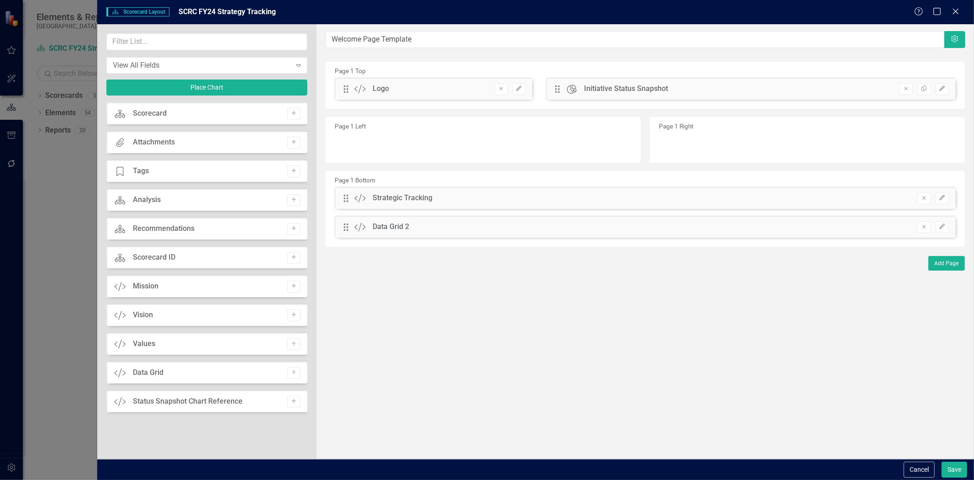
click at [285, 370] on div "Add" at bounding box center [292, 373] width 18 height 12
click at [293, 370] on icon "Add" at bounding box center [294, 372] width 7 height 5
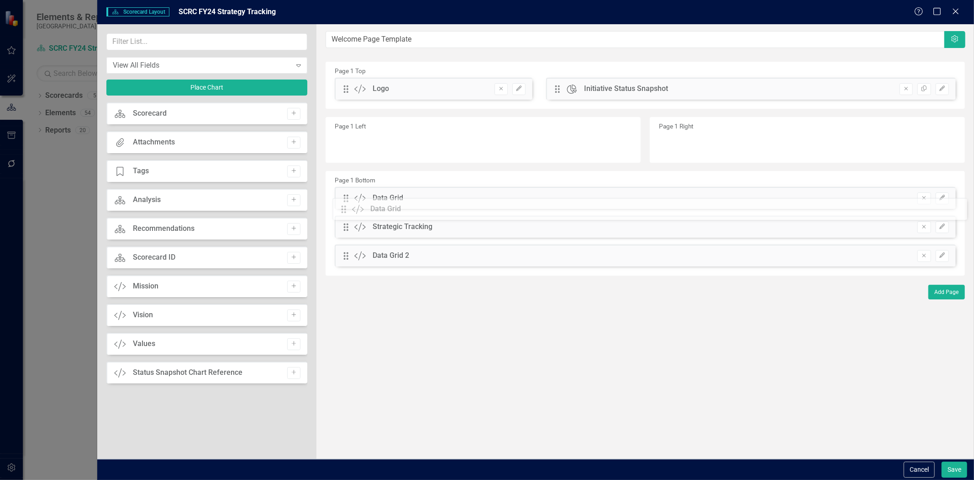
drag, startPoint x: 352, startPoint y: 87, endPoint x: 356, endPoint y: 207, distance: 120.2
click at [960, 471] on button "Save" at bounding box center [955, 469] width 26 height 16
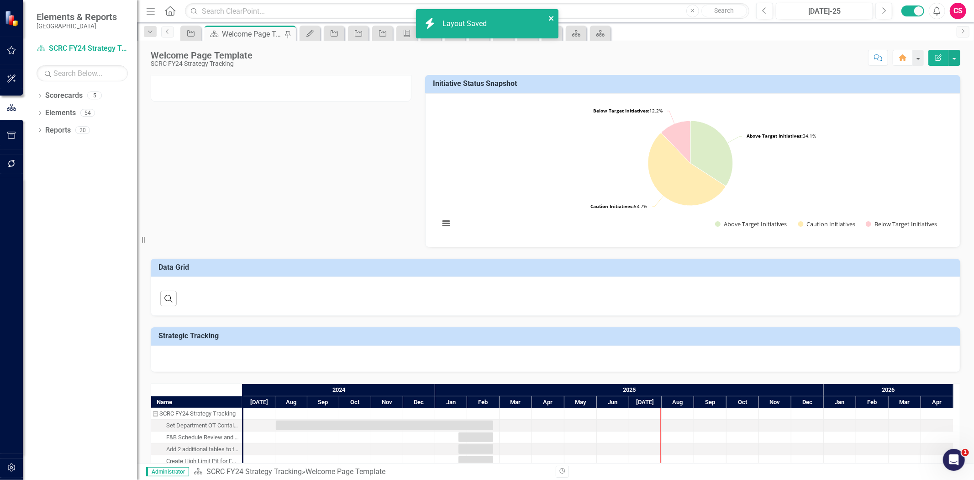
click at [550, 16] on icon "close" at bounding box center [552, 18] width 6 height 7
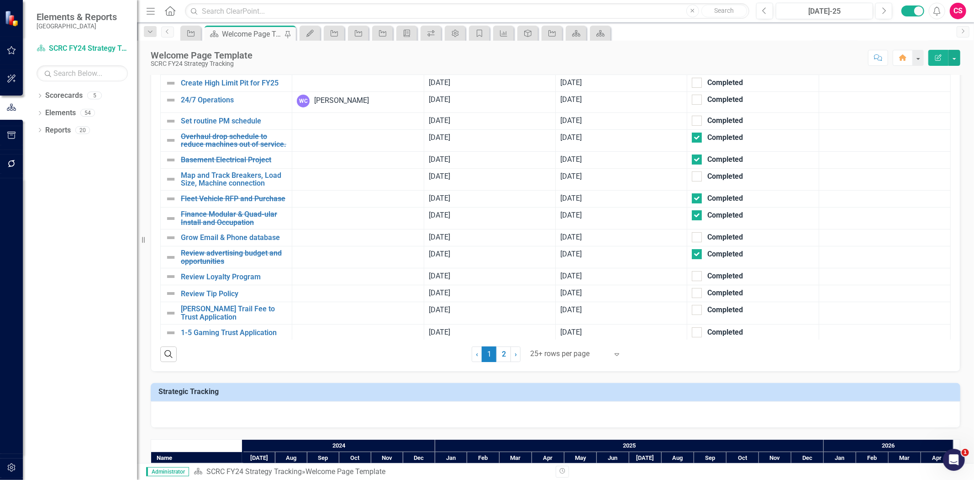
scroll to position [152, 0]
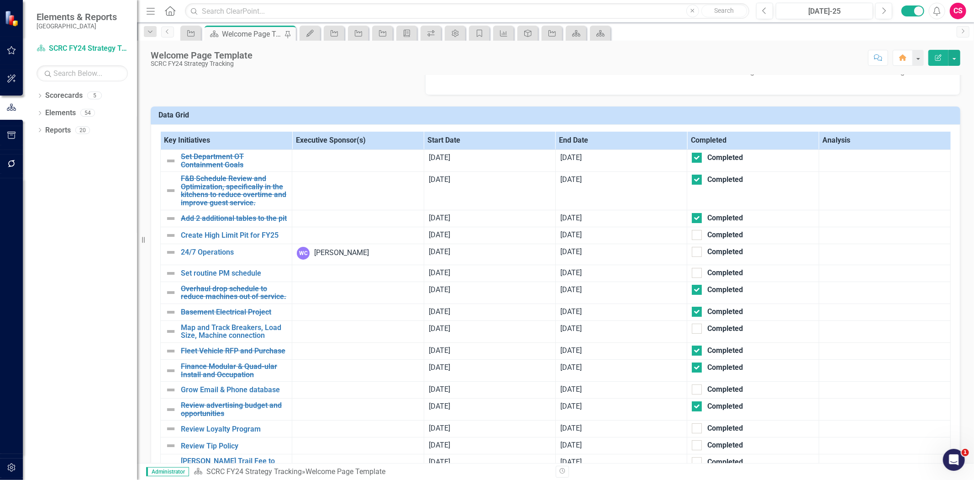
click at [850, 120] on td "Data Grid" at bounding box center [558, 116] width 798 height 15
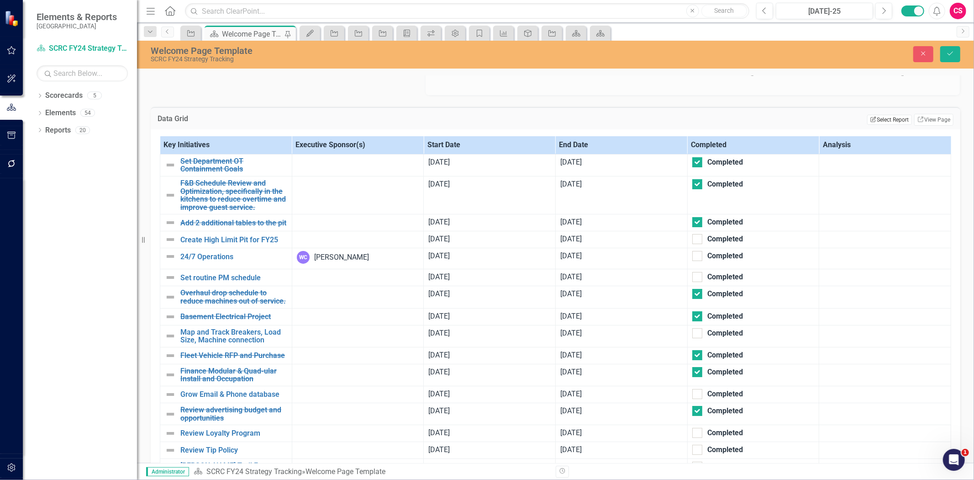
click at [872, 119] on button "Edit Report Select Report" at bounding box center [890, 120] width 44 height 10
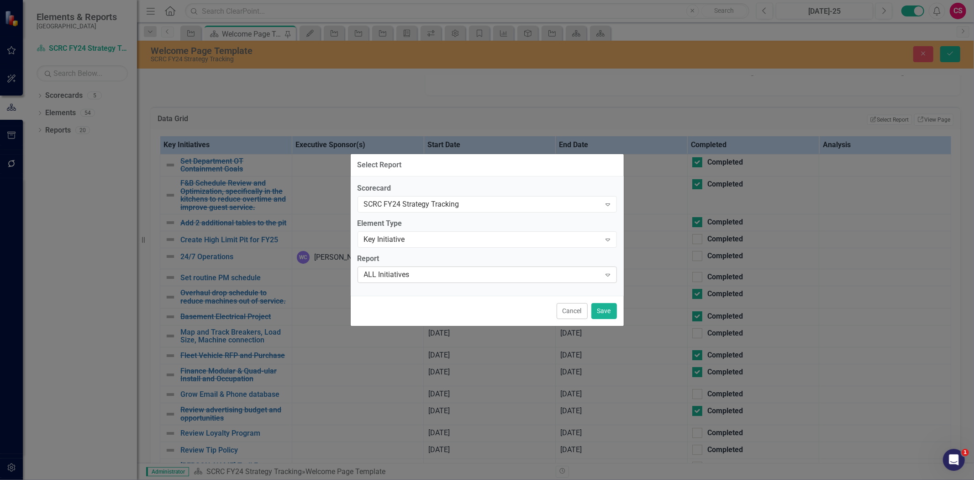
click at [416, 275] on div "ALL Initiatives" at bounding box center [482, 274] width 237 height 11
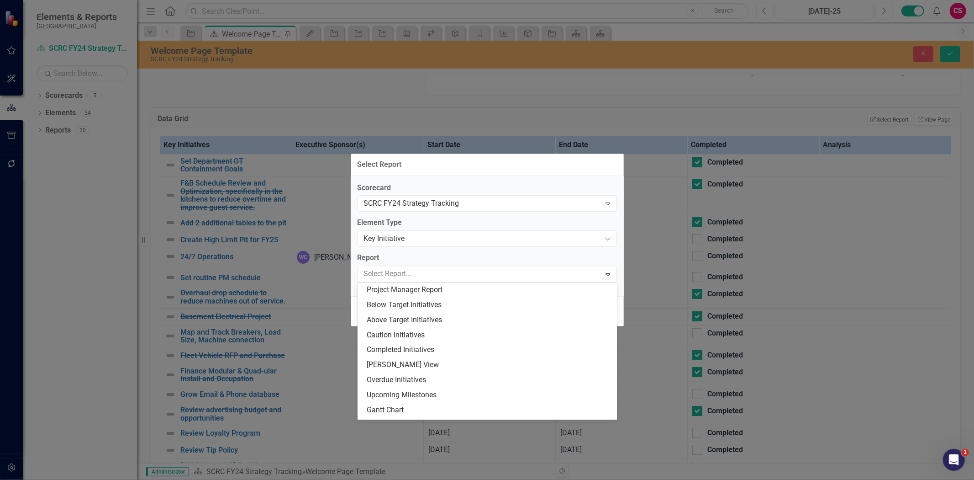
scroll to position [58, 0]
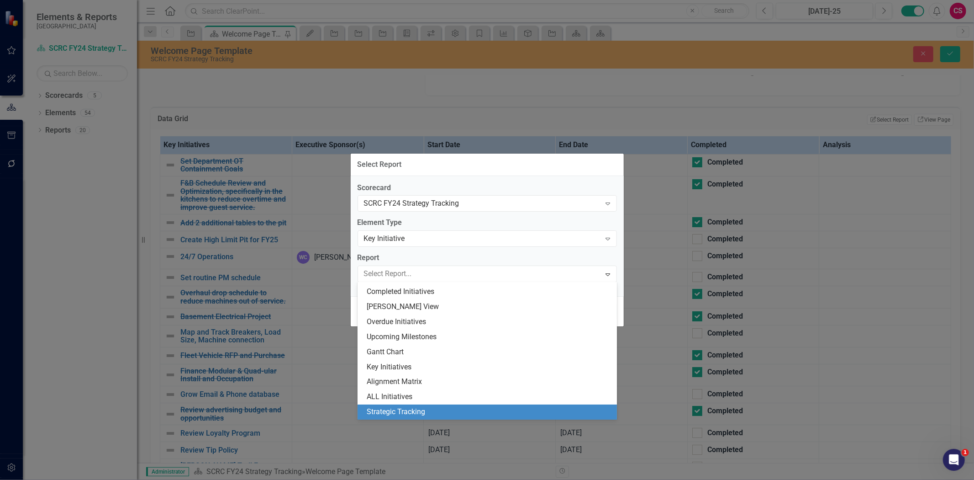
click at [432, 416] on div "Strategic Tracking" at bounding box center [489, 412] width 245 height 11
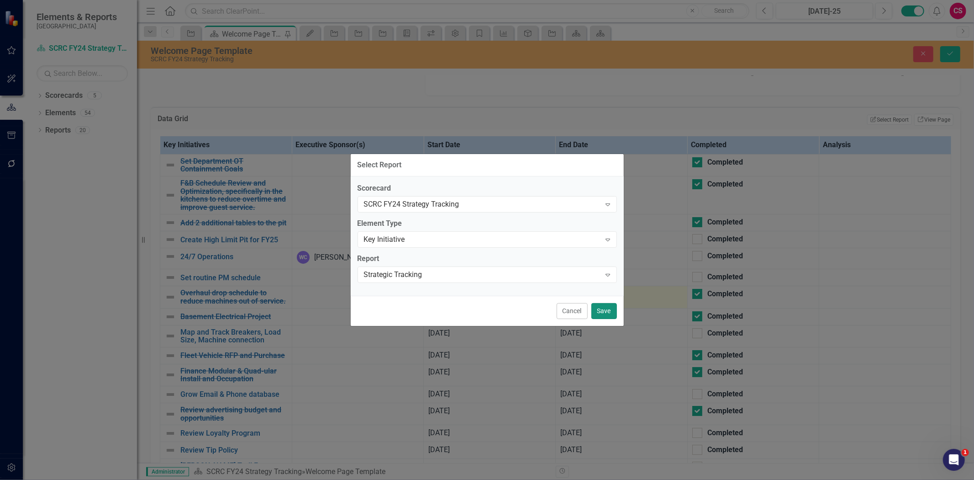
click at [604, 304] on button "Save" at bounding box center [605, 311] width 26 height 16
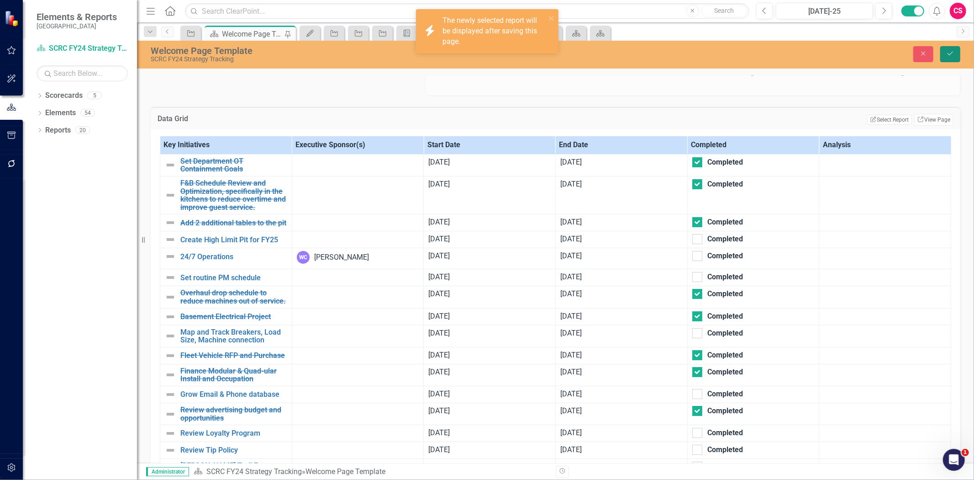
click at [947, 57] on button "Save" at bounding box center [951, 54] width 20 height 16
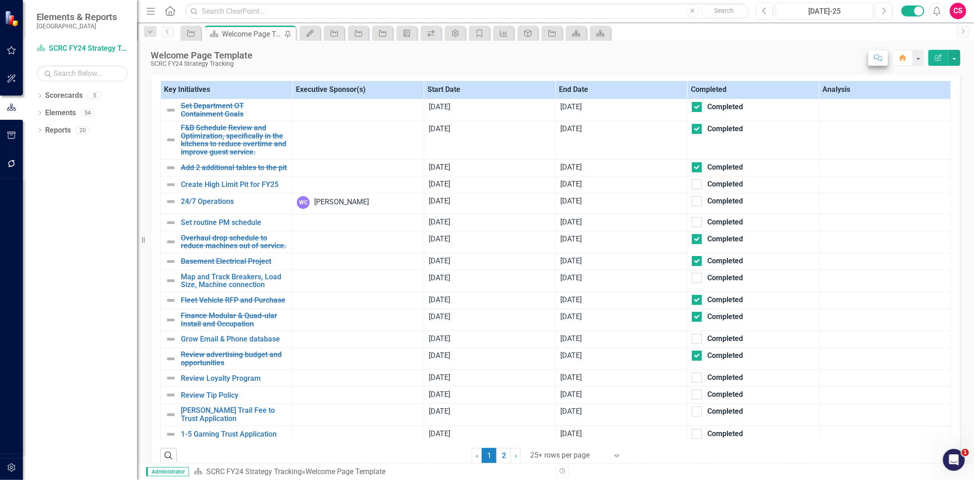
scroll to position [0, 0]
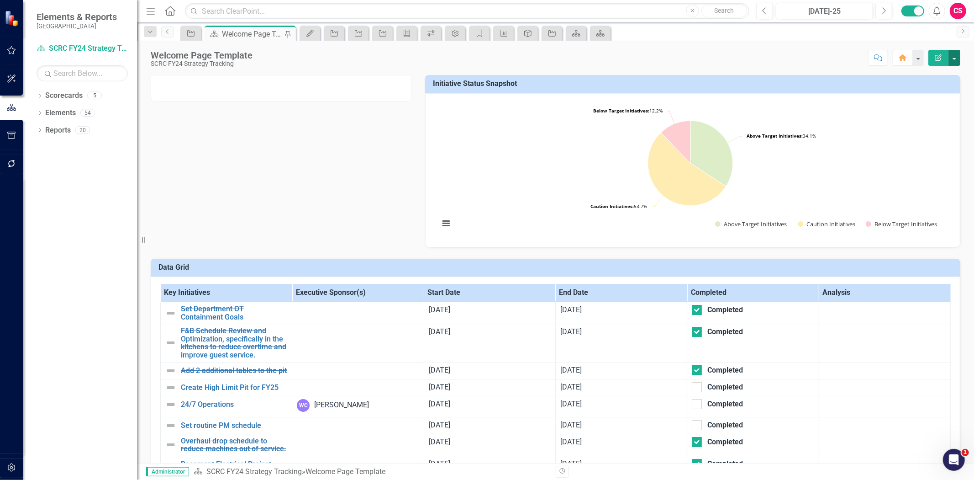
click at [957, 58] on button "button" at bounding box center [955, 58] width 12 height 16
click at [927, 97] on link "Edit Report Edit Layout" at bounding box center [923, 91] width 74 height 17
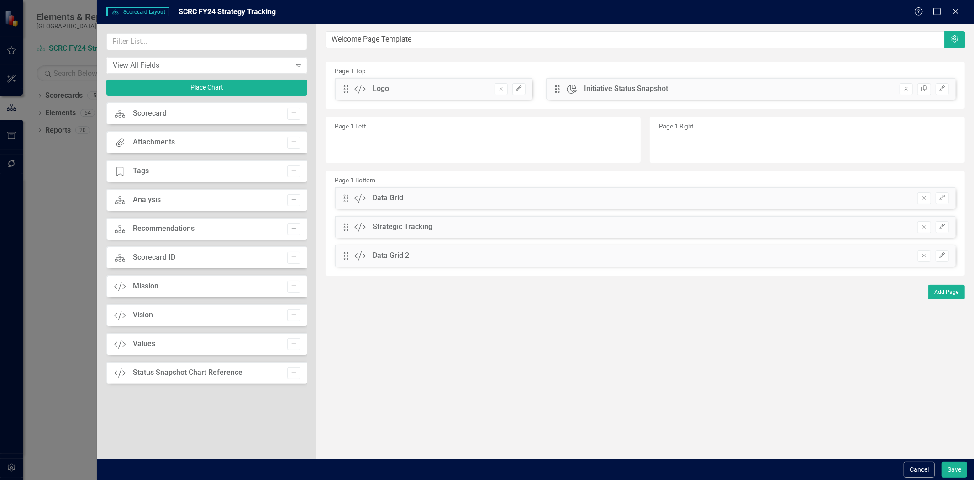
click at [912, 197] on div "Remove Edit" at bounding box center [929, 198] width 41 height 12
click at [918, 197] on button "Remove" at bounding box center [924, 198] width 13 height 12
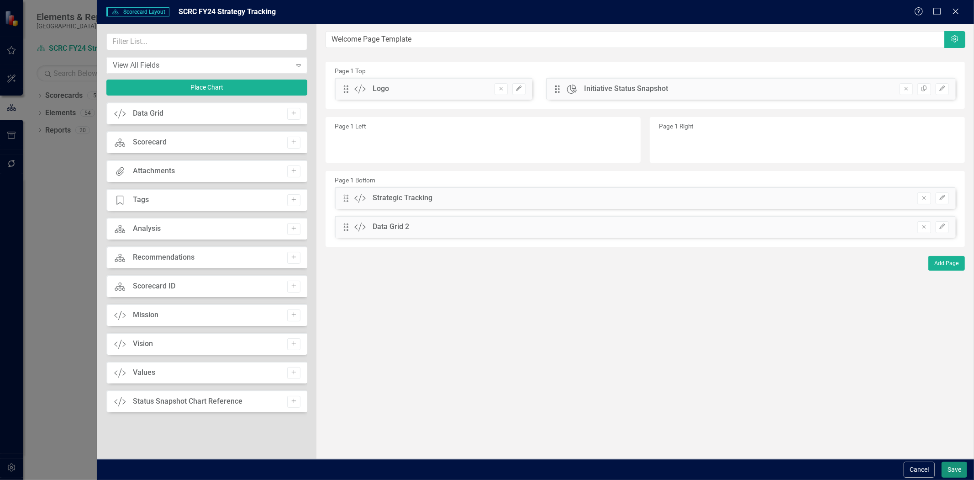
click at [952, 467] on button "Save" at bounding box center [955, 469] width 26 height 16
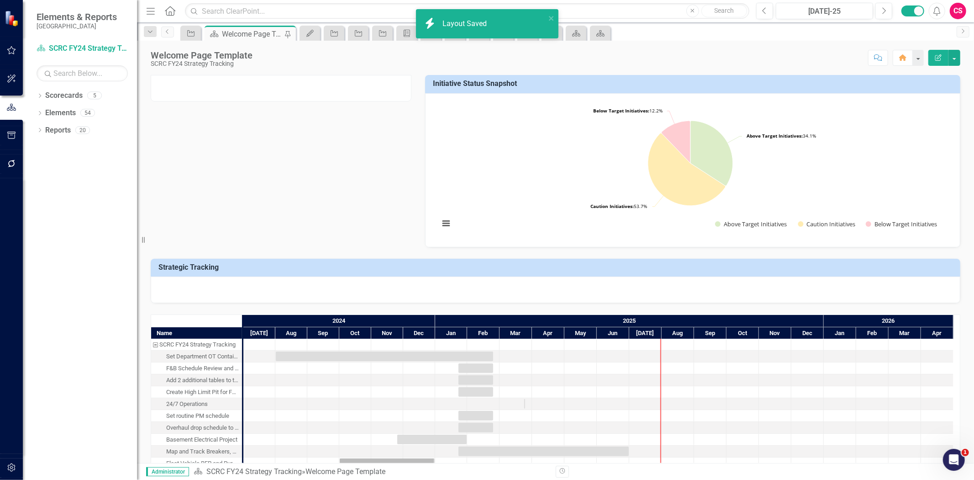
click at [400, 298] on div at bounding box center [556, 289] width 810 height 26
click at [398, 286] on div at bounding box center [556, 289] width 810 height 26
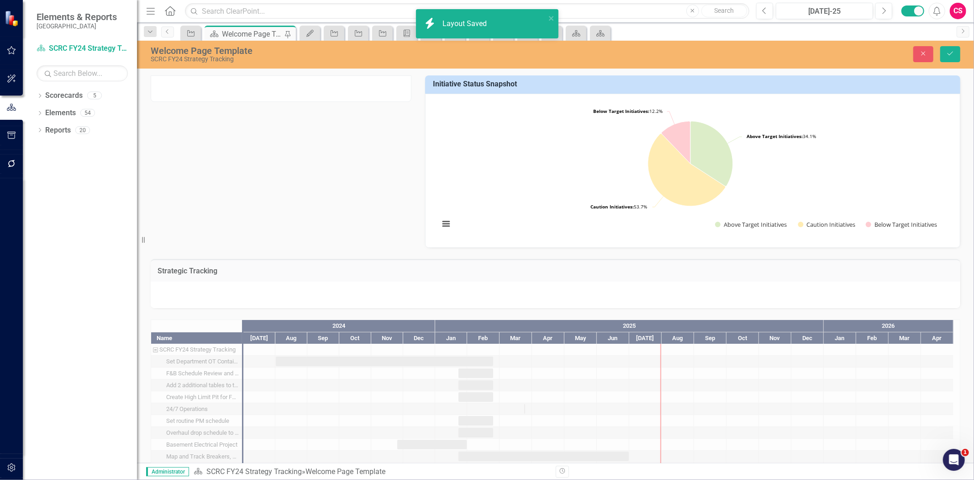
click at [398, 286] on div at bounding box center [556, 294] width 810 height 26
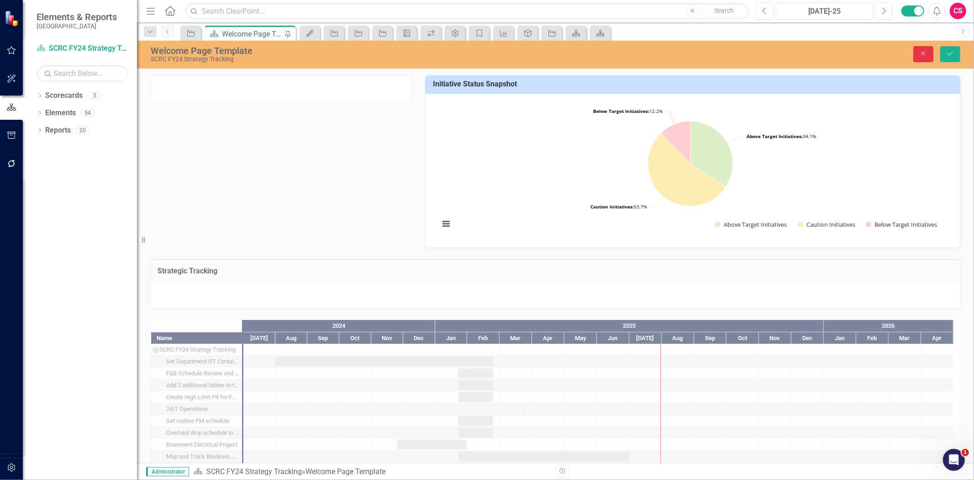
click at [927, 46] on button "Close" at bounding box center [924, 54] width 20 height 16
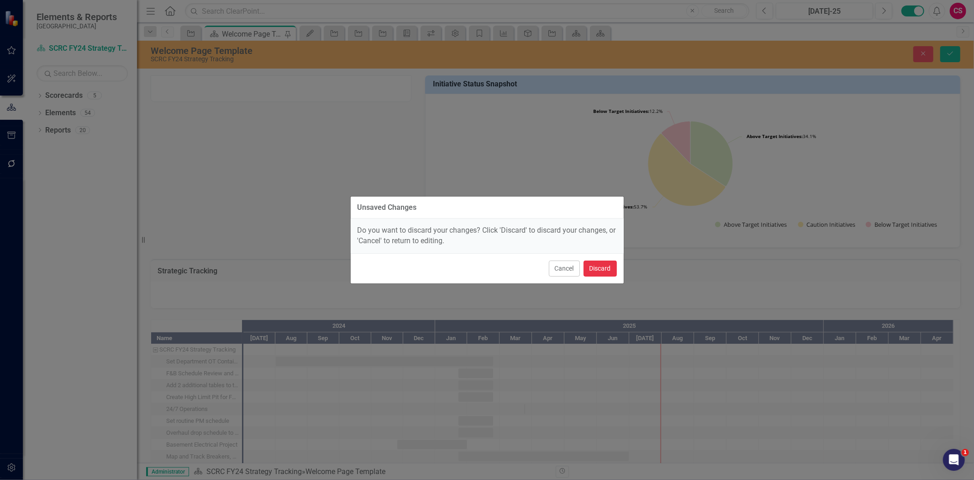
click at [608, 266] on button "Discard" at bounding box center [600, 268] width 33 height 16
